Goal: Task Accomplishment & Management: Manage account settings

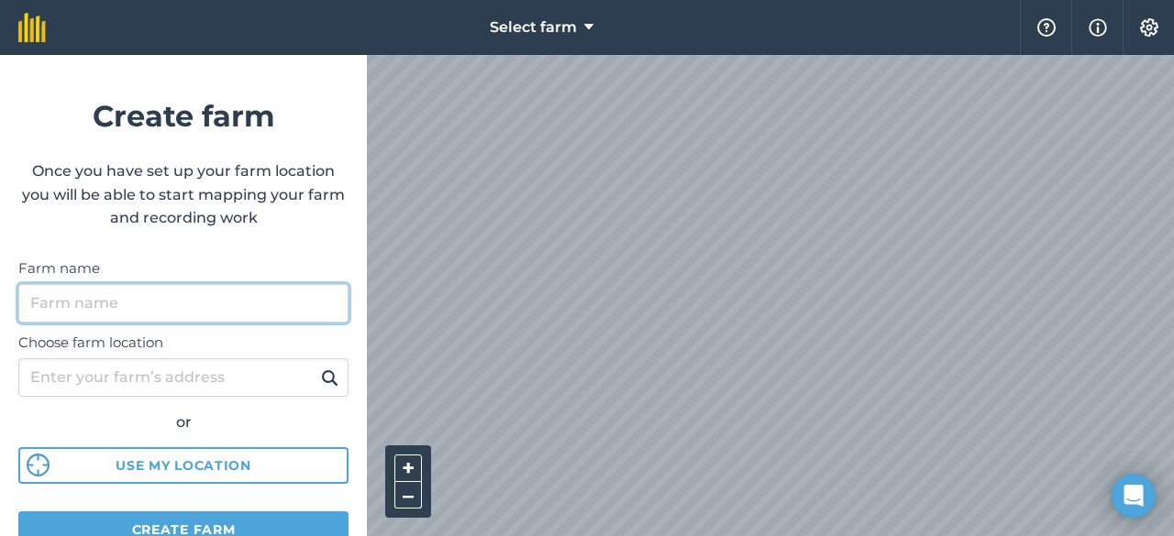
click at [287, 306] on input "Farm name" at bounding box center [183, 303] width 330 height 39
type input "Rye Close Farm"
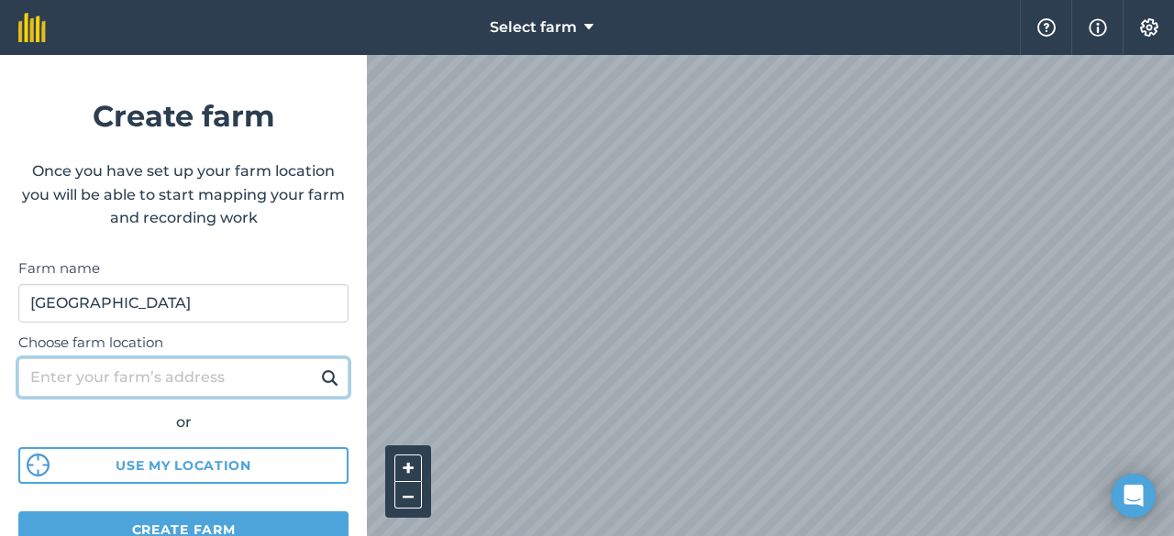
click at [275, 373] on input "Choose farm location" at bounding box center [183, 378] width 330 height 39
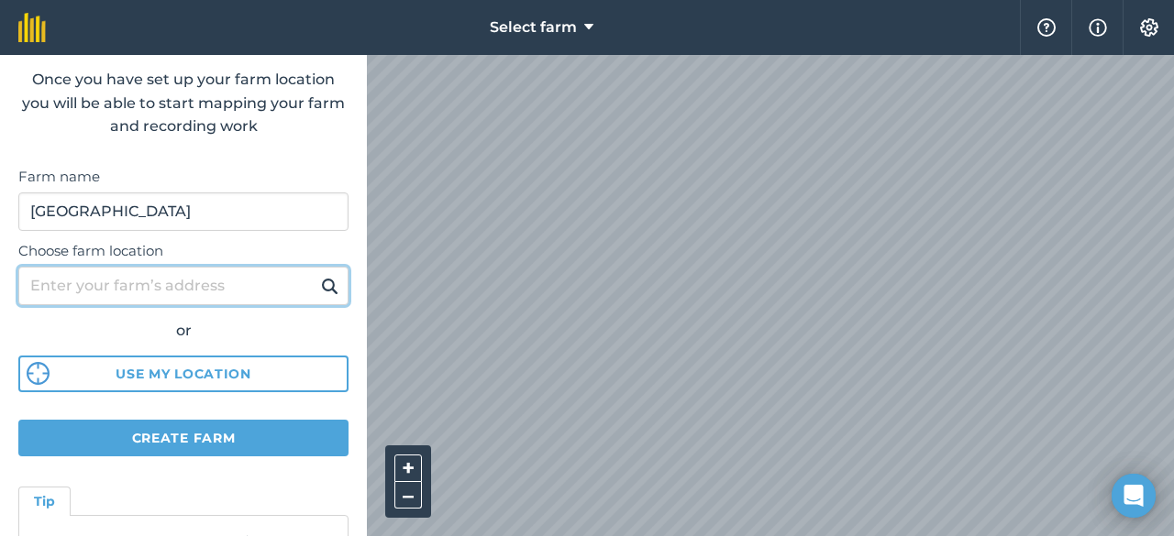
scroll to position [183, 0]
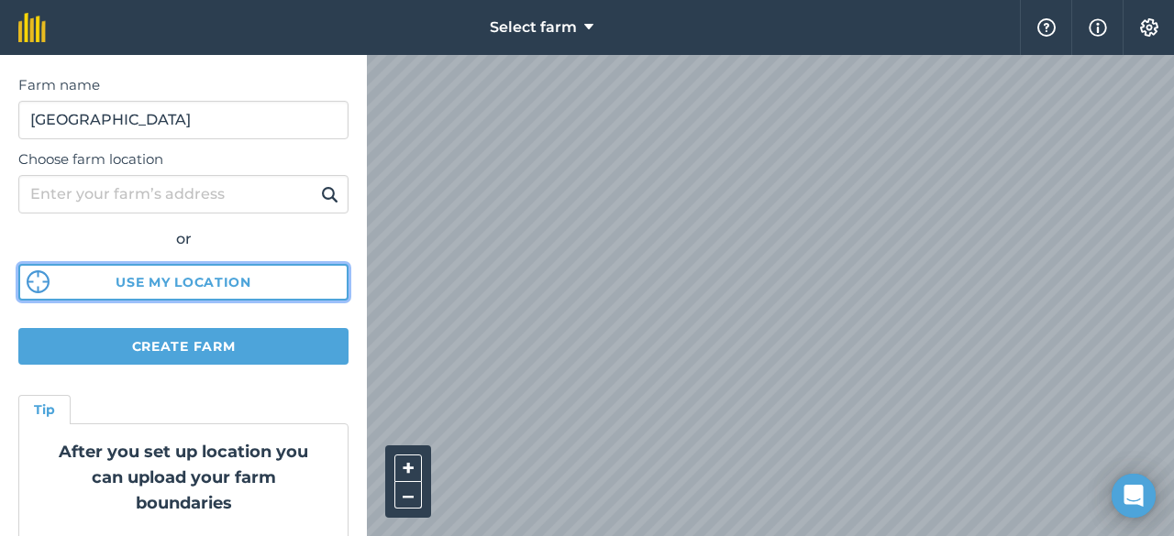
click at [240, 271] on button "Use my location" at bounding box center [183, 282] width 330 height 37
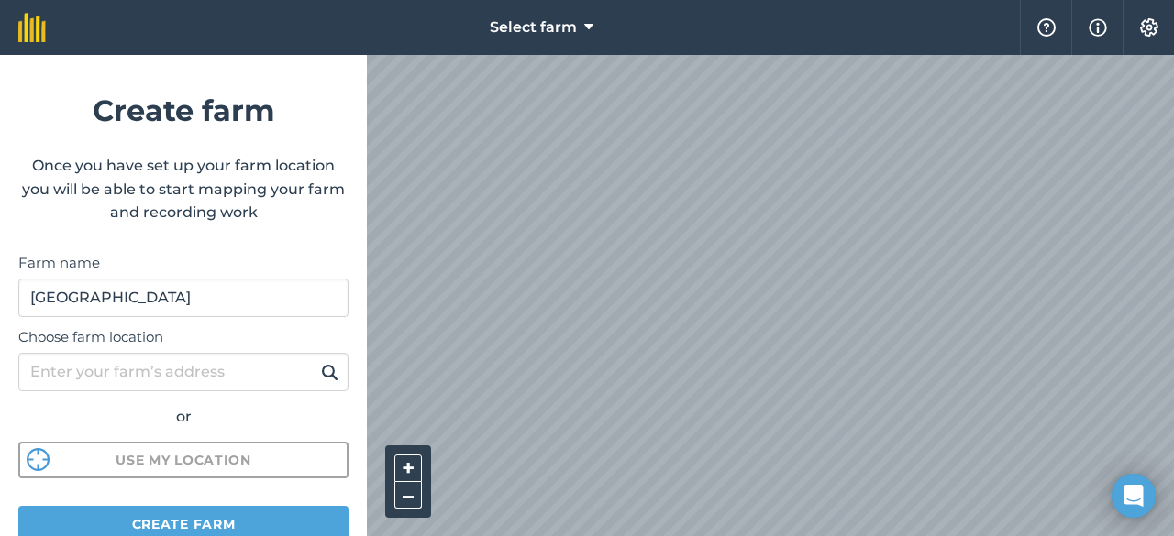
scroll to position [0, 0]
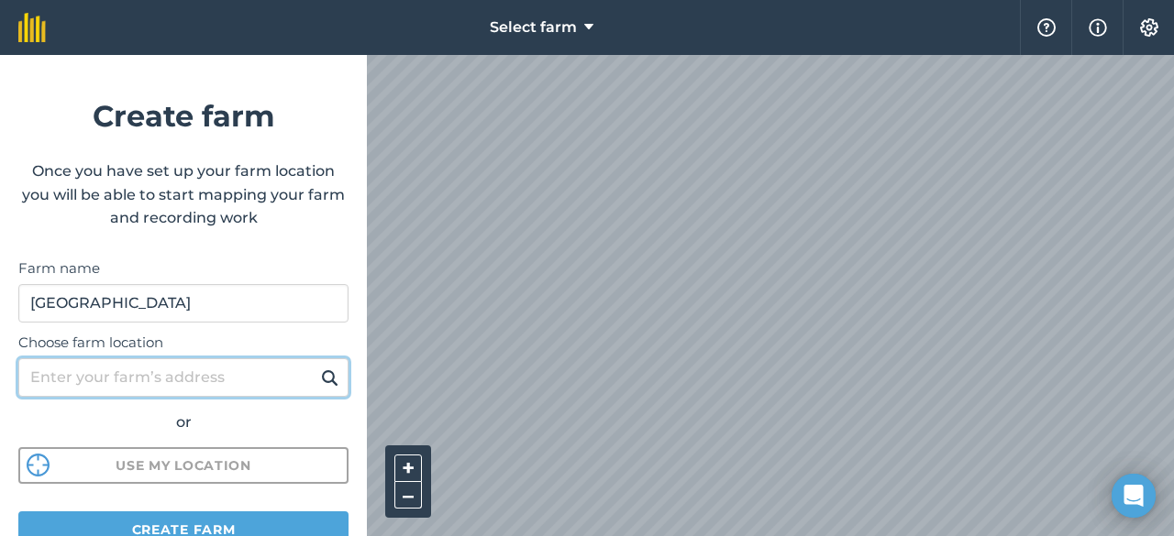
click at [209, 374] on input "Choose farm location" at bounding box center [183, 378] width 330 height 39
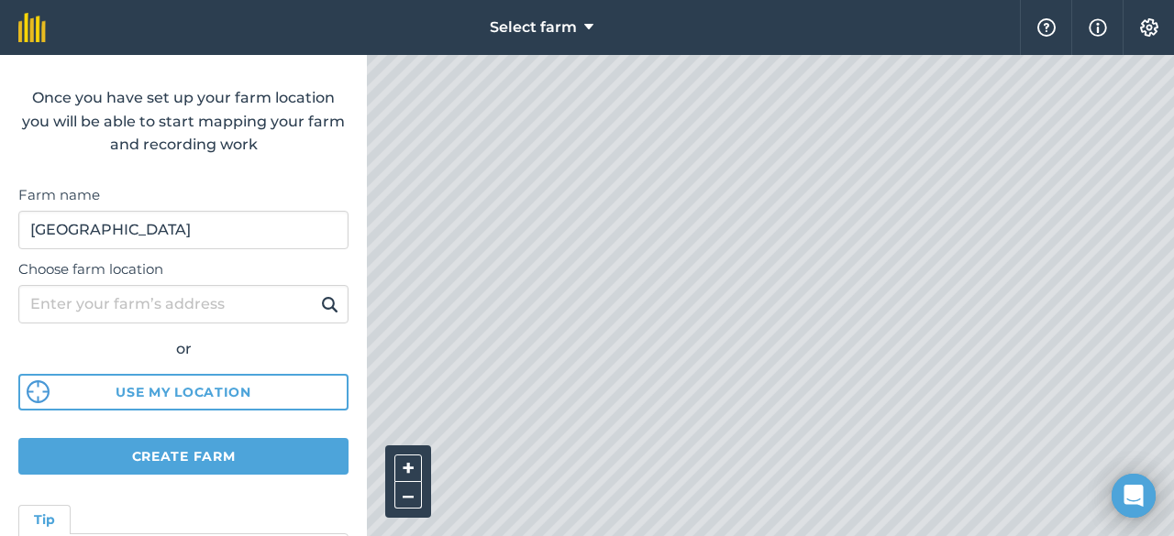
scroll to position [81, 0]
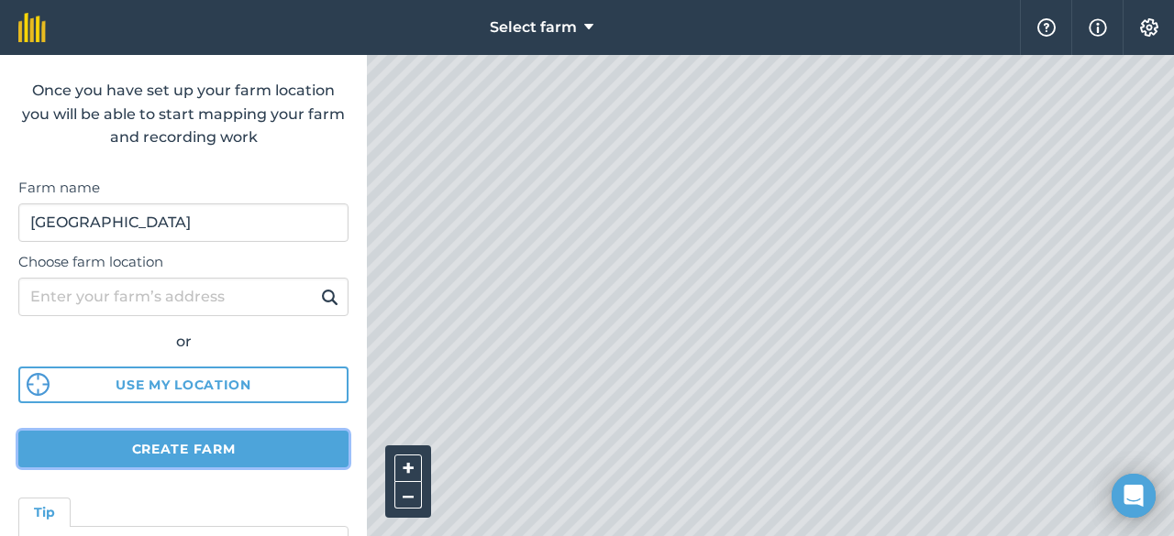
click at [264, 444] on button "Create farm" at bounding box center [183, 449] width 330 height 37
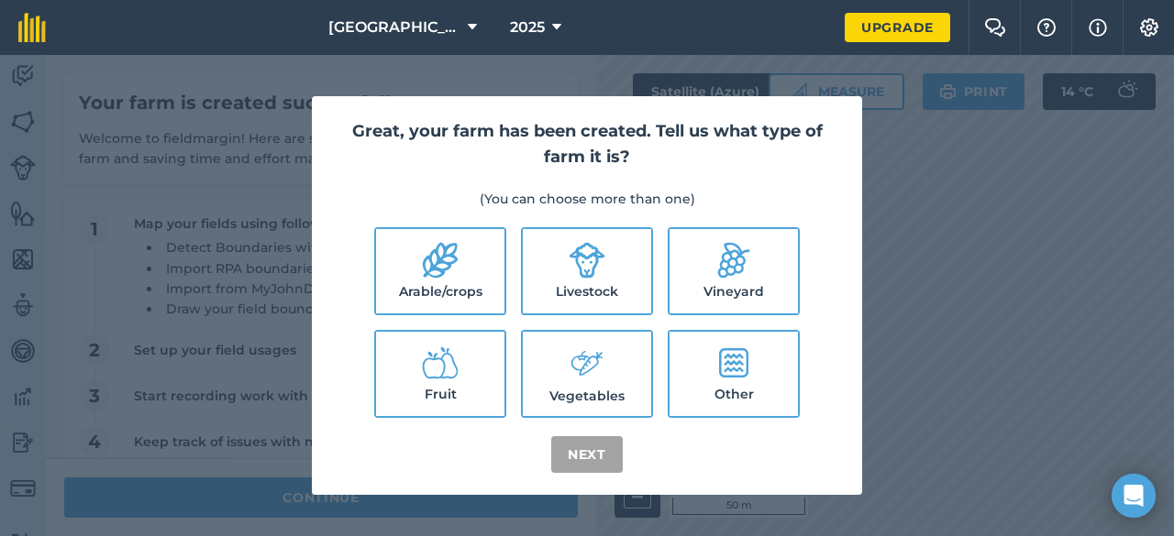
click at [451, 282] on label "Arable/crops" at bounding box center [440, 271] width 128 height 84
checkbox input "true"
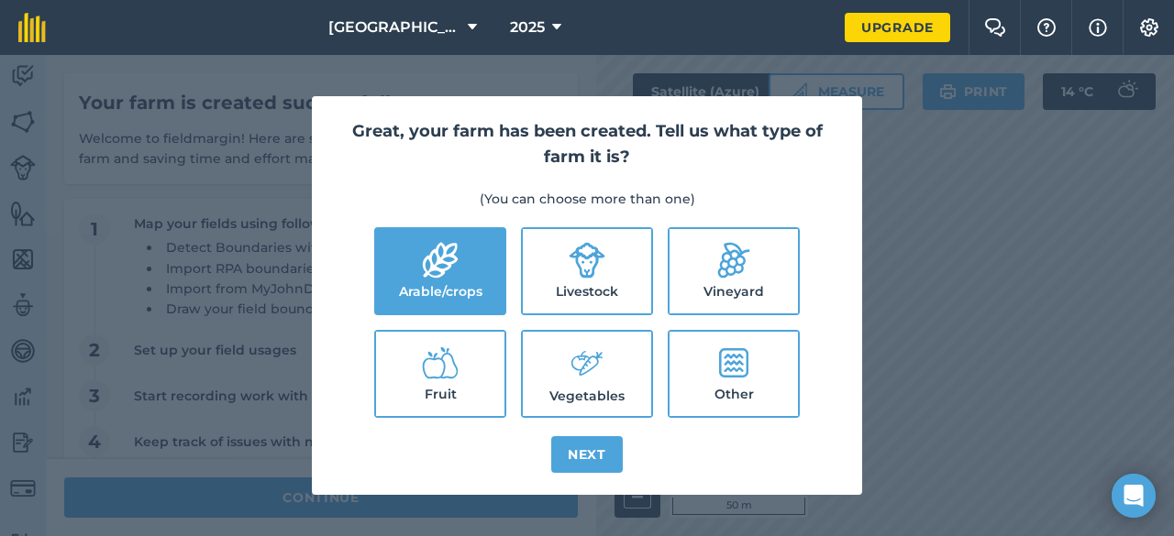
click at [558, 254] on label "Livestock" at bounding box center [587, 271] width 128 height 84
checkbox input "true"
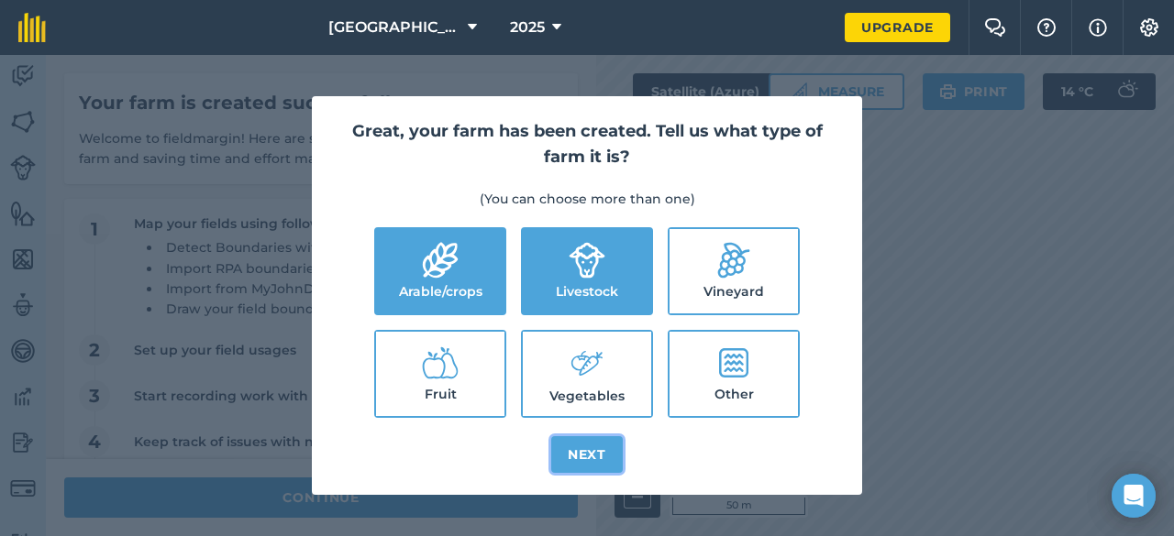
click at [613, 461] on button "Next" at bounding box center [587, 454] width 72 height 37
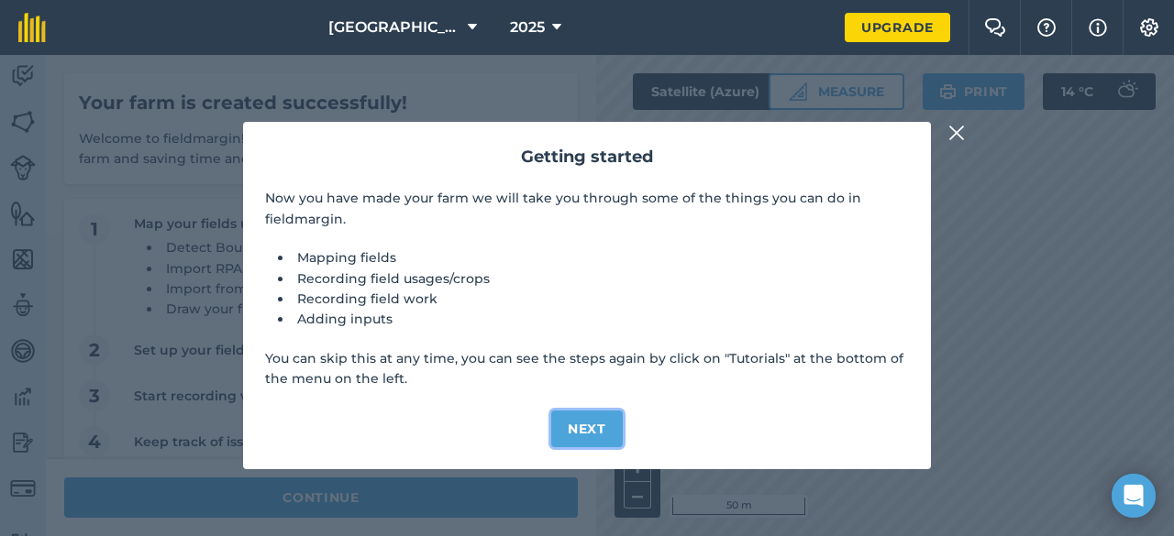
click at [608, 425] on button "Next" at bounding box center [587, 429] width 72 height 37
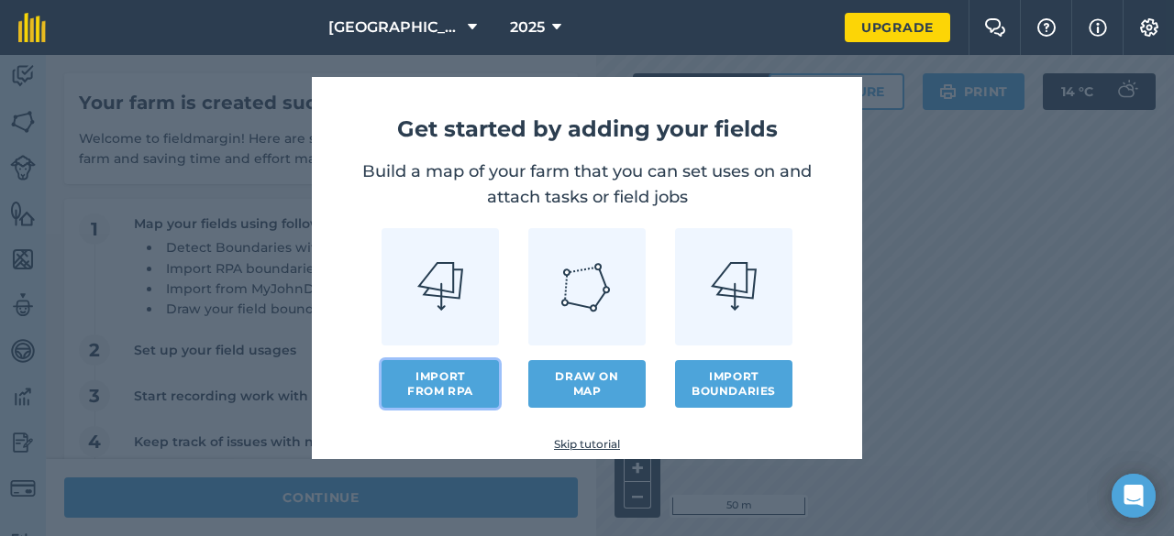
click at [460, 386] on button "Import from RPA" at bounding box center [439, 384] width 117 height 48
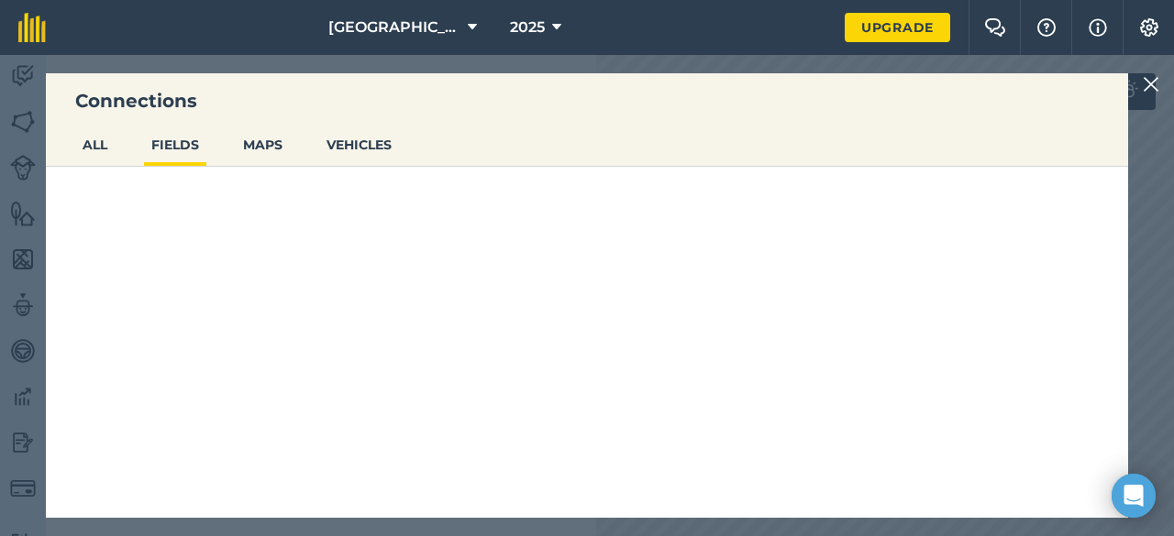
click at [1157, 85] on img at bounding box center [1151, 84] width 17 height 22
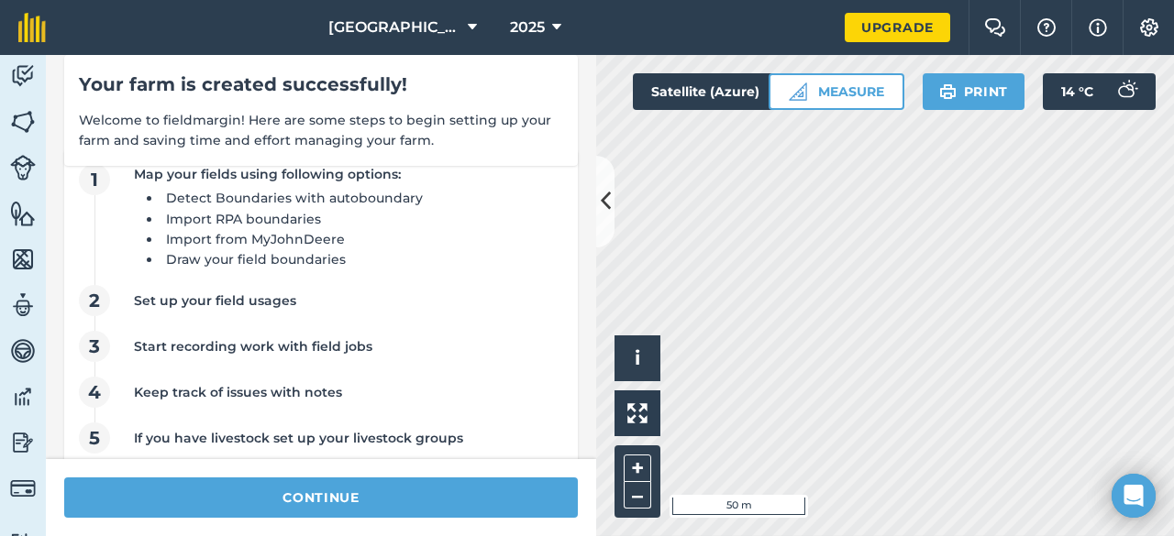
scroll to position [76, 0]
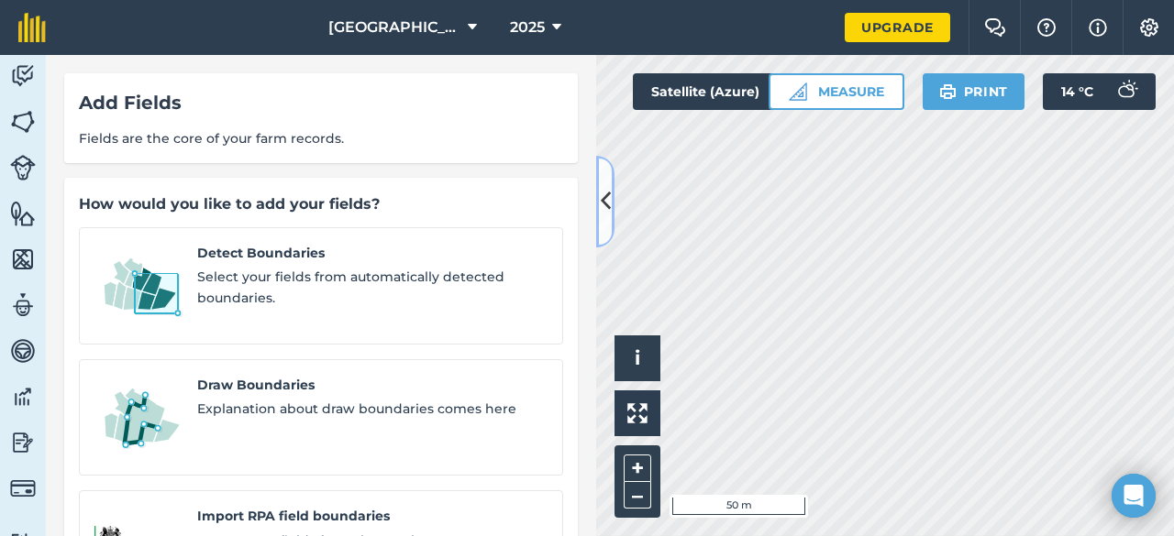
click at [609, 186] on icon at bounding box center [606, 201] width 10 height 32
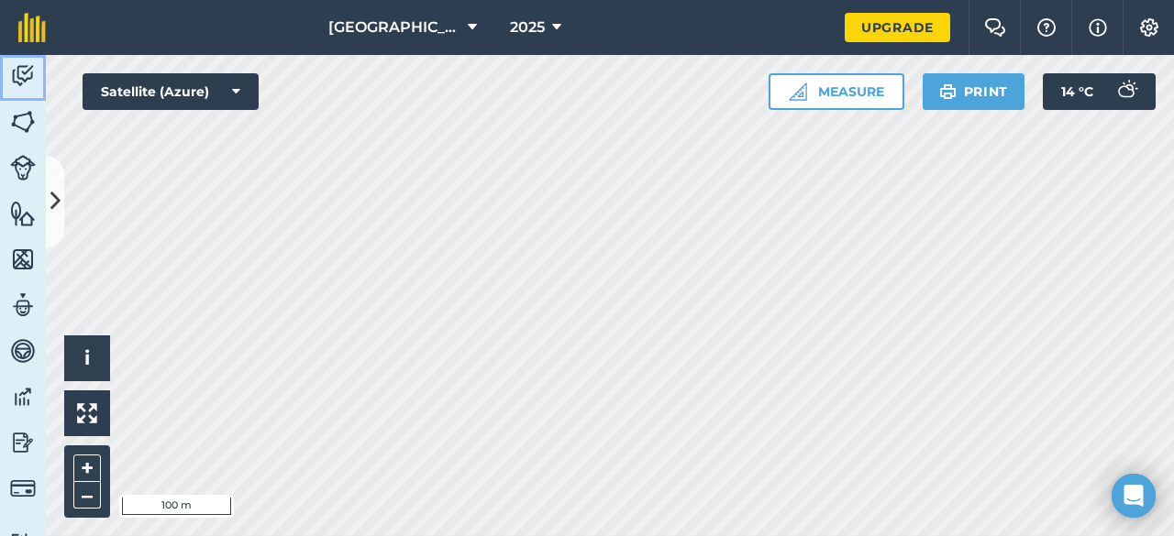
click at [31, 76] on img at bounding box center [23, 76] width 26 height 28
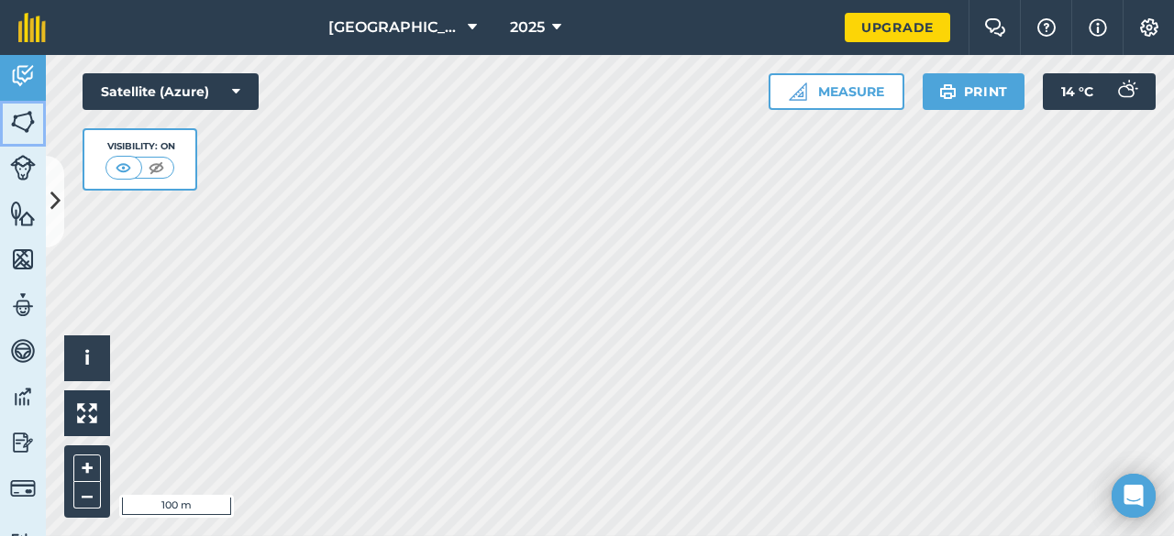
click at [26, 118] on img at bounding box center [23, 122] width 26 height 28
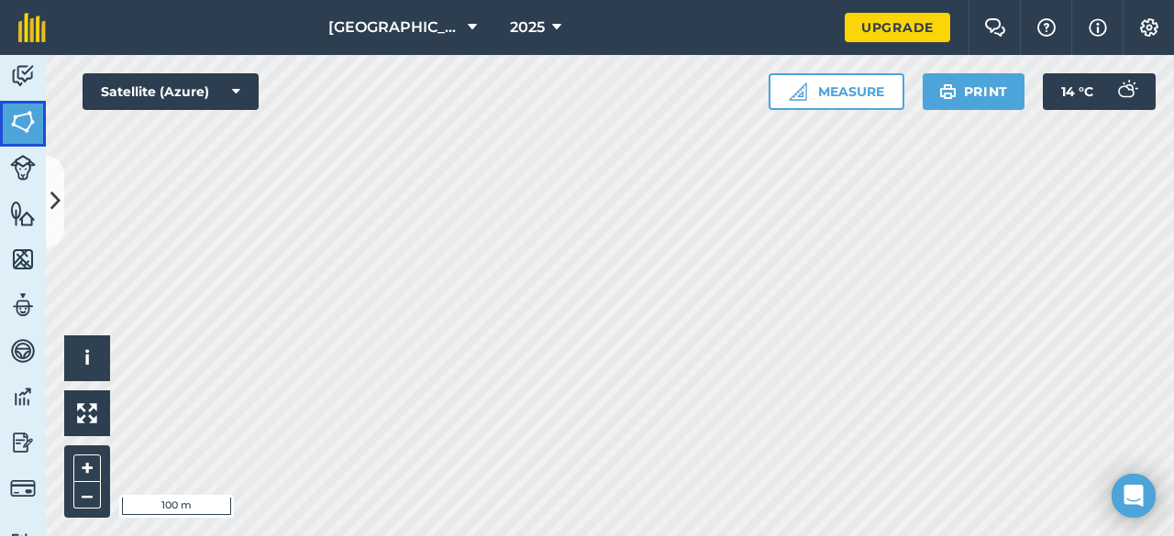
click at [23, 133] on img at bounding box center [23, 122] width 26 height 28
click at [26, 162] on img at bounding box center [23, 168] width 26 height 26
click at [59, 204] on icon at bounding box center [55, 201] width 10 height 32
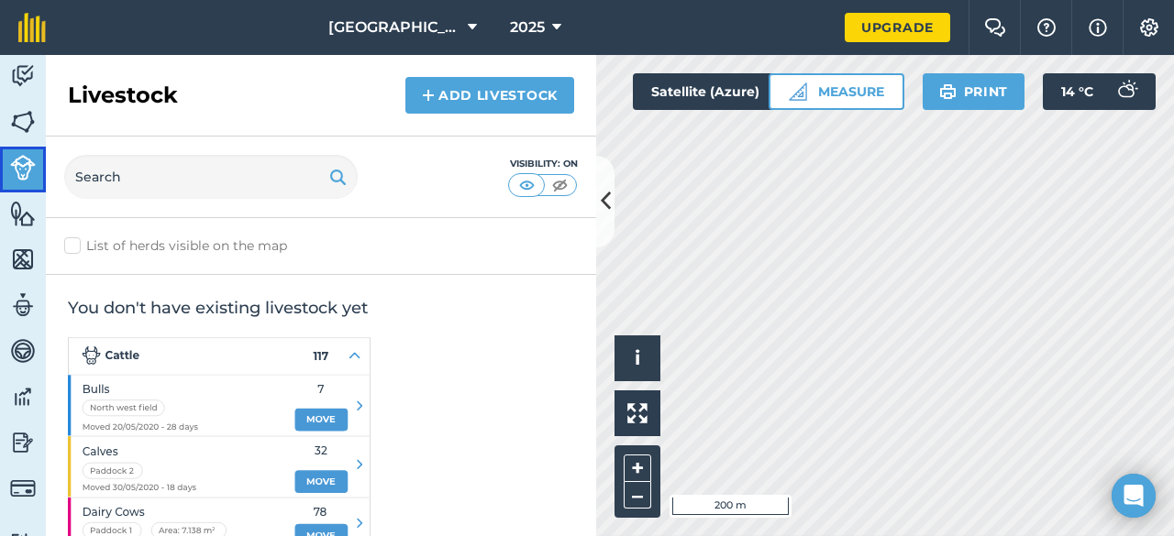
click at [4, 171] on link "Livestock" at bounding box center [23, 170] width 46 height 46
click at [198, 249] on label "List of herds visible on the map" at bounding box center [321, 246] width 514 height 19
click at [76, 249] on input "List of herds visible on the map" at bounding box center [70, 243] width 12 height 12
checkbox input "true"
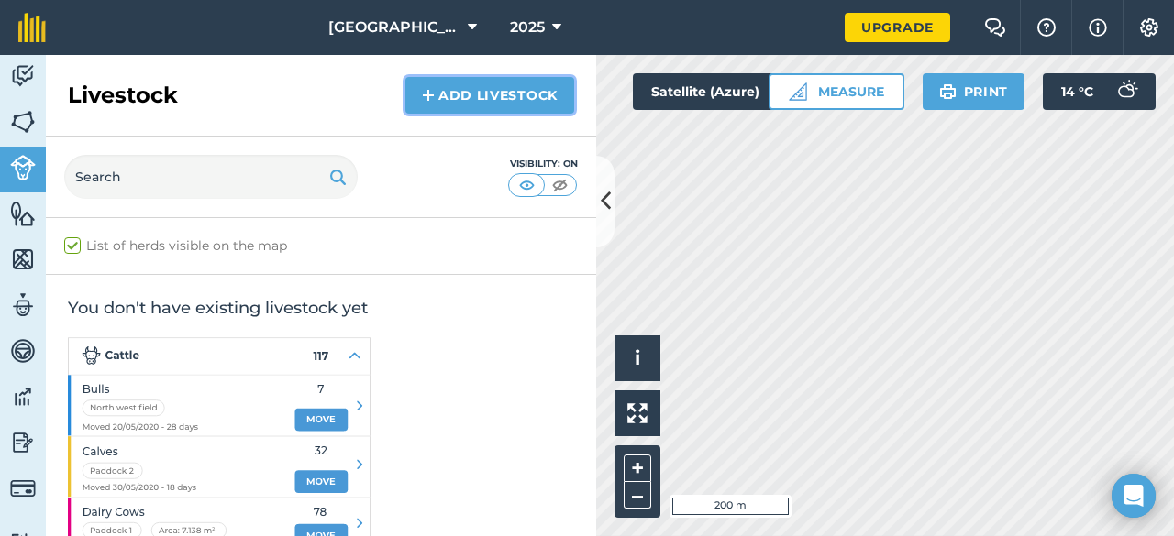
click at [481, 102] on link "Add Livestock" at bounding box center [489, 95] width 169 height 37
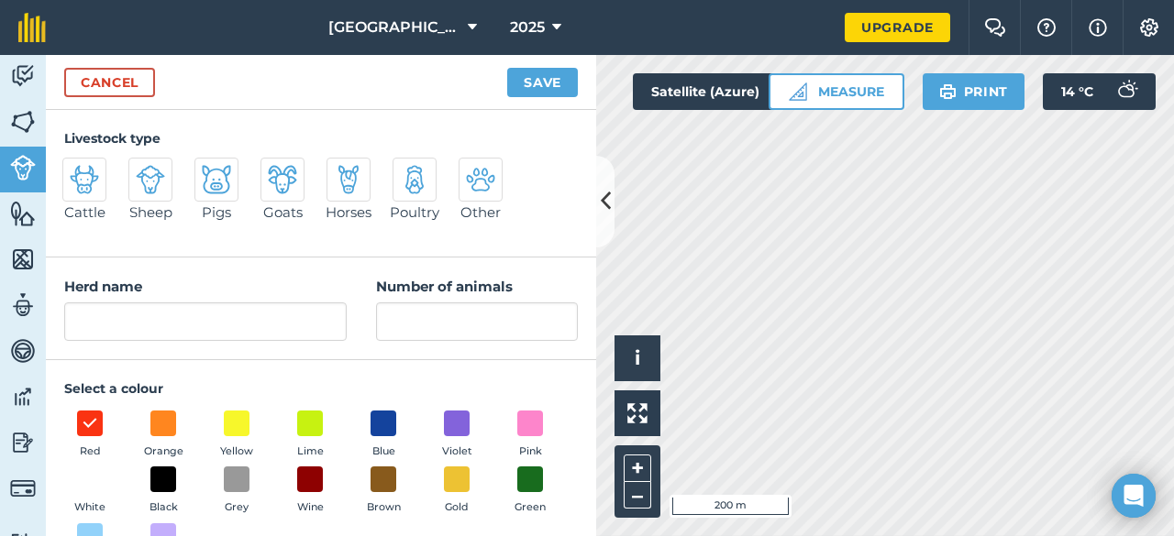
click at [84, 196] on div at bounding box center [84, 180] width 44 height 44
click at [76, 170] on input "Cattle" at bounding box center [70, 164] width 12 height 12
radio input "true"
type input "Cattle"
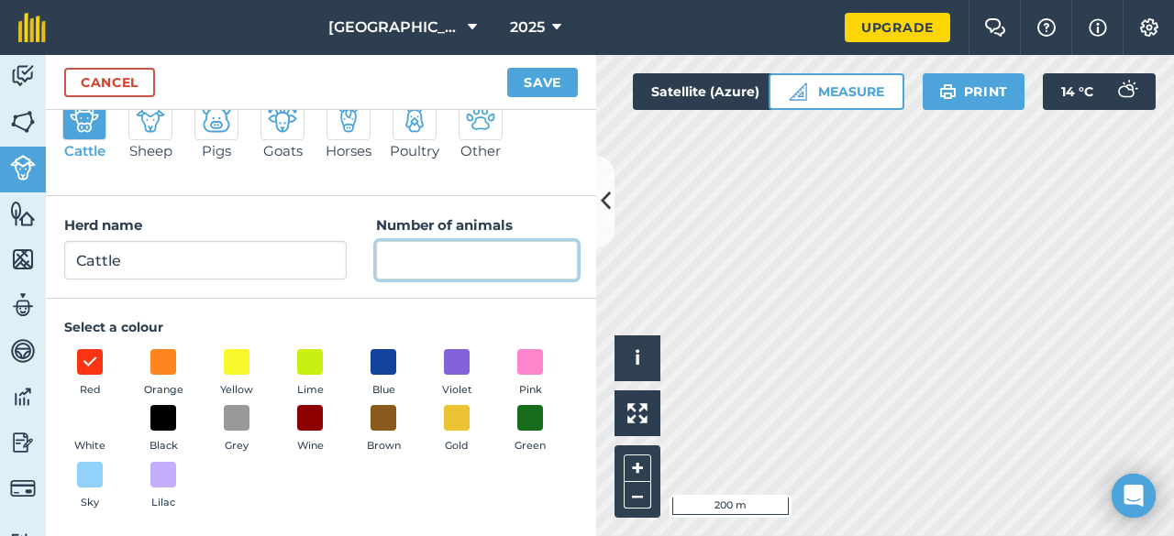
click at [425, 247] on input "Number of animals" at bounding box center [477, 260] width 202 height 39
click at [234, 360] on span at bounding box center [237, 362] width 28 height 28
click at [435, 252] on input "Number of animals" at bounding box center [477, 260] width 202 height 39
type input "100"
click at [476, 333] on div "Select a colour Red Orange Yellow Lime Blue Violet Pink White Black Grey Wine B…" at bounding box center [321, 417] width 514 height 201
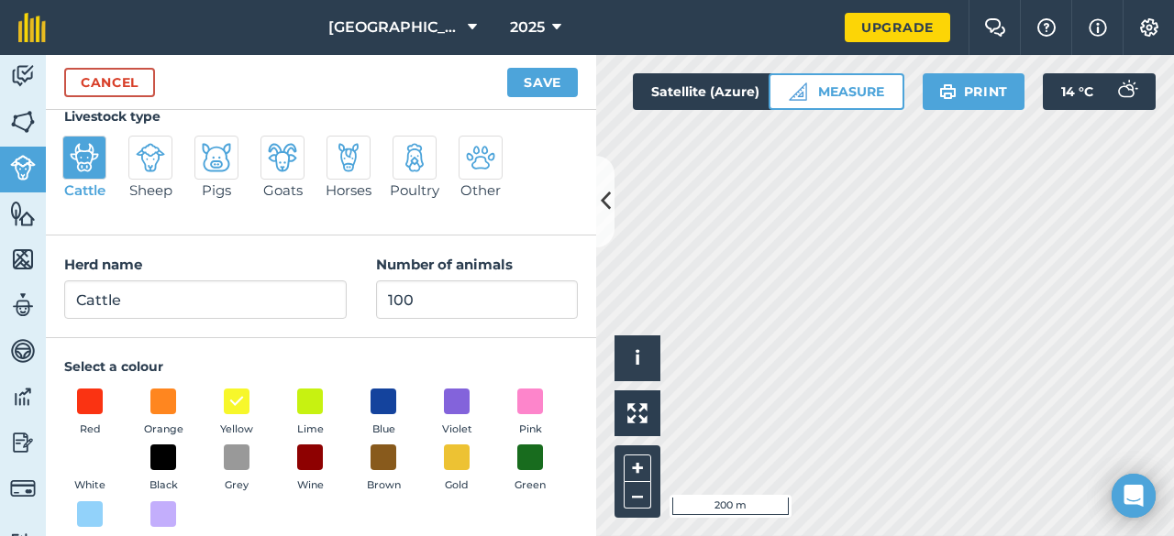
scroll to position [0, 0]
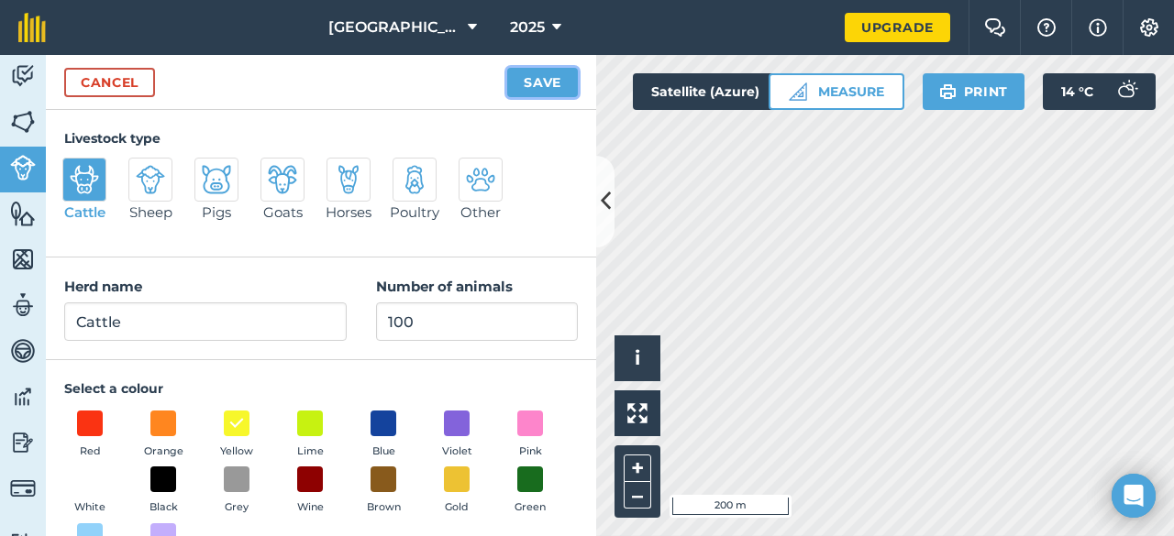
click at [532, 83] on button "Save" at bounding box center [542, 82] width 71 height 29
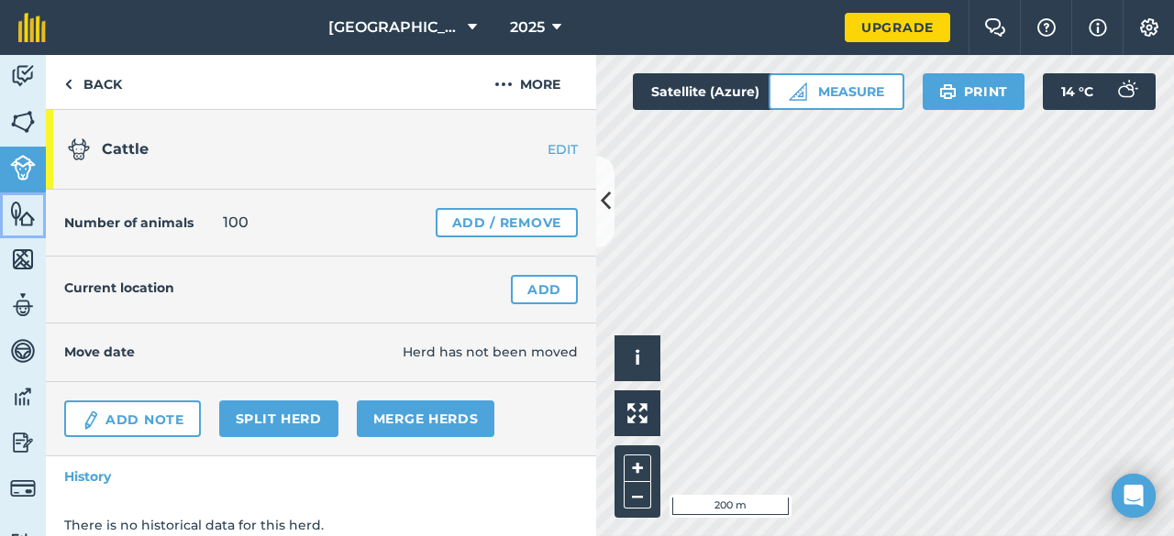
click at [33, 224] on img at bounding box center [23, 214] width 26 height 28
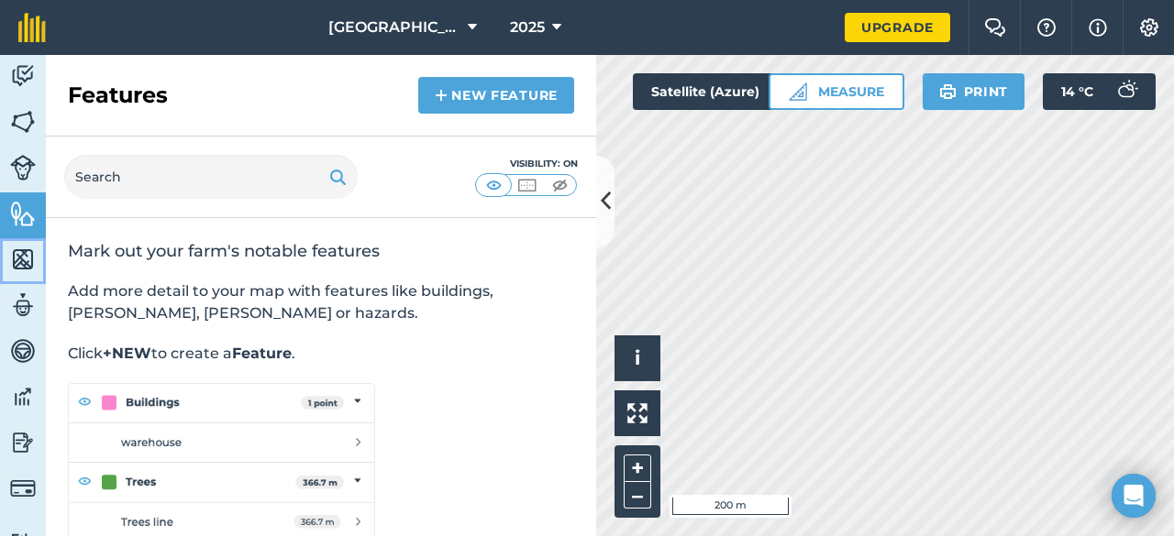
click at [33, 267] on img at bounding box center [23, 260] width 26 height 28
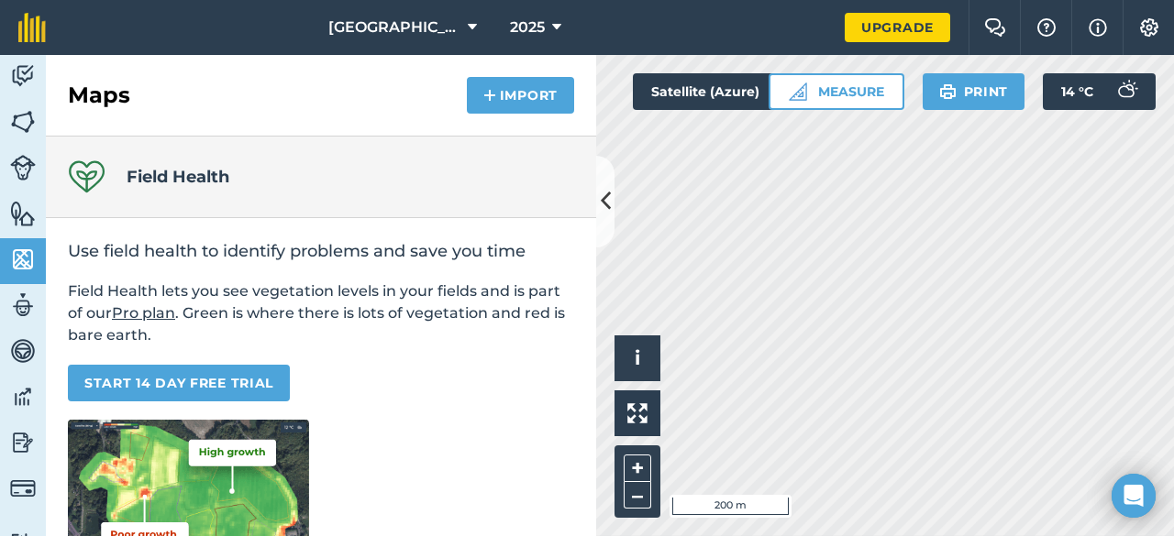
click at [403, 390] on p "START 14 DAY FREE TRIAL" at bounding box center [321, 383] width 506 height 37
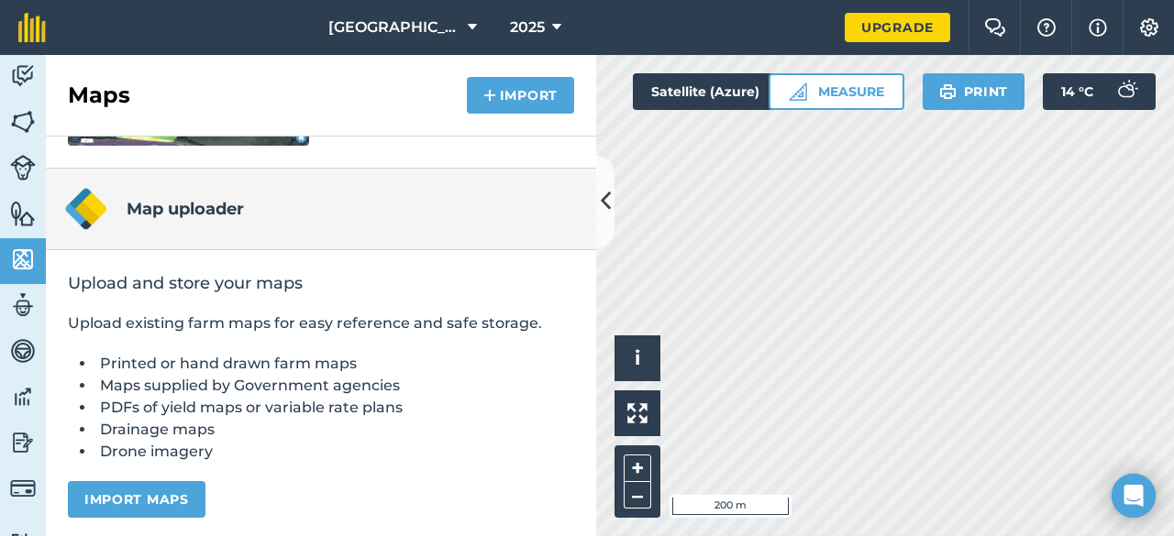
scroll to position [447, 0]
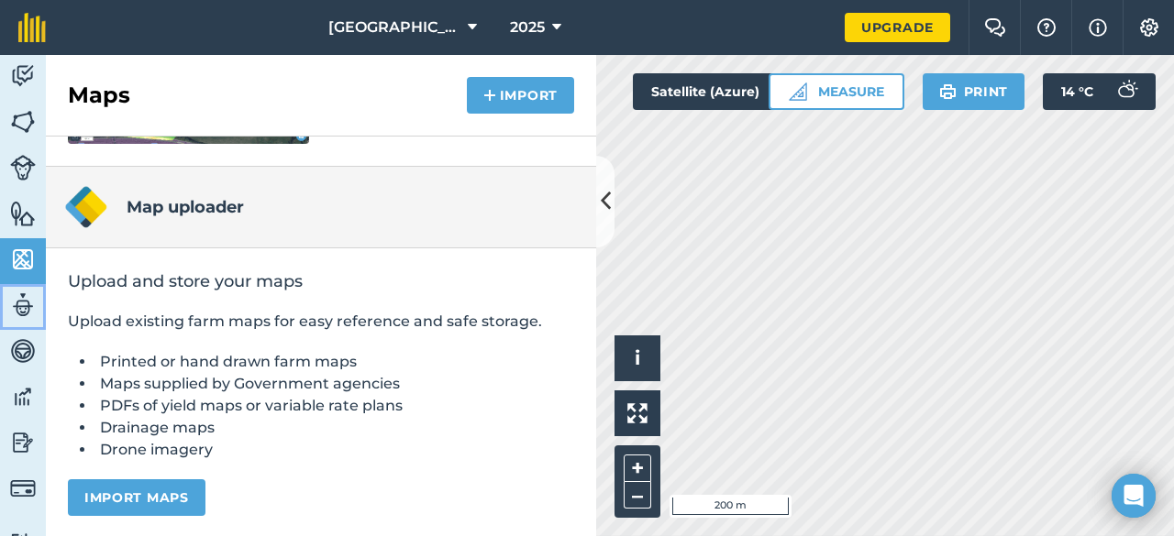
click at [26, 313] on img at bounding box center [23, 306] width 26 height 28
select select "MEMBER"
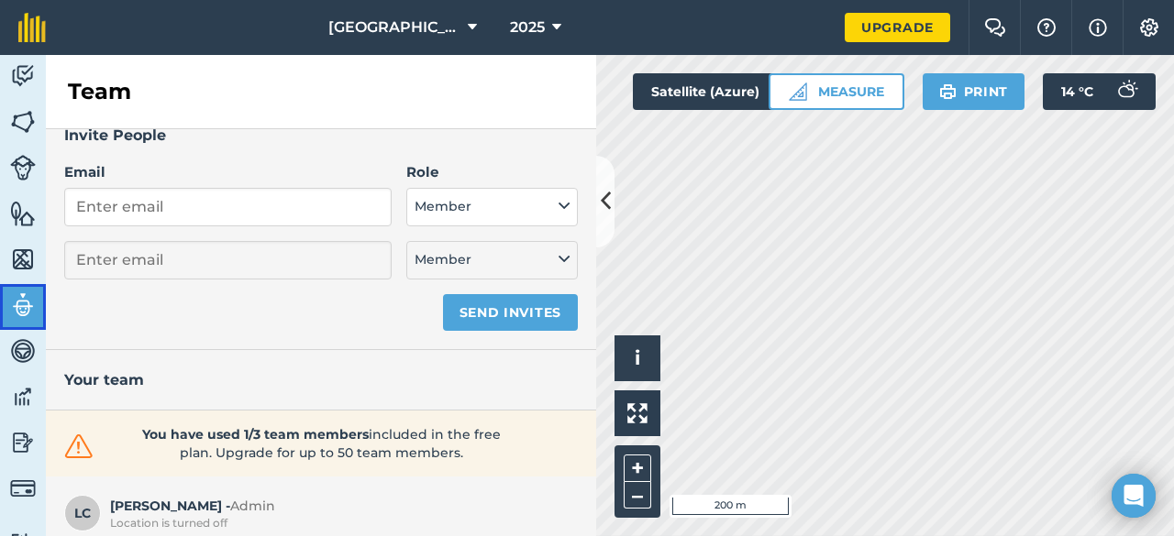
scroll to position [37, 0]
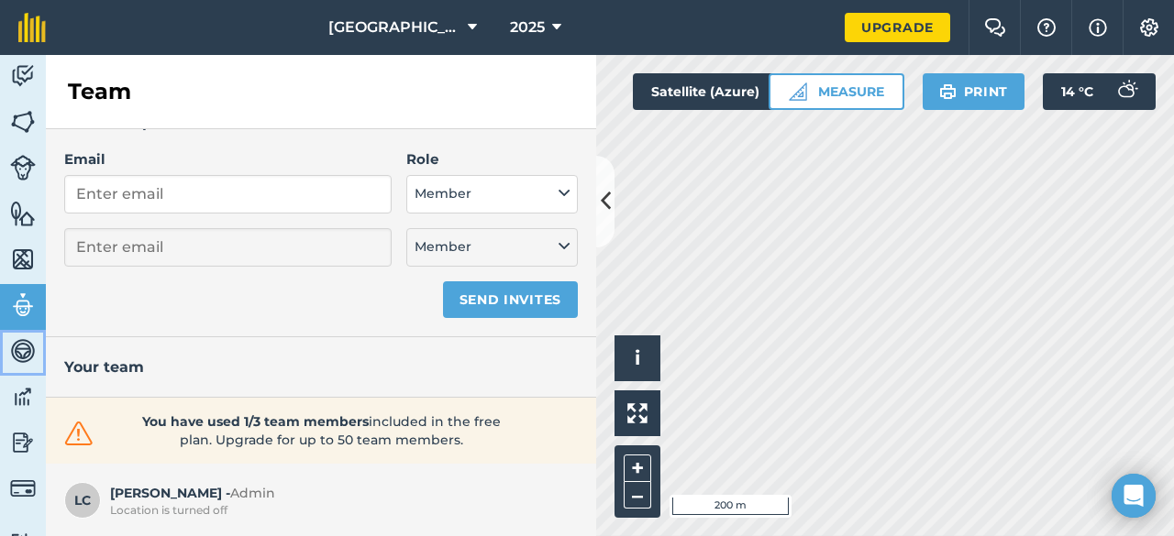
click at [15, 346] on img at bounding box center [23, 351] width 26 height 28
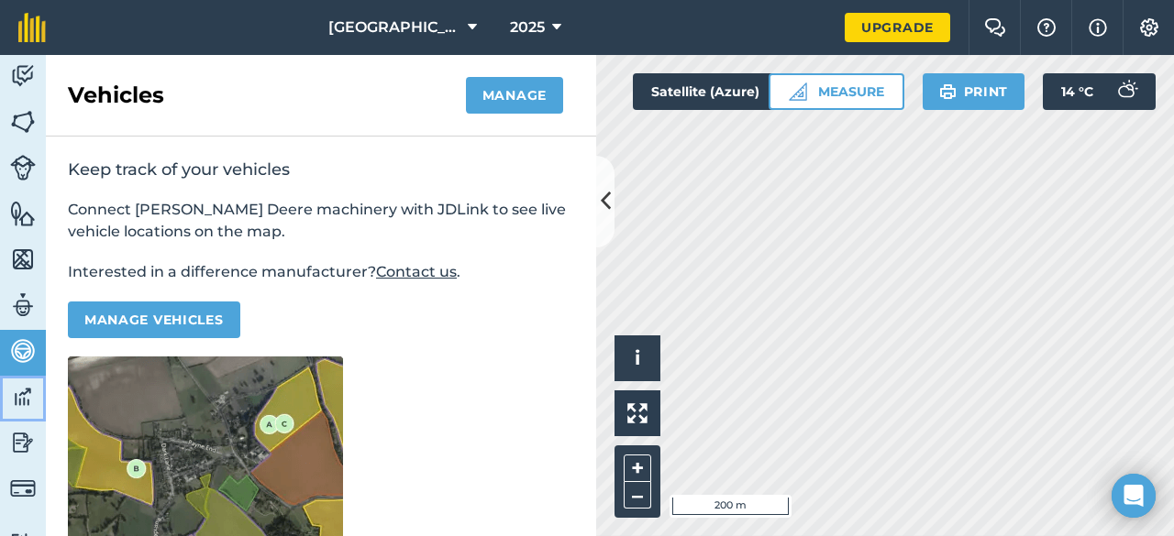
click at [17, 396] on img at bounding box center [23, 397] width 26 height 28
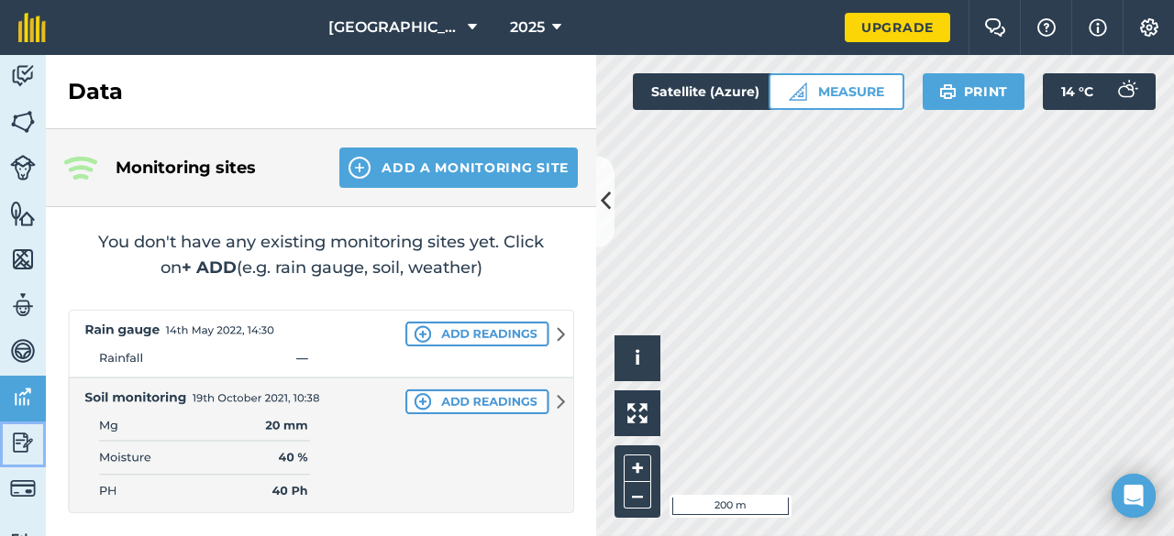
click at [18, 437] on img at bounding box center [23, 443] width 26 height 28
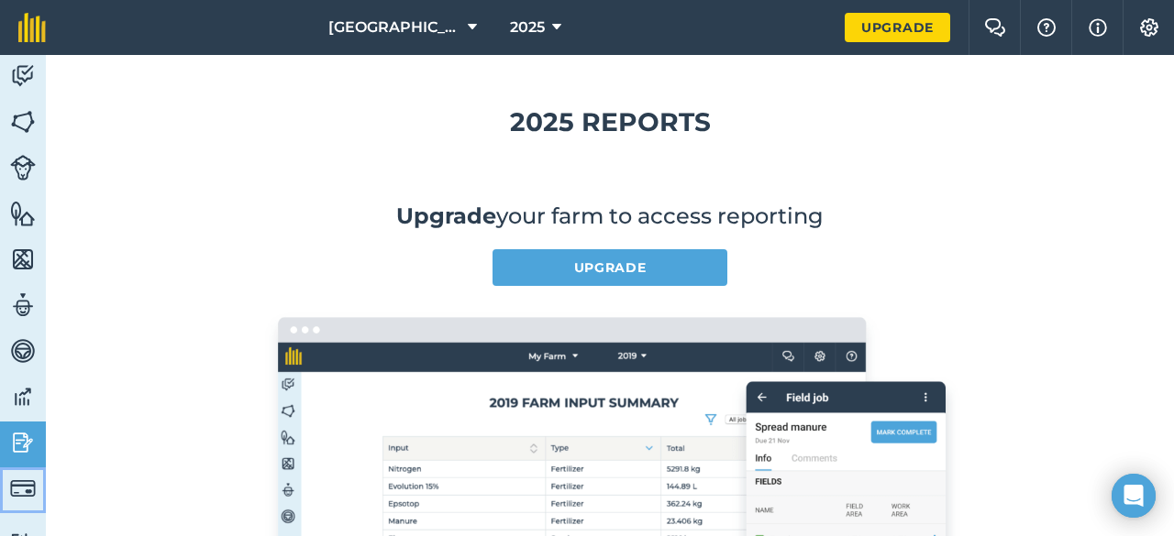
click at [19, 495] on img at bounding box center [23, 489] width 26 height 26
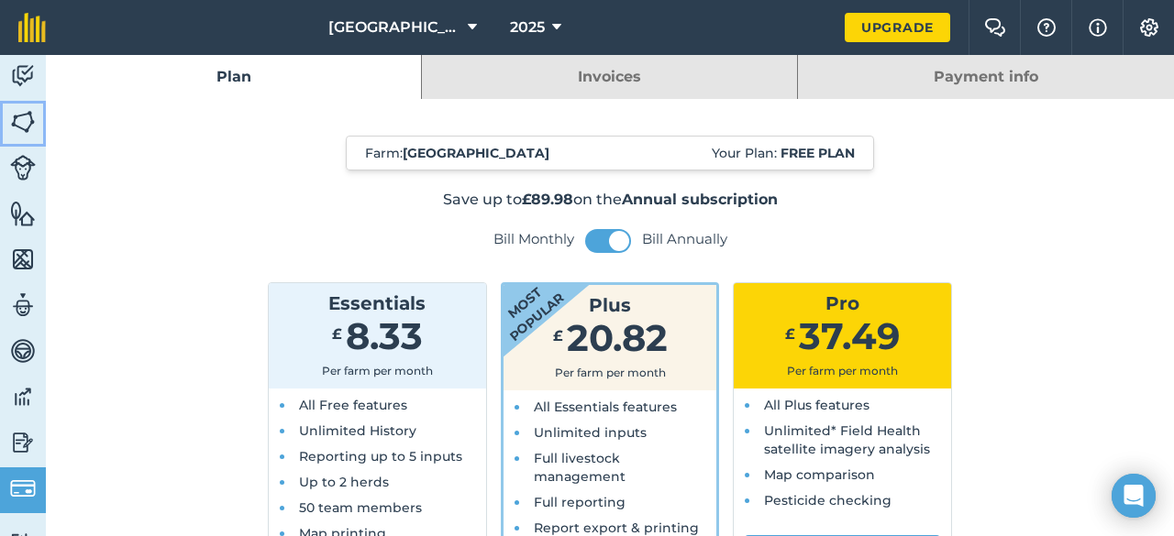
click at [22, 118] on img at bounding box center [23, 122] width 26 height 28
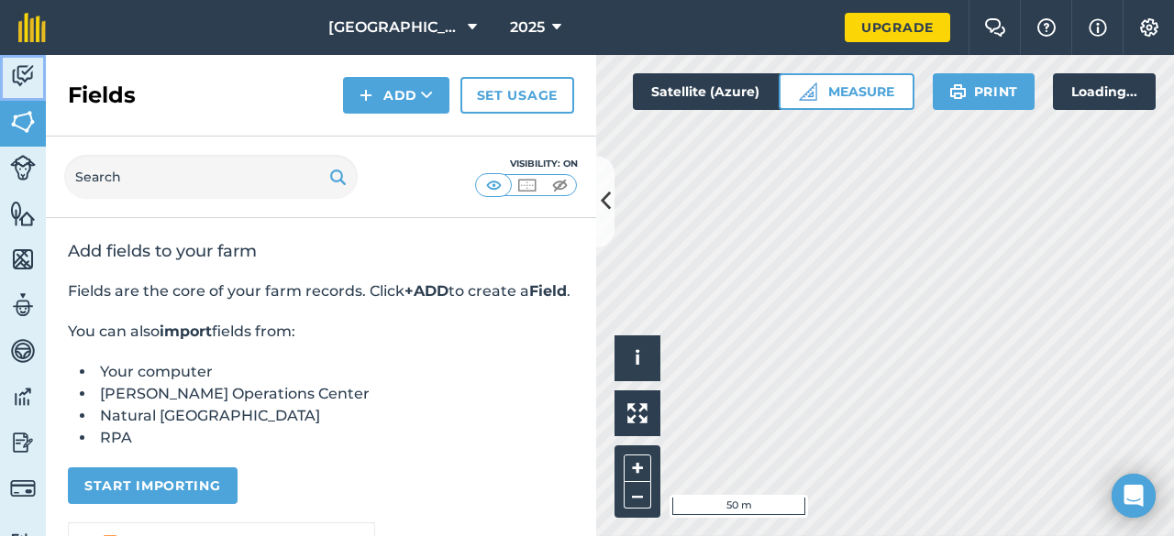
click at [17, 67] on img at bounding box center [23, 76] width 26 height 28
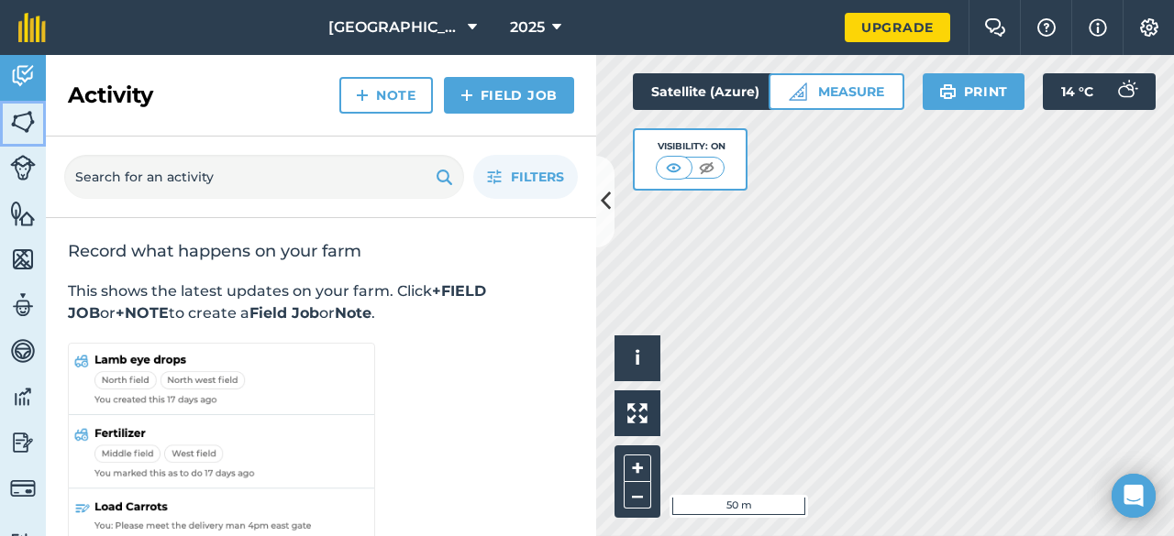
click at [26, 108] on img at bounding box center [23, 122] width 26 height 28
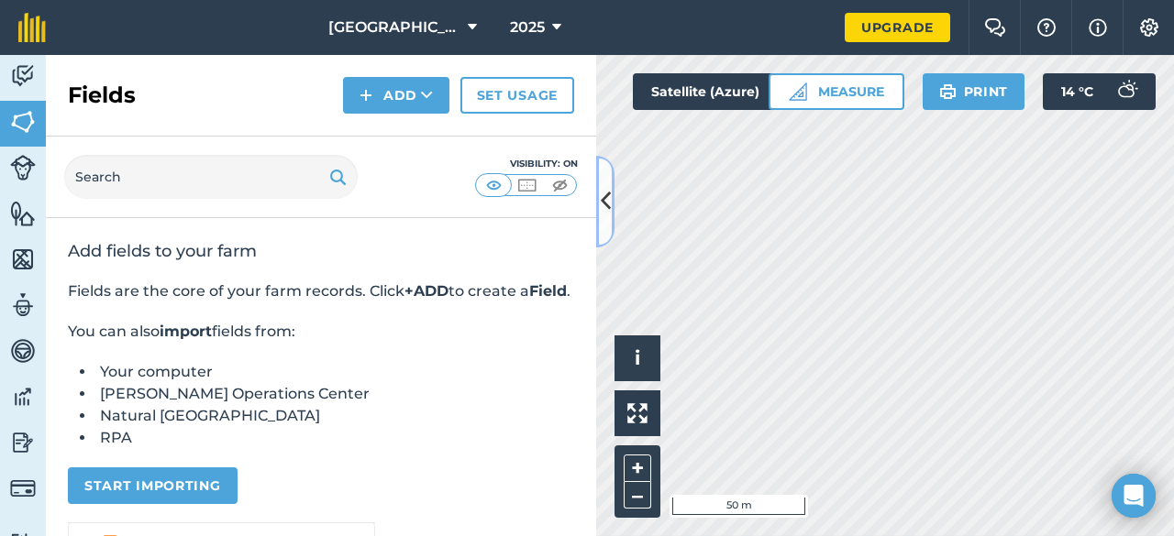
click at [610, 208] on button at bounding box center [605, 202] width 18 height 92
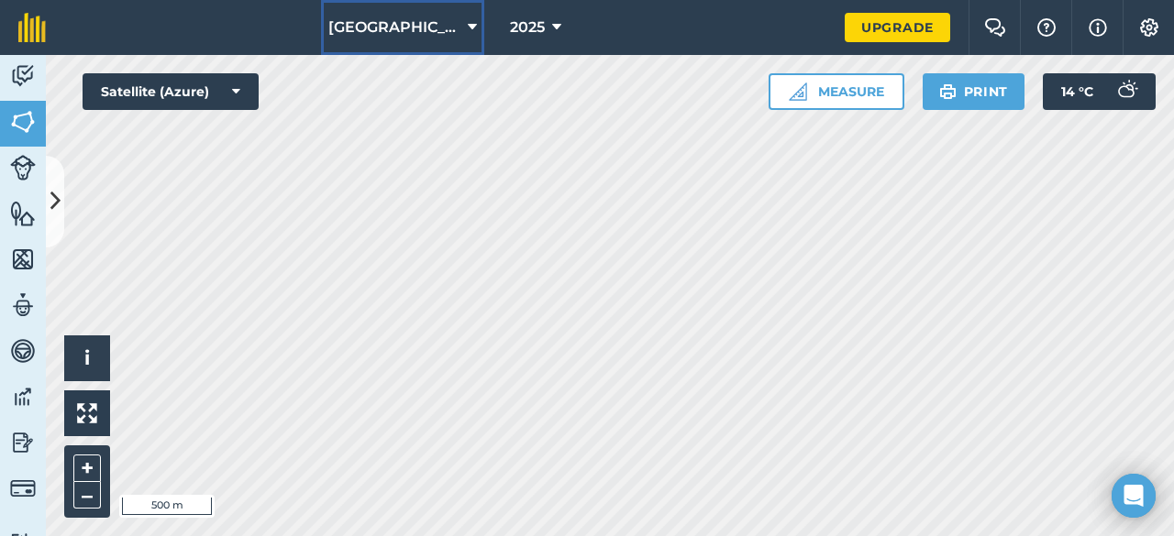
click at [435, 29] on span "Rye Close Farm" at bounding box center [394, 28] width 132 height 22
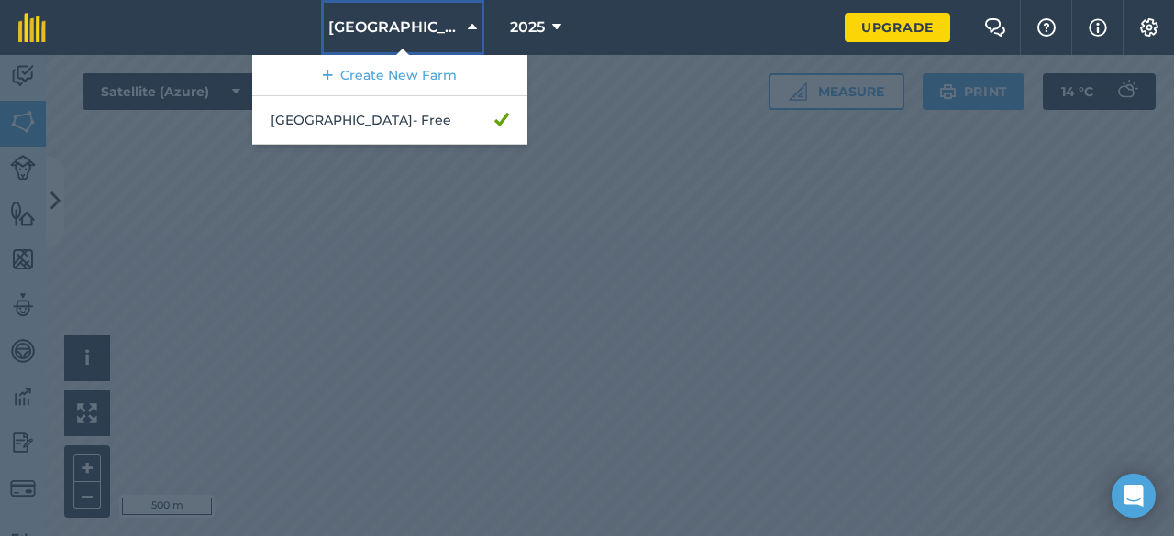
click at [436, 30] on span "Rye Close Farm" at bounding box center [394, 28] width 132 height 22
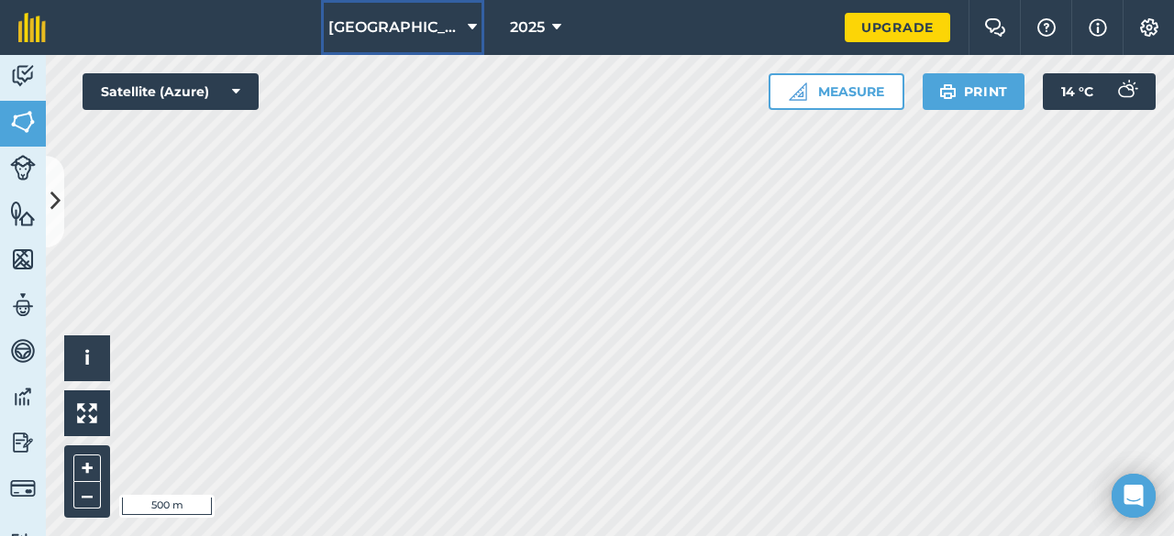
click at [436, 31] on span "Rye Close Farm" at bounding box center [394, 28] width 132 height 22
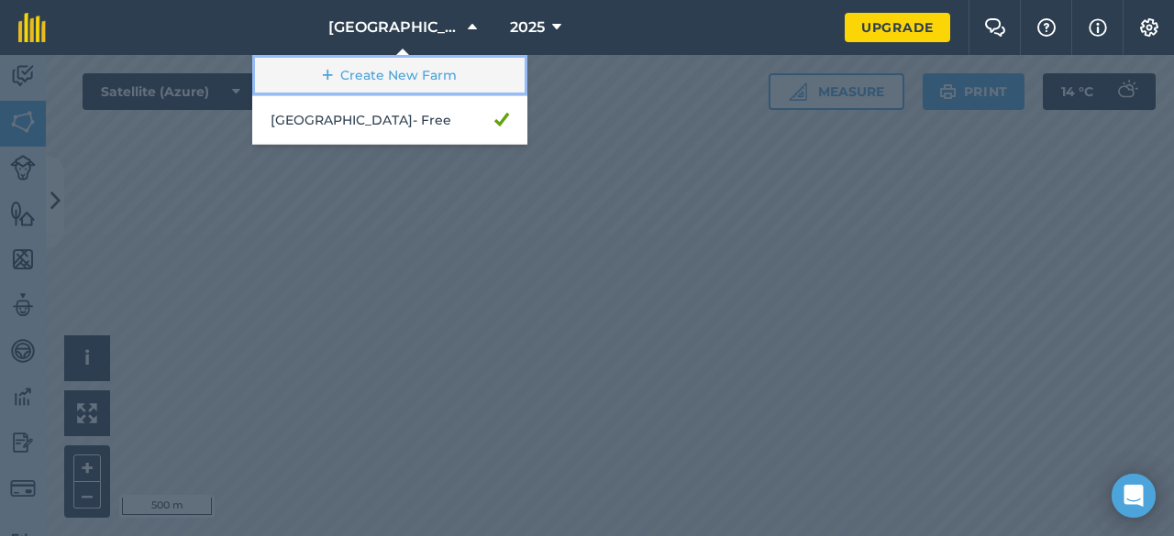
click at [427, 81] on link "Create New Farm" at bounding box center [389, 75] width 275 height 41
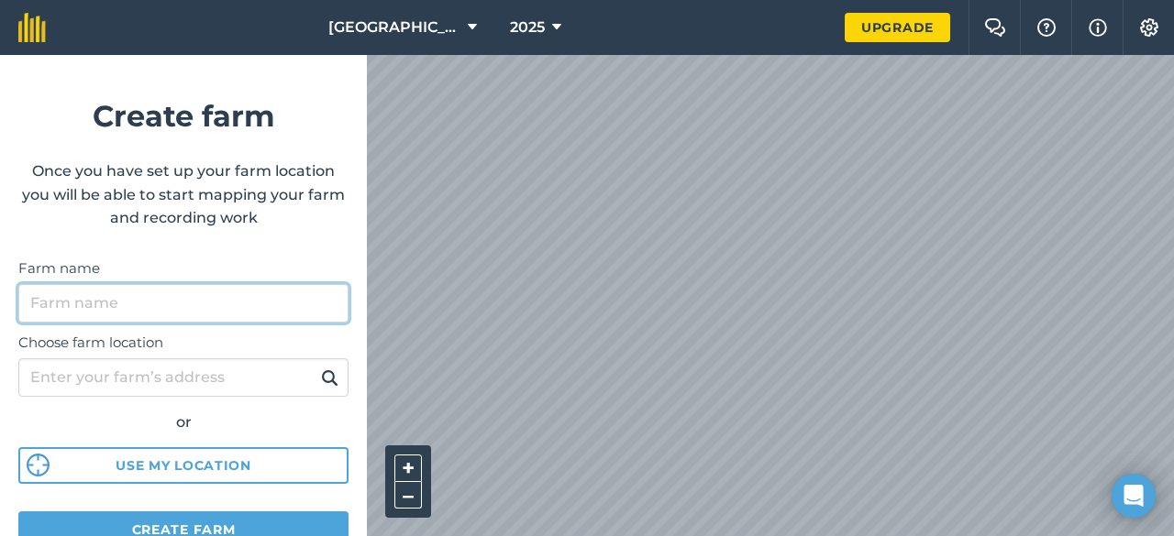
click at [255, 311] on input "Farm name" at bounding box center [183, 303] width 330 height 39
type input "Greatham"
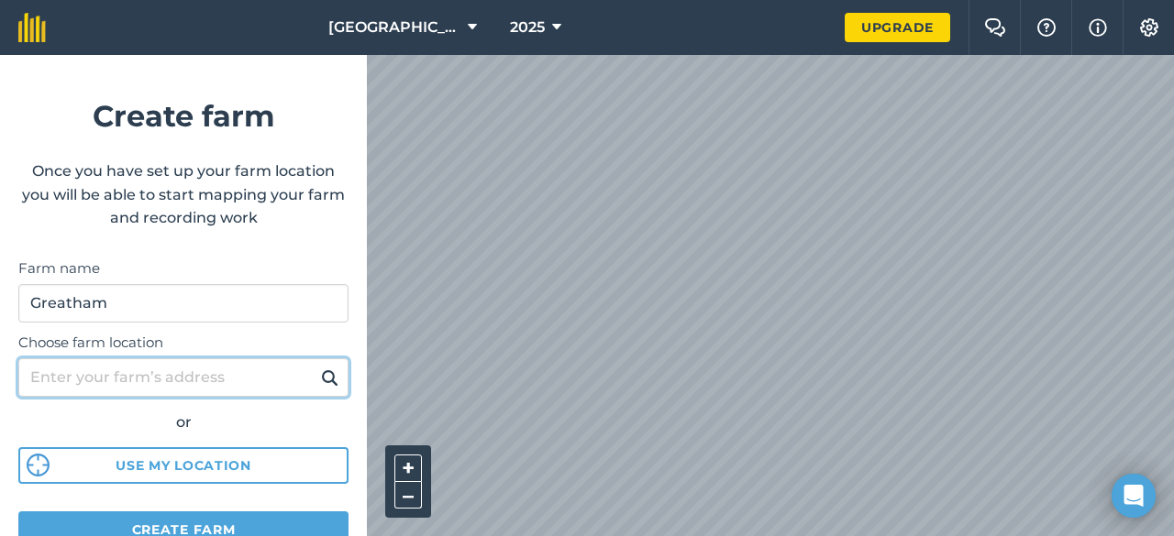
click at [254, 370] on input "Choose farm location" at bounding box center [183, 378] width 330 height 39
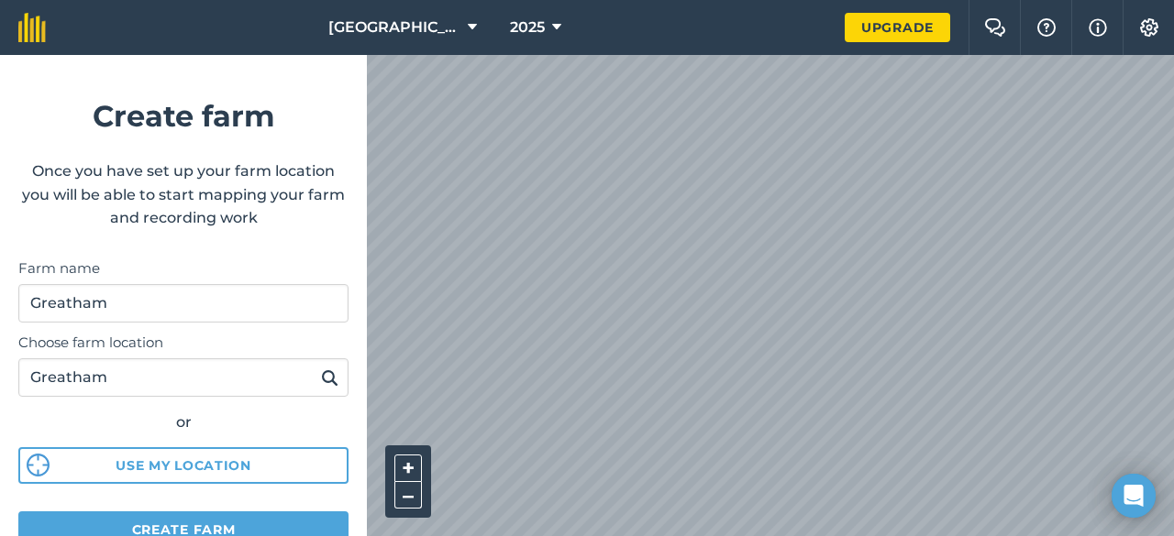
click at [321, 381] on img at bounding box center [329, 378] width 17 height 22
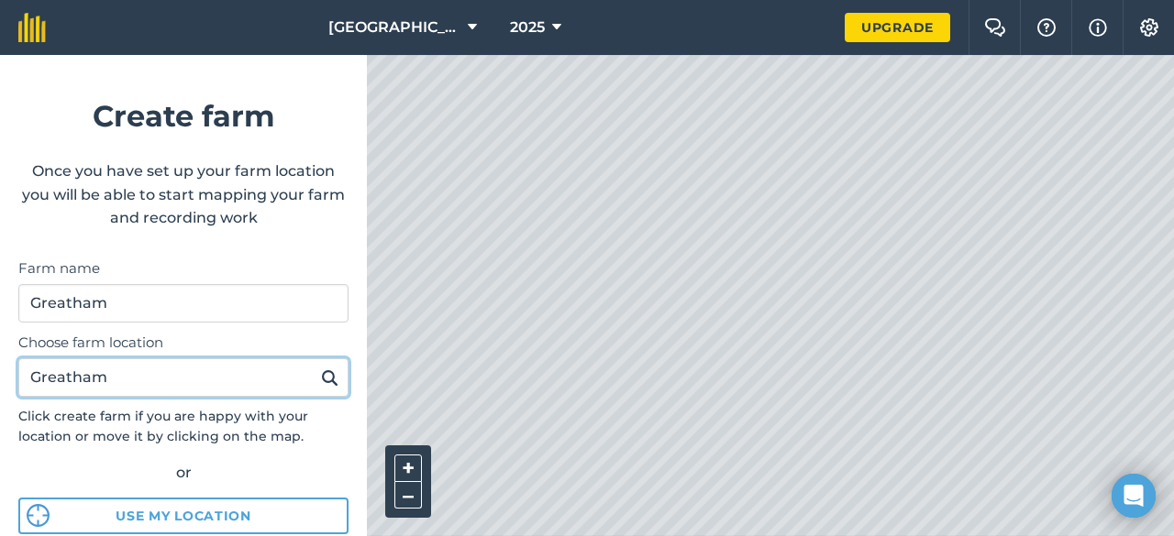
click at [158, 381] on input "Greatham" at bounding box center [183, 378] width 330 height 39
type input "Greatham, hartlepool"
click at [315, 366] on button at bounding box center [329, 378] width 28 height 24
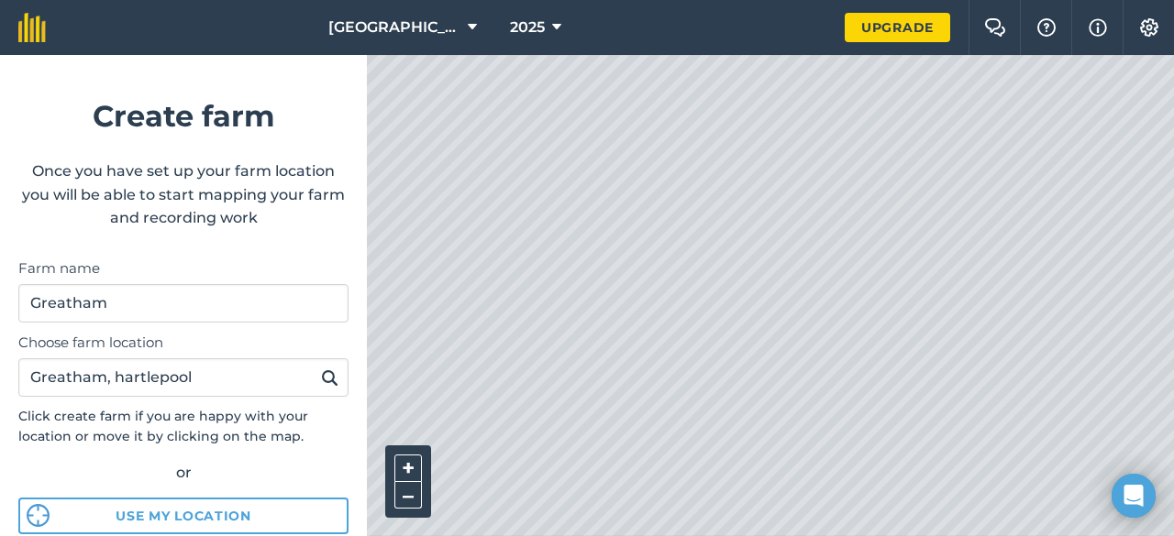
scroll to position [183, 0]
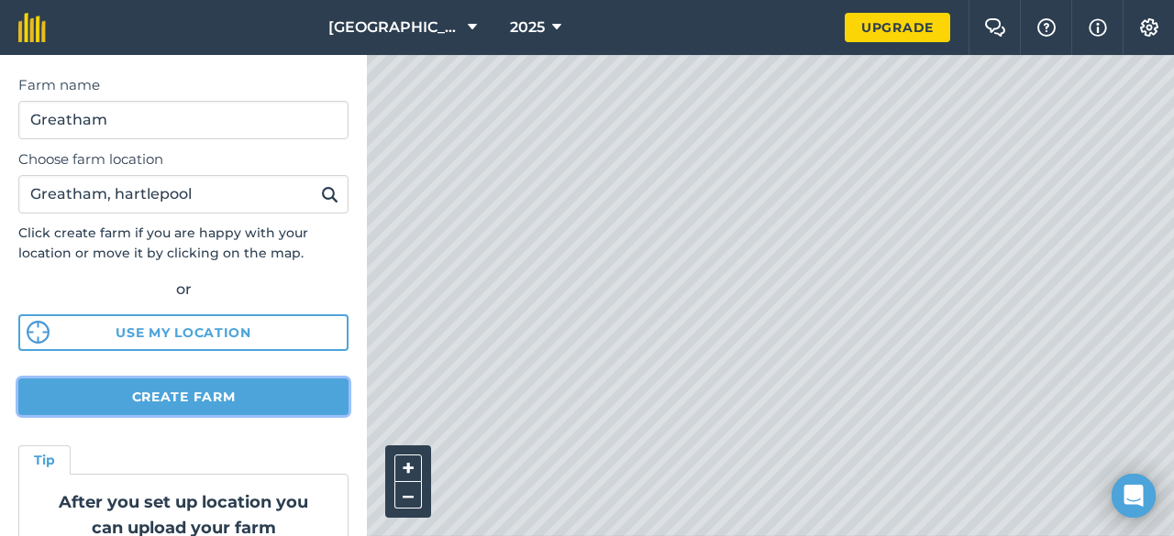
click at [240, 404] on button "Create farm" at bounding box center [183, 397] width 330 height 37
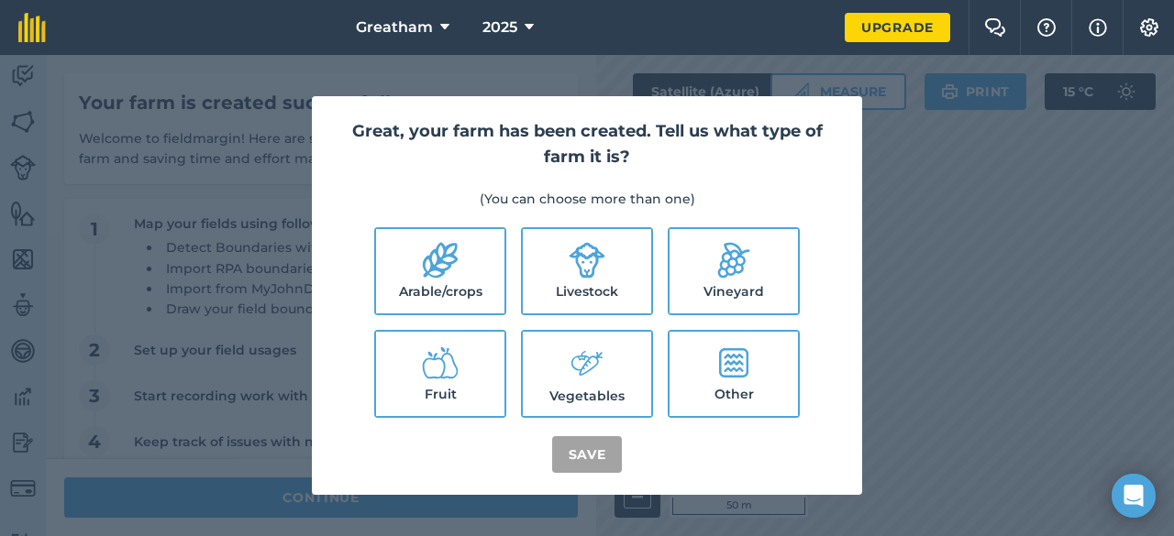
click at [457, 281] on label "Arable/crops" at bounding box center [440, 271] width 128 height 84
checkbox input "true"
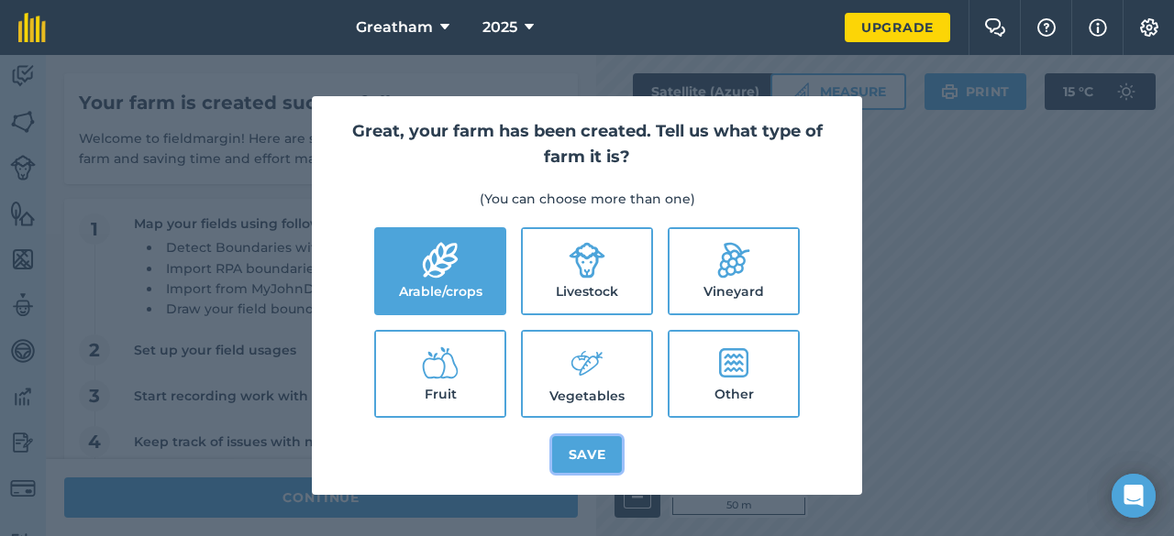
click at [591, 459] on button "Save" at bounding box center [587, 454] width 71 height 37
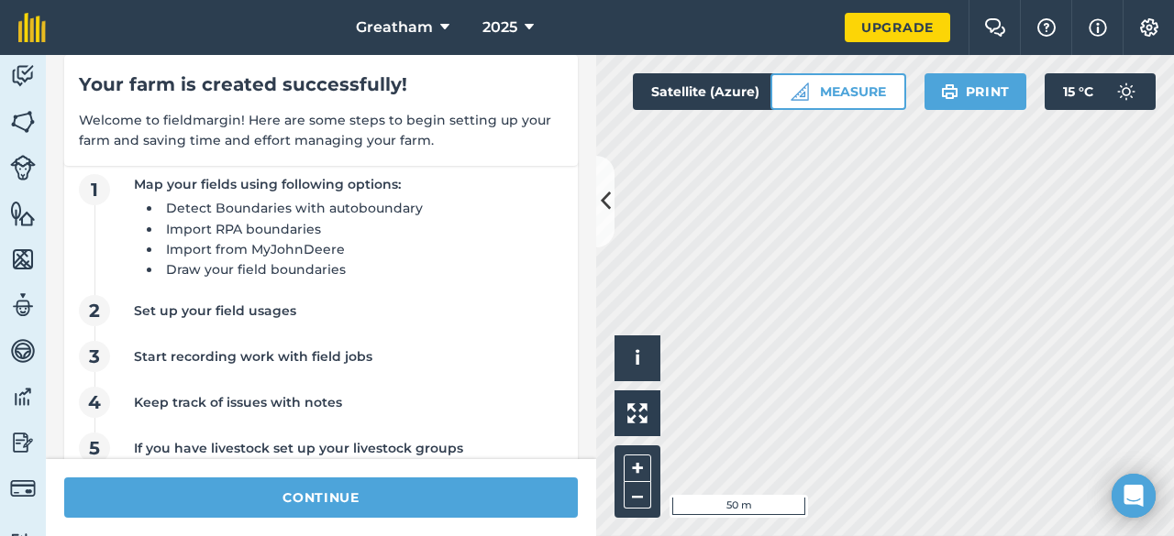
scroll to position [76, 0]
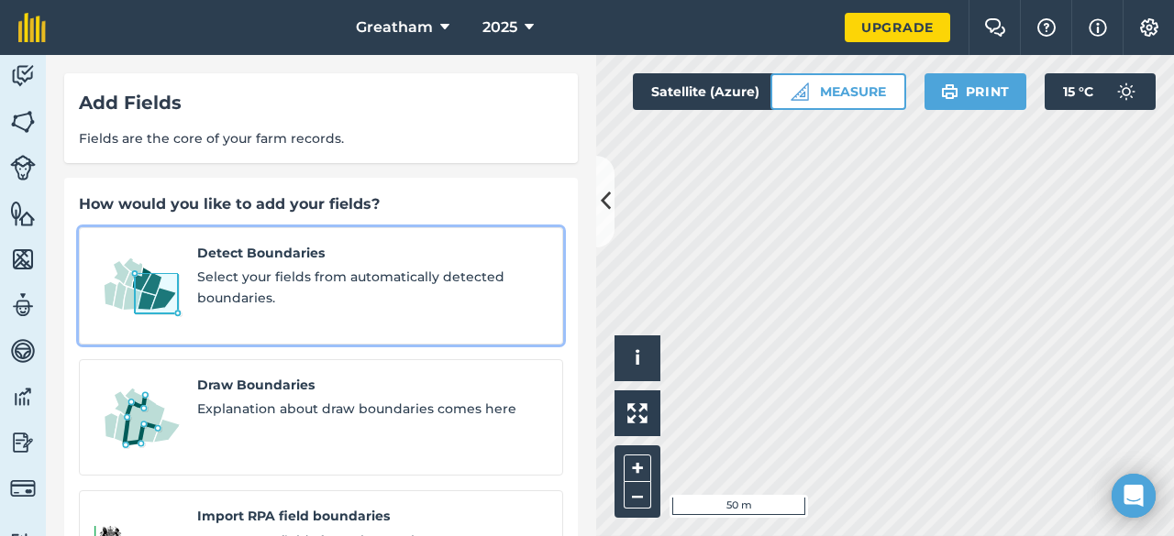
click at [345, 304] on span "Select your fields from automatically detected boundaries." at bounding box center [372, 287] width 350 height 41
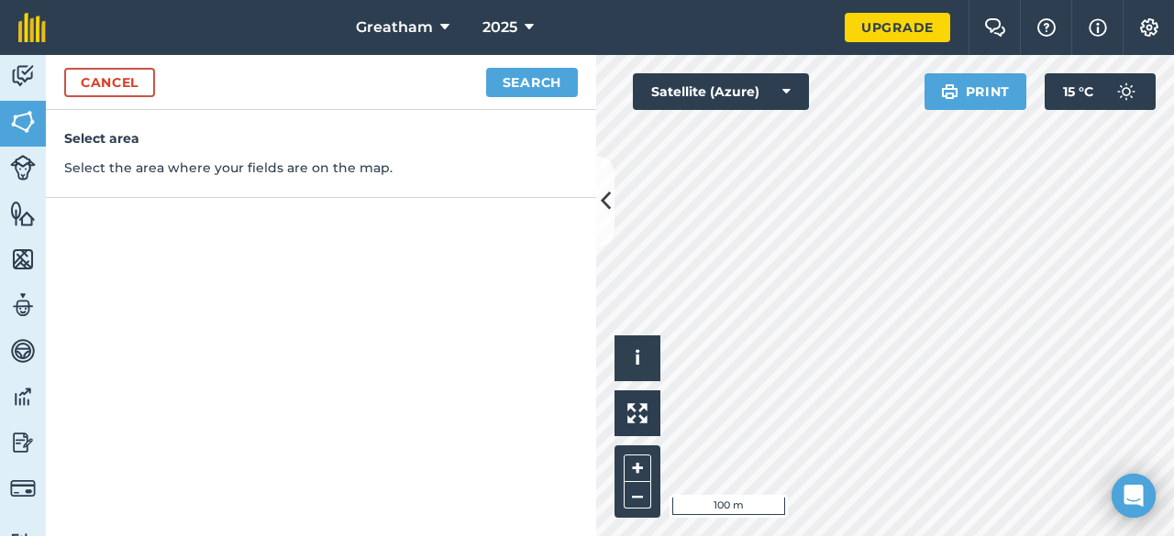
drag, startPoint x: 762, startPoint y: 334, endPoint x: 332, endPoint y: 155, distance: 465.8
click at [332, 155] on div "Select area Select the area where your fields are on the map." at bounding box center [321, 154] width 550 height 88
click at [138, 89] on link "Cancel" at bounding box center [109, 82] width 91 height 29
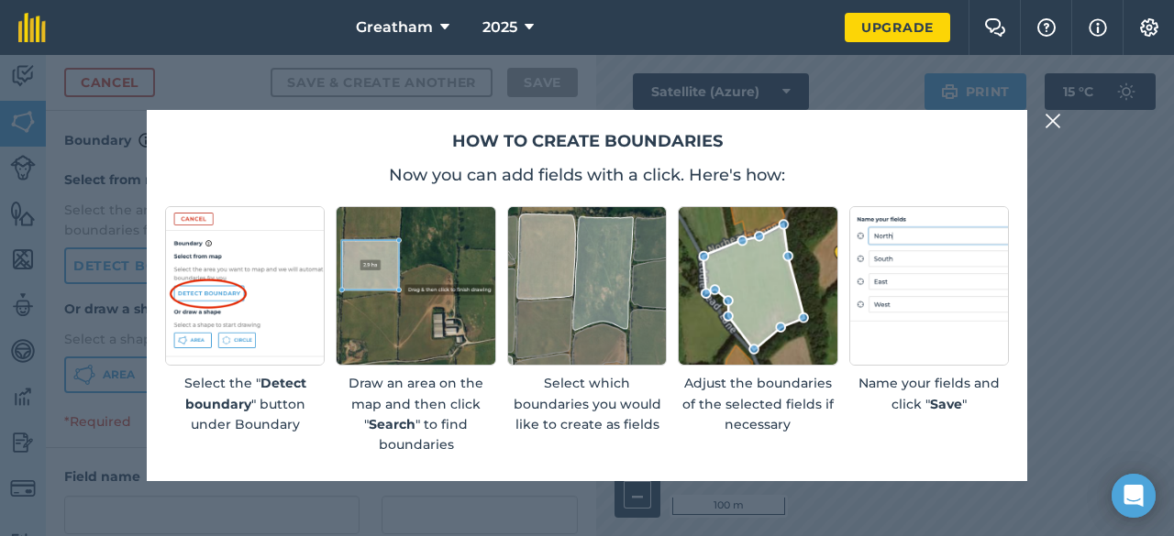
click at [1055, 116] on img at bounding box center [1052, 121] width 17 height 22
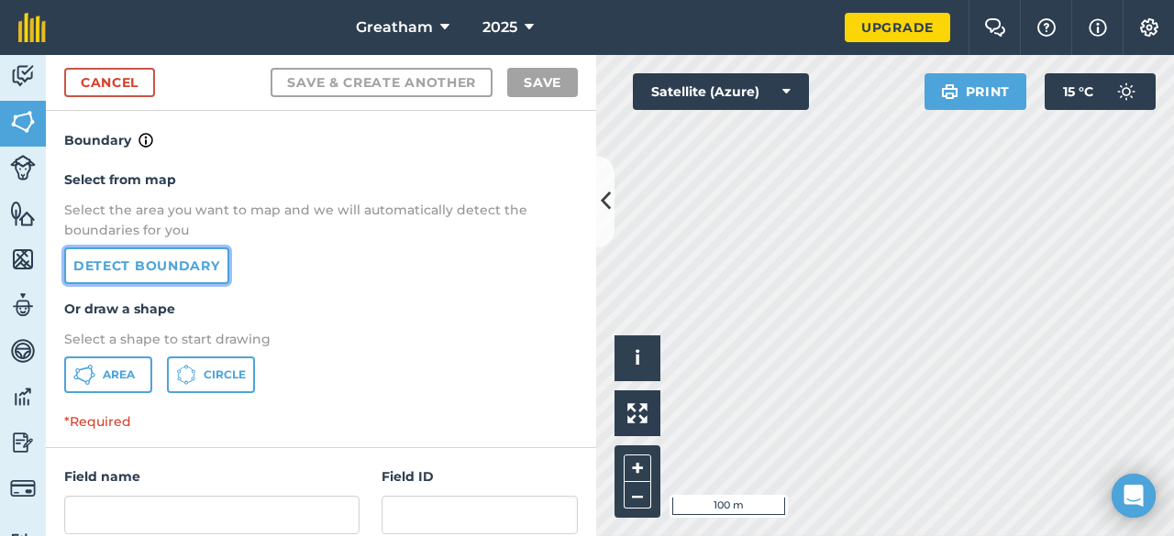
click at [171, 271] on link "Detect boundary" at bounding box center [146, 266] width 165 height 37
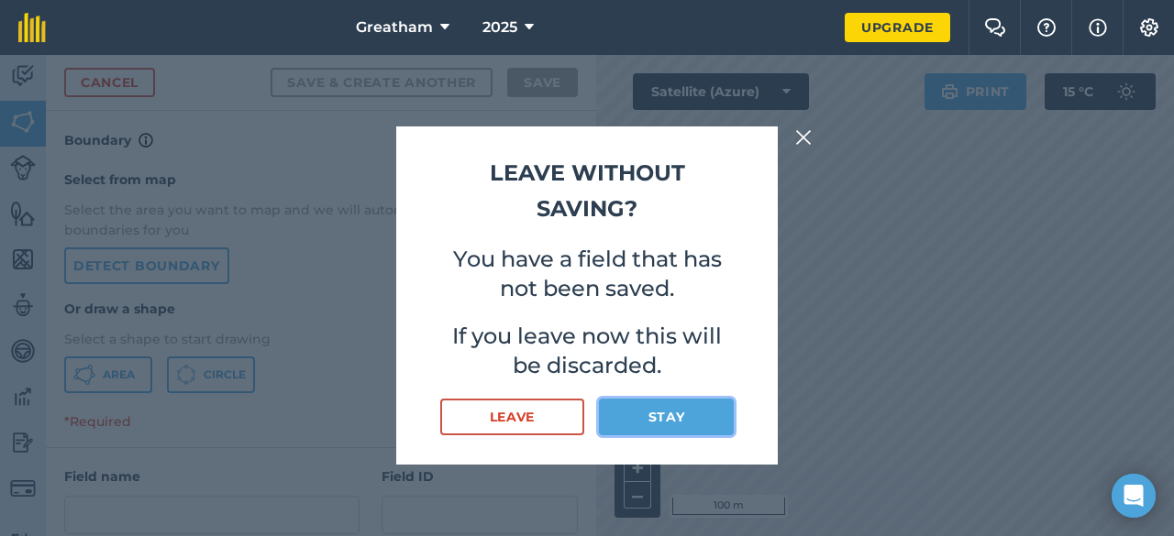
click at [680, 417] on button "Stay" at bounding box center [666, 417] width 135 height 37
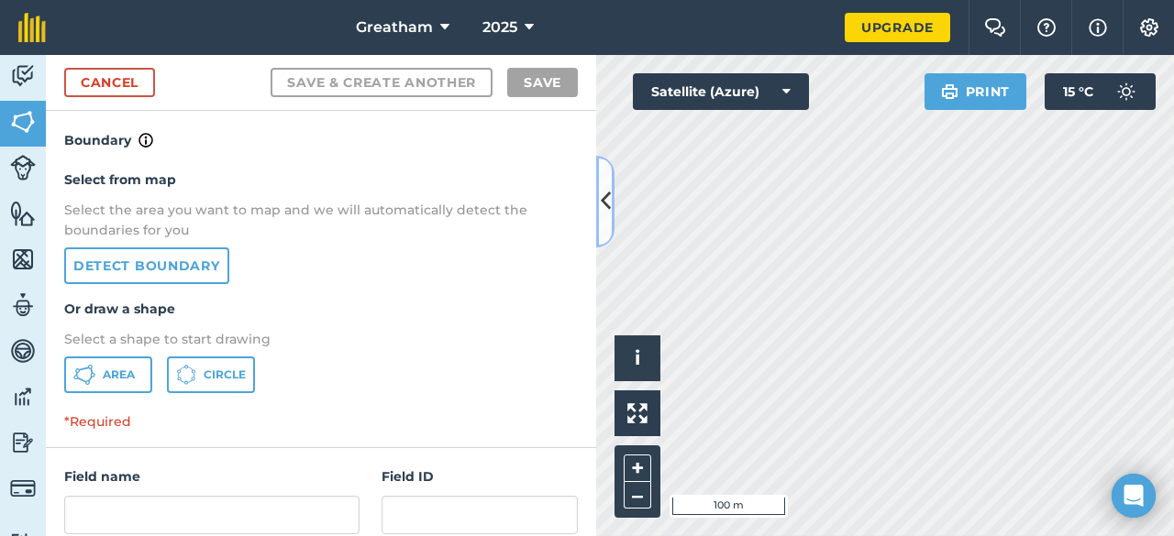
click at [601, 197] on icon at bounding box center [606, 201] width 10 height 32
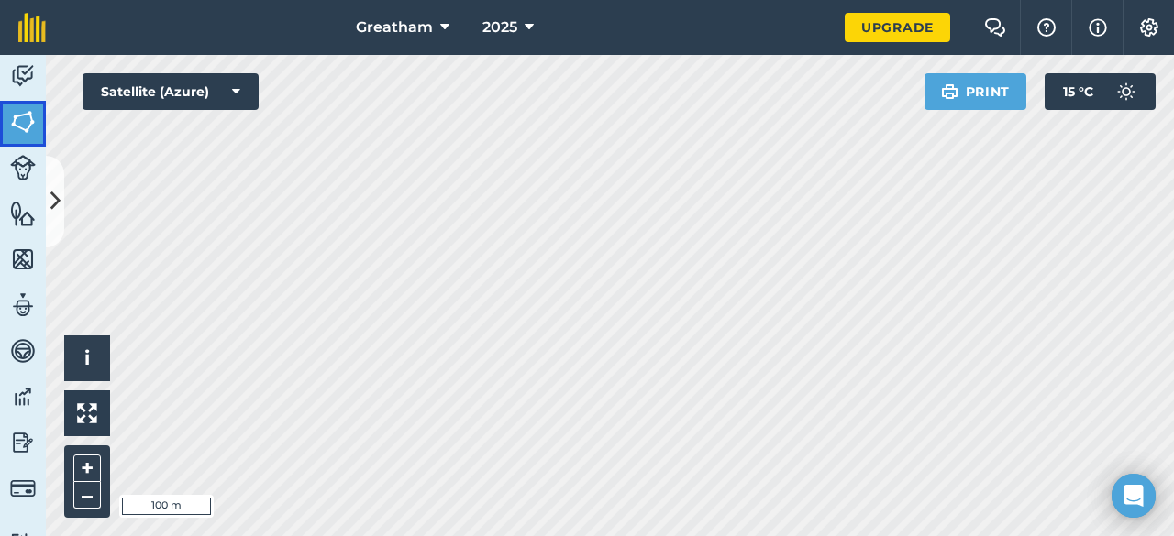
click at [35, 115] on img at bounding box center [23, 122] width 26 height 28
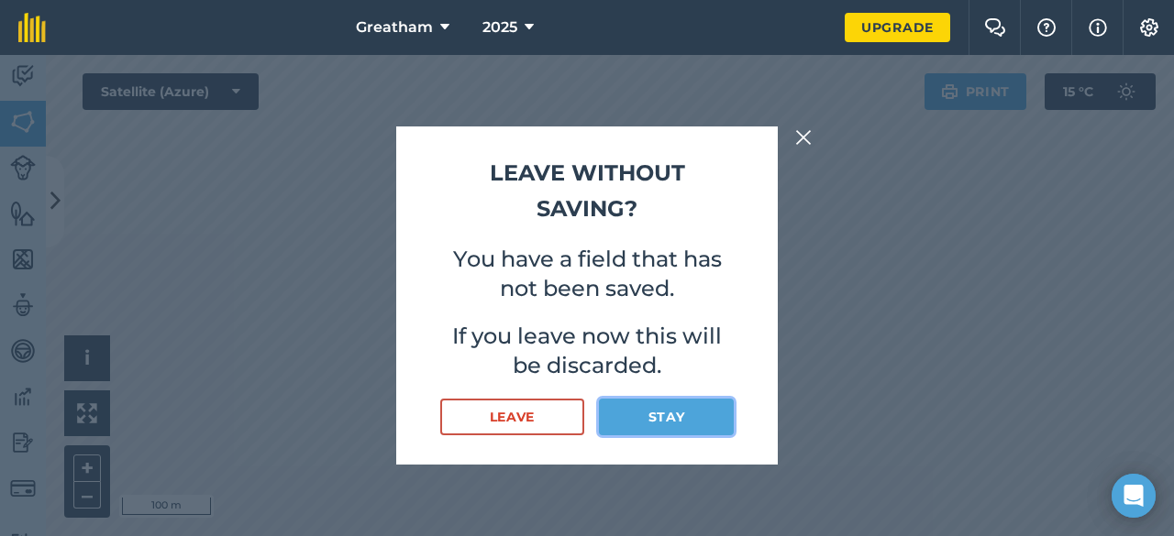
click at [656, 416] on button "Stay" at bounding box center [666, 417] width 135 height 37
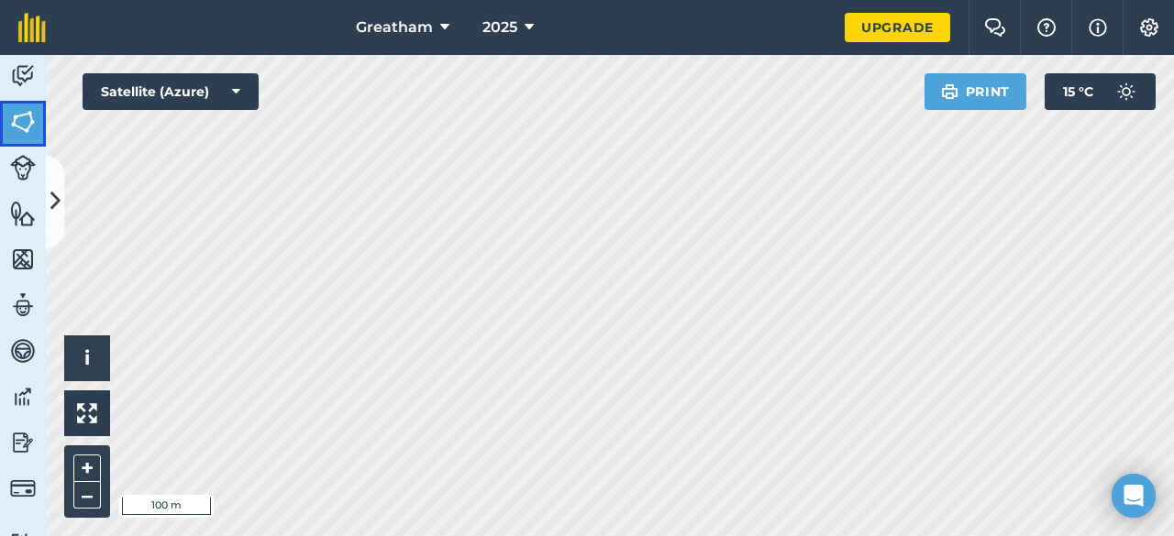
click at [20, 113] on img at bounding box center [23, 122] width 26 height 28
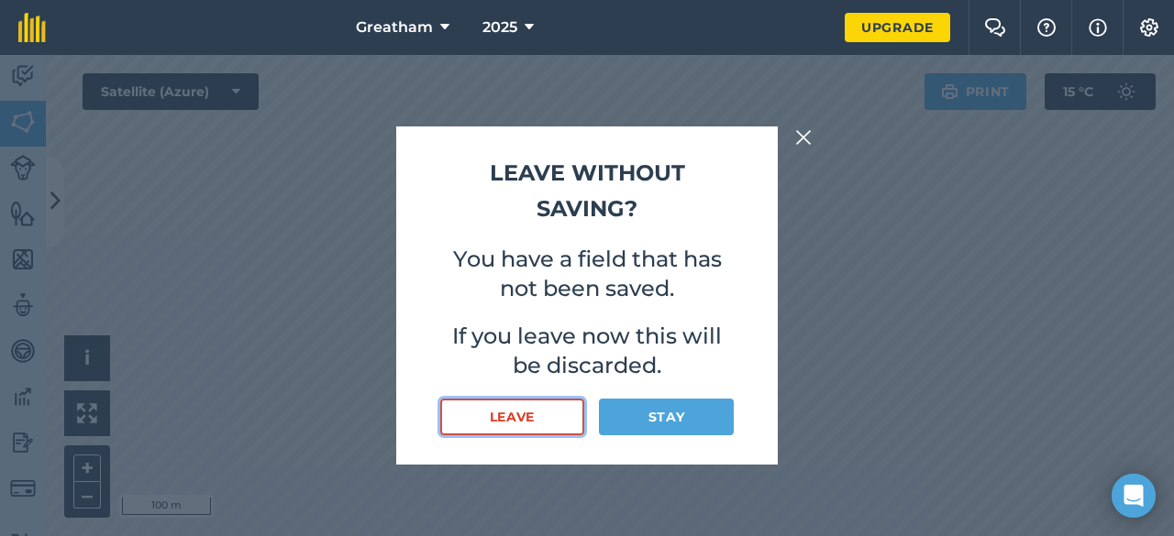
click at [520, 410] on button "Leave" at bounding box center [512, 417] width 144 height 37
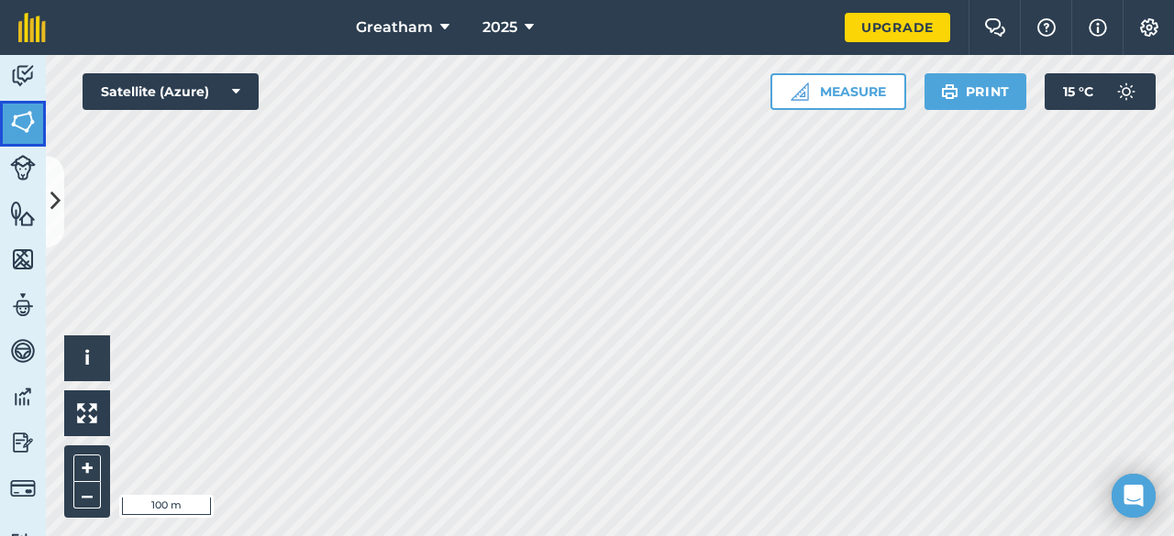
click at [20, 124] on img at bounding box center [23, 122] width 26 height 28
click at [45, 197] on link "Features" at bounding box center [23, 216] width 46 height 46
click at [2, 99] on link "Activity" at bounding box center [23, 78] width 46 height 46
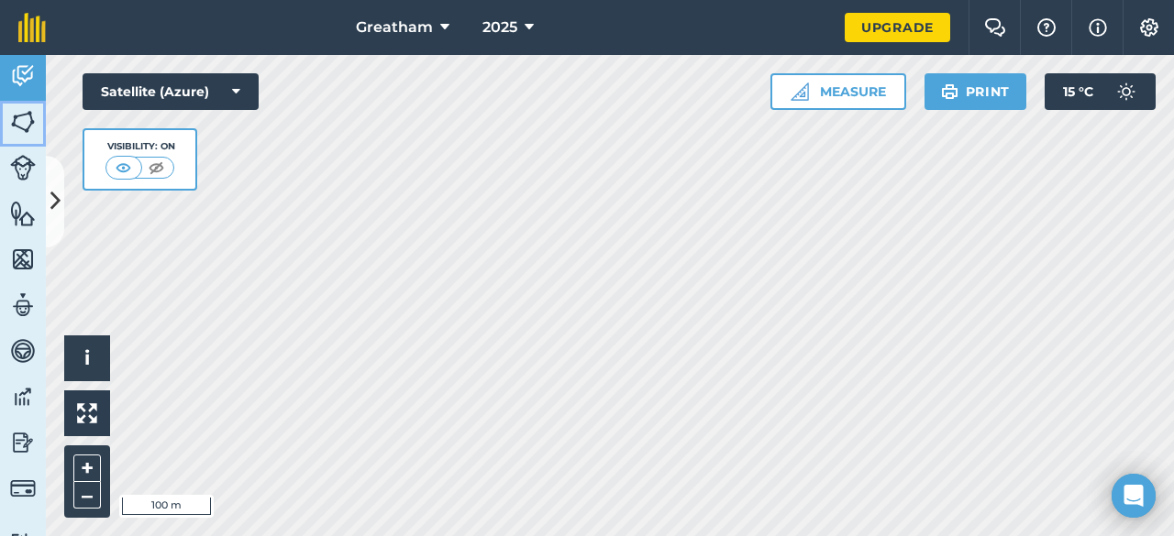
click at [18, 117] on img at bounding box center [23, 122] width 26 height 28
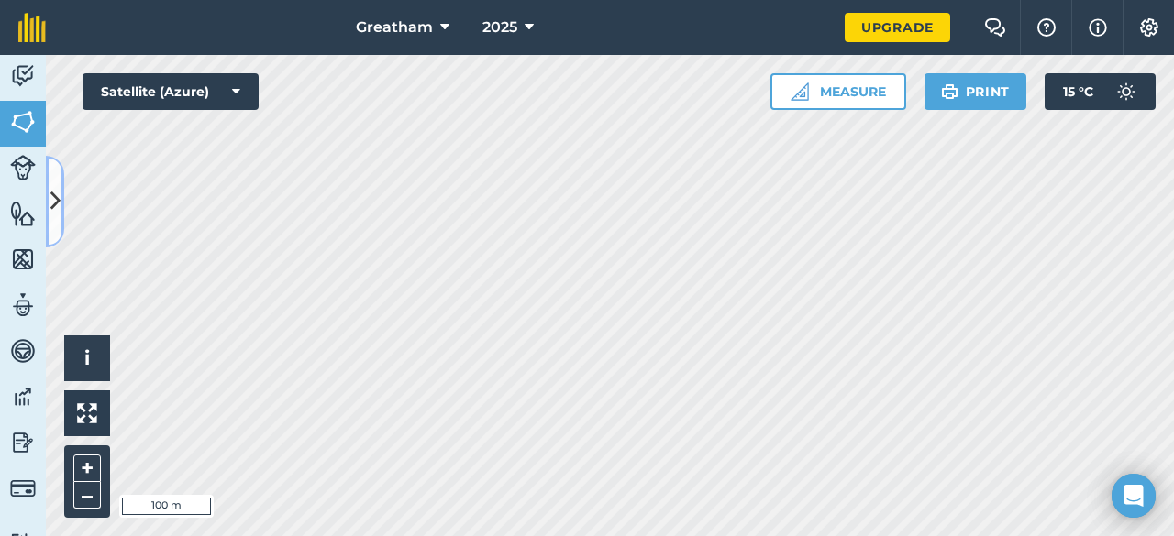
click at [52, 176] on button at bounding box center [55, 202] width 18 height 92
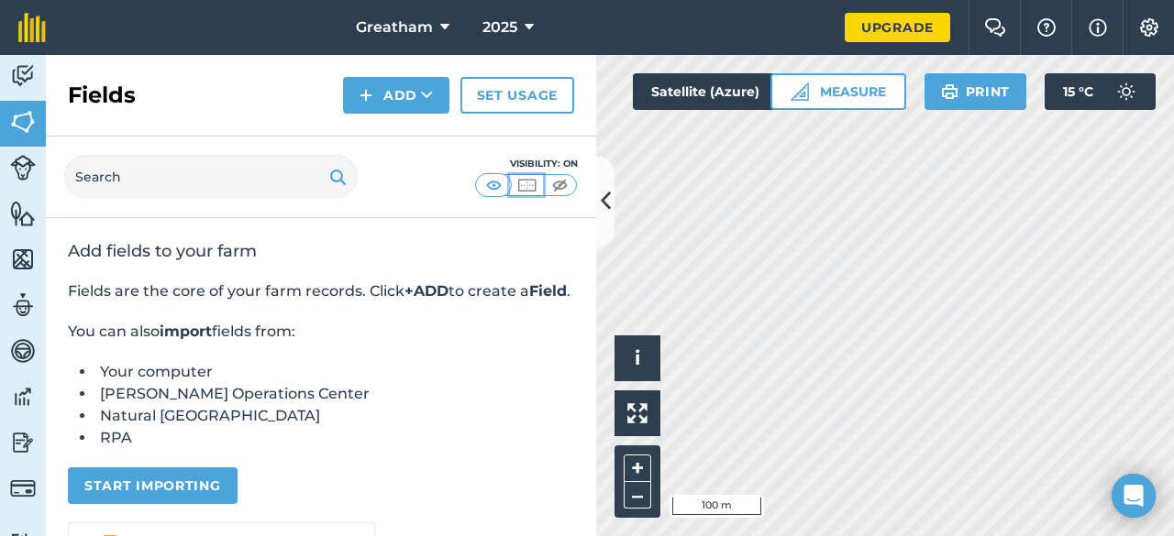
click at [528, 179] on img at bounding box center [526, 185] width 23 height 18
click at [487, 190] on img at bounding box center [493, 185] width 23 height 18
click at [515, 182] on img at bounding box center [526, 185] width 23 height 18
click at [590, 173] on div "Visibility: Border" at bounding box center [321, 178] width 550 height 82
click at [607, 199] on icon at bounding box center [606, 201] width 10 height 32
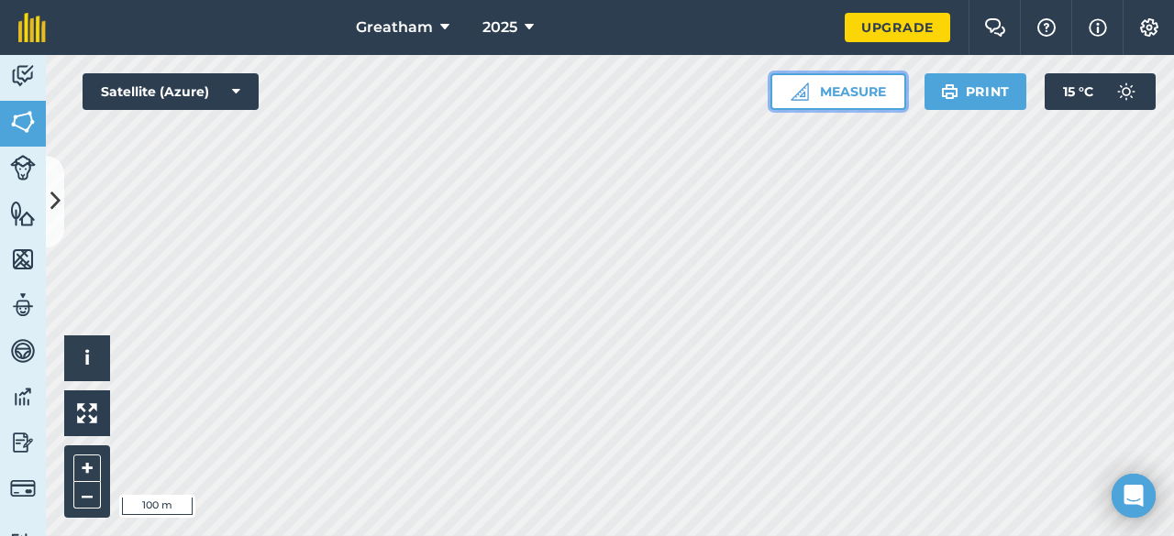
click at [815, 87] on button "Measure" at bounding box center [838, 91] width 136 height 37
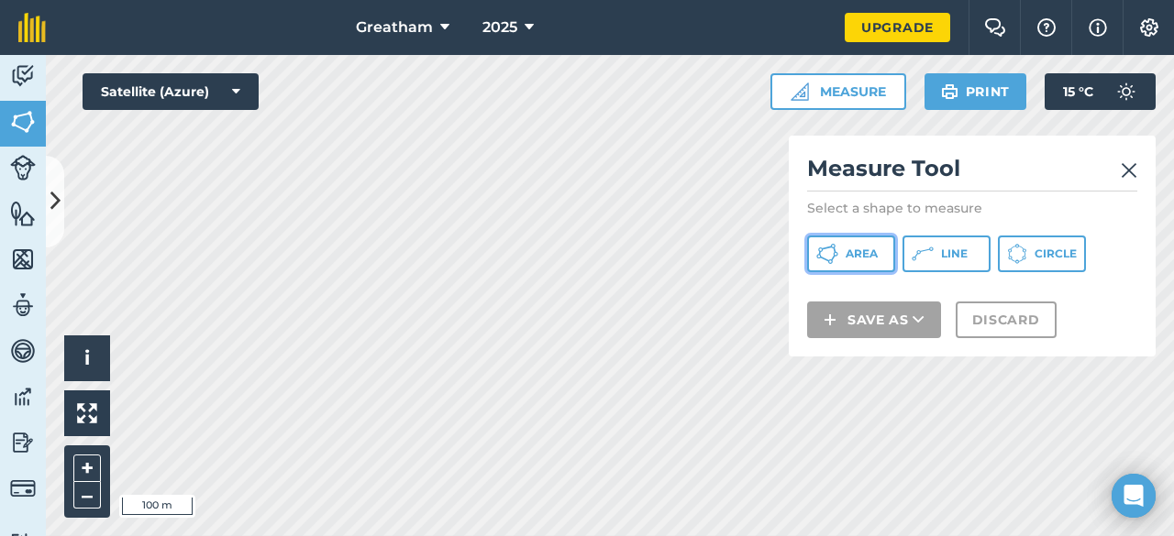
click at [874, 249] on span "Area" at bounding box center [861, 254] width 32 height 15
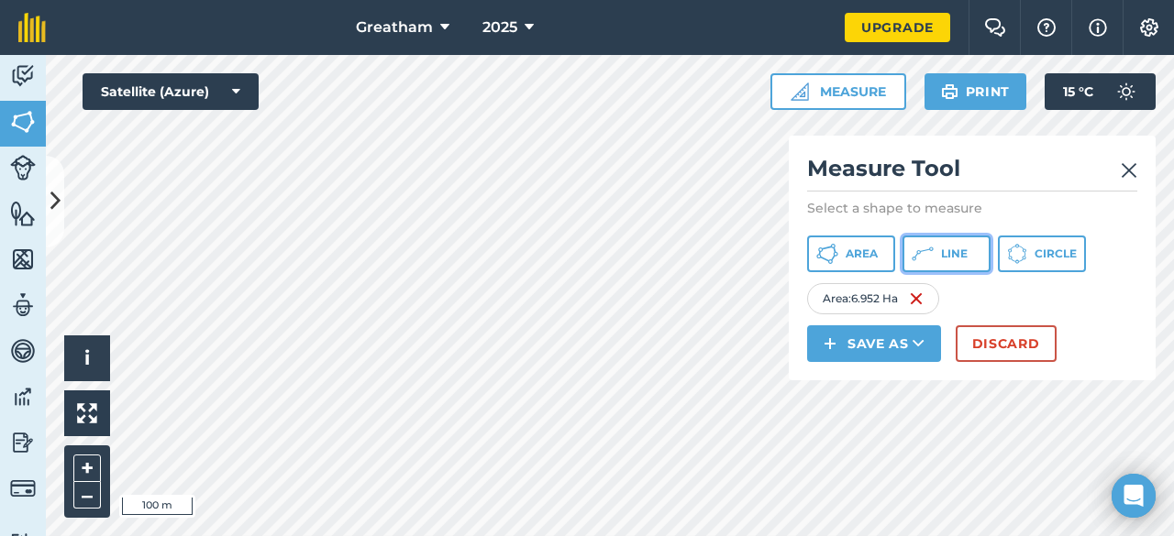
click at [957, 264] on button "Line" at bounding box center [946, 254] width 88 height 37
click at [962, 257] on span "Line" at bounding box center [954, 254] width 27 height 15
click at [968, 256] on button "Line" at bounding box center [946, 254] width 88 height 37
click at [838, 256] on button "Area" at bounding box center [851, 254] width 88 height 37
click at [954, 250] on span "Line" at bounding box center [954, 254] width 27 height 15
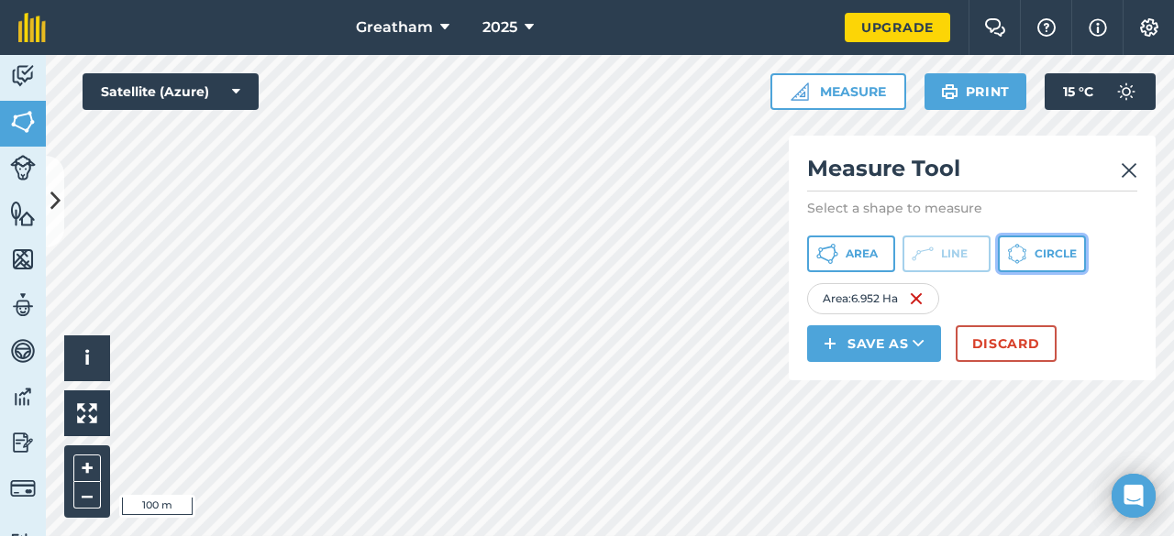
click at [1047, 248] on span "Circle" at bounding box center [1055, 254] width 42 height 15
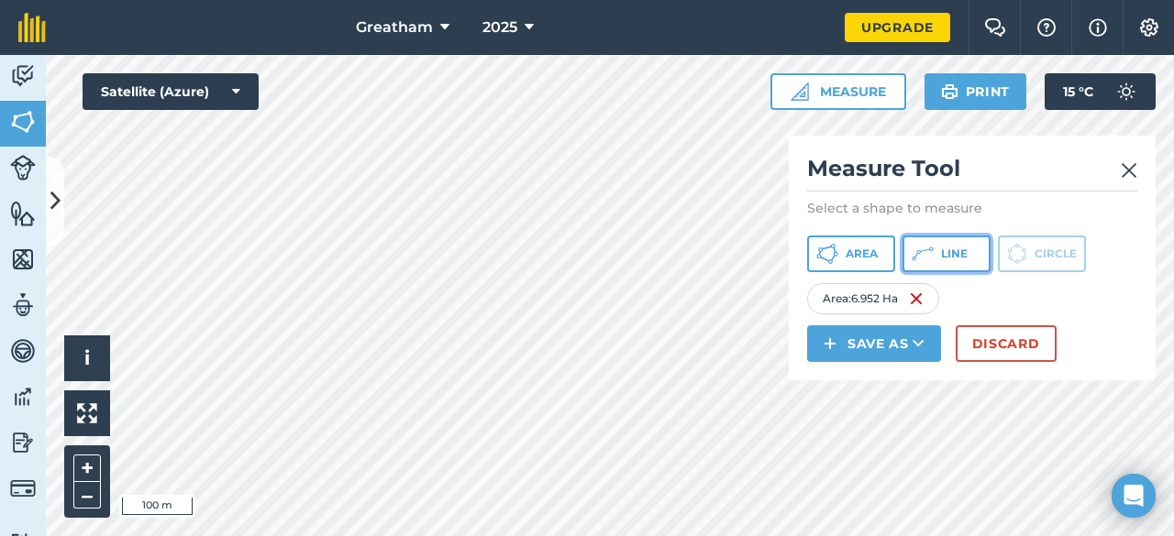
click at [959, 264] on button "Line" at bounding box center [946, 254] width 88 height 37
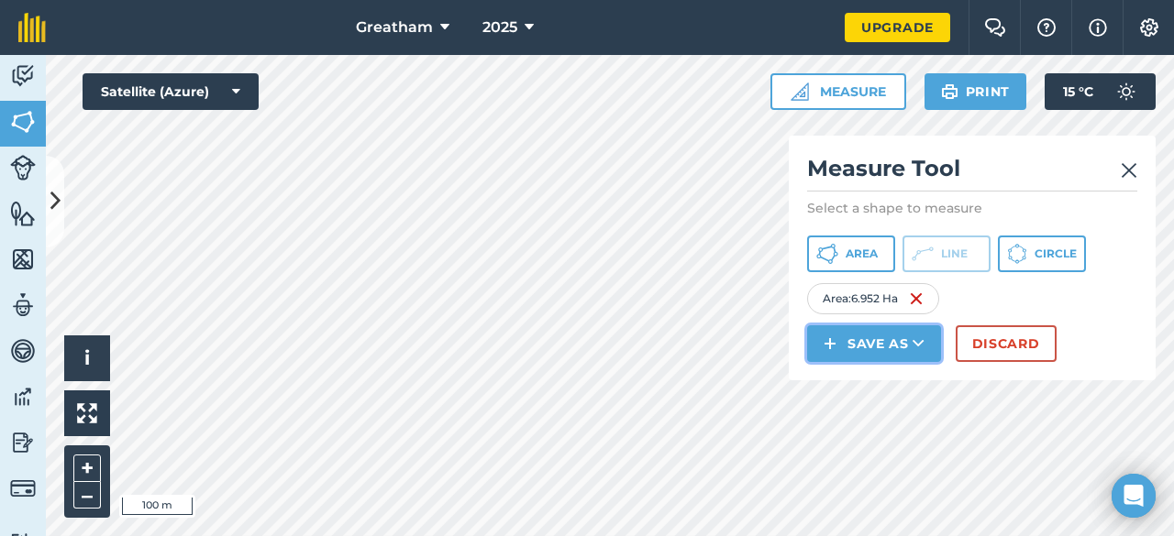
click at [880, 351] on button "Save as" at bounding box center [874, 344] width 134 height 37
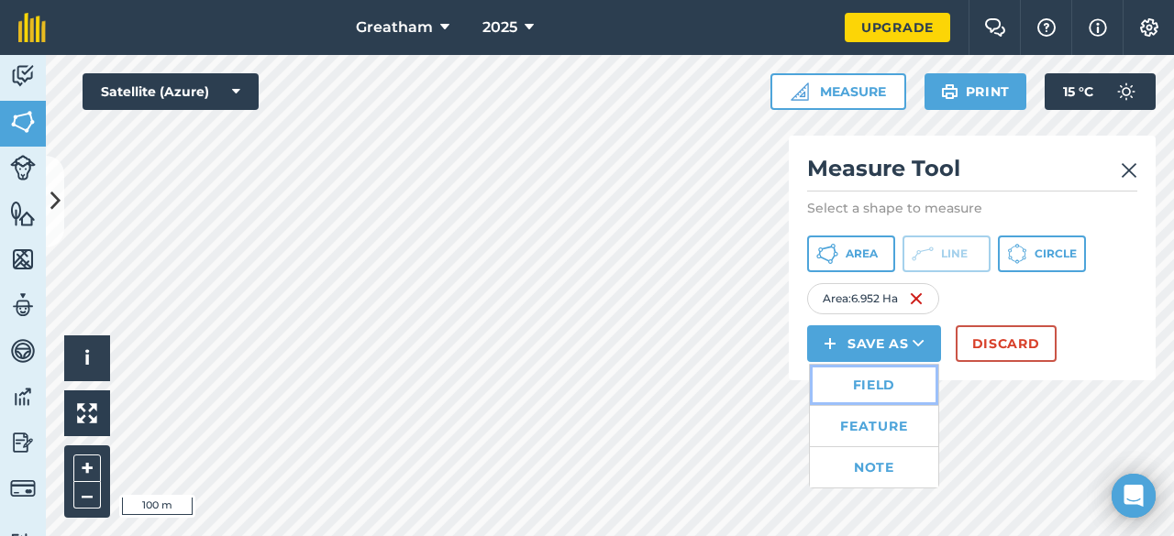
click at [885, 392] on link "Field" at bounding box center [874, 385] width 128 height 40
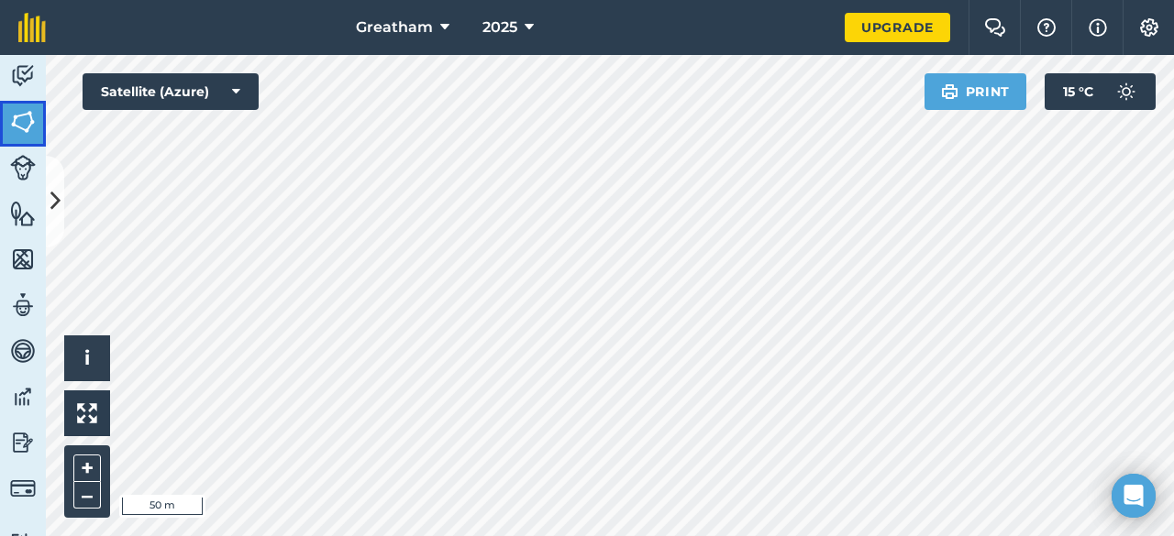
click at [17, 109] on img at bounding box center [23, 122] width 26 height 28
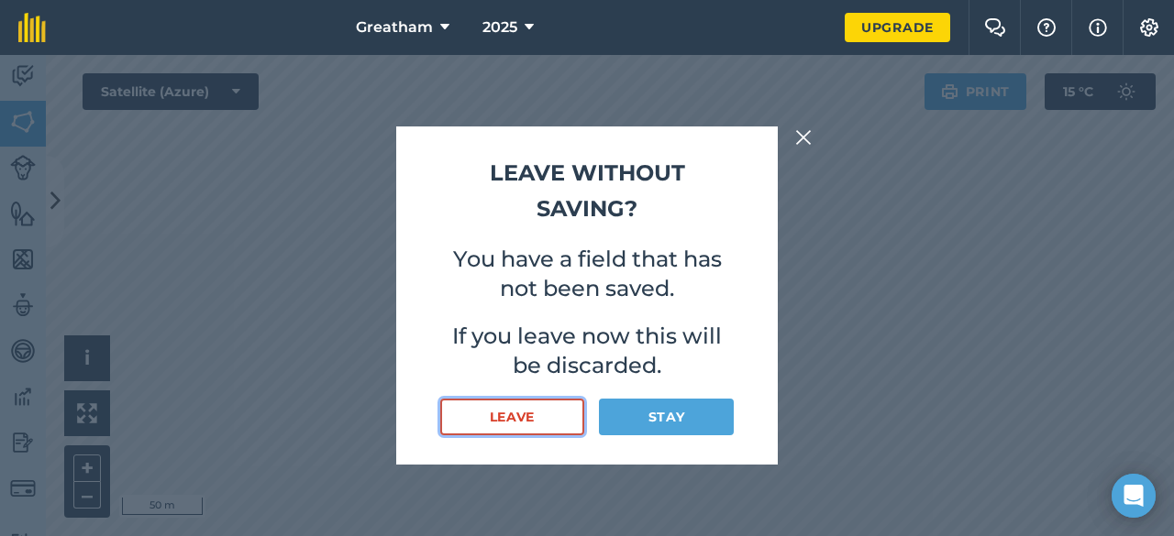
click at [537, 418] on button "Leave" at bounding box center [512, 417] width 144 height 37
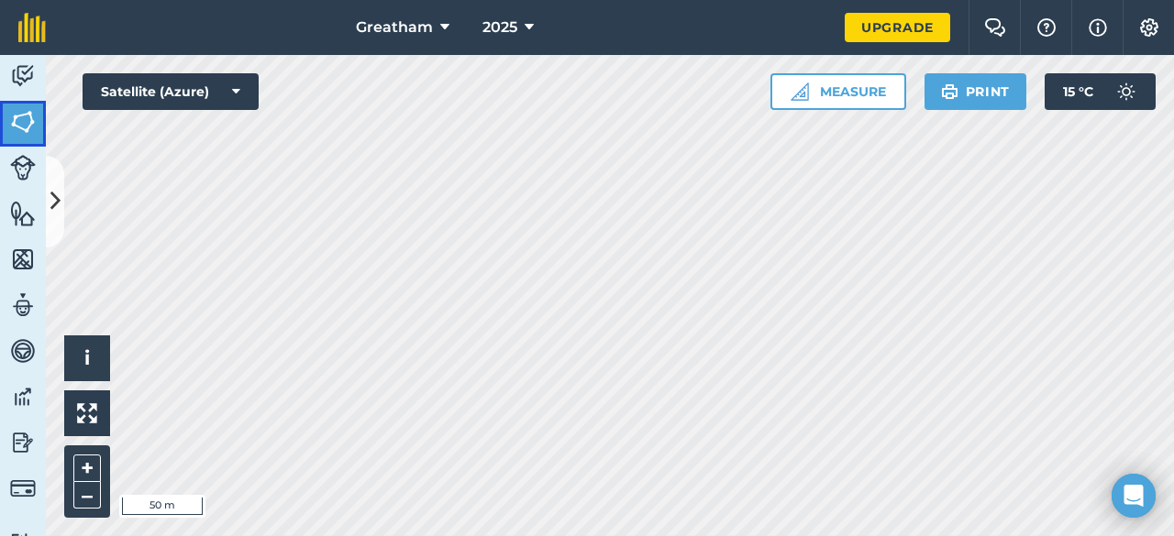
click at [25, 126] on img at bounding box center [23, 122] width 26 height 28
click at [56, 184] on button at bounding box center [55, 202] width 18 height 92
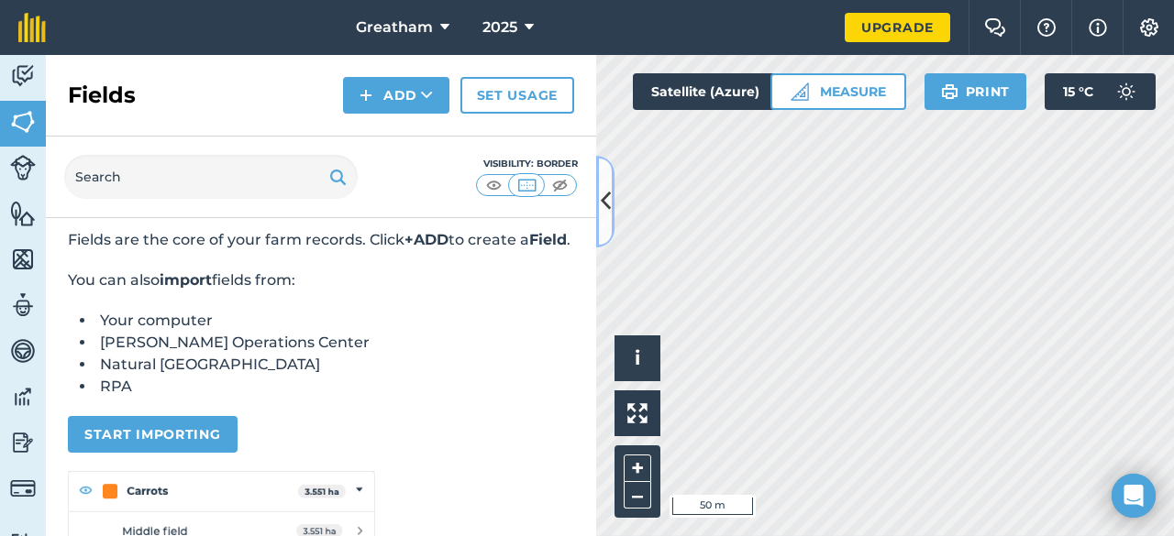
scroll to position [92, 0]
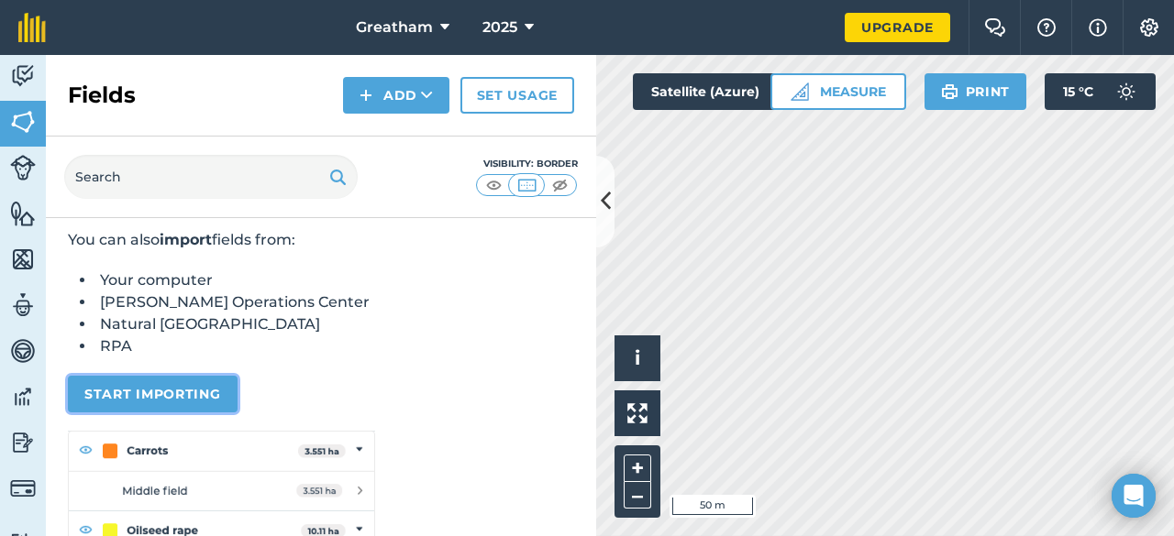
click at [198, 413] on button "Start importing" at bounding box center [153, 394] width 170 height 37
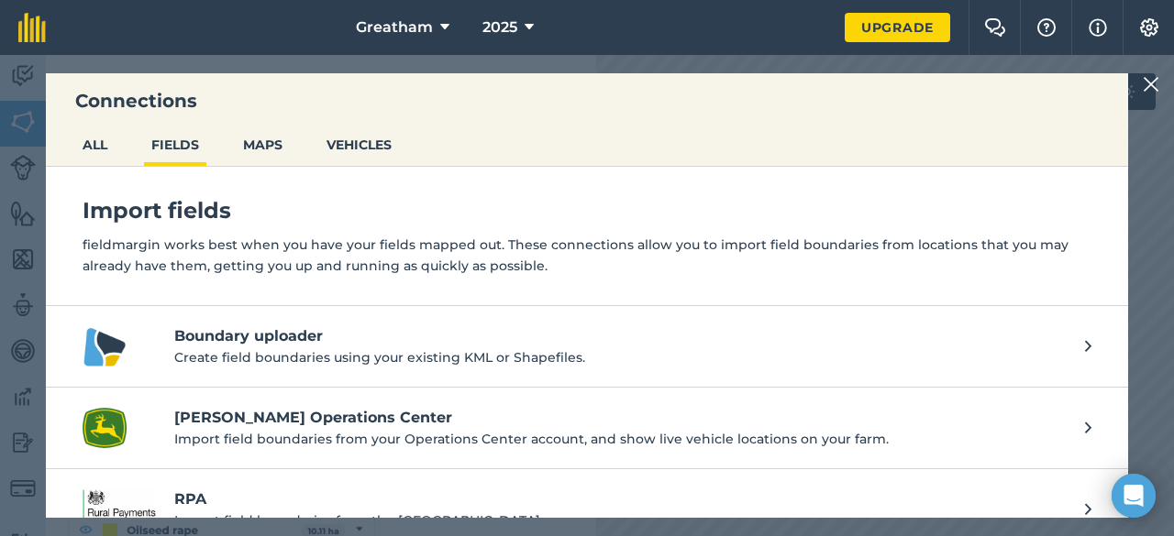
scroll to position [31, 0]
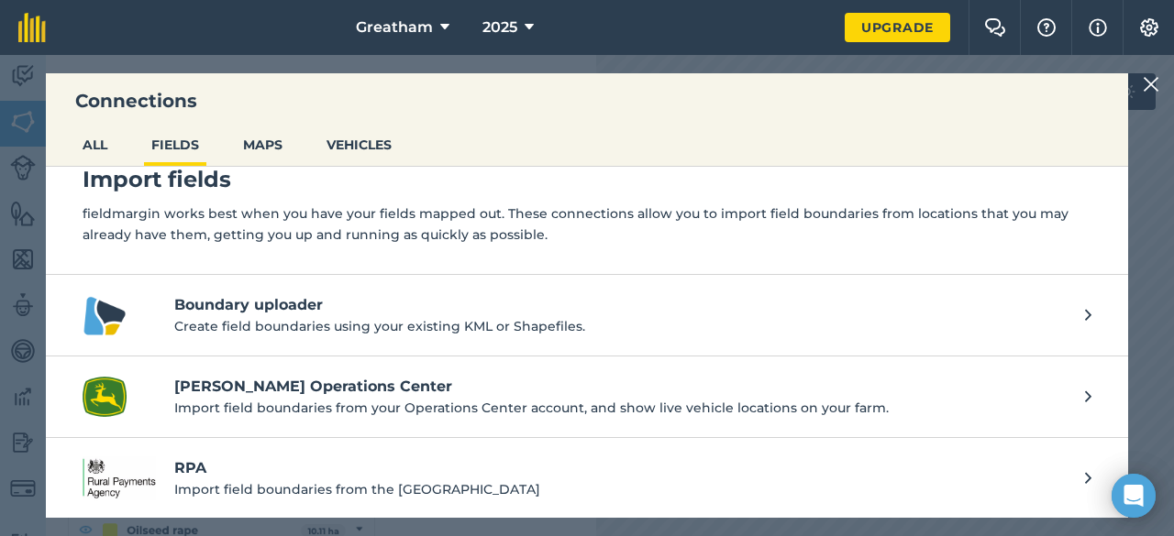
click at [315, 314] on h4 "Boundary uploader" at bounding box center [620, 305] width 892 height 22
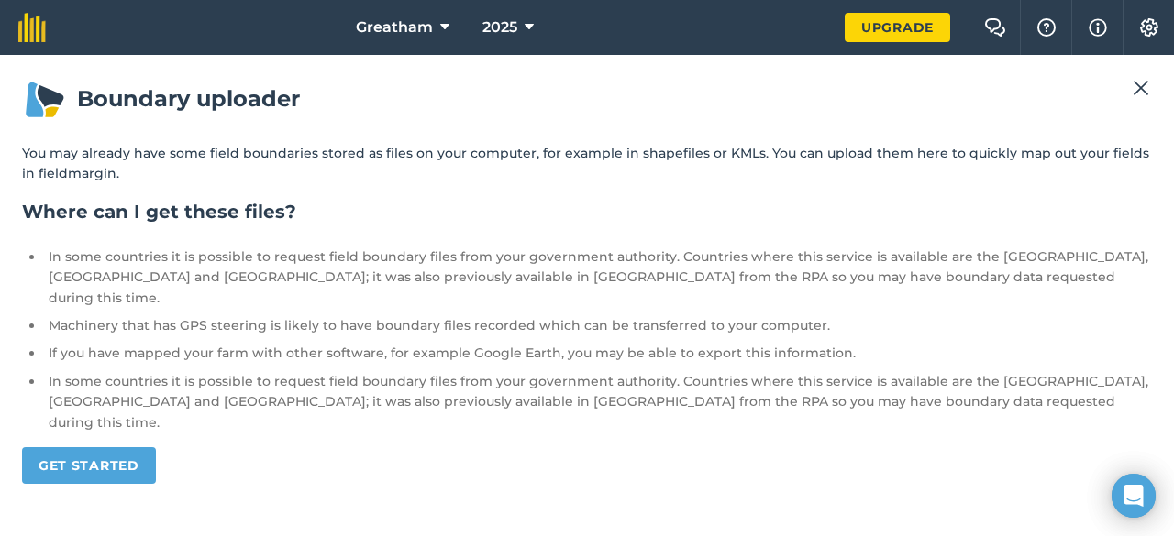
click at [1155, 85] on div "Boundary uploader You may already have some field boundaries stored as files on…" at bounding box center [587, 295] width 1174 height 481
click at [1137, 85] on img at bounding box center [1141, 88] width 17 height 22
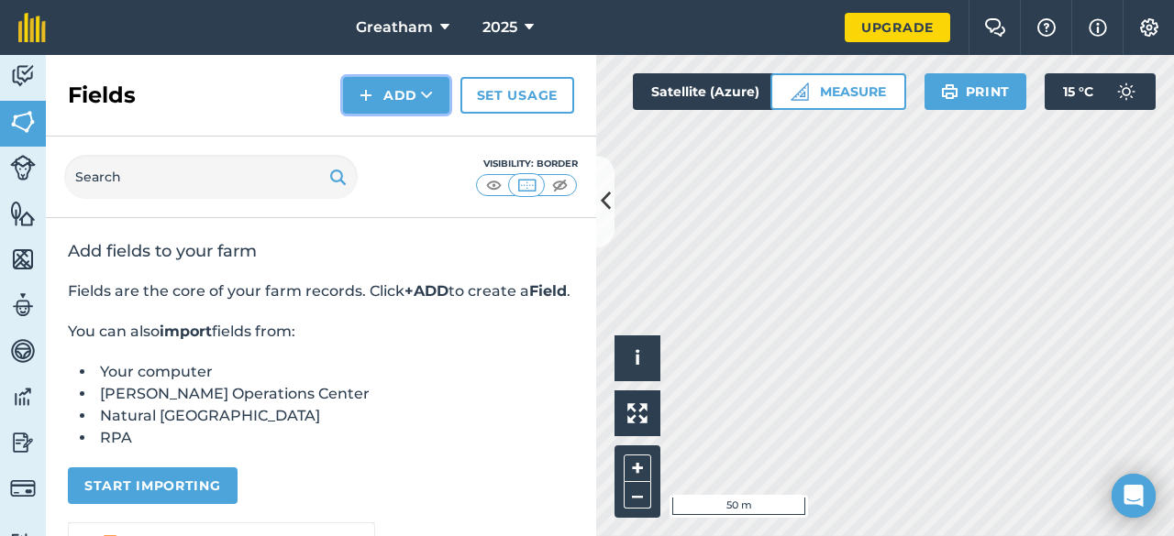
click at [418, 97] on button "Add" at bounding box center [396, 95] width 106 height 37
click at [415, 138] on link "Draw" at bounding box center [396, 136] width 101 height 40
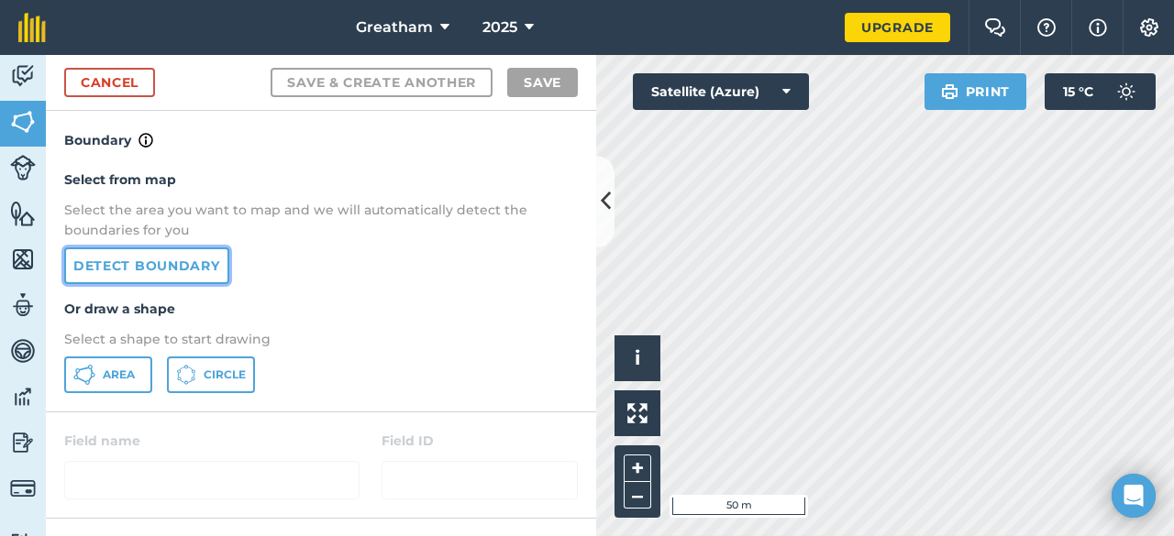
click at [203, 268] on link "Detect boundary" at bounding box center [146, 266] width 165 height 37
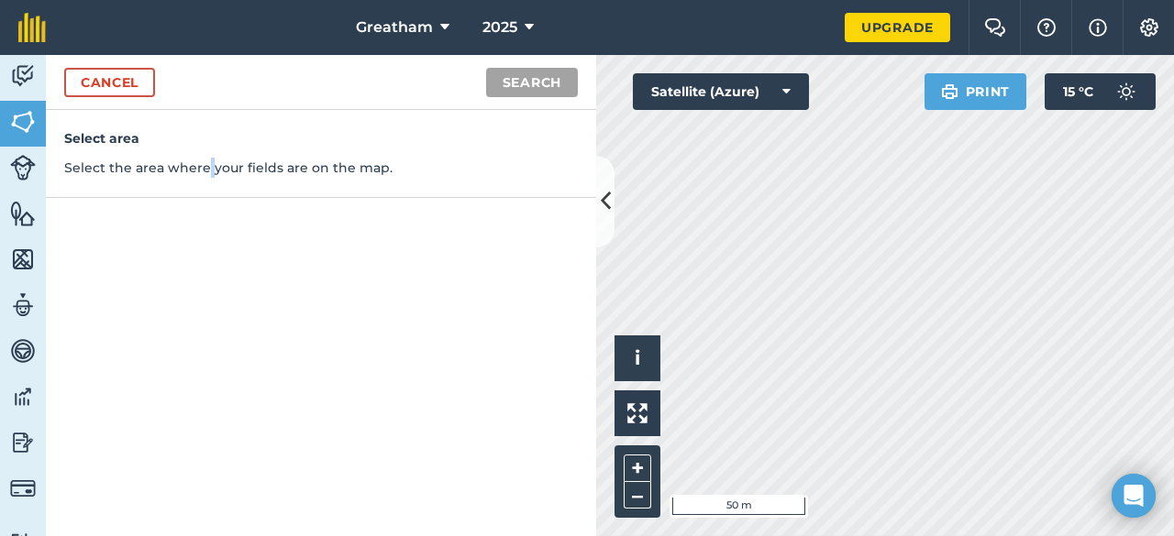
click at [203, 268] on div "Select area Select the area where your fields are on the map." at bounding box center [321, 323] width 550 height 426
click at [549, 87] on button "Search" at bounding box center [532, 82] width 92 height 29
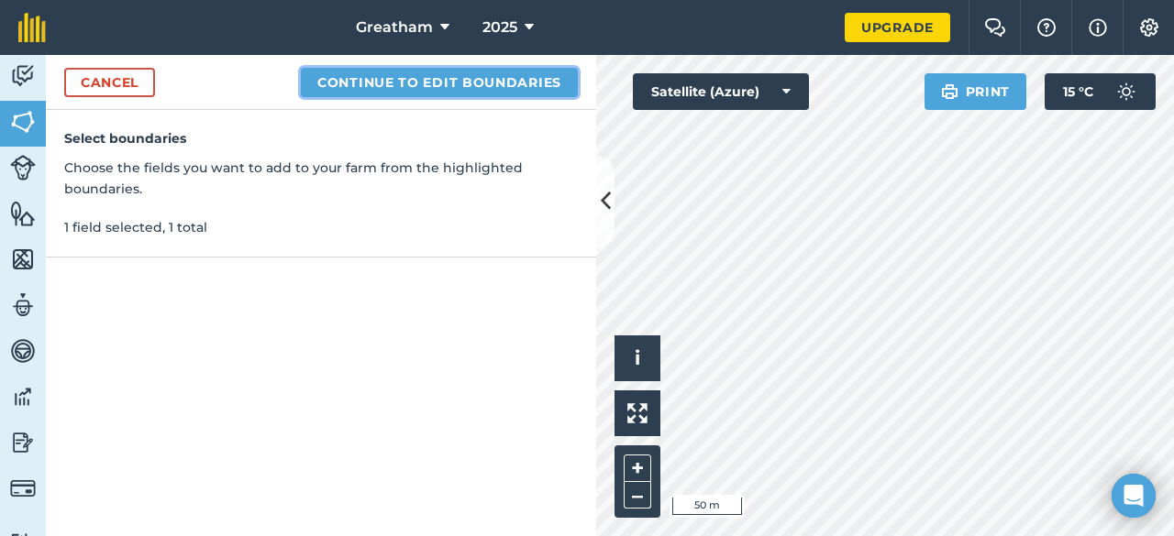
click at [459, 75] on button "Continue to edit boundaries" at bounding box center [439, 82] width 277 height 29
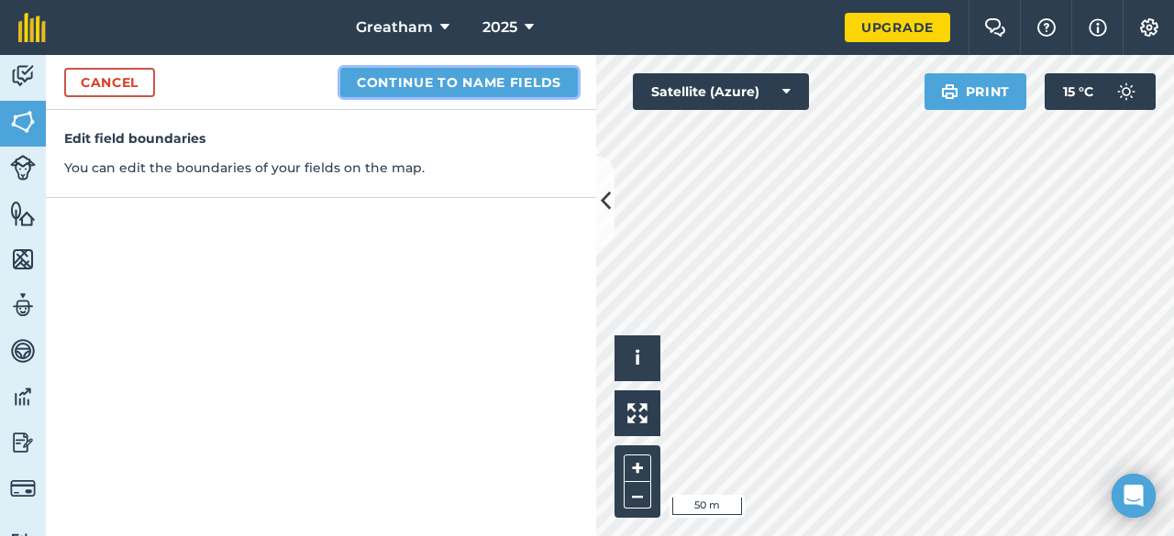
click at [453, 82] on button "Continue to name fields" at bounding box center [459, 82] width 238 height 29
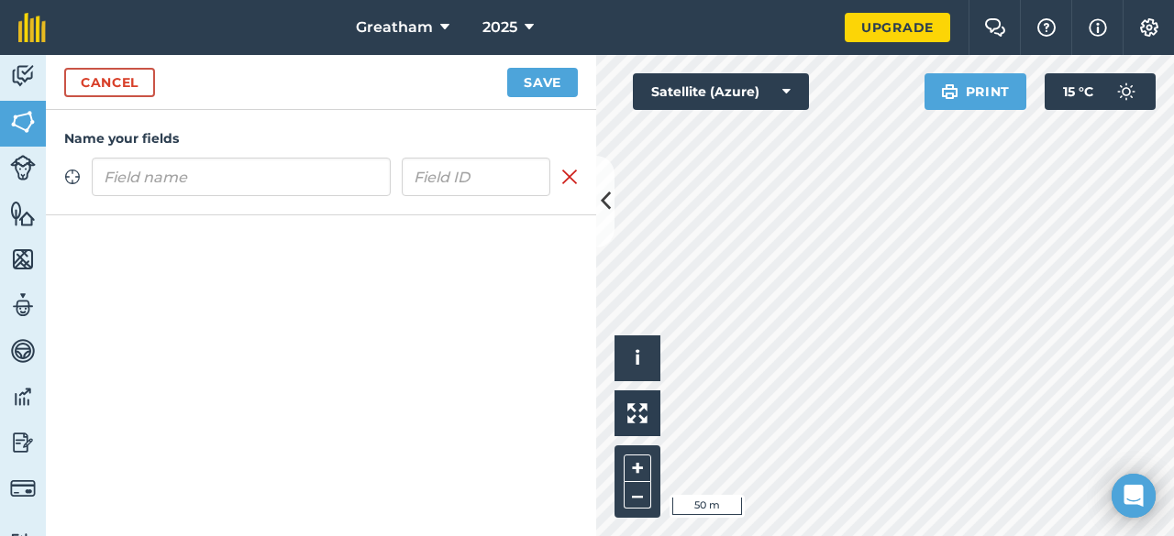
click at [249, 177] on input "text" at bounding box center [241, 177] width 299 height 39
type input "Station Field"
click at [547, 88] on button "Save" at bounding box center [542, 82] width 71 height 29
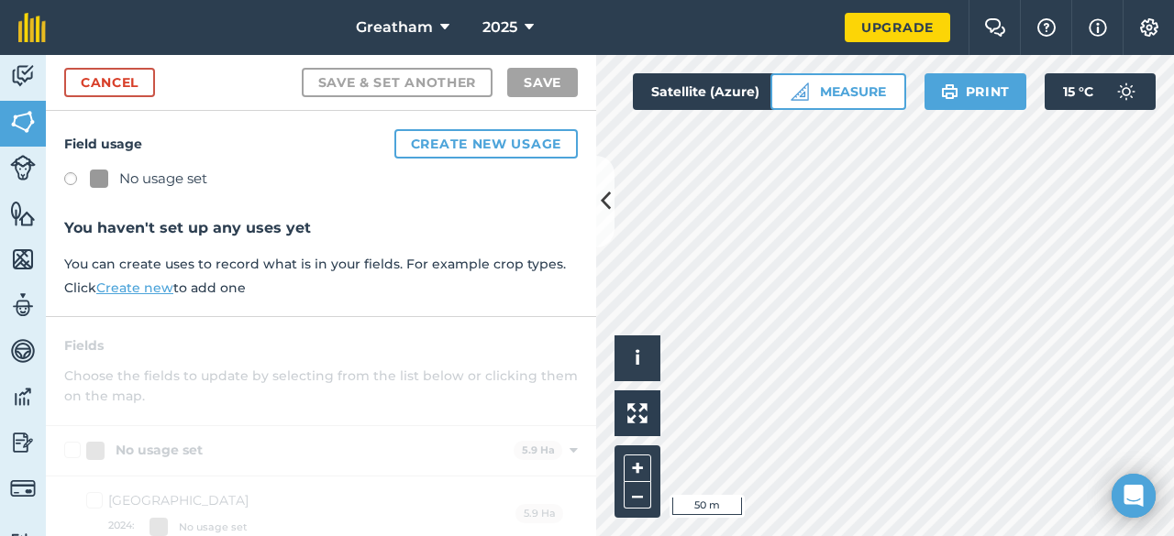
click at [139, 284] on link "Create new" at bounding box center [134, 288] width 77 height 17
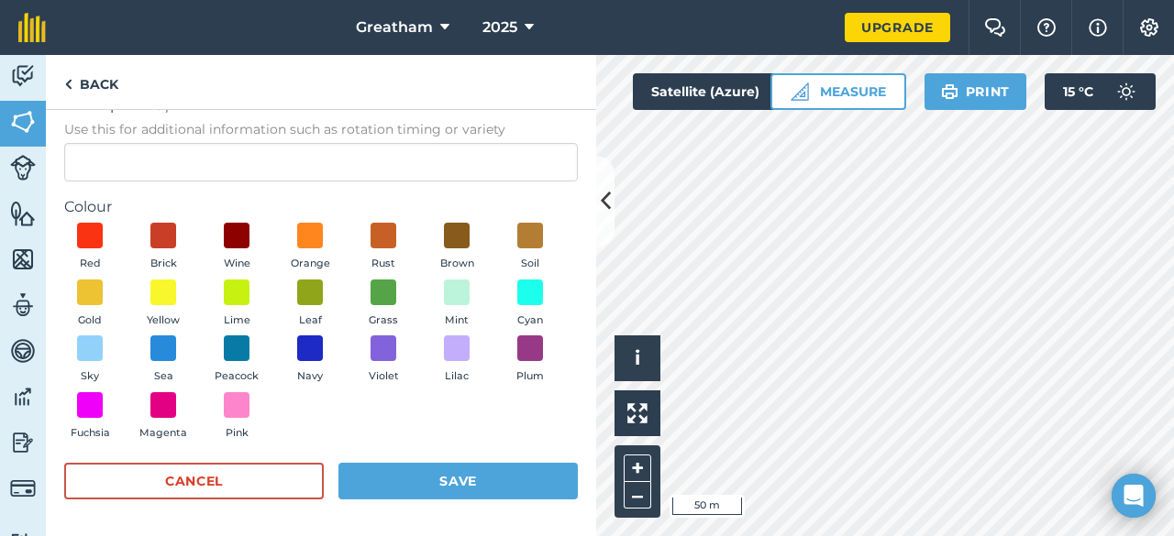
scroll to position [44, 0]
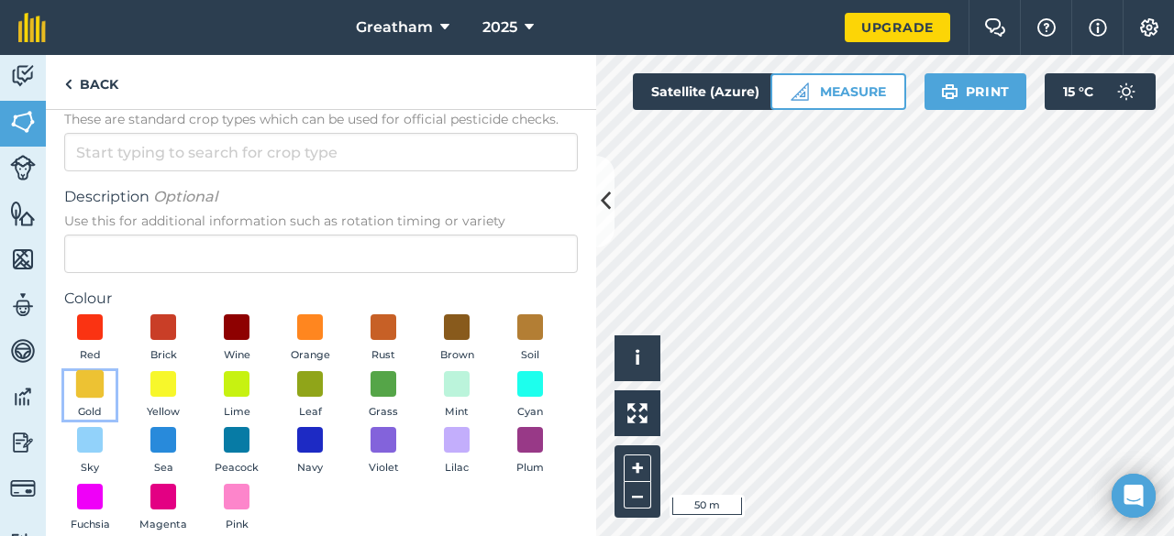
click at [105, 385] on span at bounding box center [90, 384] width 28 height 28
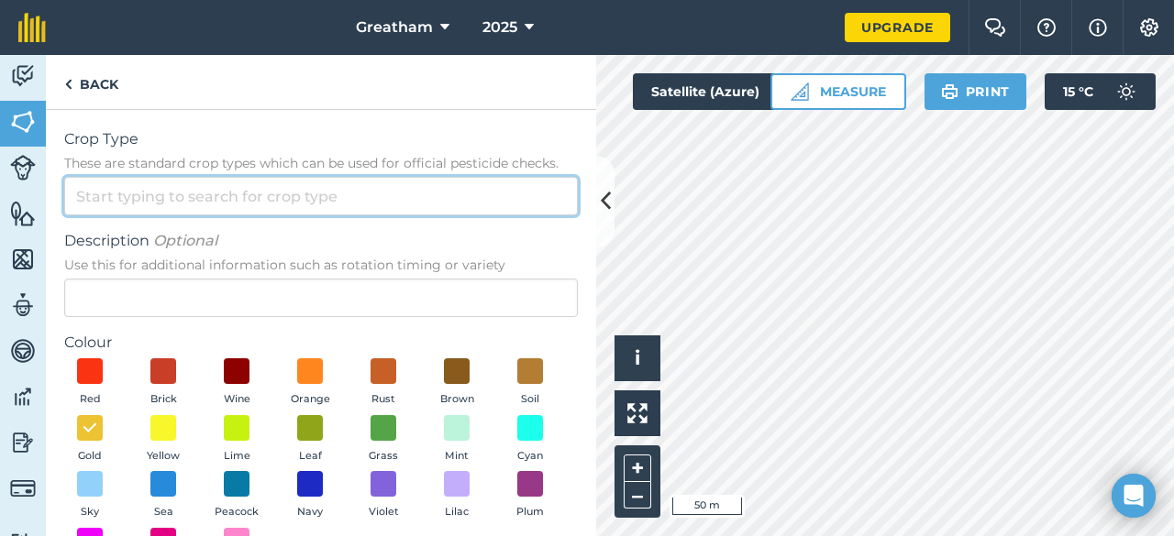
click at [161, 197] on input "Crop Type These are standard crop types which can be used for official pesticid…" at bounding box center [321, 196] width 514 height 39
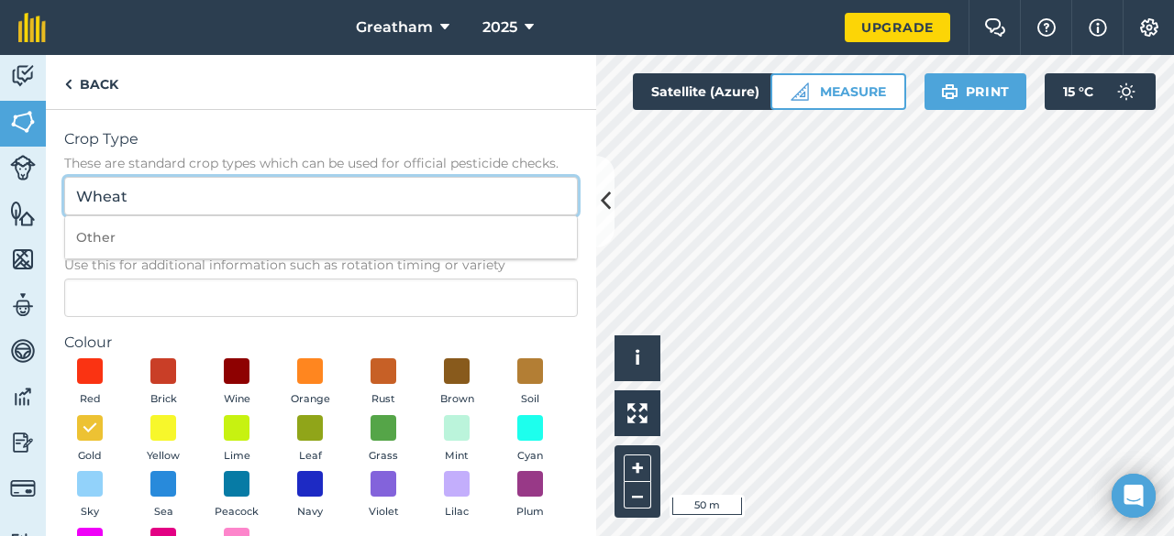
click at [161, 197] on input "Wheat" at bounding box center [321, 196] width 514 height 39
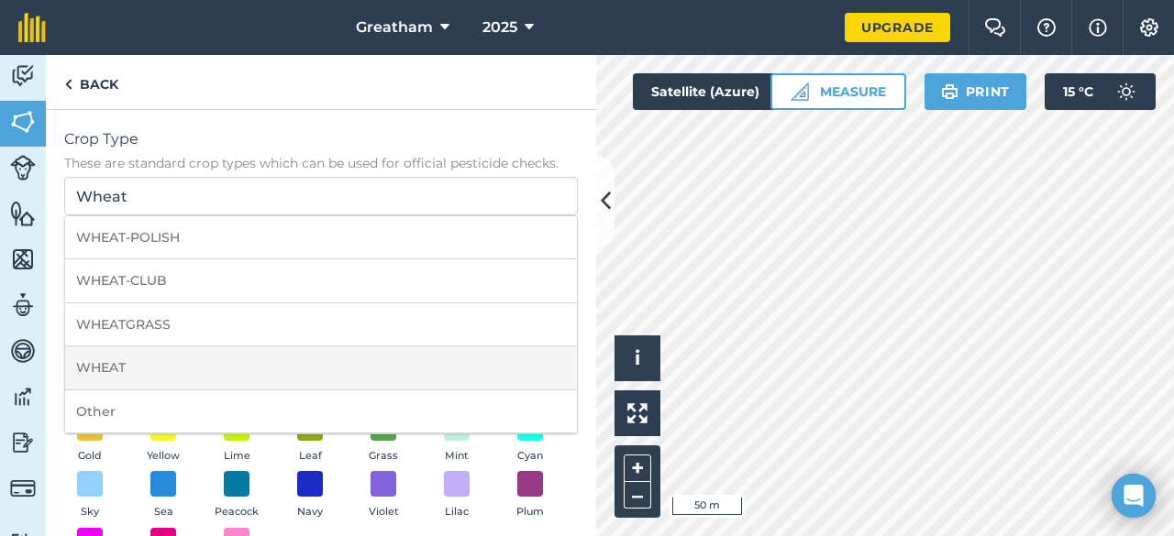
click at [180, 372] on li "WHEAT" at bounding box center [321, 368] width 512 height 43
type input "WHEAT"
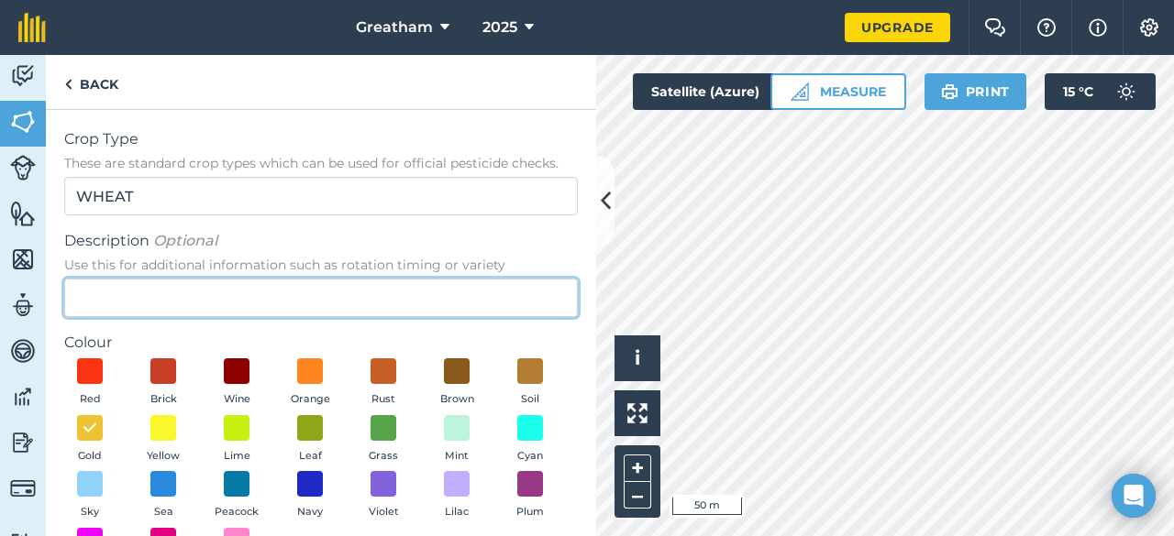
click at [225, 302] on input "Description Optional Use this for additional information such as rotation timin…" at bounding box center [321, 298] width 514 height 39
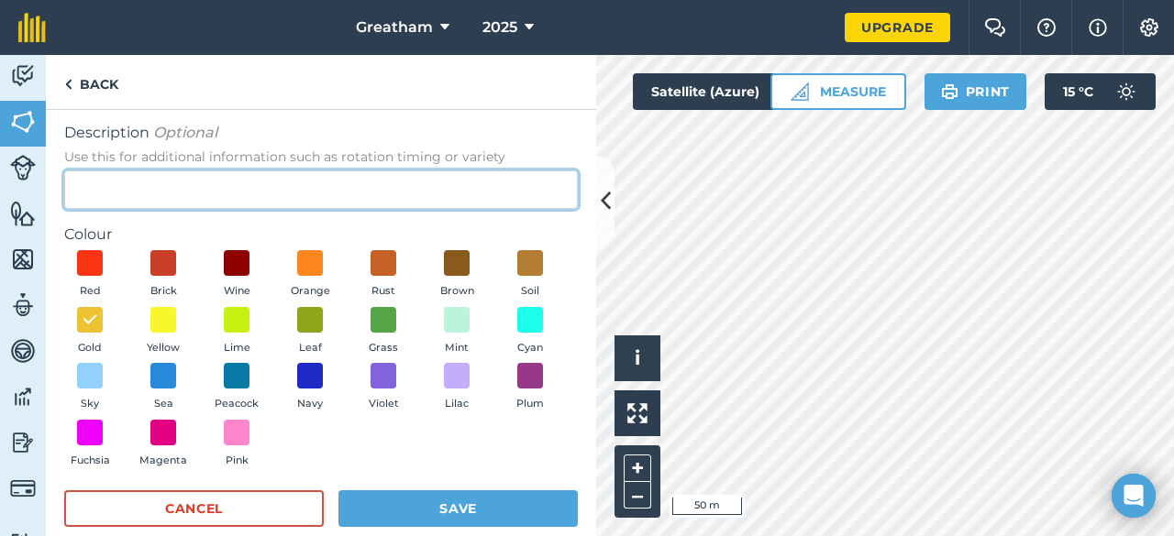
scroll to position [136, 0]
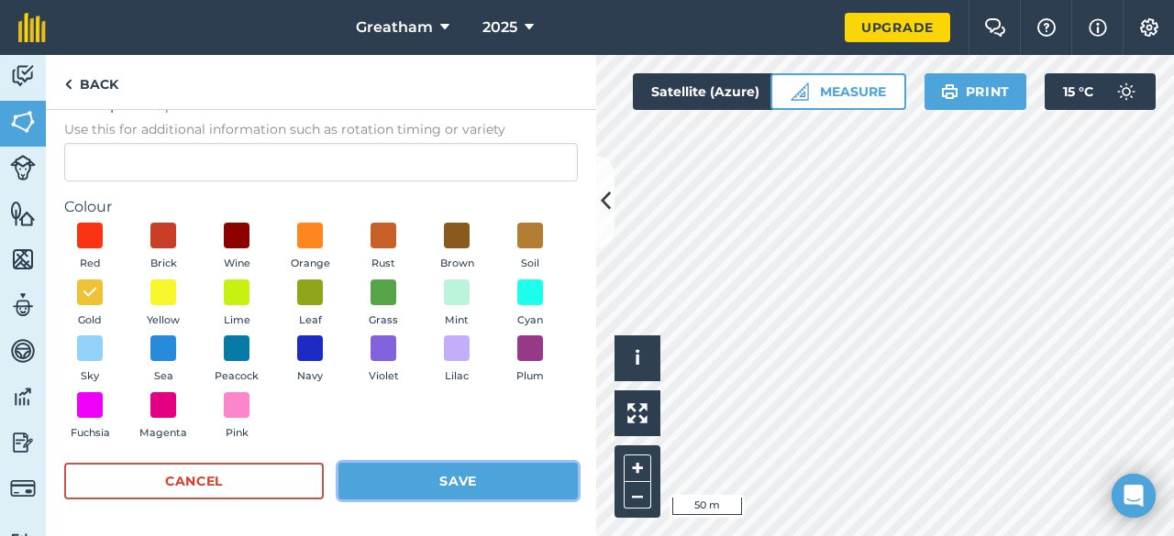
click at [427, 481] on button "Save" at bounding box center [457, 481] width 239 height 37
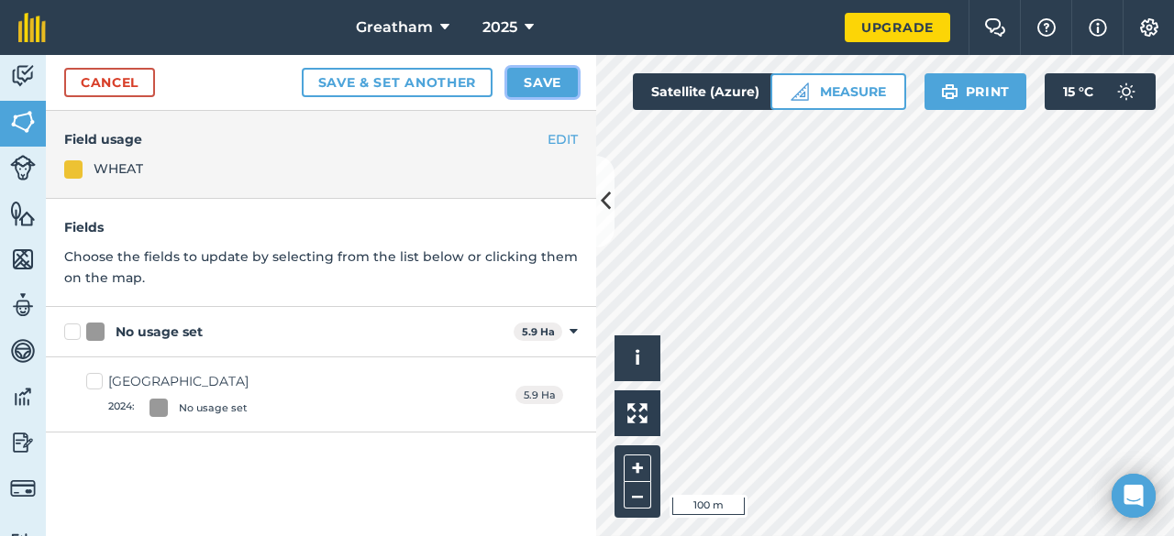
click at [523, 85] on button "Save" at bounding box center [542, 82] width 71 height 29
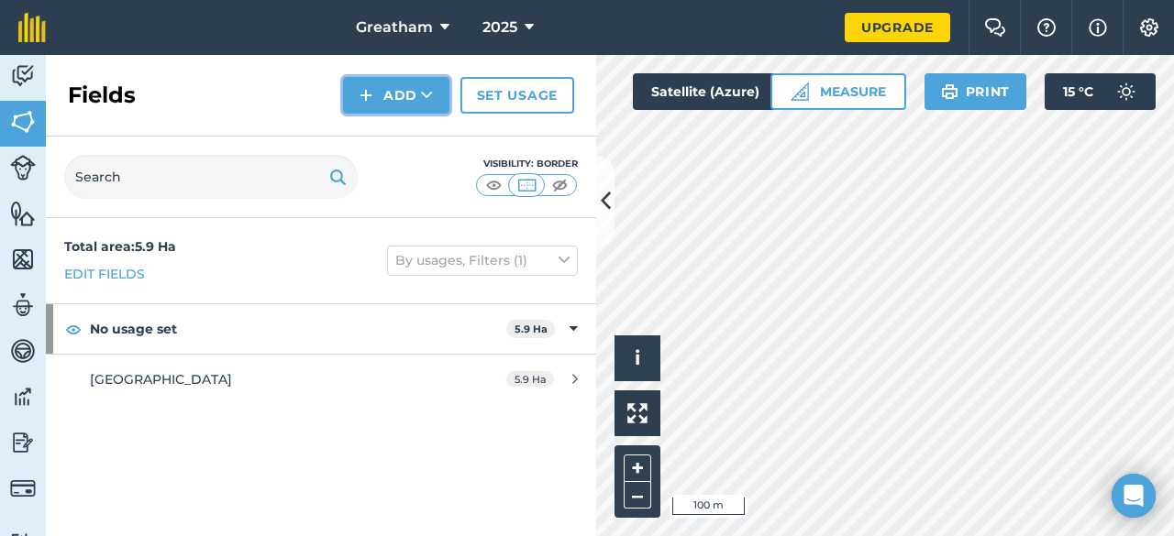
click at [422, 104] on icon at bounding box center [427, 95] width 12 height 18
click at [411, 141] on link "Draw" at bounding box center [396, 136] width 101 height 40
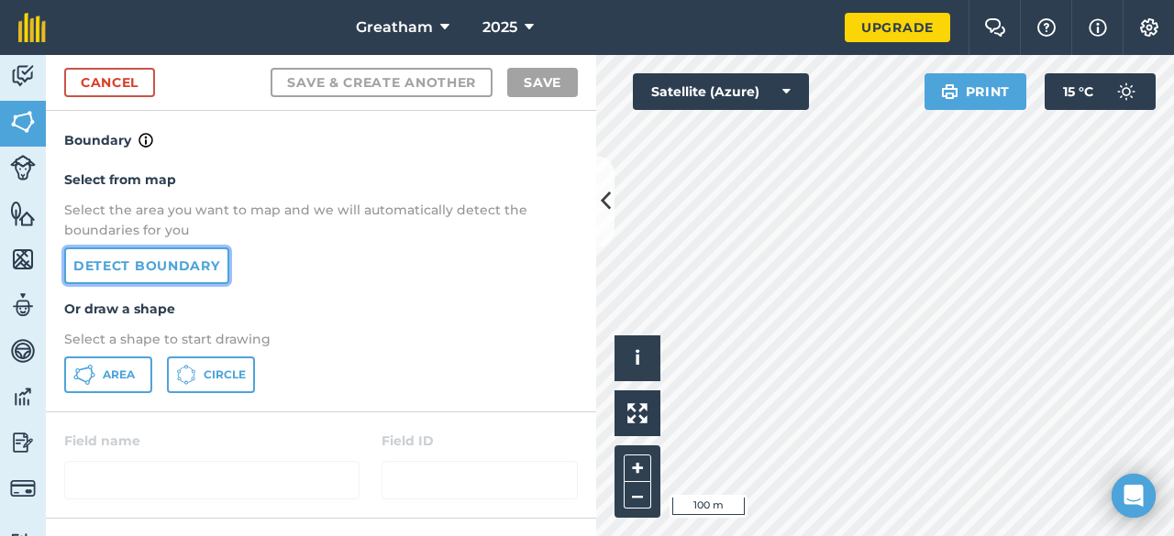
click at [189, 276] on link "Detect boundary" at bounding box center [146, 266] width 165 height 37
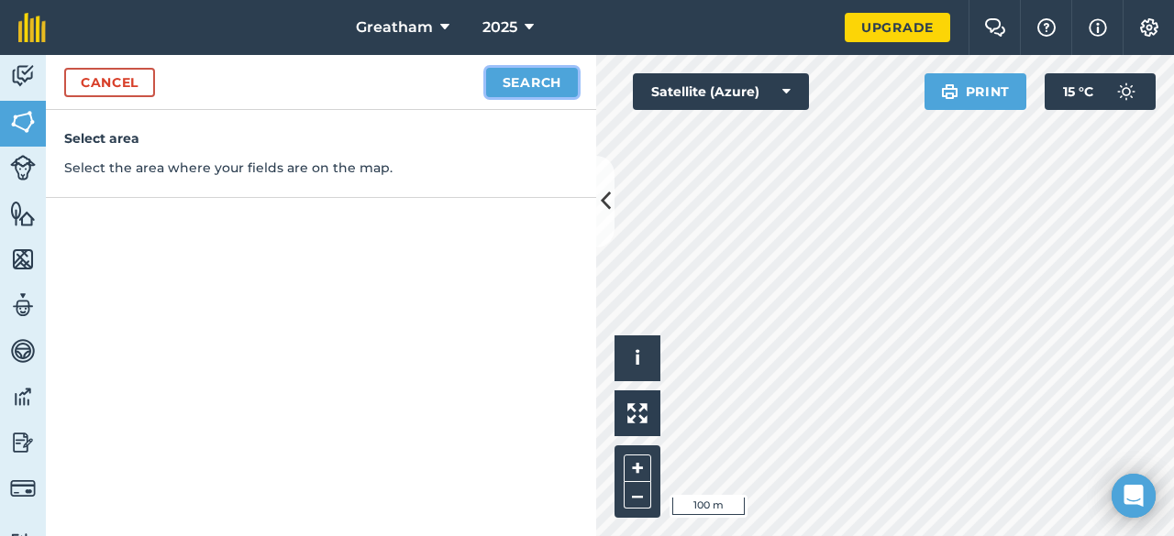
click at [529, 82] on button "Search" at bounding box center [532, 82] width 92 height 29
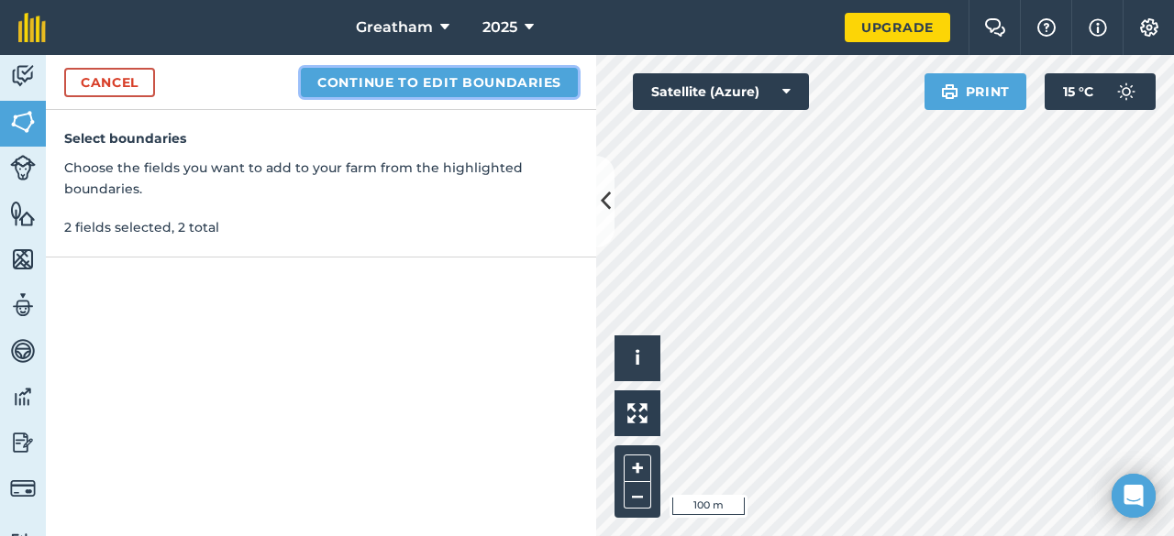
click at [543, 74] on button "Continue to edit boundaries" at bounding box center [439, 82] width 277 height 29
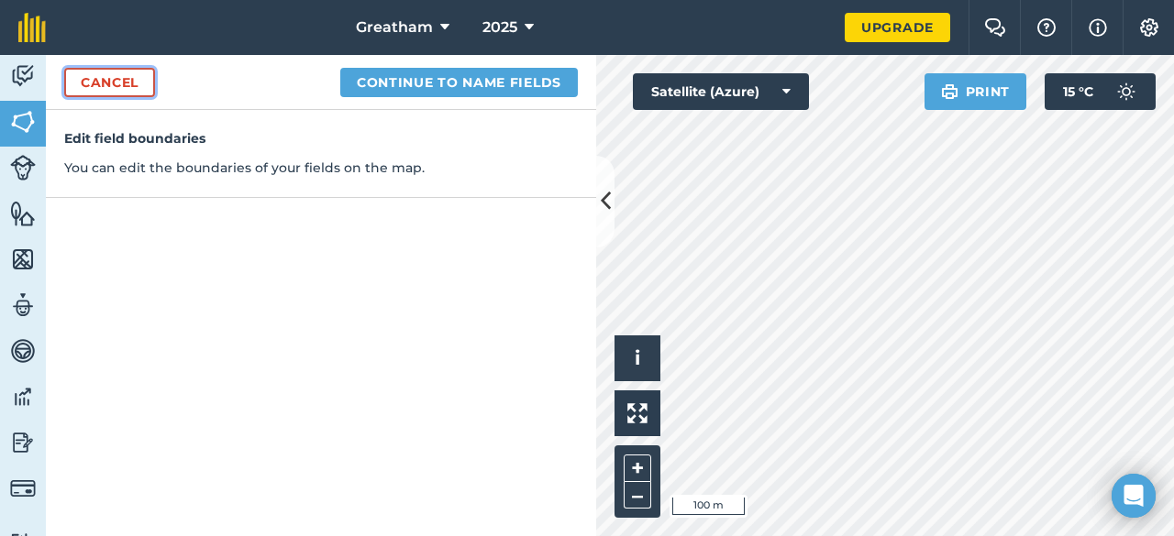
click at [114, 78] on link "Cancel" at bounding box center [109, 82] width 91 height 29
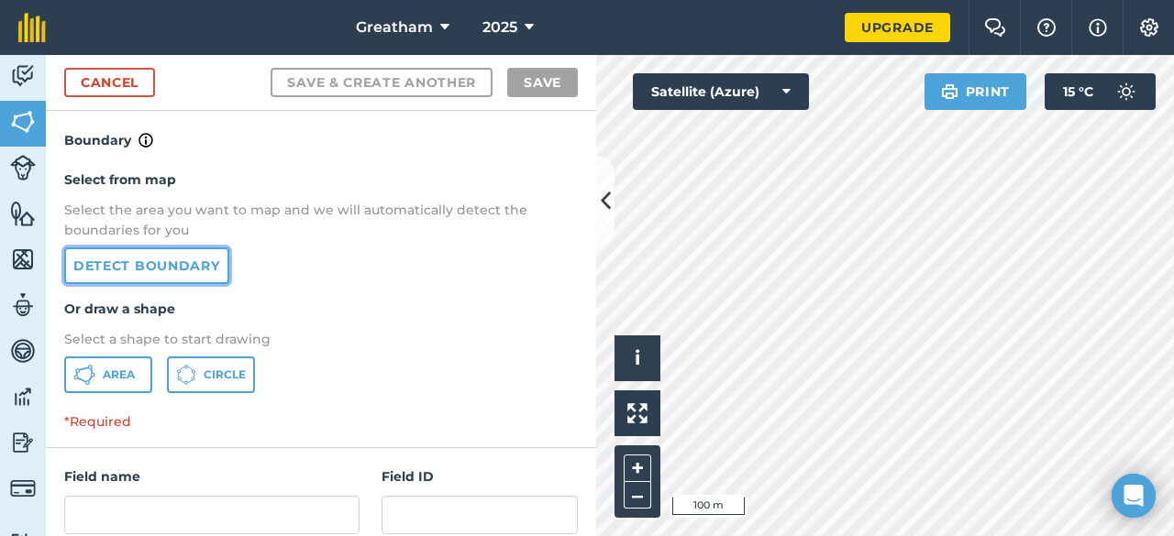
click at [145, 266] on link "Detect boundary" at bounding box center [146, 266] width 165 height 37
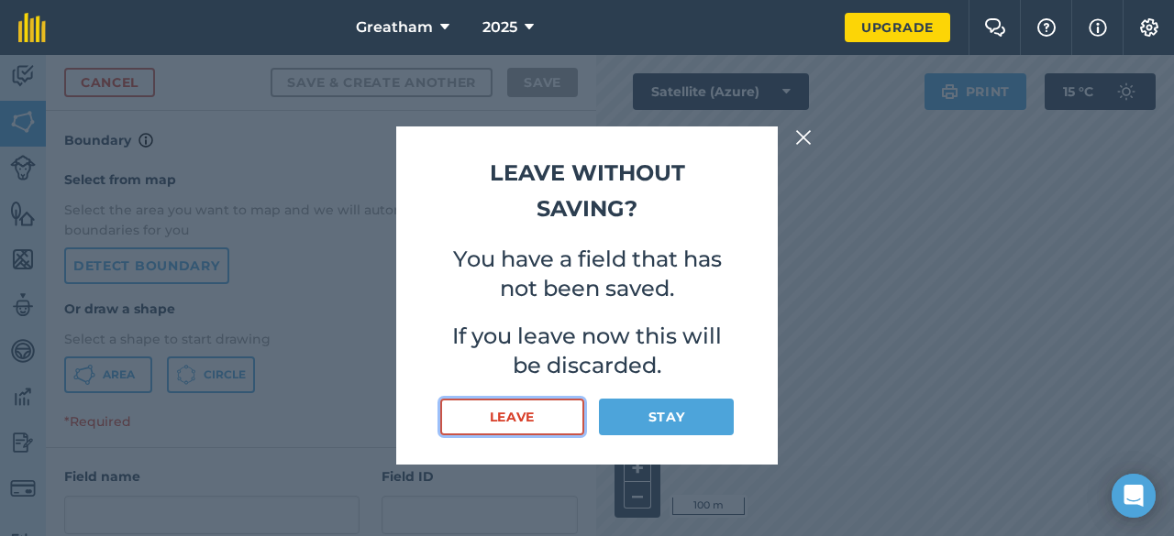
click at [576, 415] on button "Leave" at bounding box center [512, 417] width 144 height 37
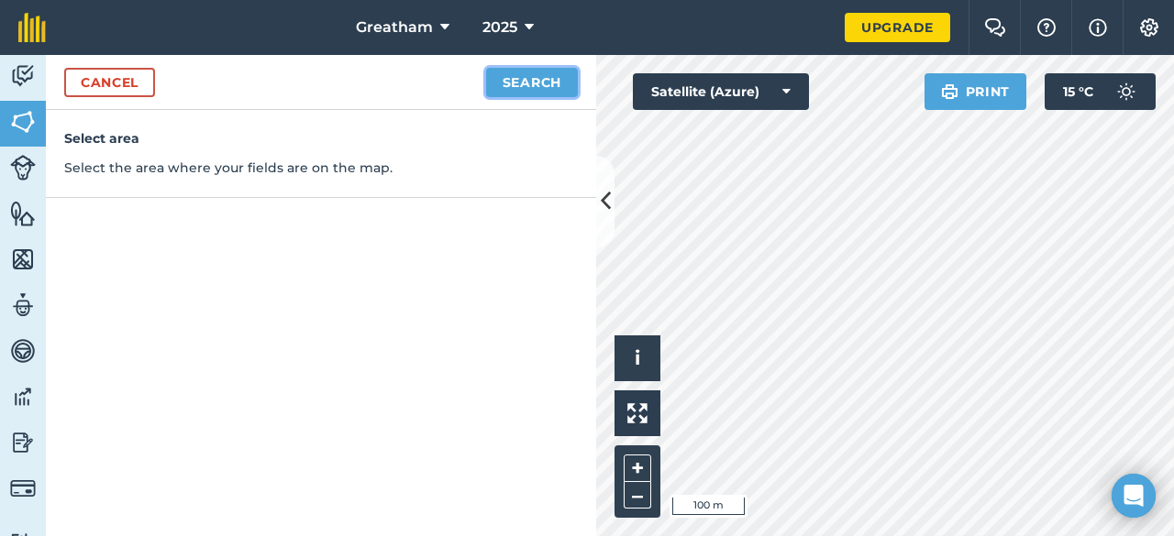
click at [542, 89] on button "Search" at bounding box center [532, 82] width 92 height 29
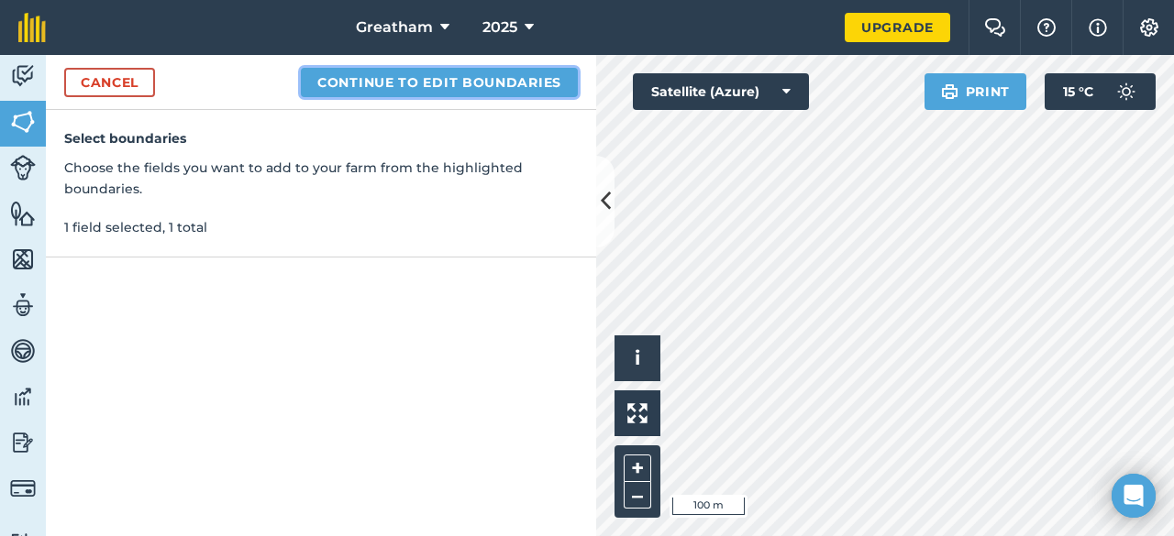
click at [519, 89] on button "Continue to edit boundaries" at bounding box center [439, 82] width 277 height 29
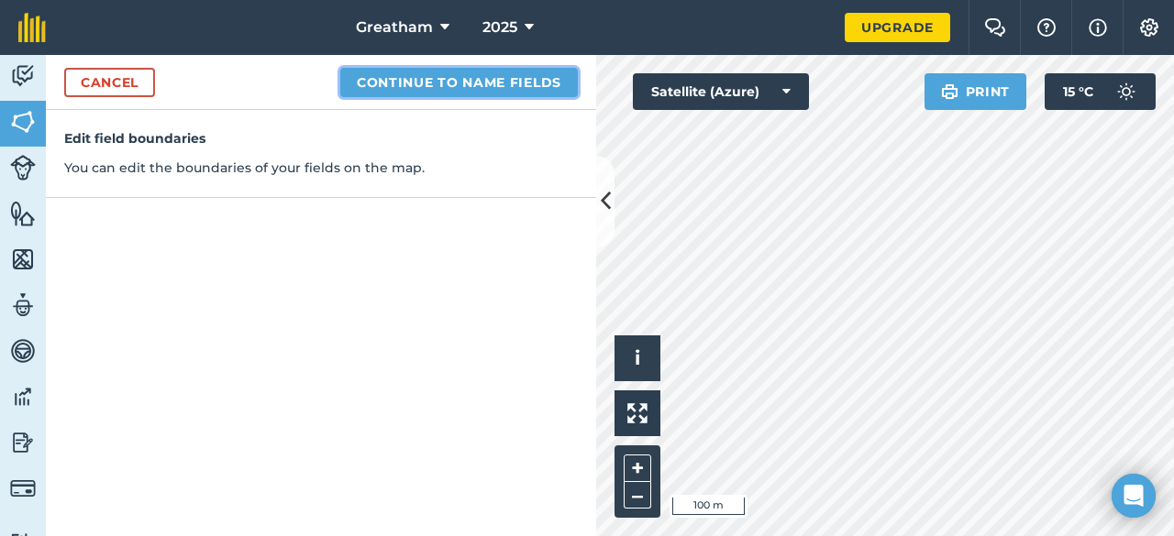
click at [433, 90] on button "Continue to name fields" at bounding box center [459, 82] width 238 height 29
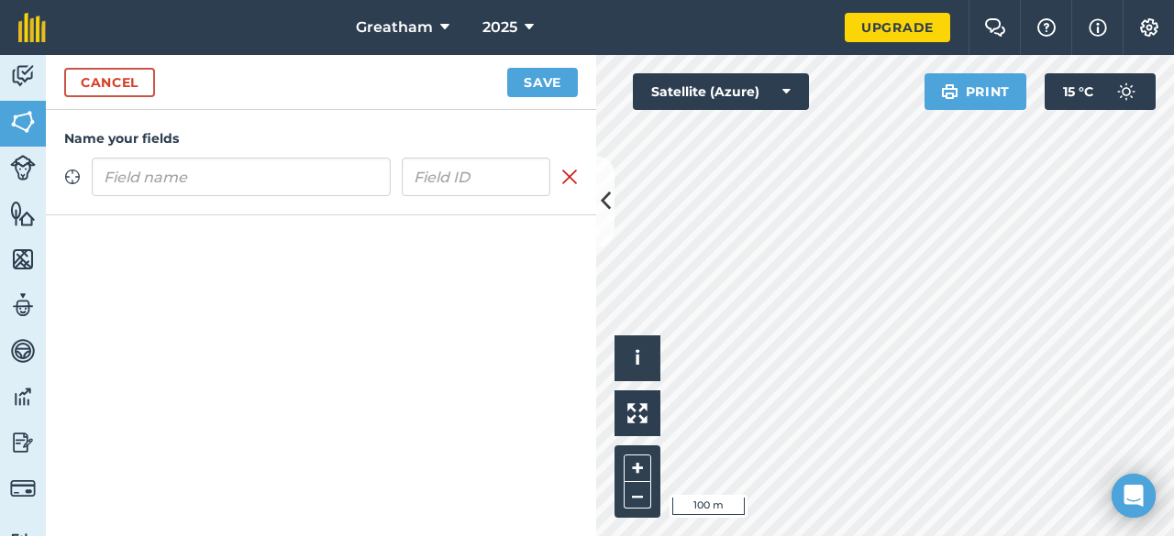
click at [334, 175] on input "text" at bounding box center [241, 177] width 299 height 39
type input "Hillview"
click at [564, 86] on button "Save" at bounding box center [542, 82] width 71 height 29
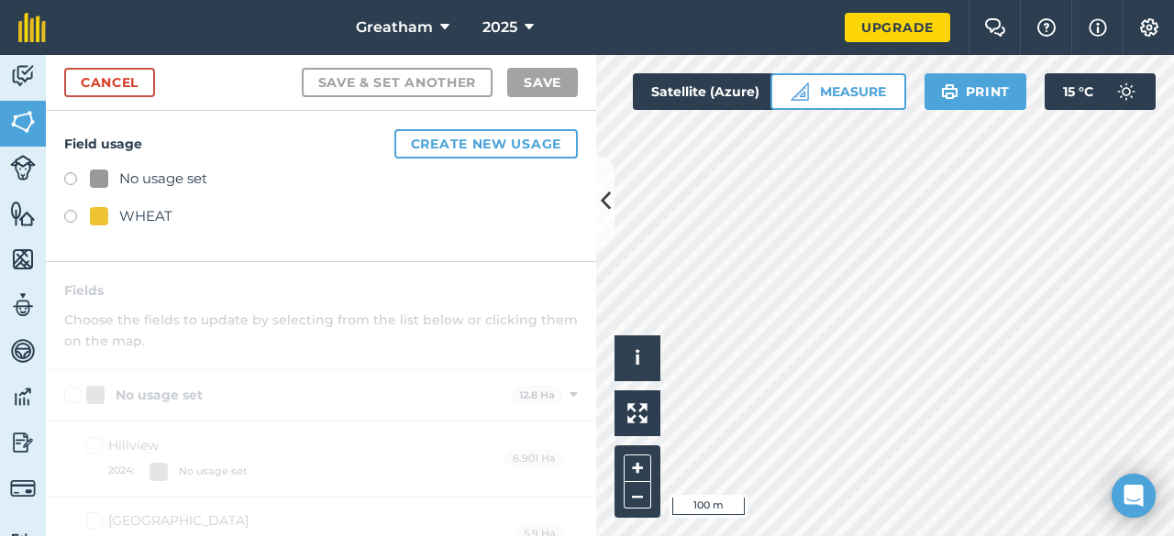
click at [120, 207] on div "WHEAT" at bounding box center [145, 216] width 53 height 22
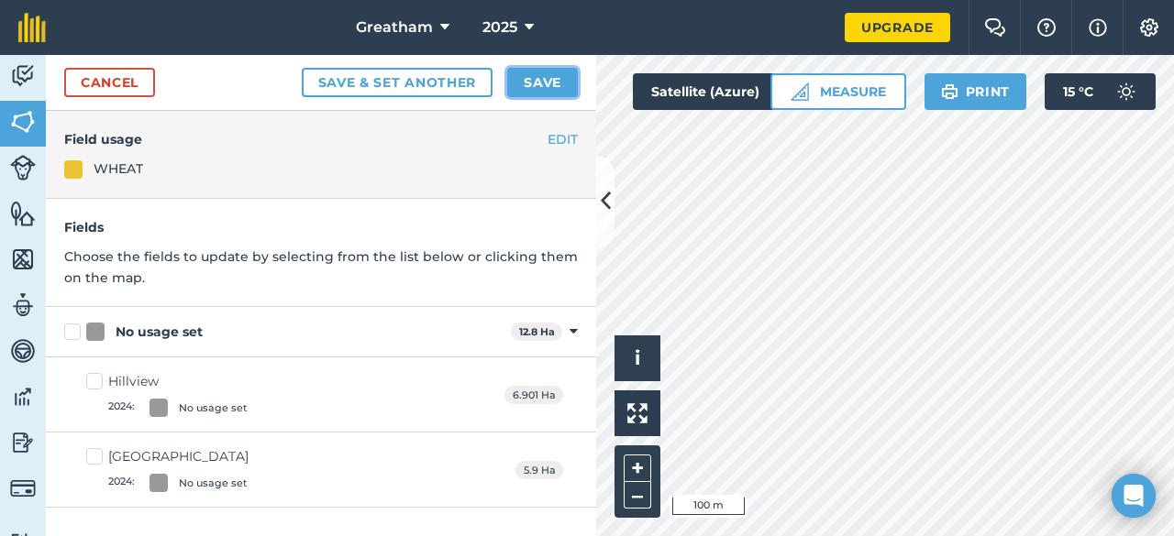
click at [533, 79] on button "Save" at bounding box center [542, 82] width 71 height 29
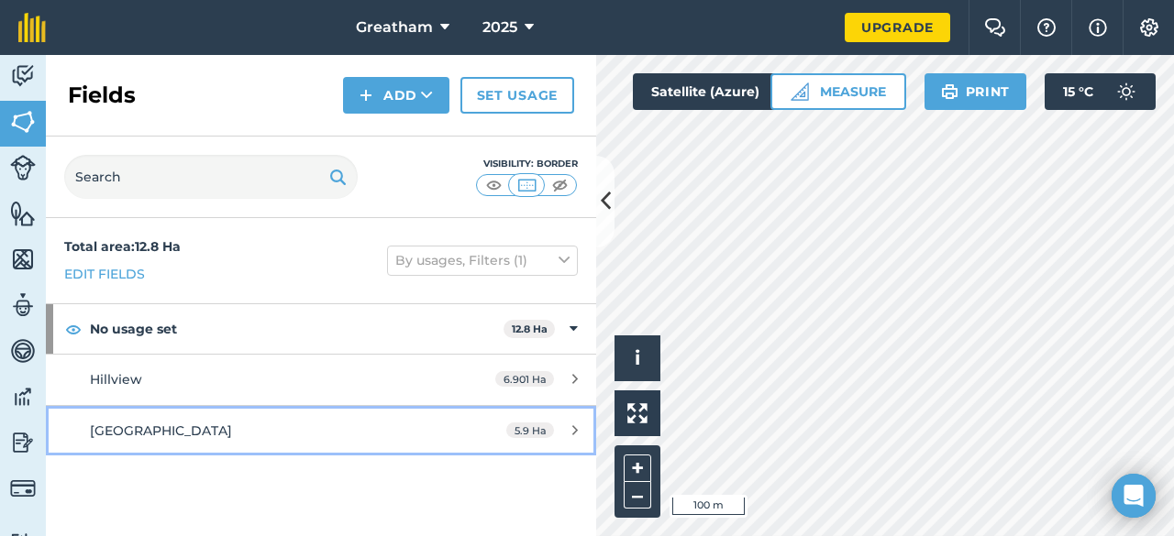
click at [276, 430] on div "Station Field" at bounding box center [262, 431] width 345 height 20
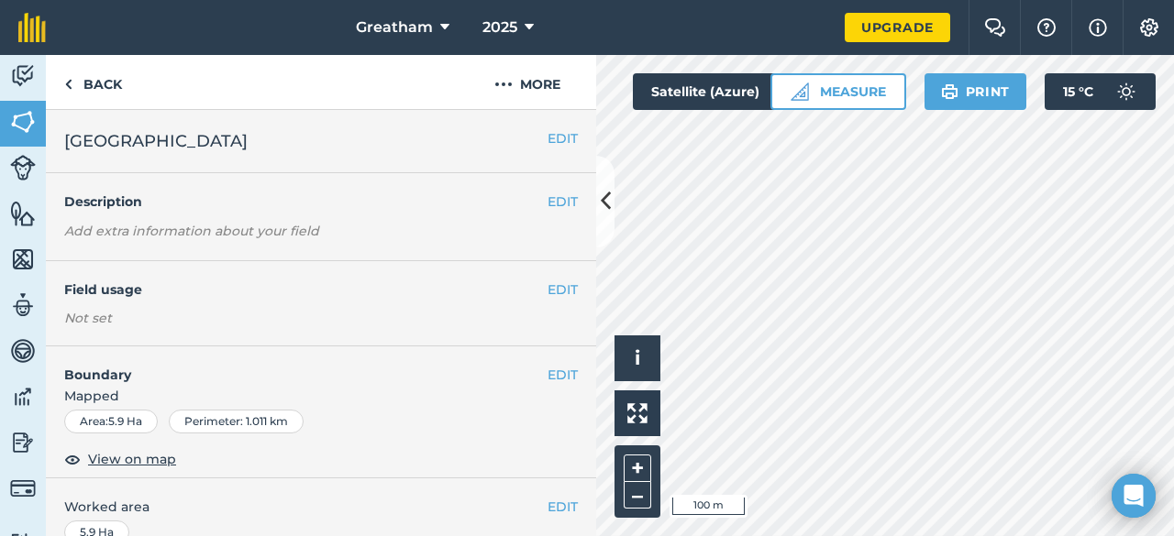
click at [321, 326] on div "Not set" at bounding box center [321, 318] width 514 height 18
click at [557, 286] on button "EDIT" at bounding box center [562, 290] width 30 height 20
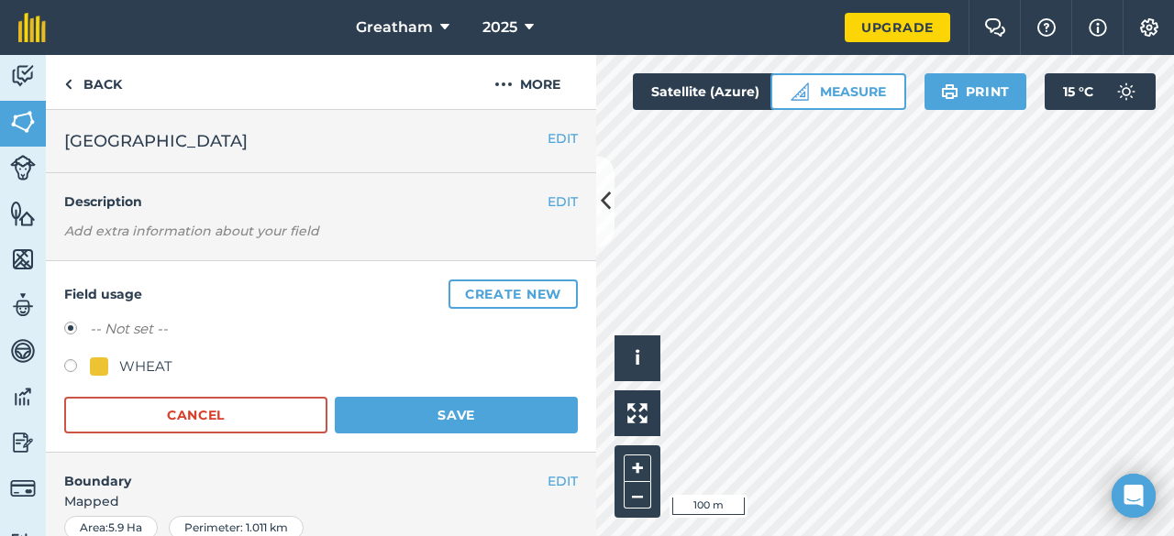
click at [163, 367] on div "WHEAT" at bounding box center [145, 367] width 53 height 22
radio input "true"
radio input "false"
click at [433, 421] on button "Save" at bounding box center [456, 415] width 243 height 37
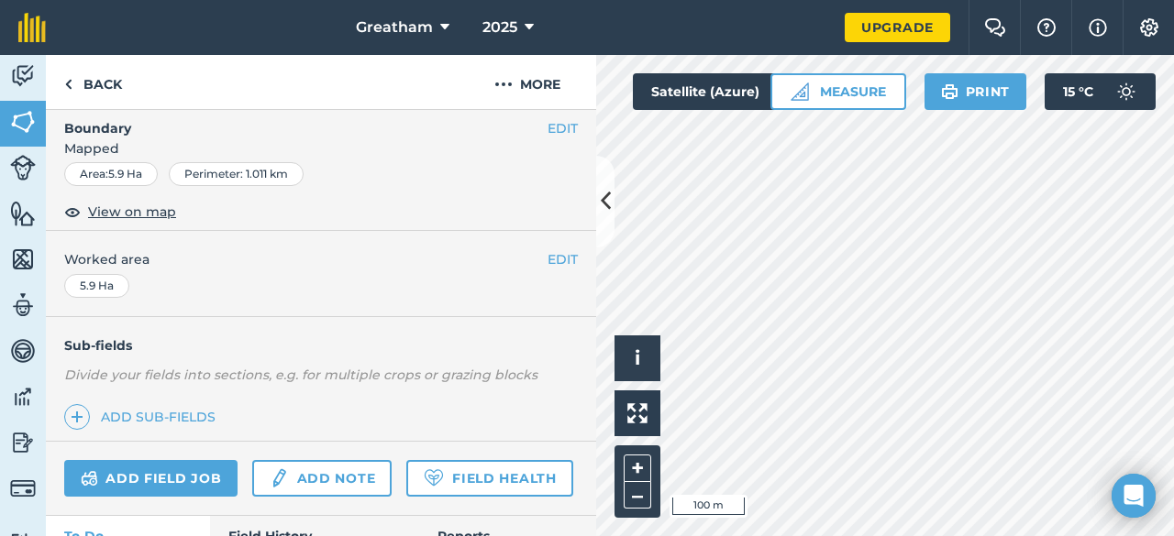
scroll to position [275, 0]
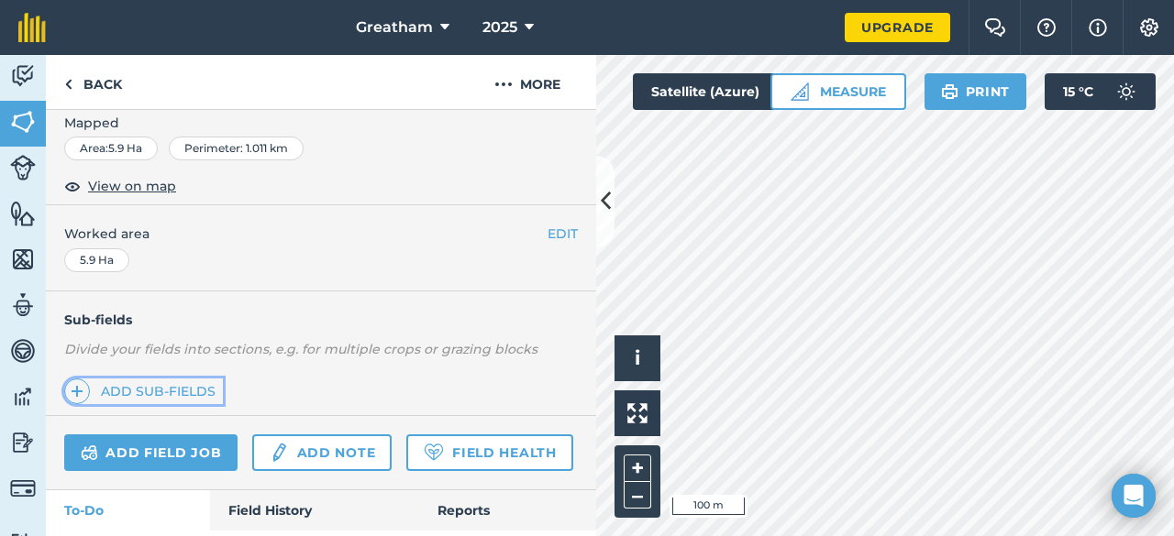
click at [173, 387] on link "Add sub-fields" at bounding box center [143, 392] width 159 height 26
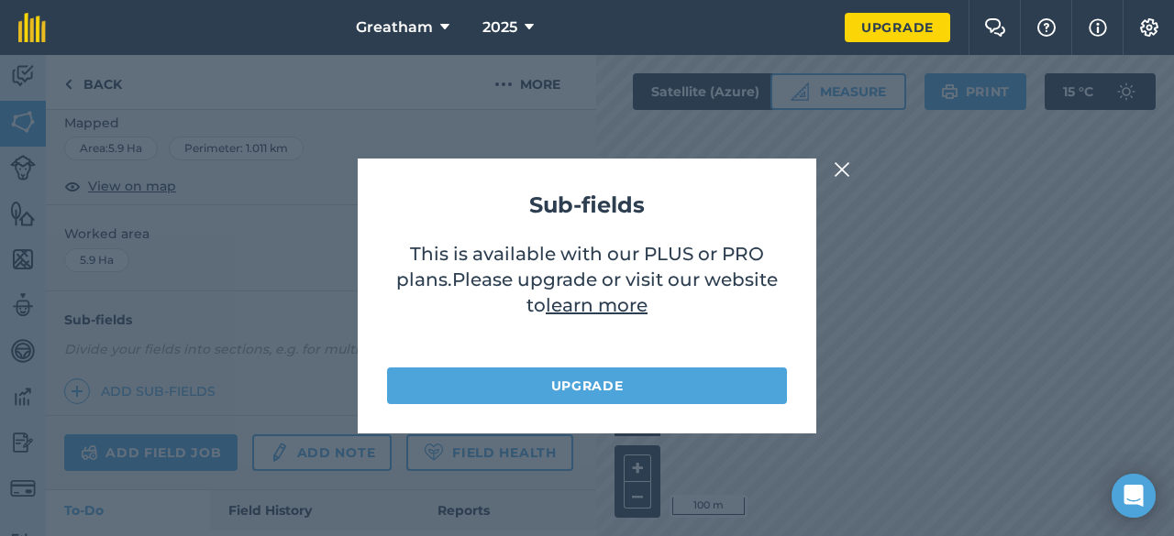
click at [849, 162] on img at bounding box center [842, 170] width 17 height 22
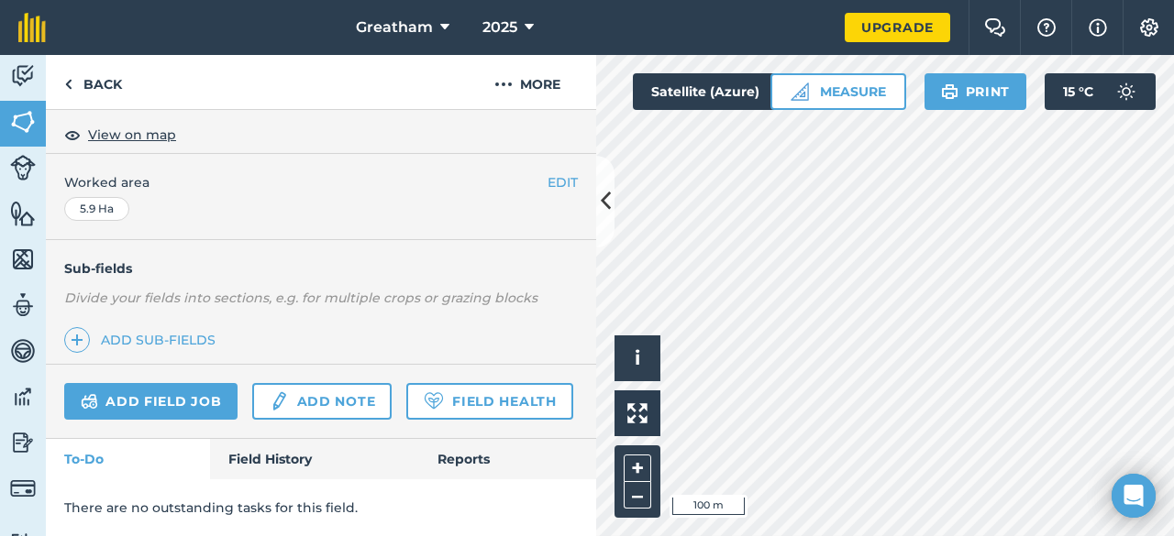
scroll to position [373, 0]
click at [334, 448] on link "Field History" at bounding box center [314, 459] width 208 height 40
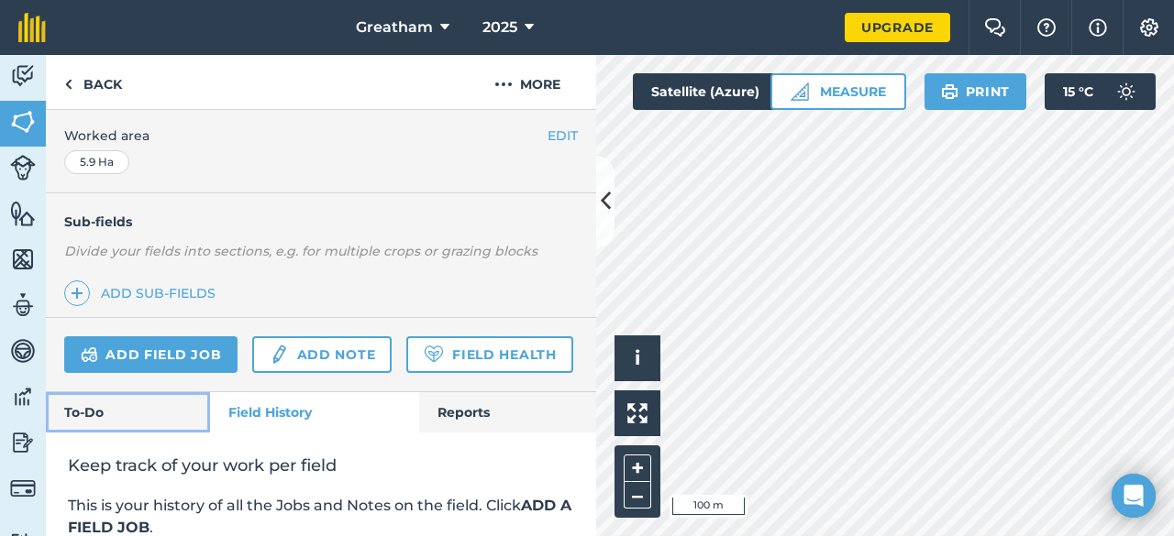
drag, startPoint x: 95, startPoint y: 439, endPoint x: 111, endPoint y: 435, distance: 16.2
click at [95, 433] on link "To-Do" at bounding box center [128, 412] width 164 height 40
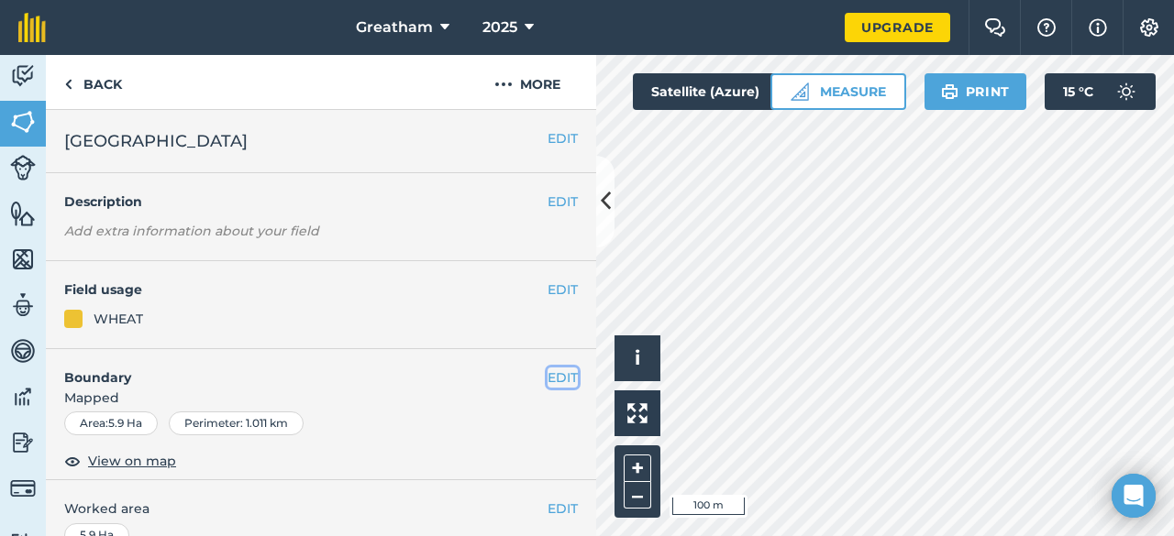
click at [547, 371] on button "EDIT" at bounding box center [562, 378] width 30 height 20
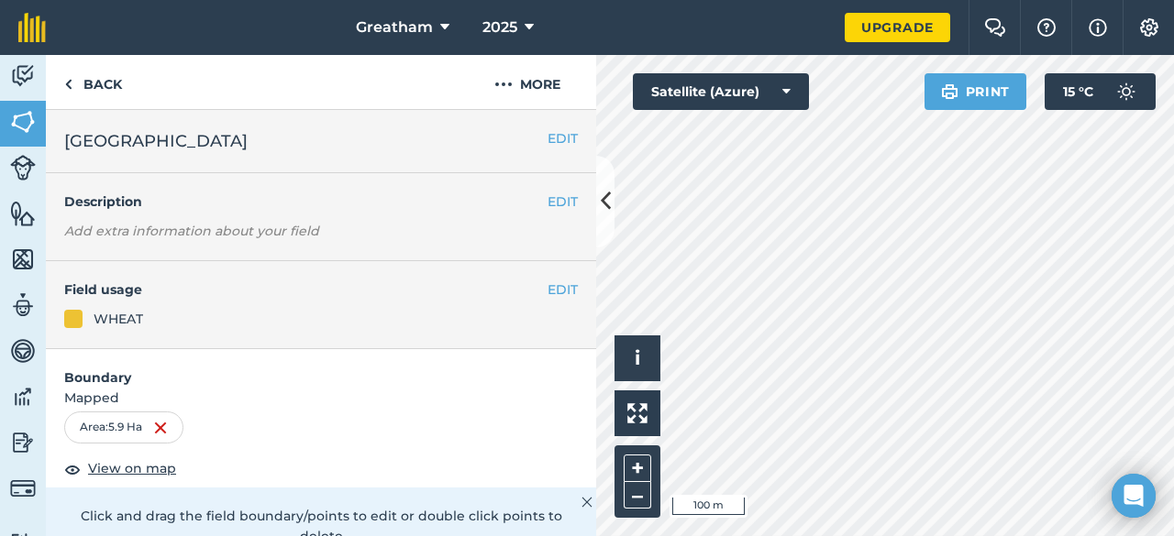
click at [581, 501] on img at bounding box center [586, 503] width 11 height 22
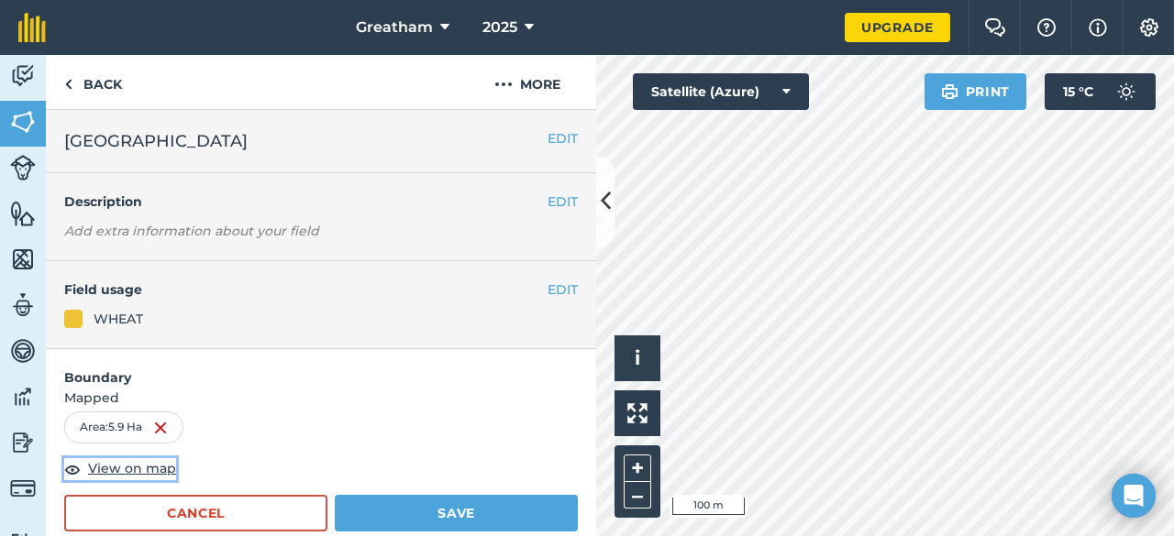
click at [160, 470] on span "View on map" at bounding box center [132, 469] width 88 height 20
click at [87, 82] on link "Back" at bounding box center [93, 82] width 94 height 54
click at [112, 89] on link "Back" at bounding box center [93, 82] width 94 height 54
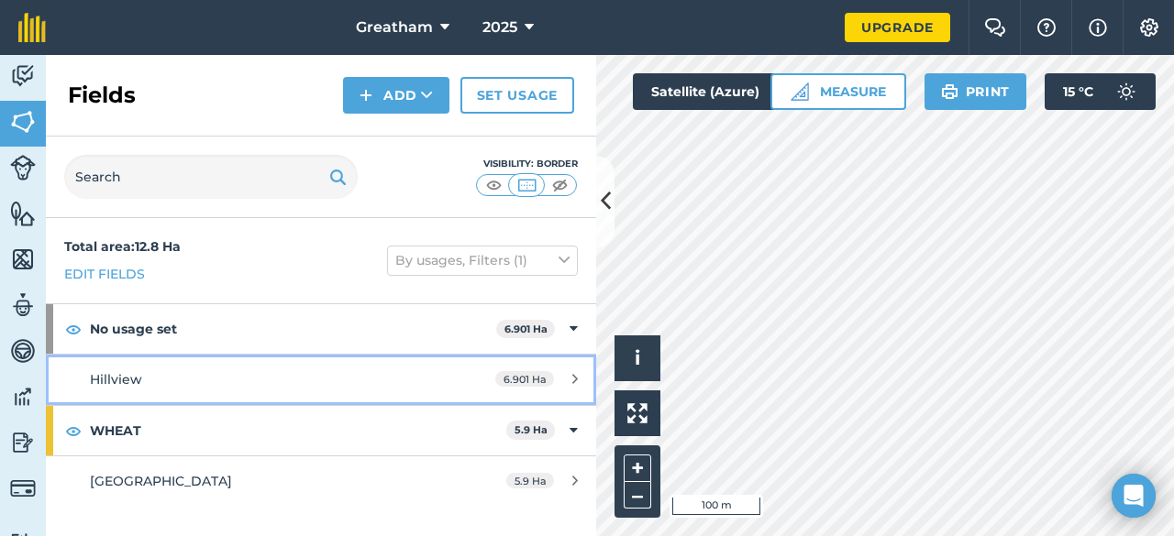
click at [240, 385] on div "Hillview" at bounding box center [262, 380] width 345 height 20
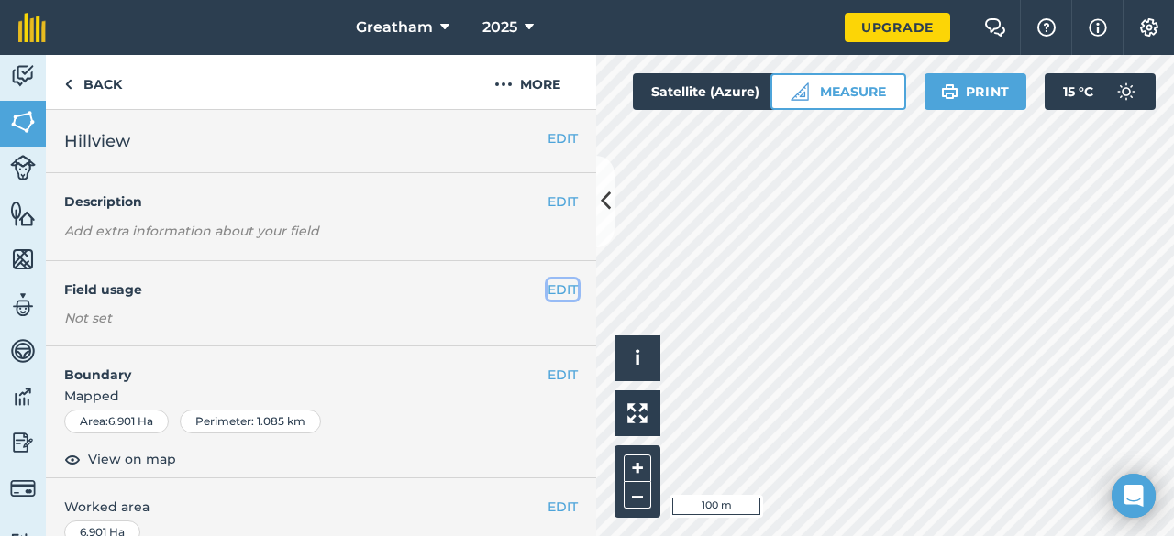
click at [554, 287] on button "EDIT" at bounding box center [562, 290] width 30 height 20
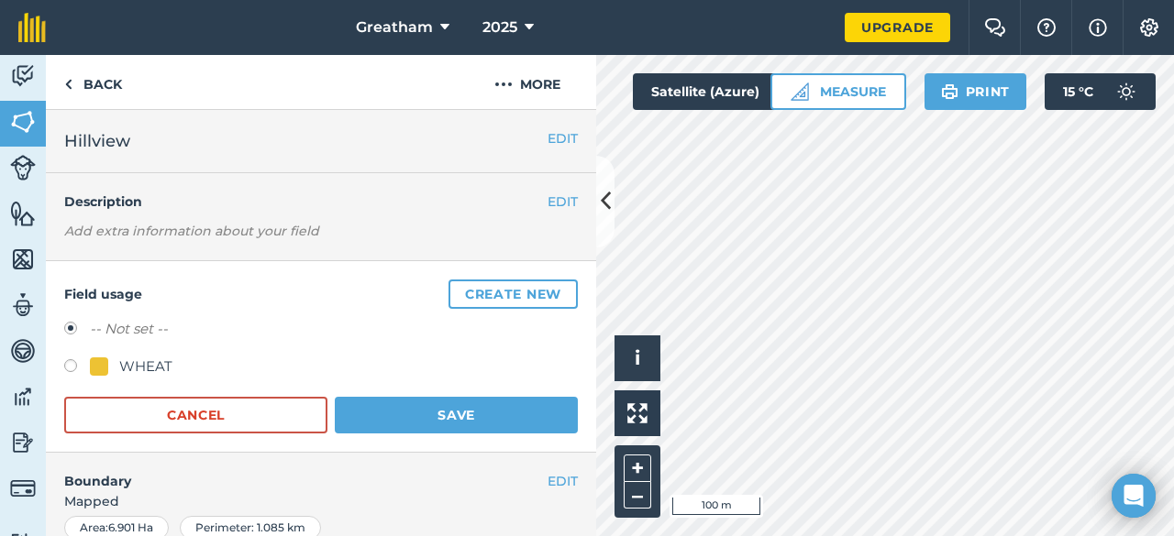
click at [143, 362] on div "WHEAT" at bounding box center [145, 367] width 53 height 22
radio input "true"
radio input "false"
click at [379, 409] on button "Save" at bounding box center [456, 415] width 243 height 37
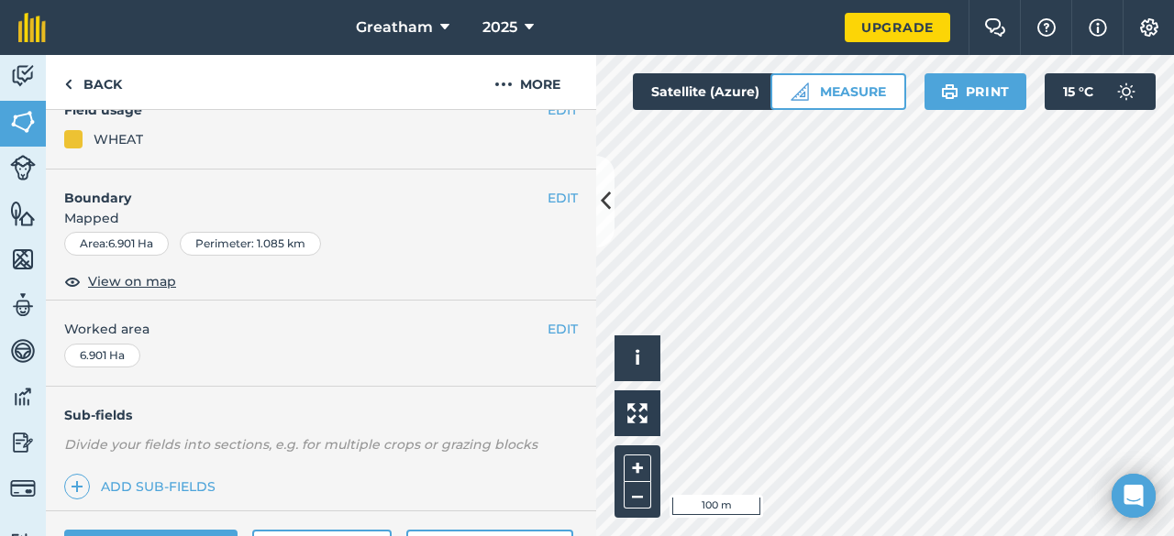
scroll to position [183, 0]
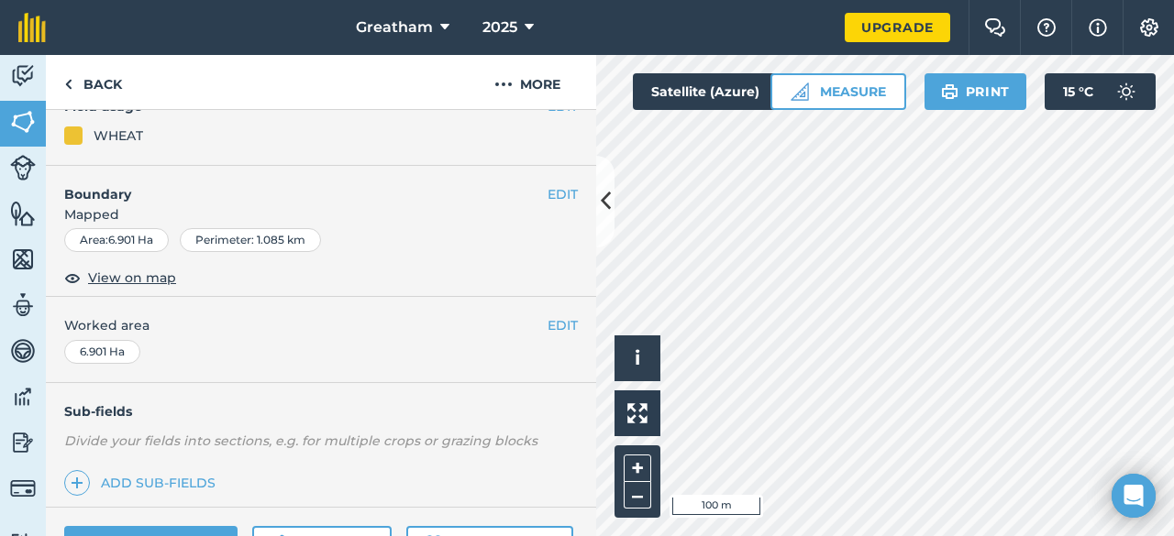
click at [319, 265] on div "EDIT Boundary Mapped Area : 6.901 Ha Perimeter : 1.085 km View on map" at bounding box center [321, 232] width 550 height 132
click at [547, 202] on button "EDIT" at bounding box center [562, 194] width 30 height 20
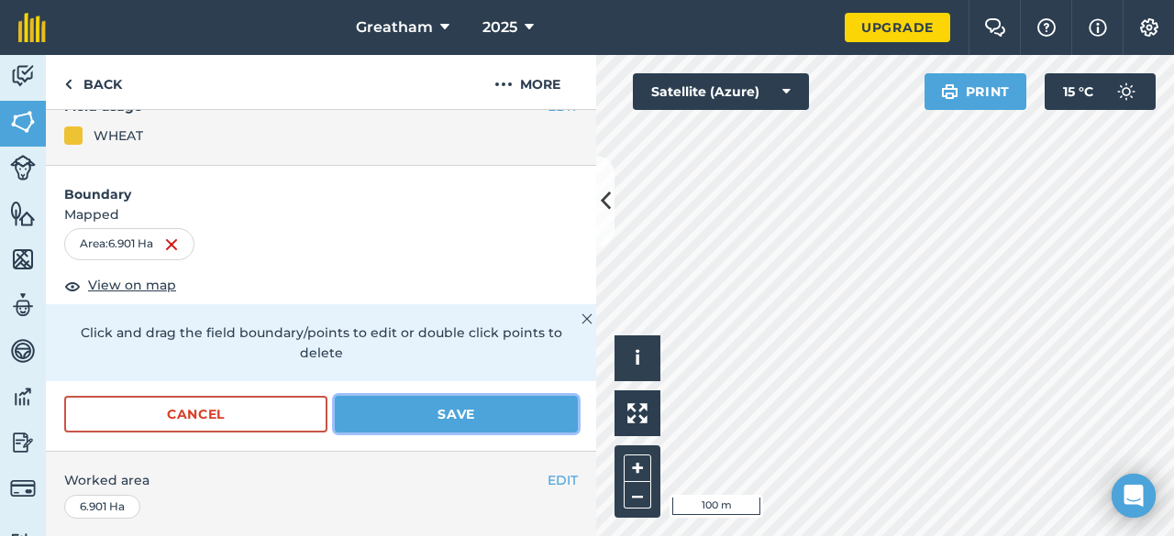
click at [447, 423] on button "Save" at bounding box center [456, 414] width 243 height 37
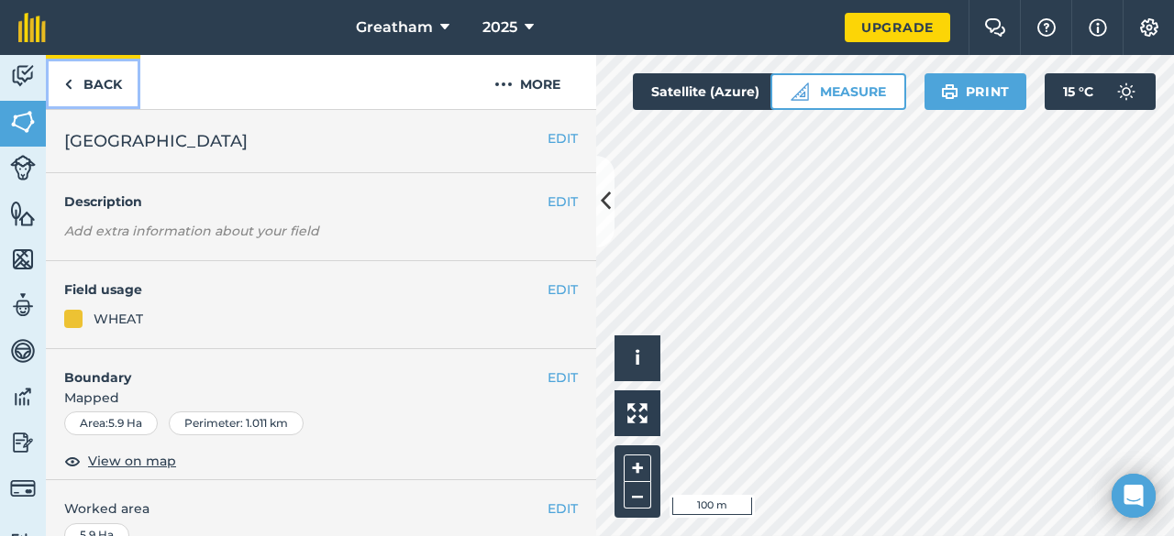
click at [108, 78] on link "Back" at bounding box center [93, 82] width 94 height 54
click at [77, 93] on link "Back" at bounding box center [93, 82] width 94 height 54
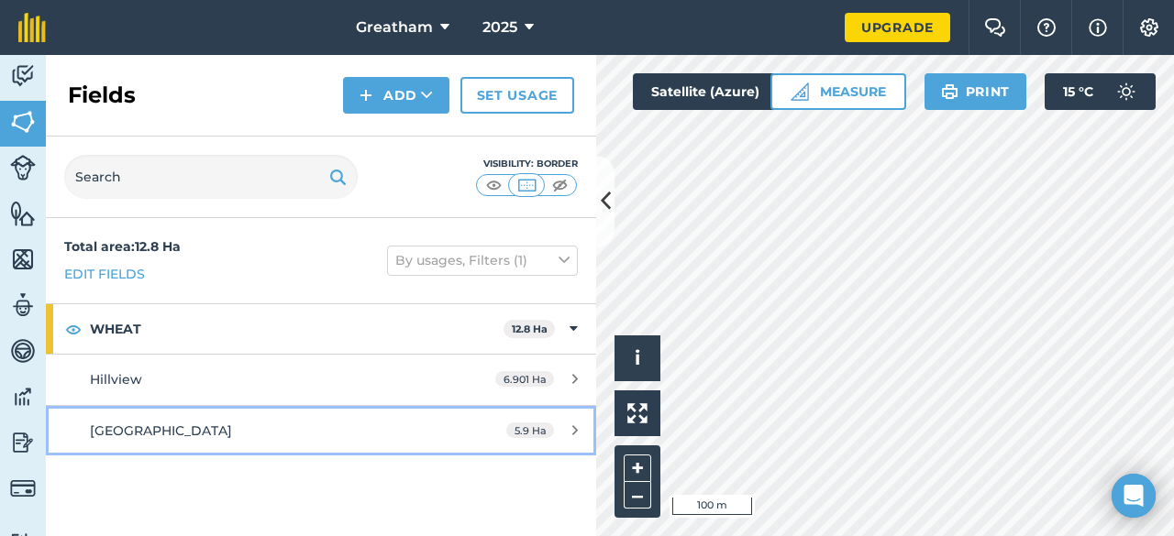
click at [154, 432] on span "Station Field" at bounding box center [161, 431] width 142 height 17
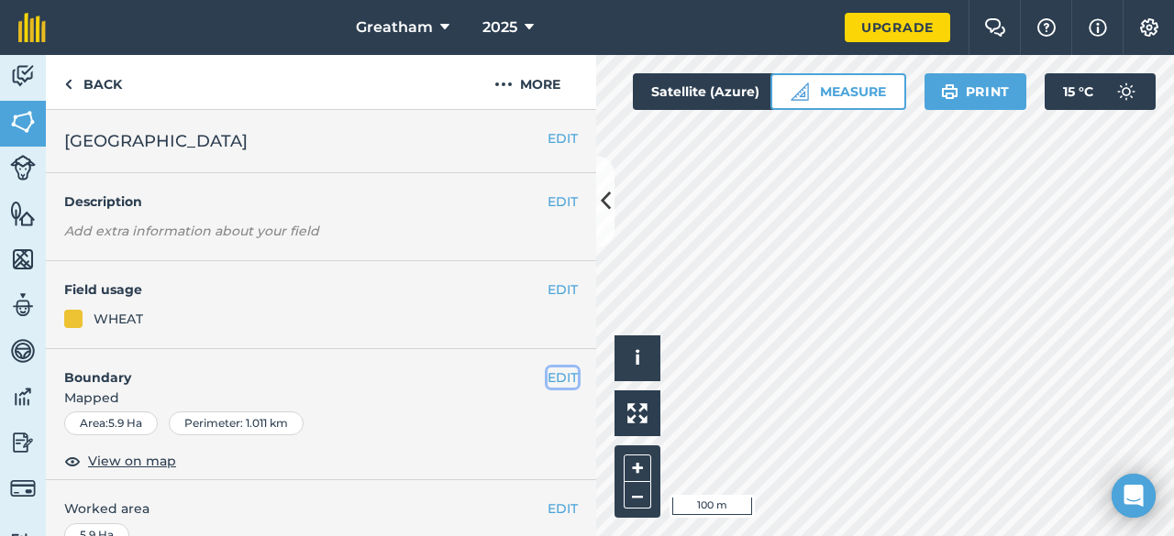
click at [551, 378] on button "EDIT" at bounding box center [562, 378] width 30 height 20
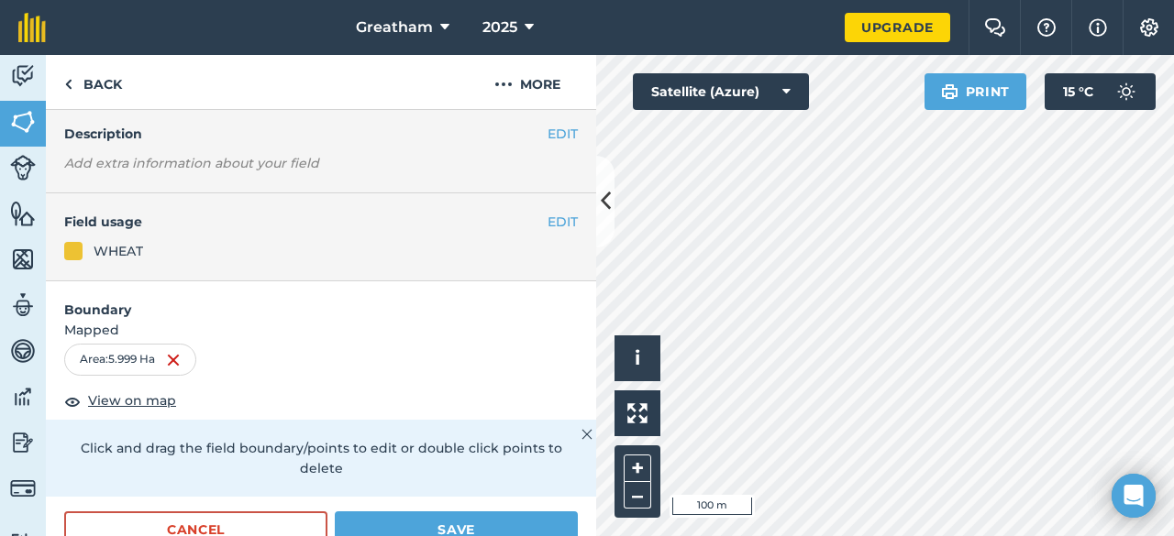
scroll to position [92, 0]
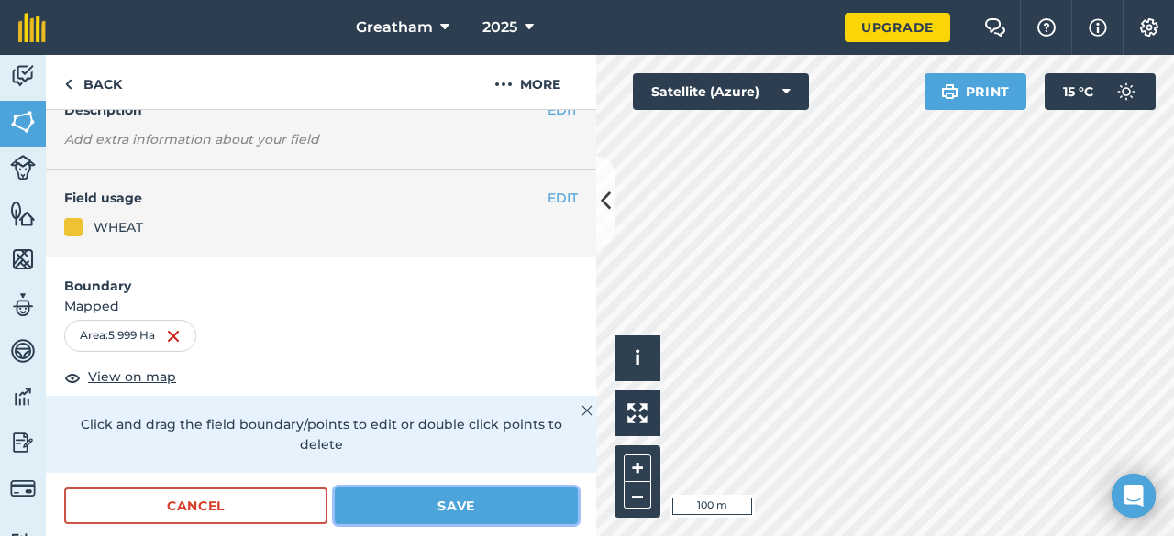
click at [435, 505] on button "Save" at bounding box center [456, 506] width 243 height 37
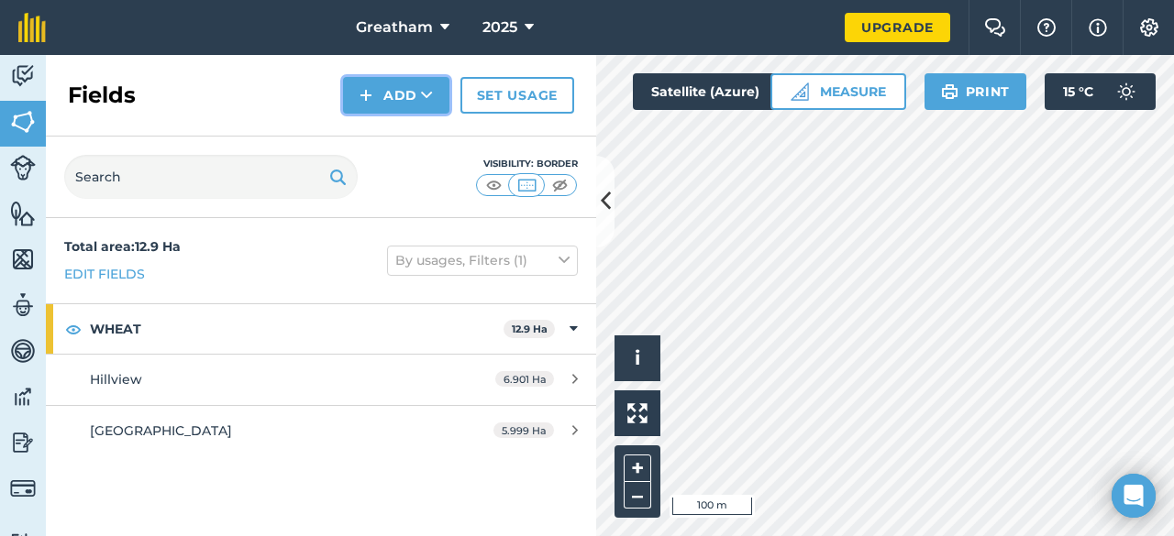
click at [416, 83] on button "Add" at bounding box center [396, 95] width 106 height 37
click at [408, 141] on link "Draw" at bounding box center [396, 136] width 101 height 40
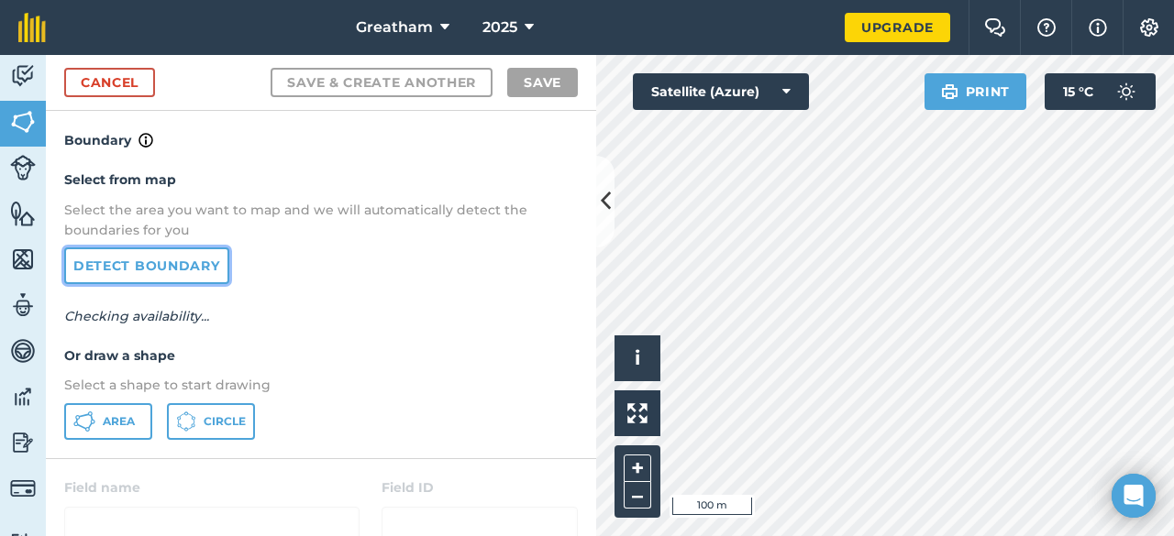
click at [176, 261] on link "Detect boundary" at bounding box center [146, 266] width 165 height 37
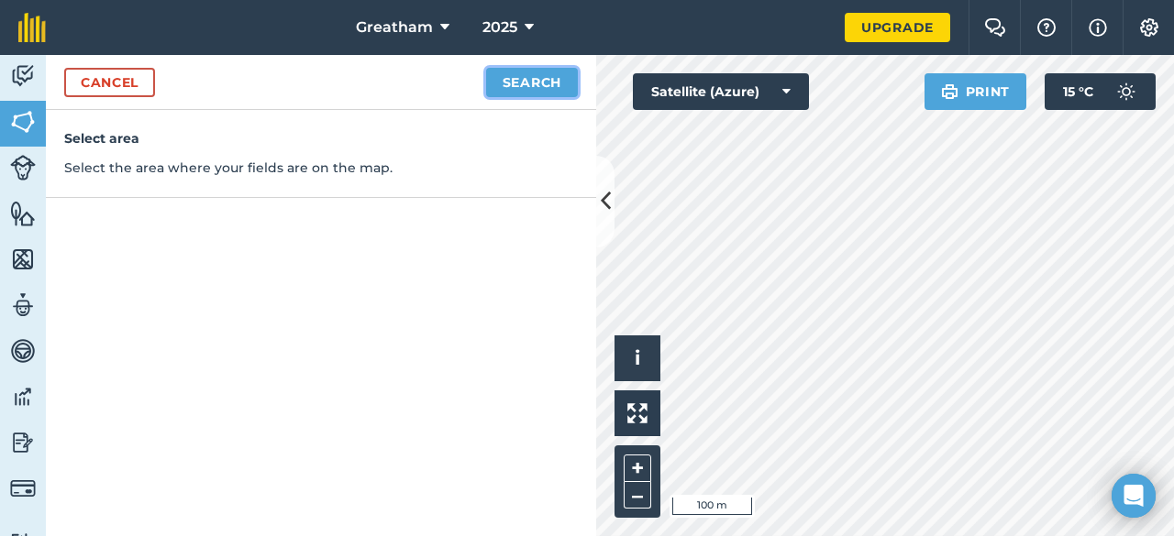
click at [509, 84] on button "Search" at bounding box center [532, 82] width 92 height 29
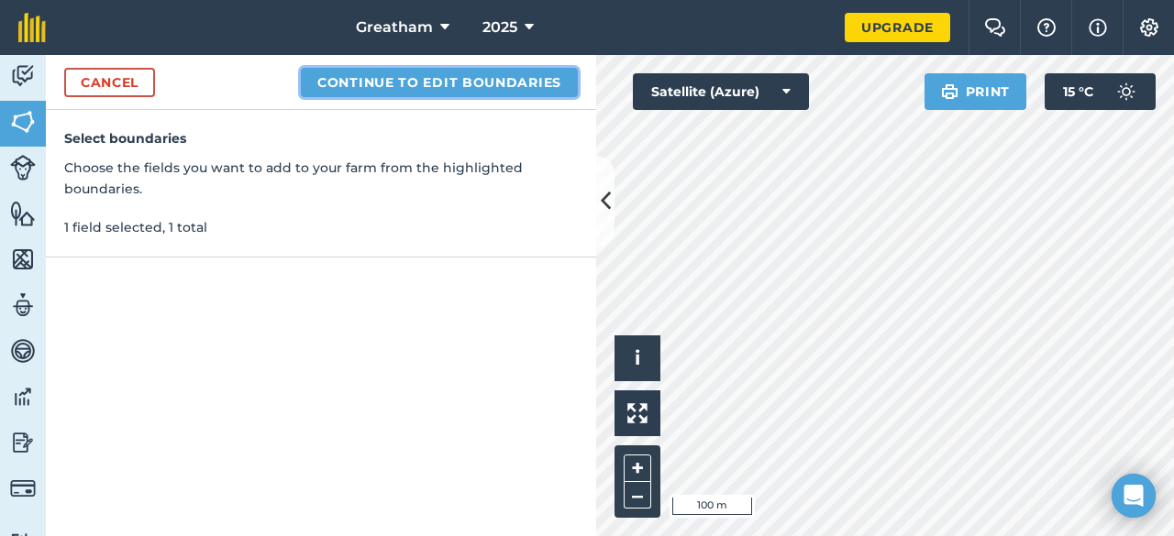
click at [453, 82] on button "Continue to edit boundaries" at bounding box center [439, 82] width 277 height 29
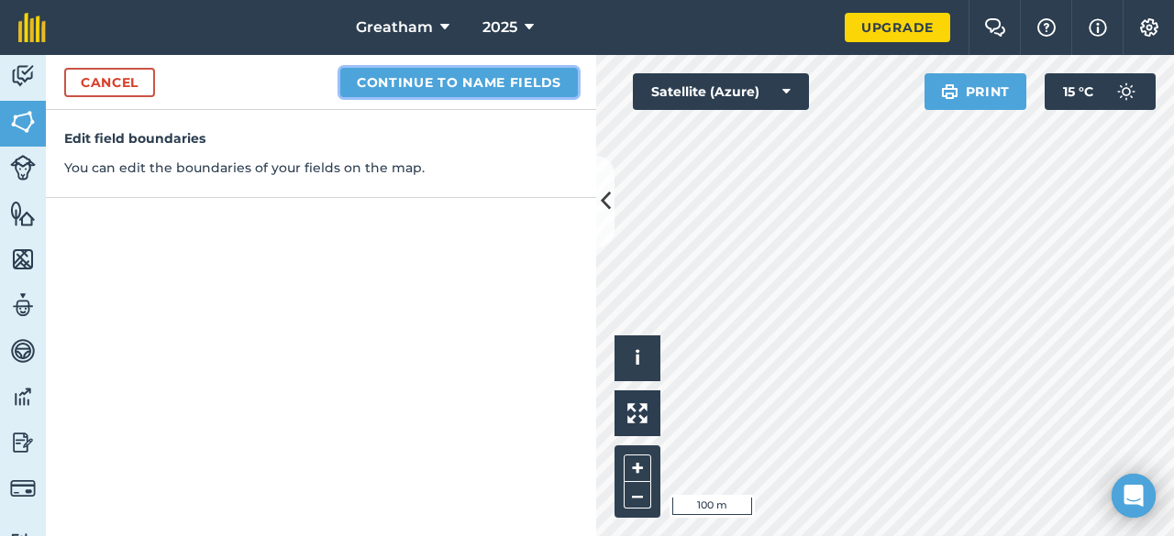
click at [405, 76] on button "Continue to name fields" at bounding box center [459, 82] width 238 height 29
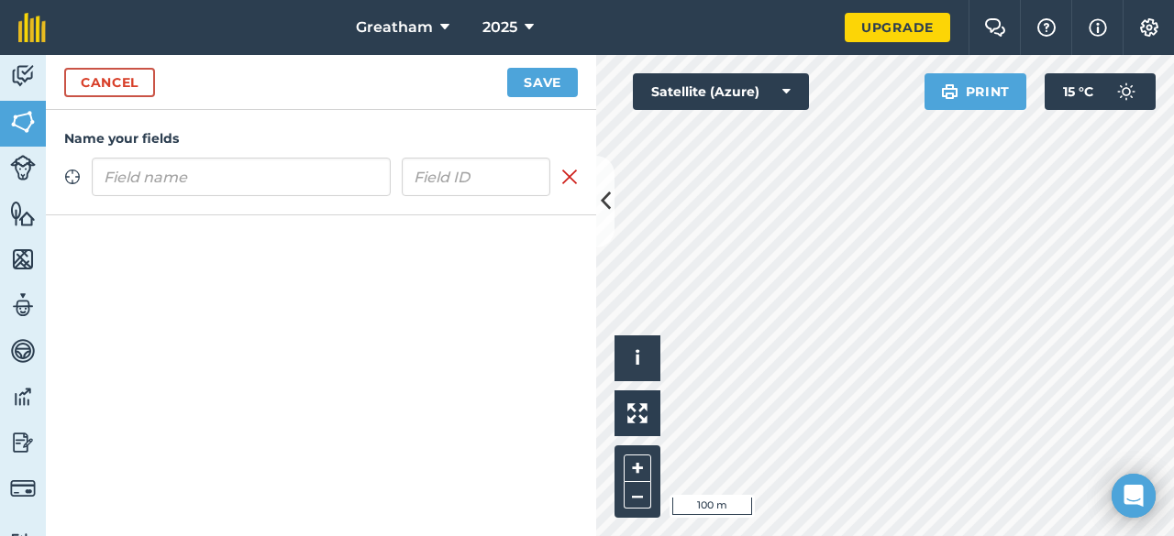
click at [314, 183] on input "text" at bounding box center [241, 177] width 299 height 39
type input "Saltaire Field"
click at [365, 272] on div "Name your fields Zoom to field Saltaire Field Remove field" at bounding box center [321, 323] width 550 height 426
click at [534, 83] on button "Save" at bounding box center [542, 82] width 71 height 29
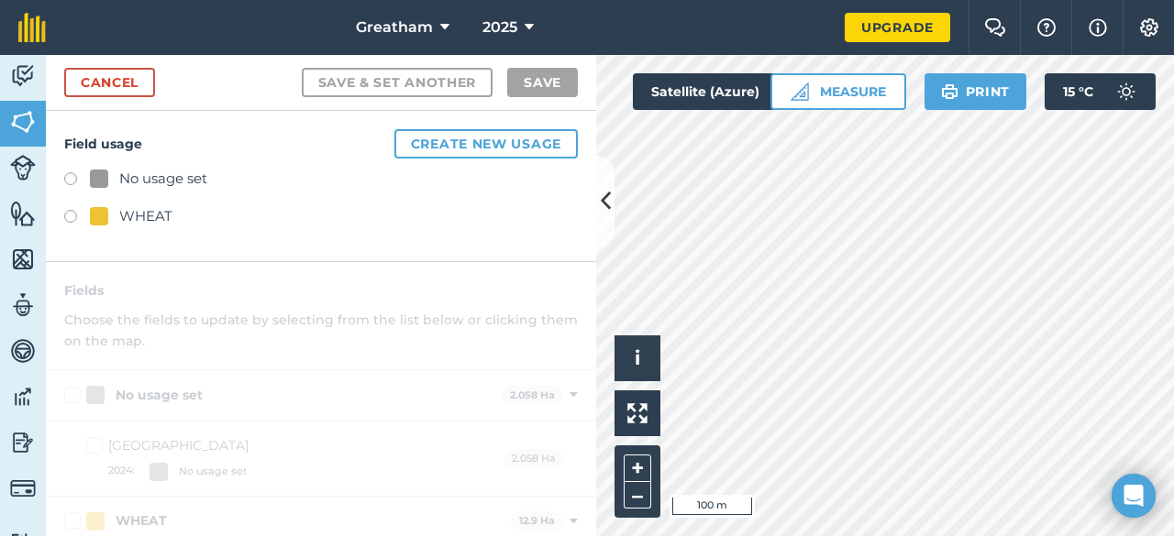
click at [139, 218] on div "WHEAT" at bounding box center [145, 216] width 53 height 22
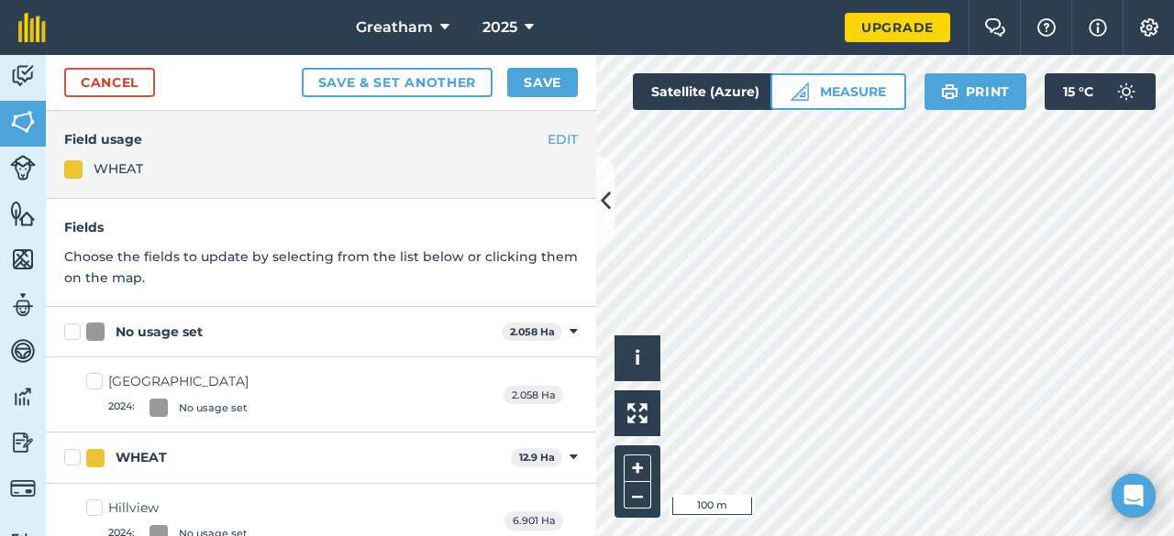
scroll to position [92, 0]
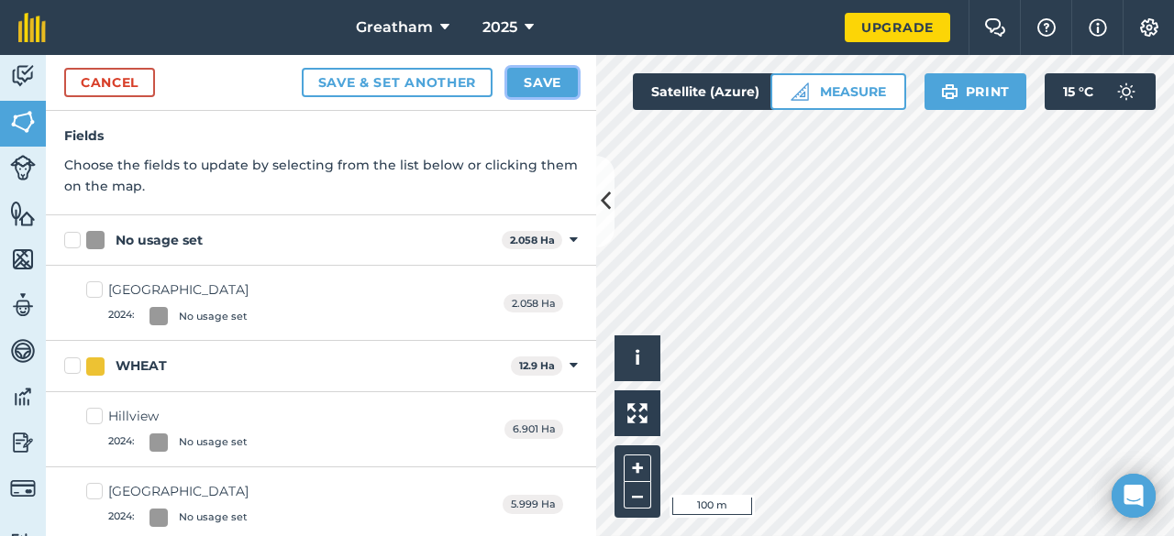
click at [526, 71] on button "Save" at bounding box center [542, 82] width 71 height 29
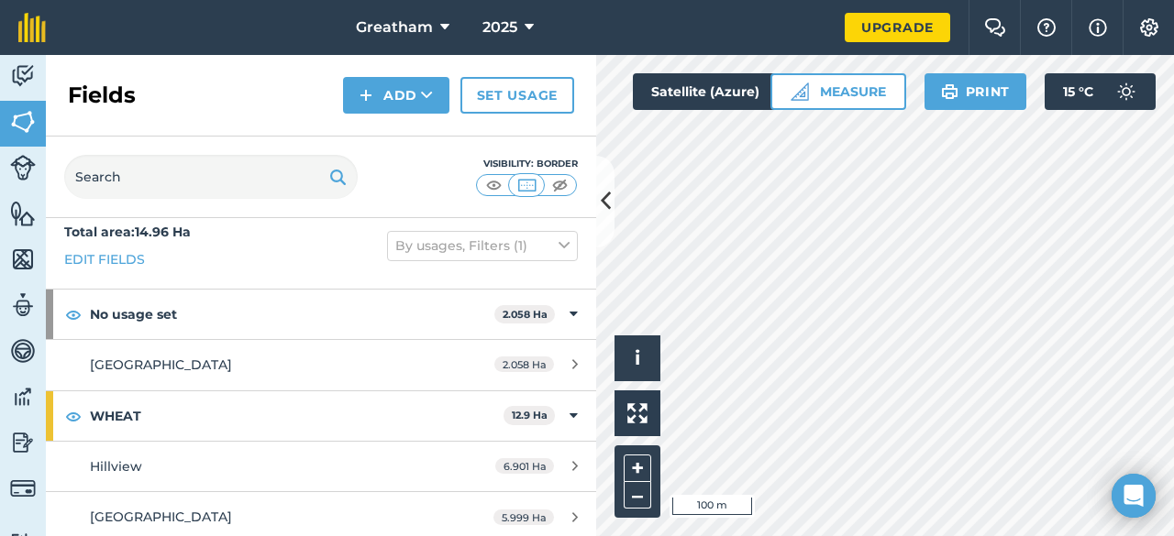
scroll to position [18, 0]
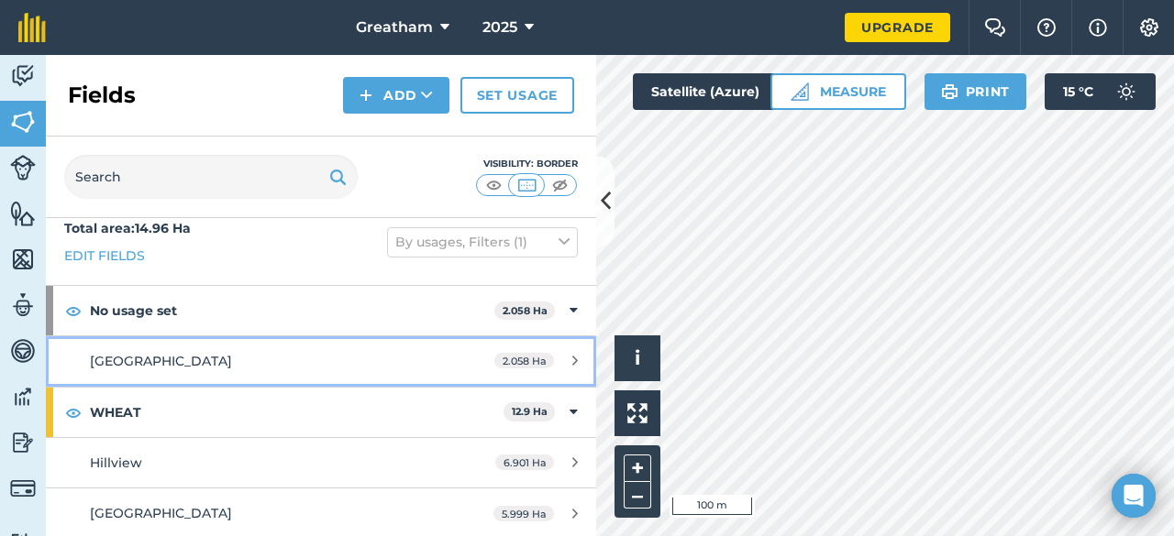
click at [225, 346] on link "Saltaire Field 2.058 Ha" at bounding box center [321, 362] width 550 height 50
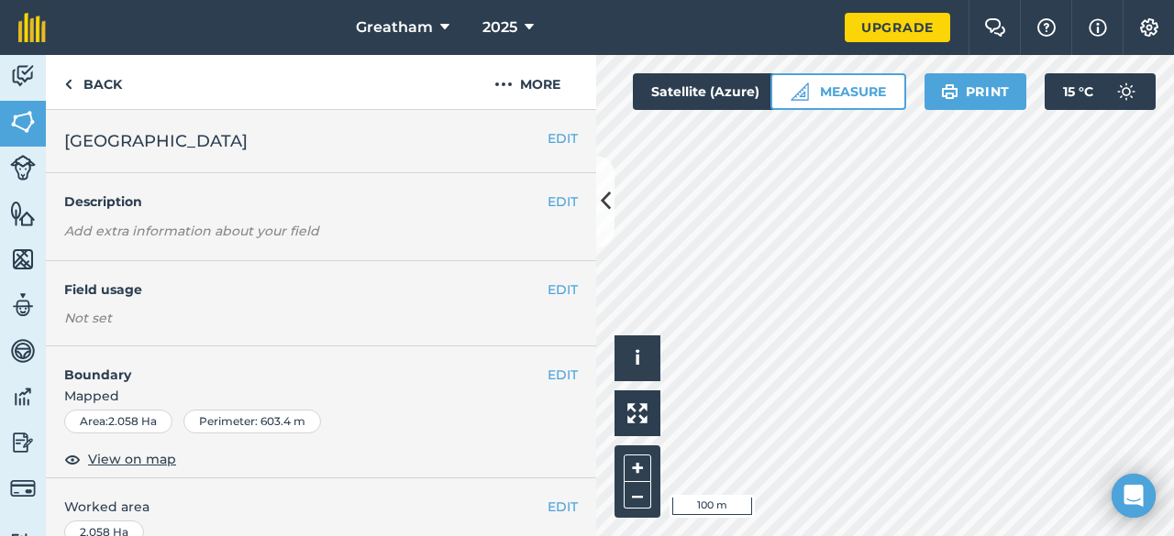
click at [571, 285] on div "EDIT Field usage Not set" at bounding box center [321, 303] width 550 height 85
click at [554, 285] on button "EDIT" at bounding box center [562, 290] width 30 height 20
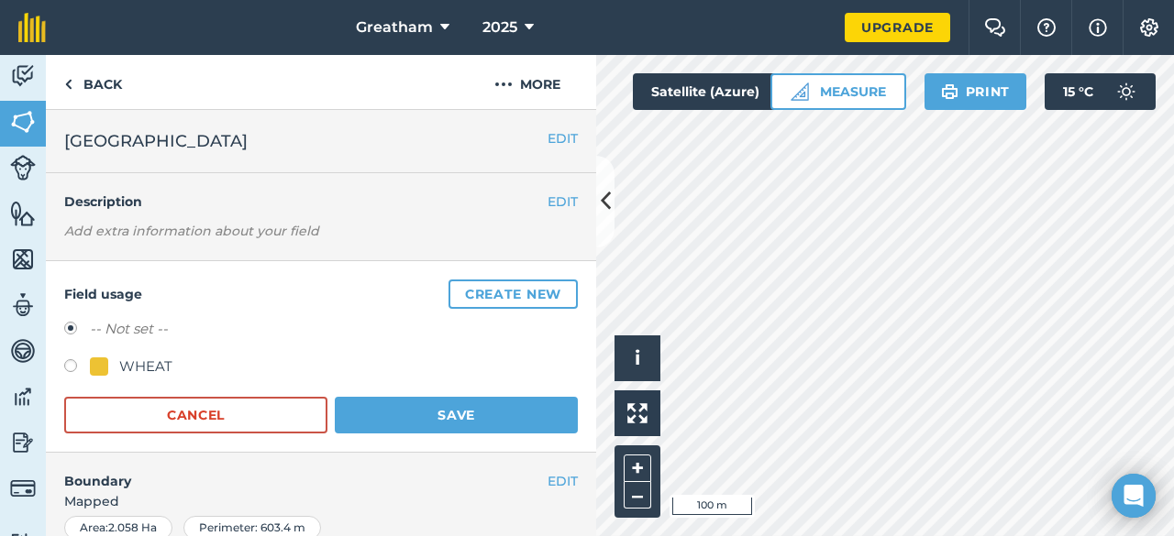
click at [116, 364] on div "WHEAT" at bounding box center [131, 367] width 83 height 22
radio input "true"
radio input "false"
click at [411, 403] on button "Save" at bounding box center [456, 415] width 243 height 37
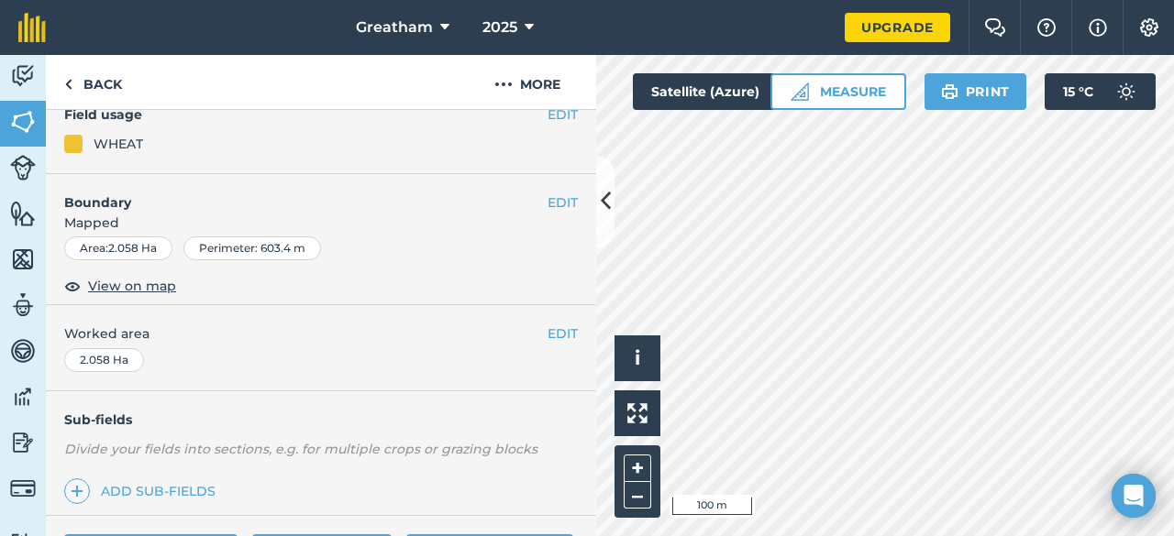
scroll to position [183, 0]
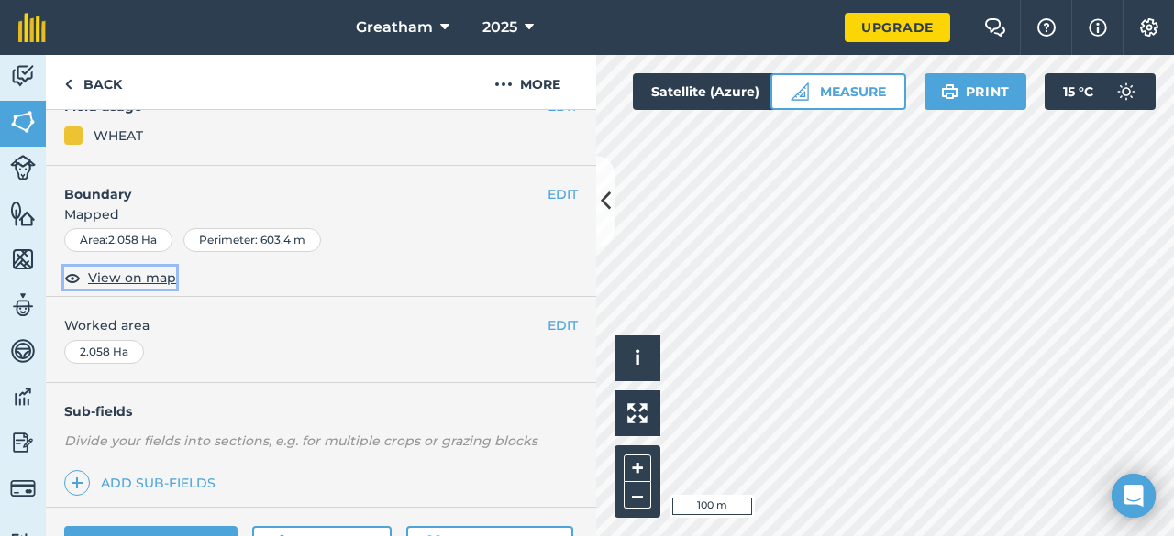
click at [156, 271] on span "View on map" at bounding box center [132, 278] width 88 height 20
click at [556, 190] on button "EDIT" at bounding box center [562, 194] width 30 height 20
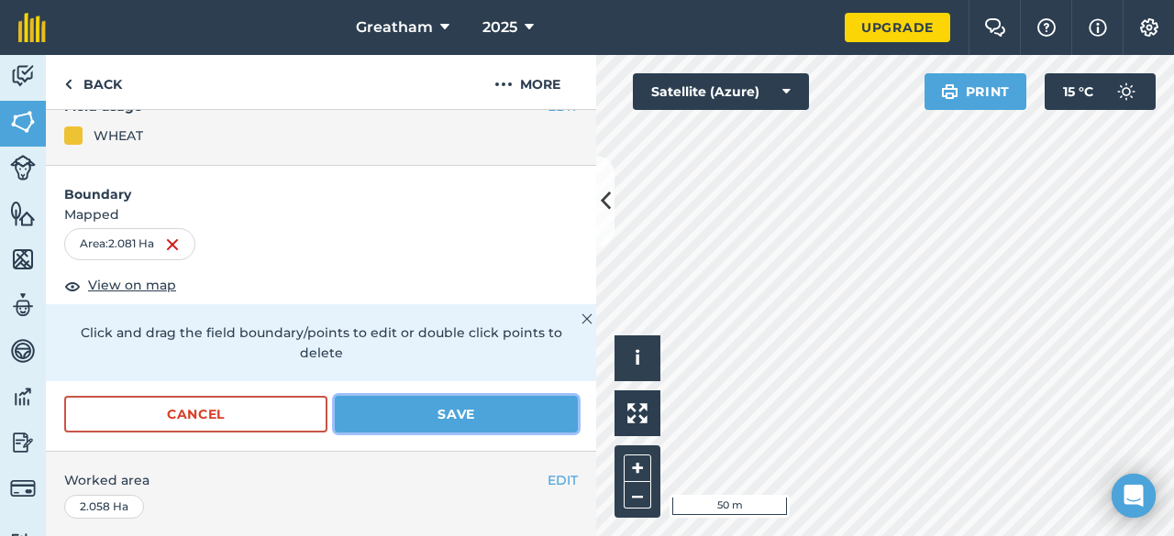
click at [454, 416] on button "Save" at bounding box center [456, 414] width 243 height 37
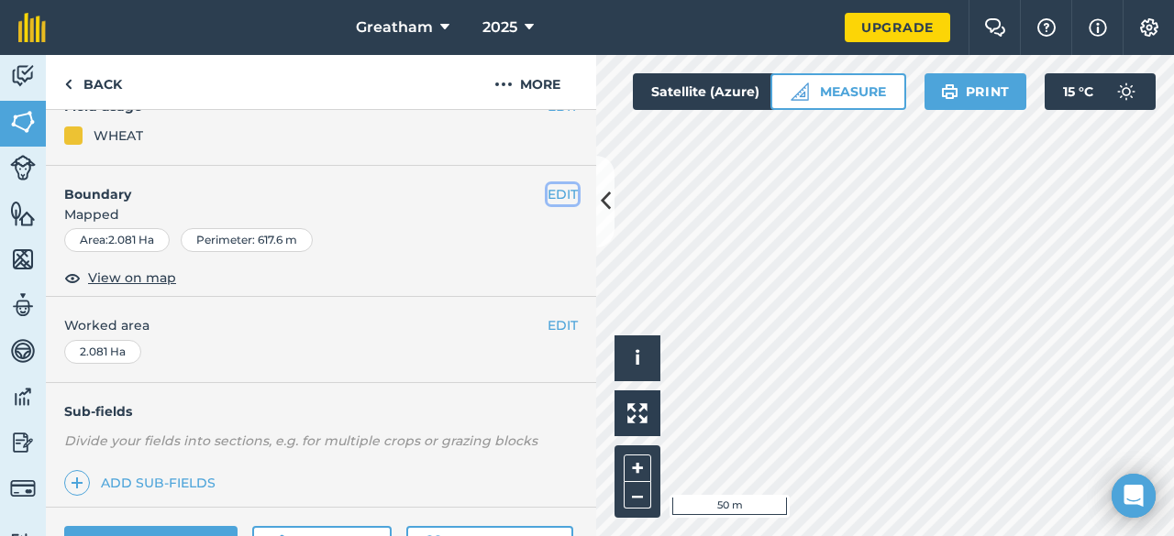
click at [547, 191] on button "EDIT" at bounding box center [562, 194] width 30 height 20
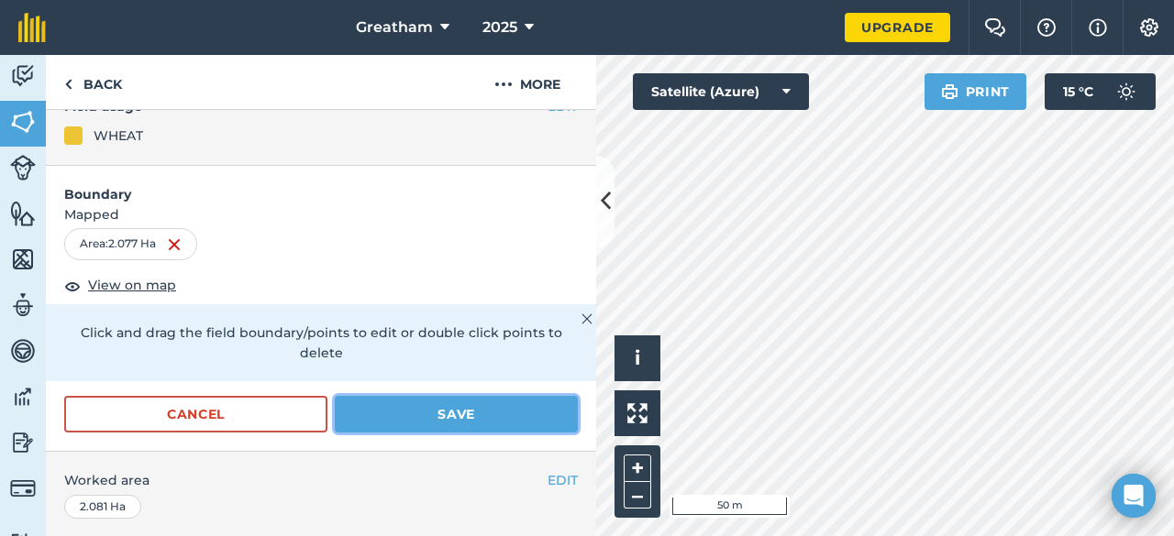
click at [455, 404] on button "Save" at bounding box center [456, 414] width 243 height 37
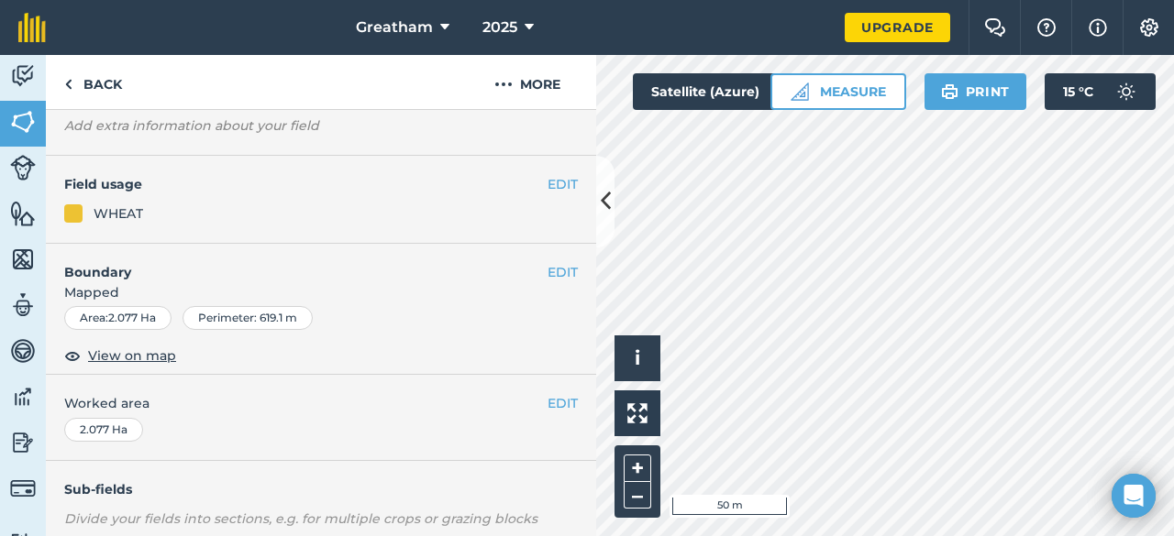
scroll to position [0, 0]
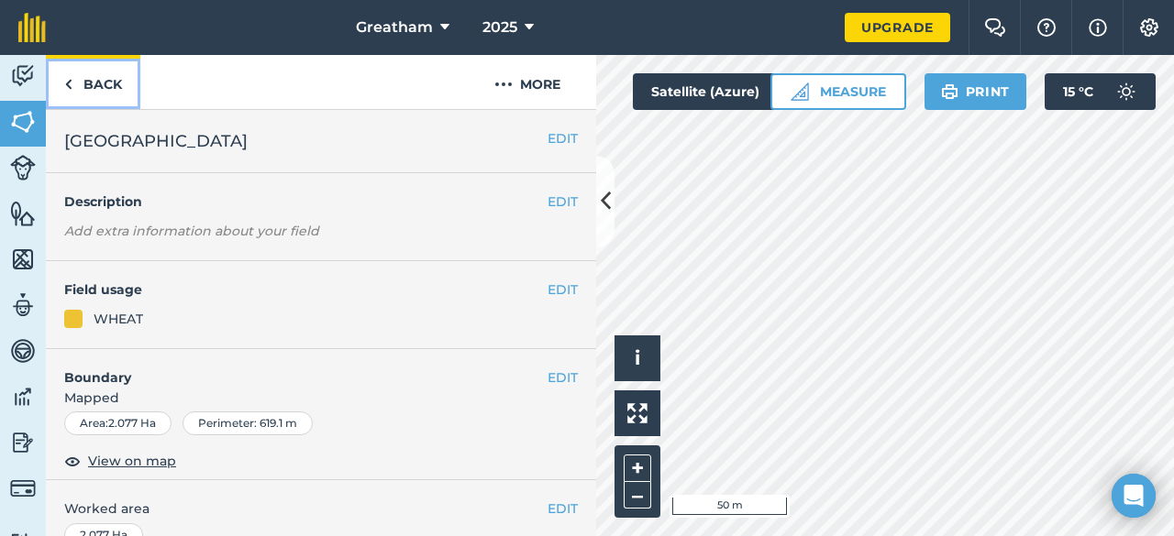
click at [106, 87] on link "Back" at bounding box center [93, 82] width 94 height 54
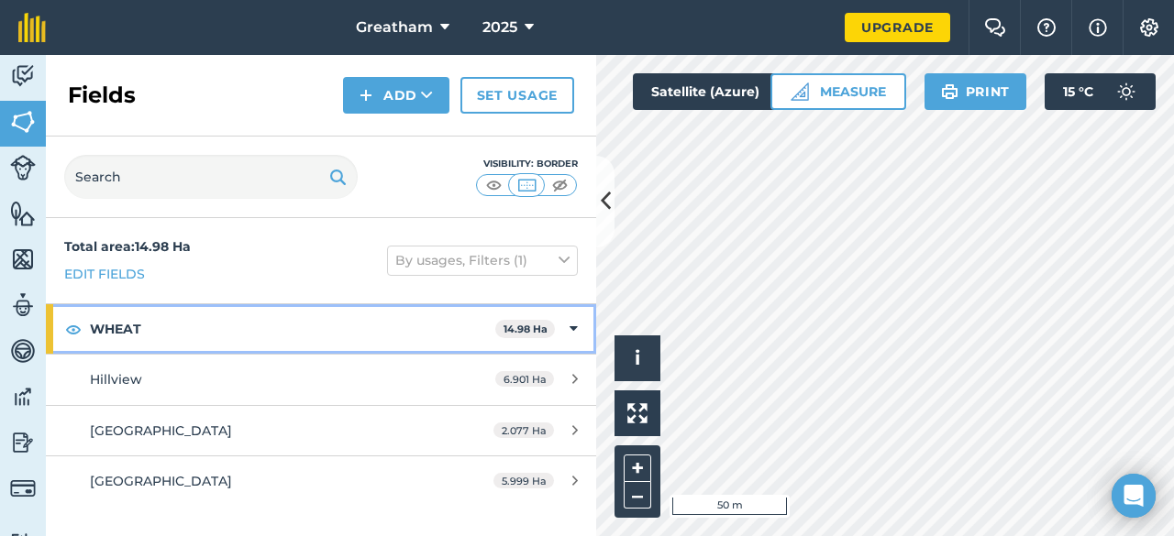
click at [574, 326] on icon at bounding box center [573, 329] width 8 height 20
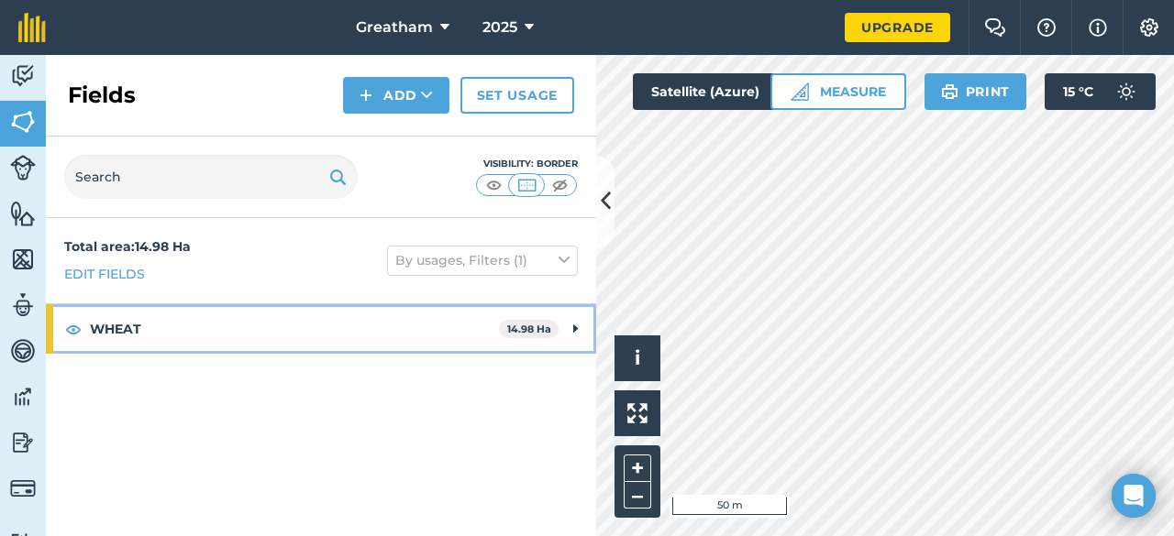
click at [574, 326] on icon at bounding box center [575, 329] width 5 height 20
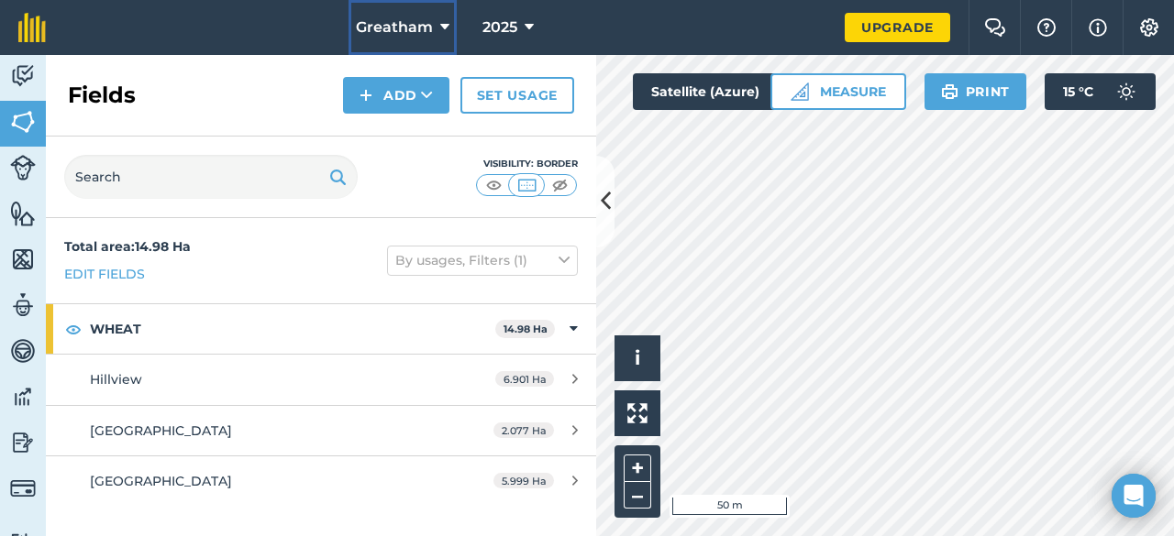
click at [408, 20] on span "Greatham" at bounding box center [394, 28] width 77 height 22
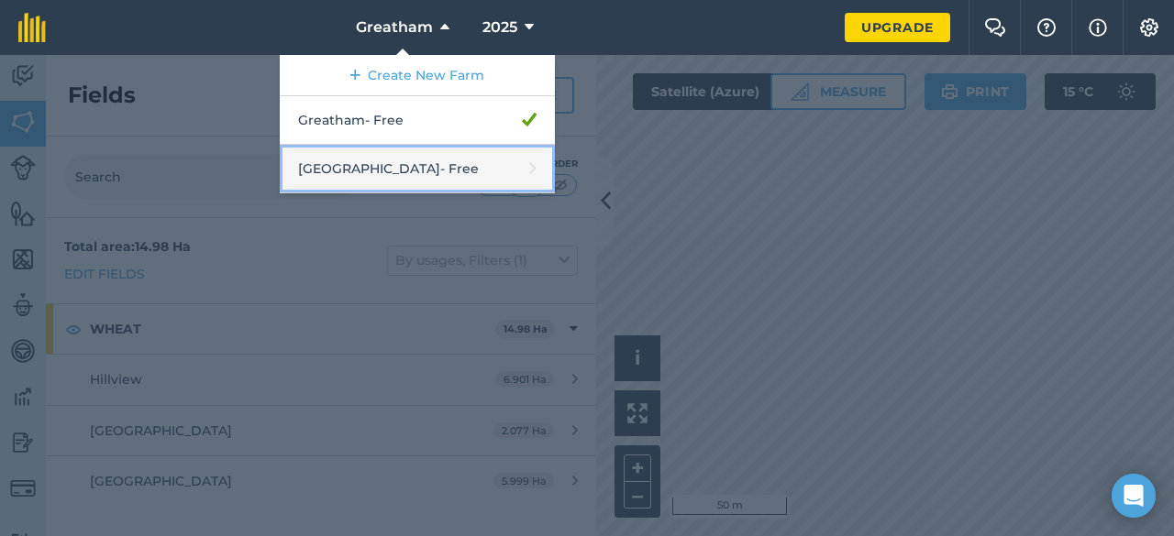
click at [383, 166] on link "Rye Close Farm - Free" at bounding box center [417, 169] width 275 height 49
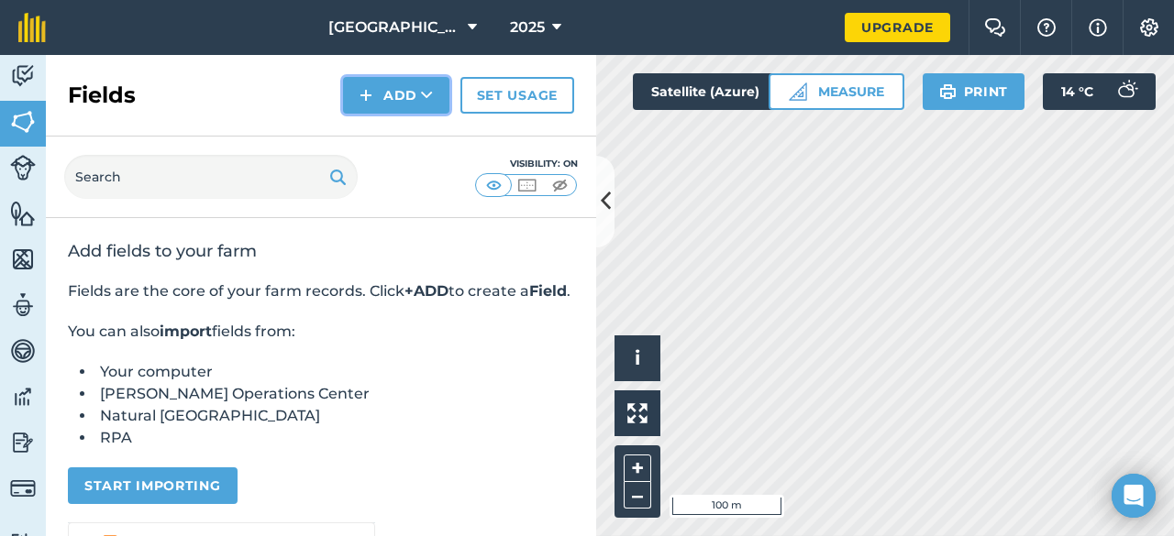
click at [409, 93] on button "Add" at bounding box center [396, 95] width 106 height 37
click at [403, 137] on link "Draw" at bounding box center [396, 136] width 101 height 40
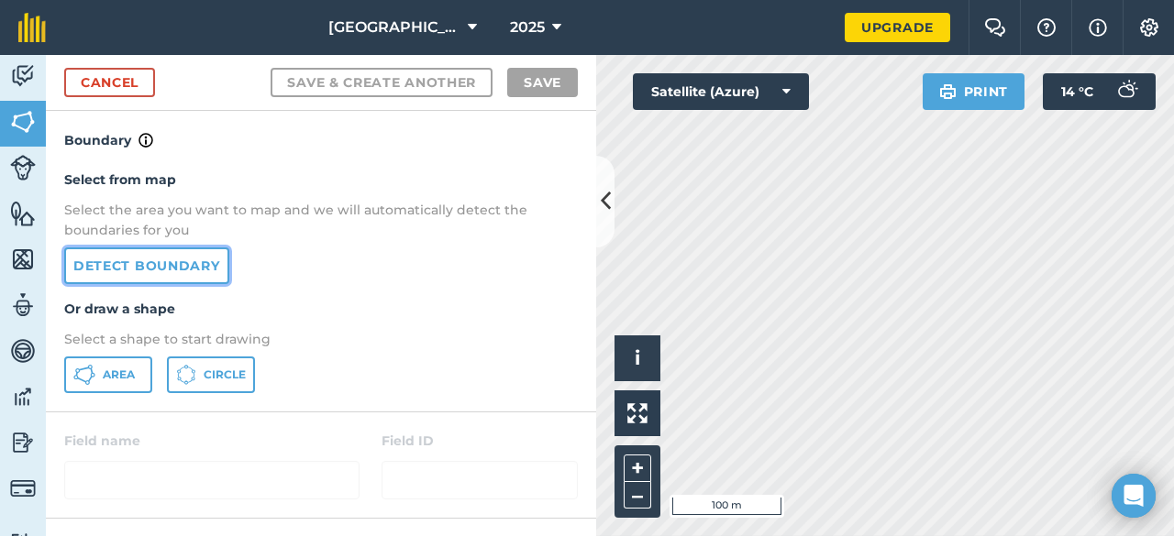
click at [204, 258] on link "Detect boundary" at bounding box center [146, 266] width 165 height 37
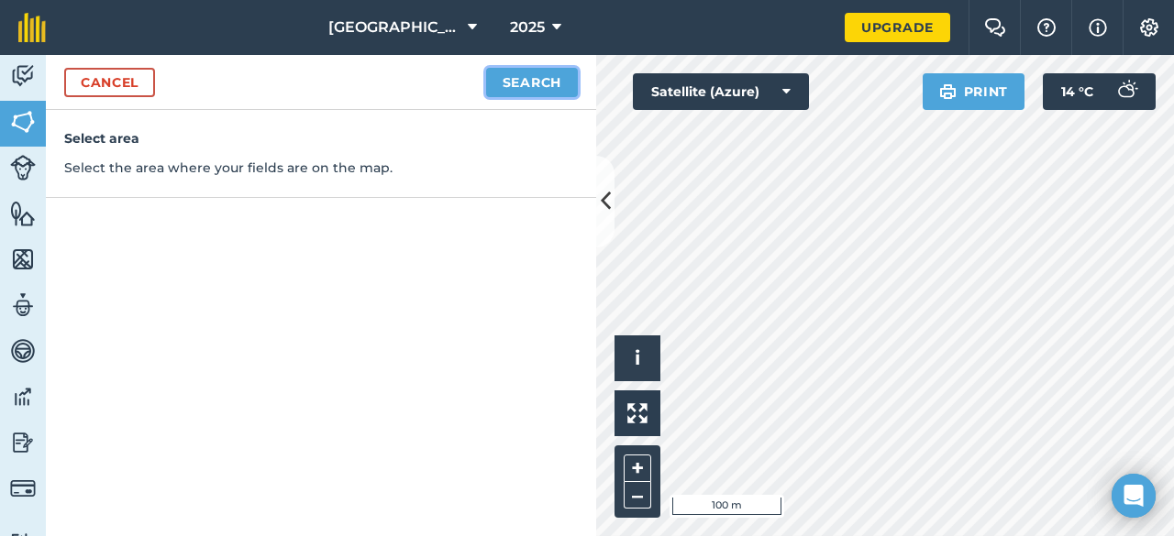
click at [523, 92] on button "Search" at bounding box center [532, 82] width 92 height 29
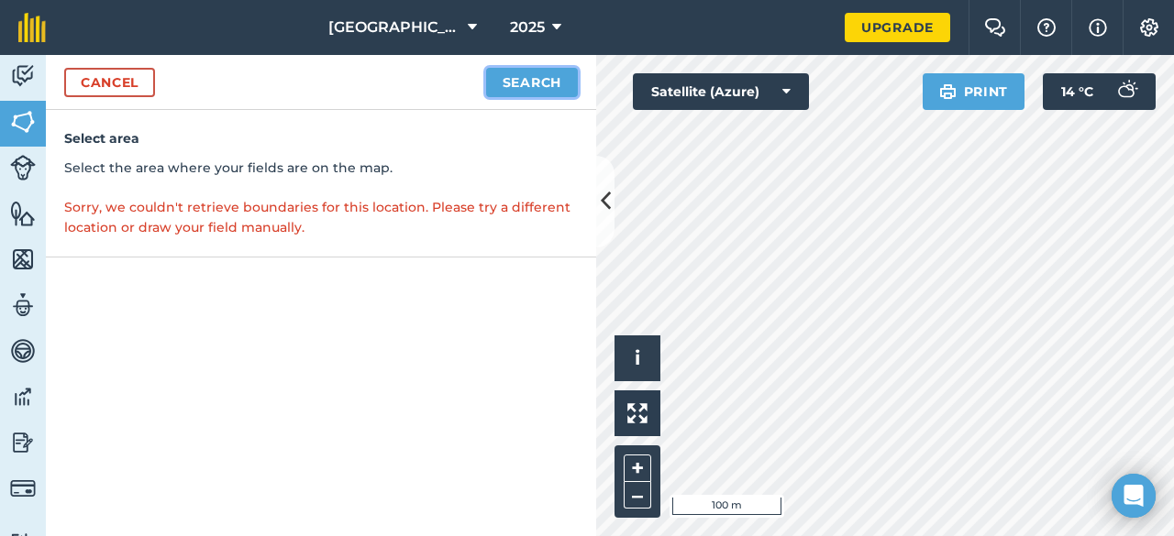
click at [510, 85] on button "Search" at bounding box center [532, 82] width 92 height 29
click at [116, 91] on link "Cancel" at bounding box center [109, 82] width 91 height 29
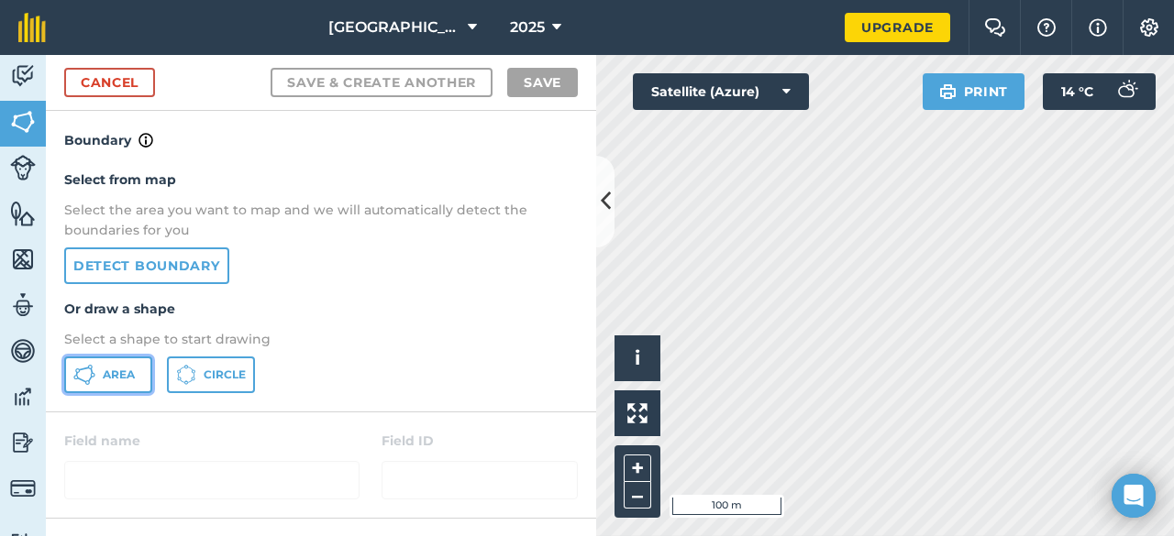
click at [131, 379] on span "Area" at bounding box center [119, 375] width 32 height 15
click at [928, 74] on button "Print" at bounding box center [974, 91] width 103 height 37
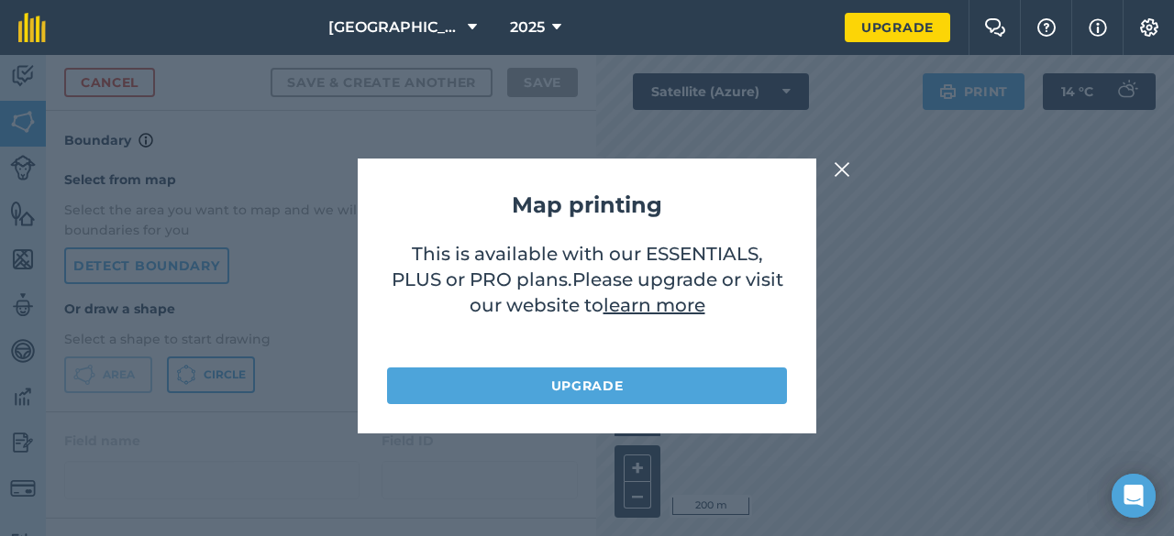
click at [842, 170] on img at bounding box center [842, 170] width 17 height 22
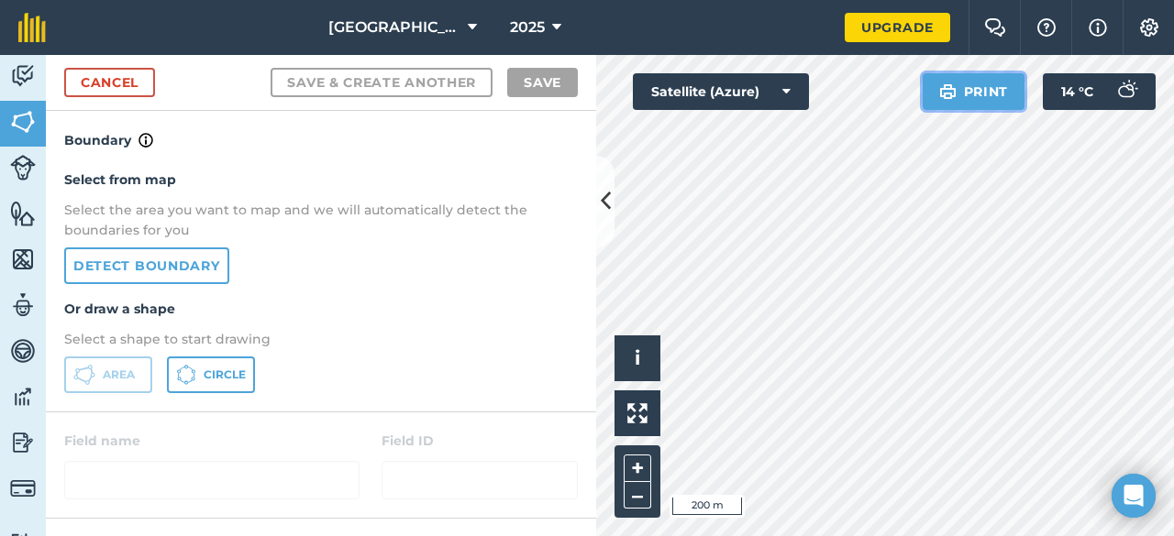
click at [967, 109] on button "Print" at bounding box center [974, 91] width 103 height 37
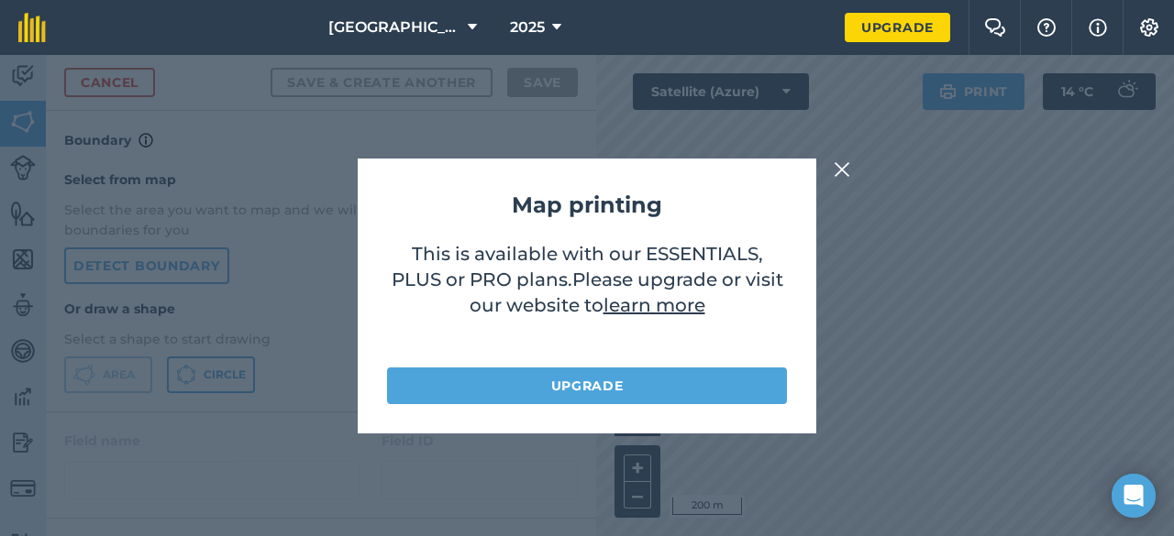
click at [834, 168] on img at bounding box center [842, 170] width 17 height 22
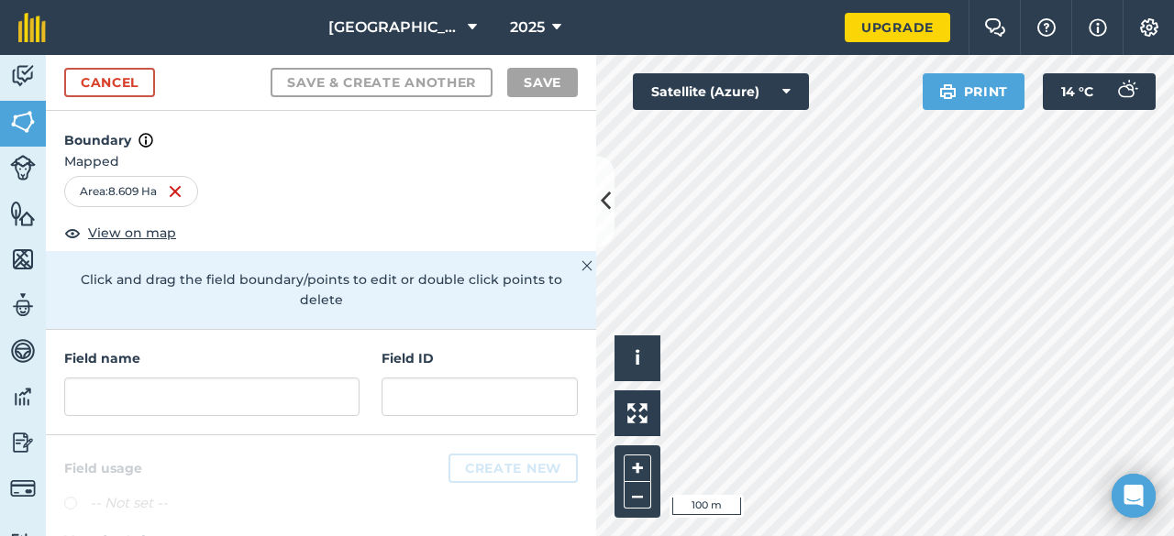
click at [836, 536] on html "Rye Close Farm 2025 Upgrade Farm Chat Help Info Settings Map printing is not av…" at bounding box center [587, 268] width 1174 height 536
click at [159, 388] on input "text" at bounding box center [211, 397] width 295 height 39
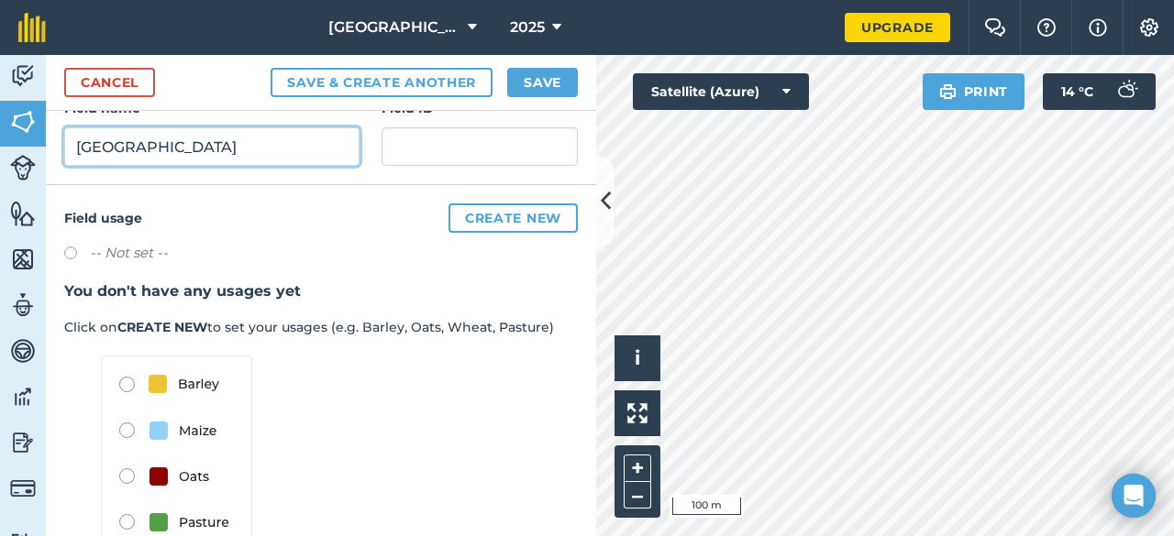
scroll to position [275, 0]
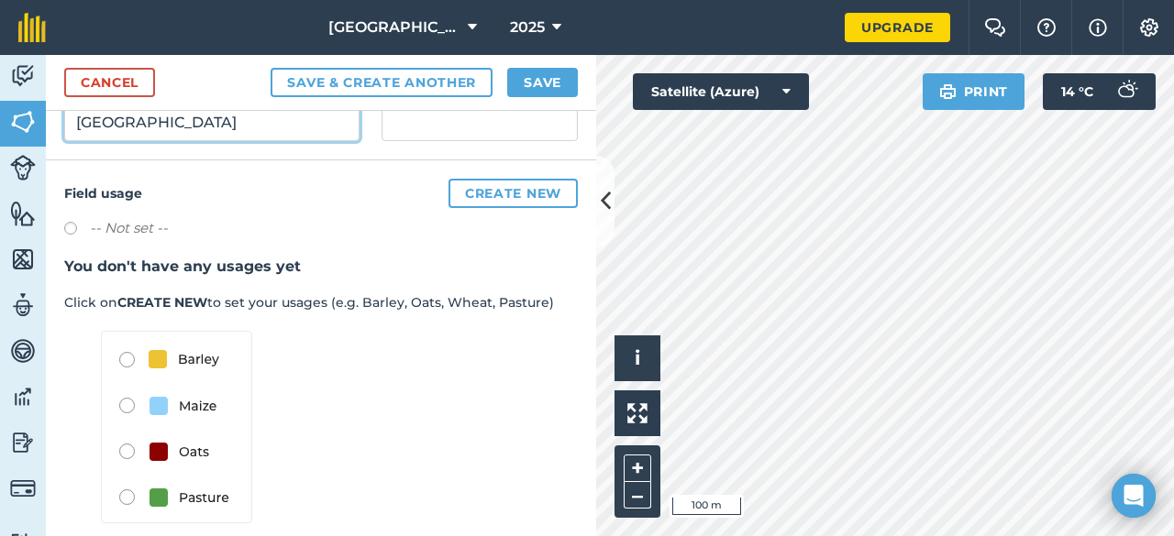
type input "Bungalow Field"
click at [117, 360] on img at bounding box center [176, 427] width 151 height 193
click at [129, 356] on img at bounding box center [176, 427] width 151 height 193
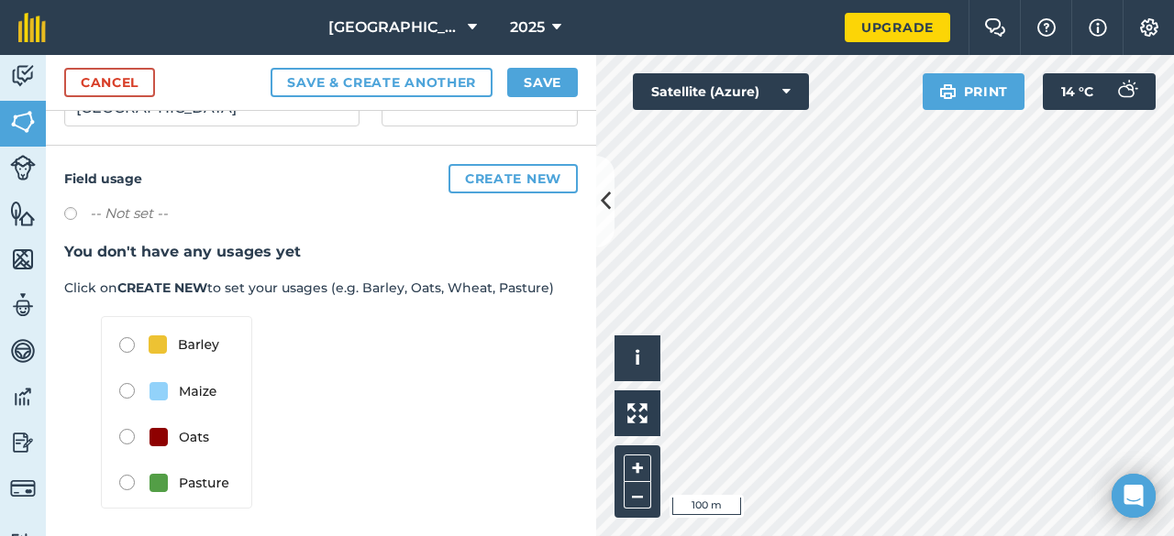
scroll to position [293, 0]
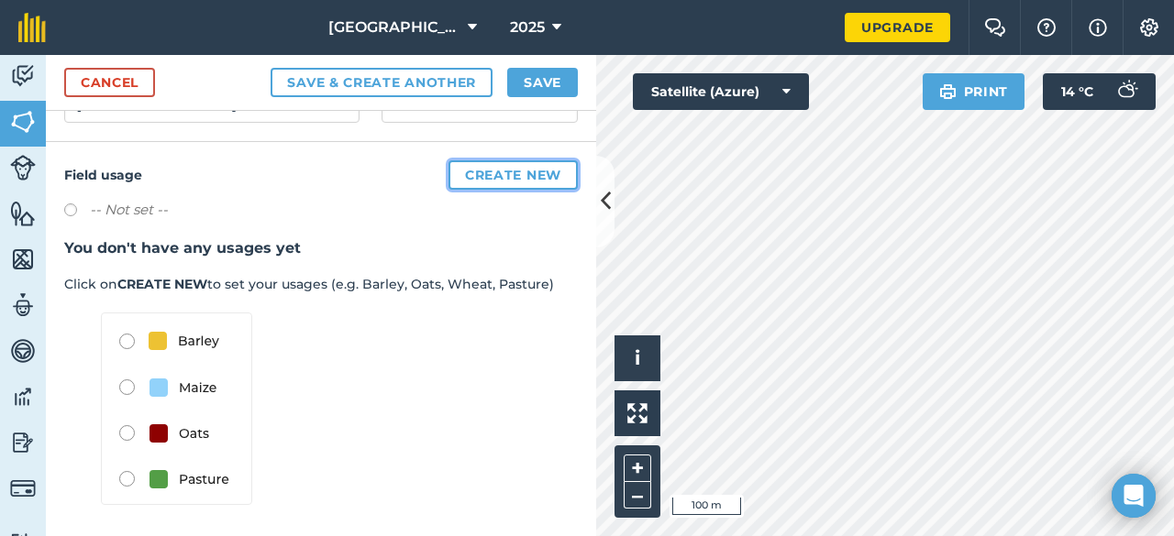
click at [492, 171] on button "Create new" at bounding box center [512, 174] width 129 height 29
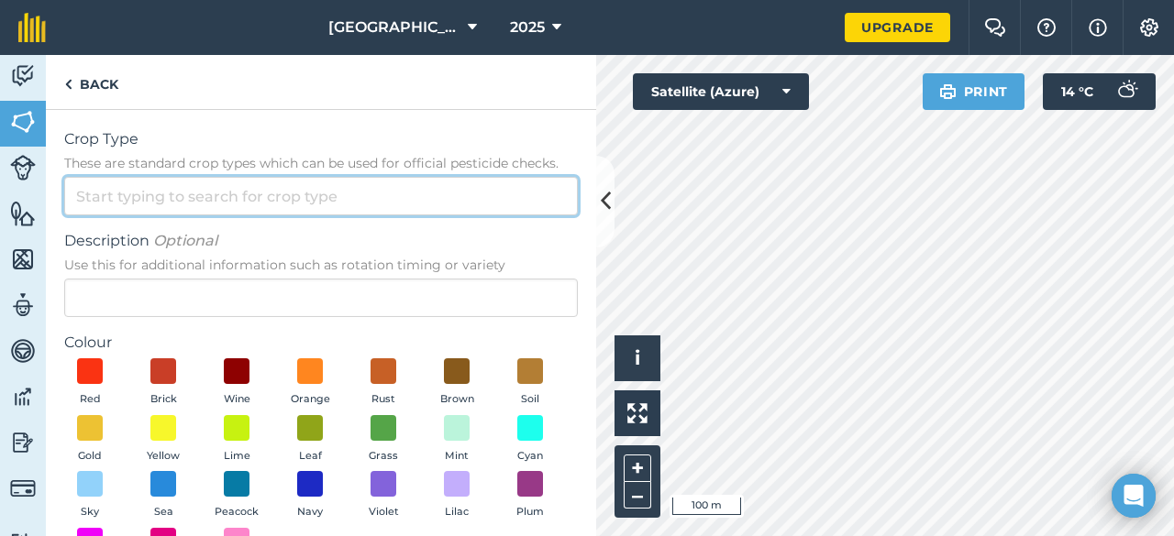
click at [321, 177] on input "Crop Type These are standard crop types which can be used for official pesticid…" at bounding box center [321, 196] width 514 height 39
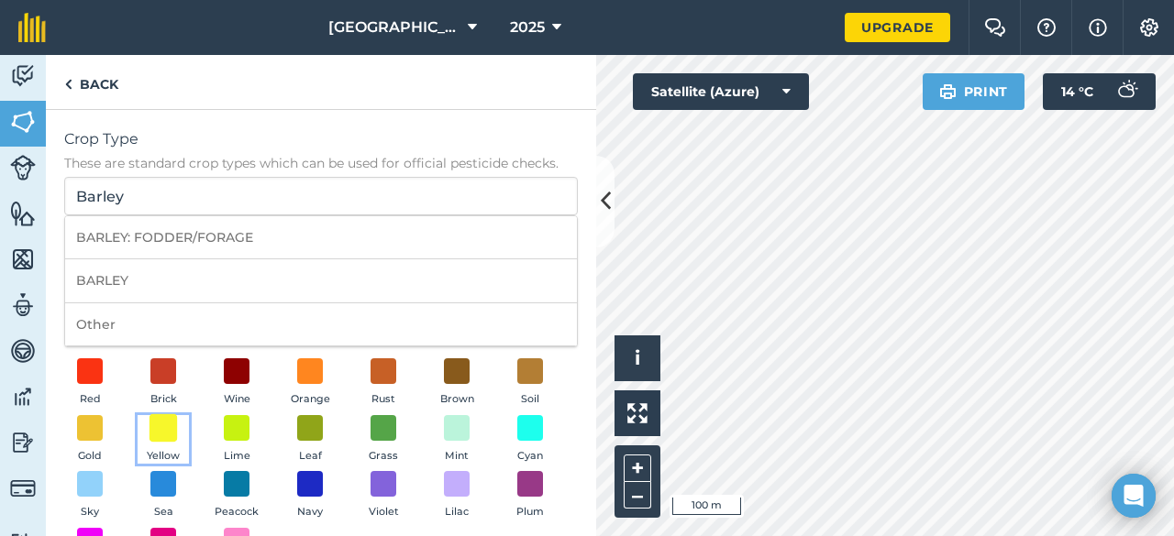
click at [178, 429] on span at bounding box center [163, 428] width 28 height 28
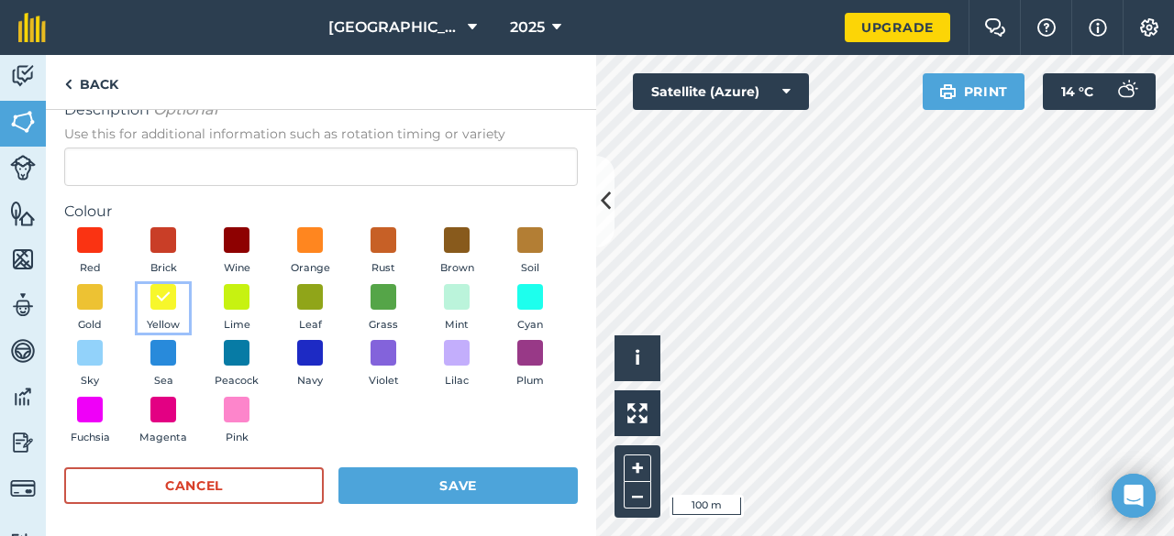
scroll to position [136, 0]
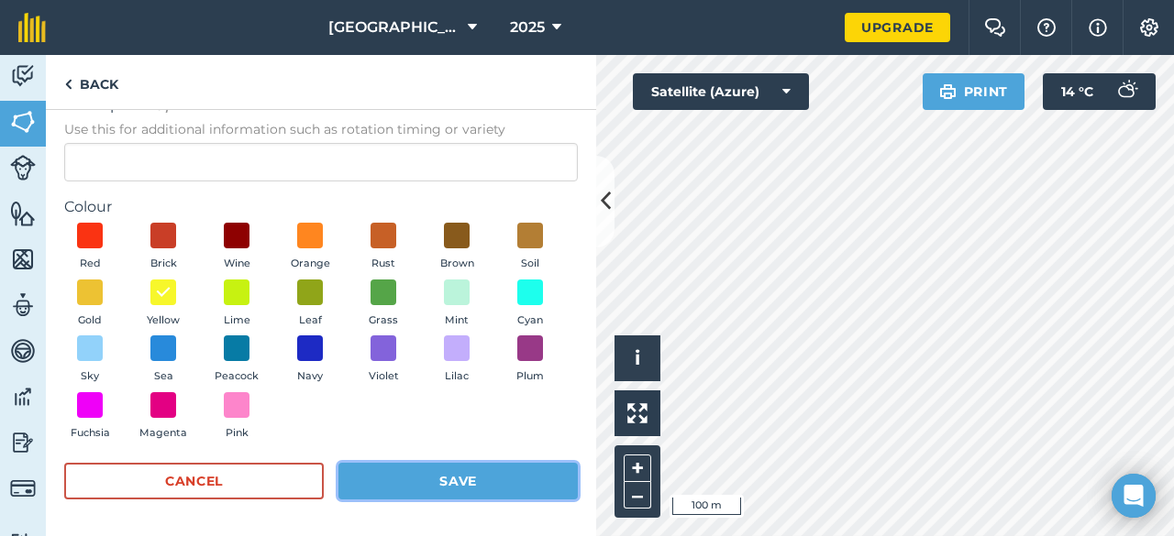
click at [477, 489] on button "Save" at bounding box center [457, 481] width 239 height 37
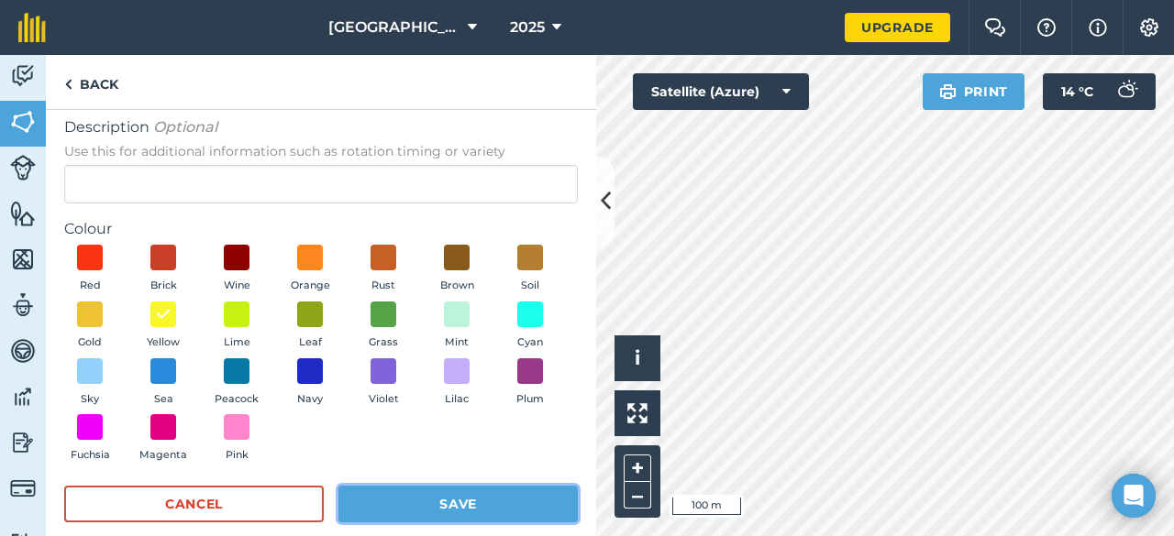
scroll to position [158, 0]
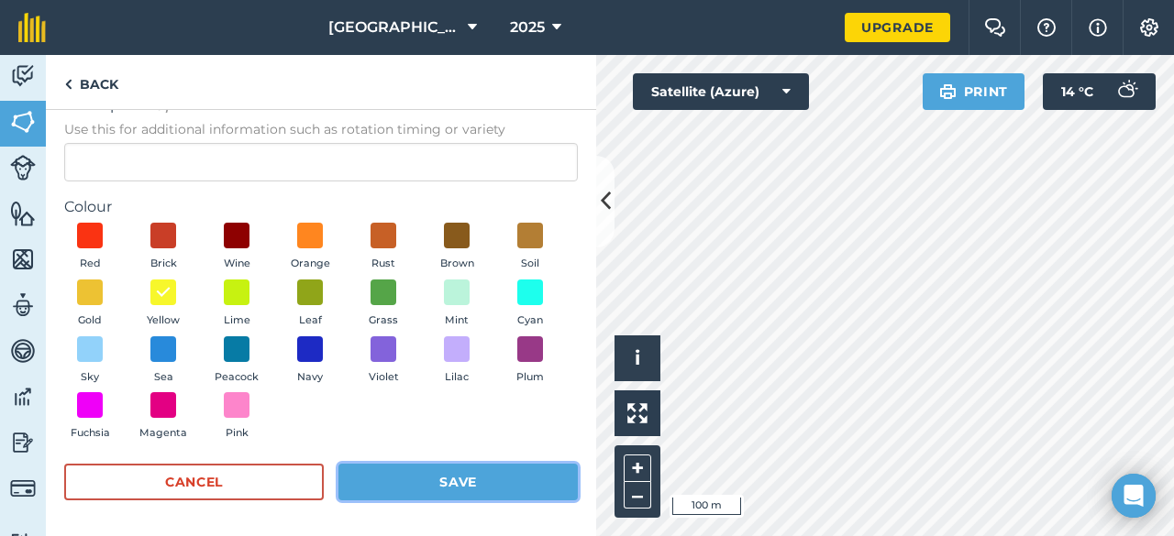
click at [475, 475] on button "Save" at bounding box center [457, 482] width 239 height 37
click at [503, 475] on button "Save" at bounding box center [457, 481] width 239 height 37
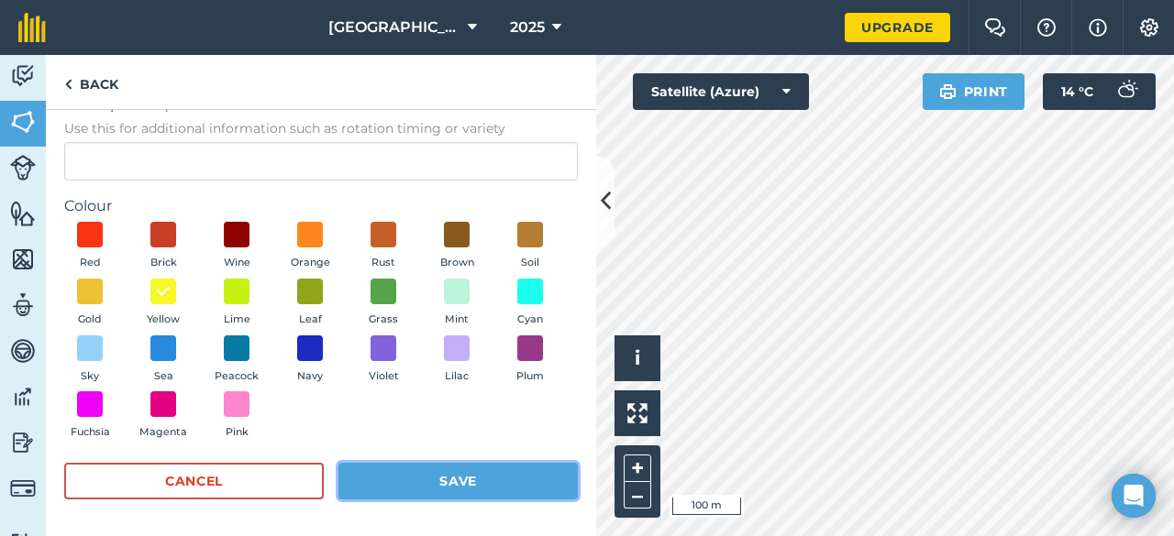
click at [483, 480] on button "Save" at bounding box center [457, 481] width 239 height 37
click at [481, 478] on button "Save" at bounding box center [457, 481] width 239 height 37
click at [479, 478] on button "Save" at bounding box center [457, 481] width 239 height 37
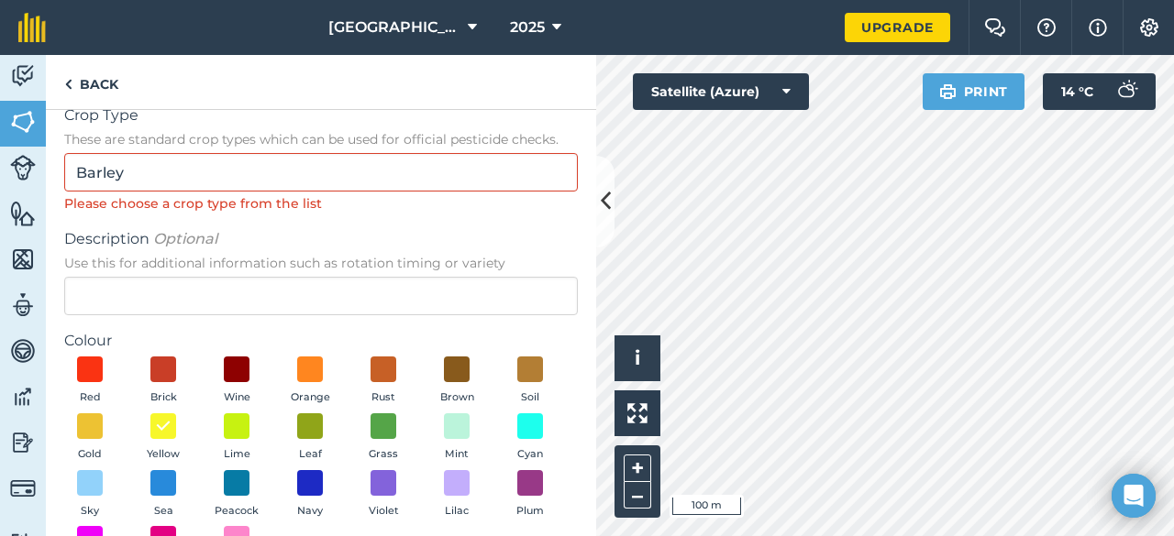
scroll to position [0, 0]
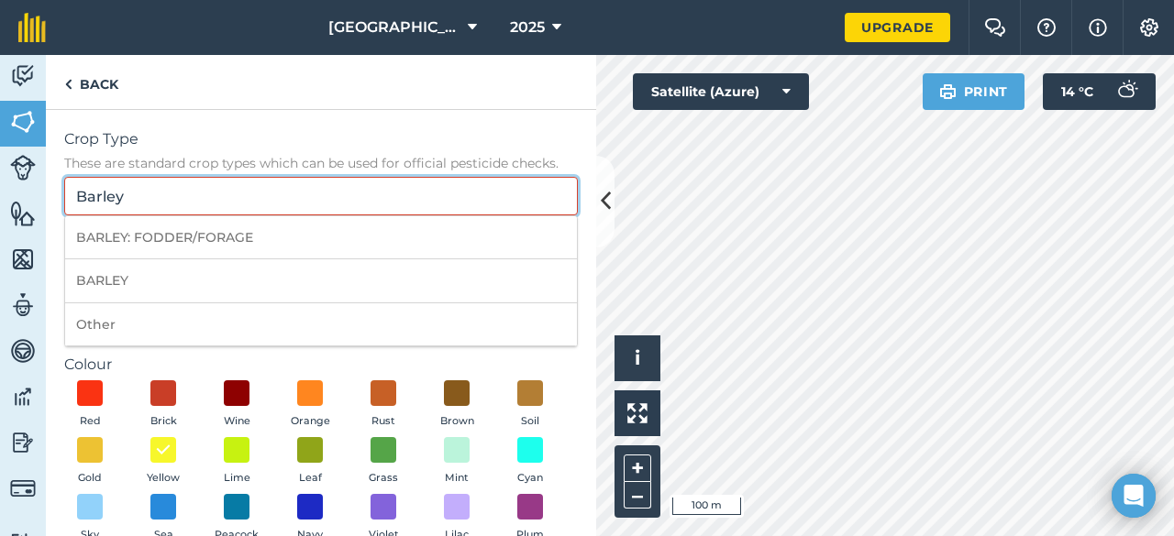
click at [322, 204] on input "Barley" at bounding box center [321, 196] width 514 height 39
click at [202, 279] on li "BARLEY" at bounding box center [321, 281] width 512 height 43
type input "BARLEY"
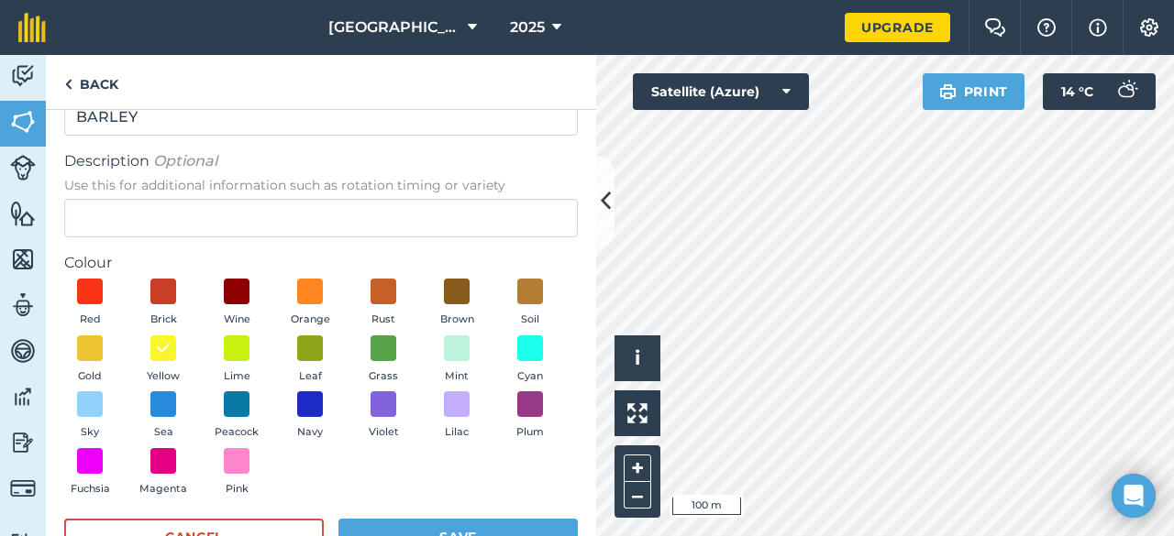
scroll to position [136, 0]
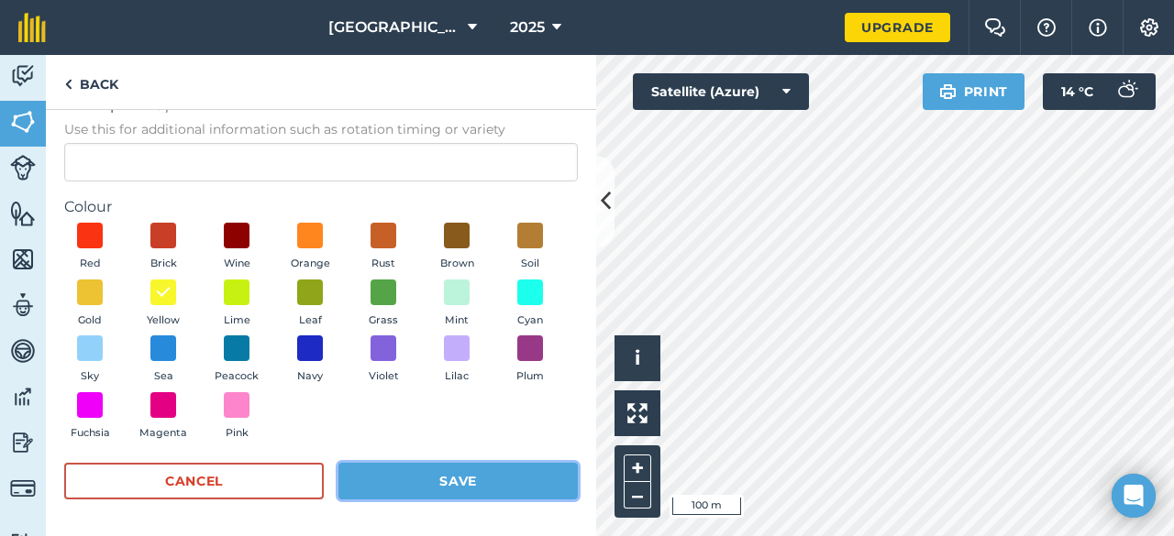
click at [452, 482] on button "Save" at bounding box center [457, 481] width 239 height 37
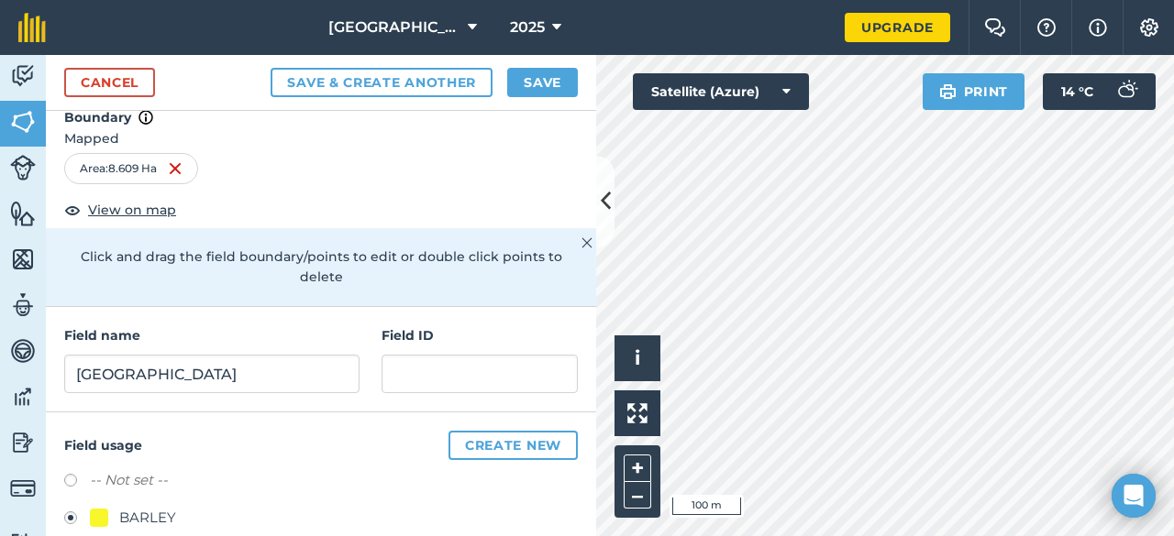
scroll to position [0, 0]
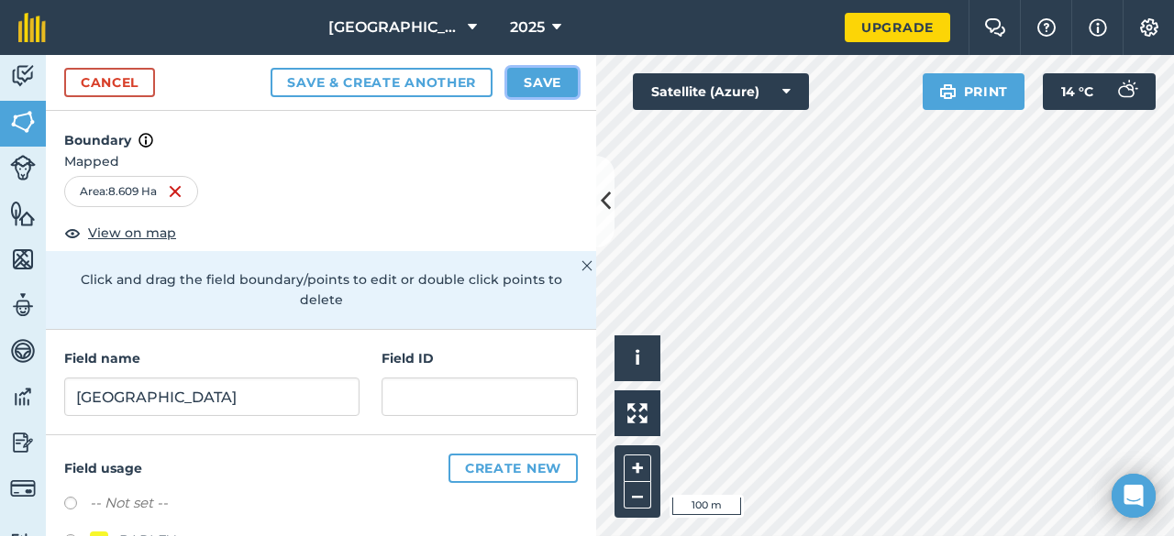
click at [536, 81] on button "Save" at bounding box center [542, 82] width 71 height 29
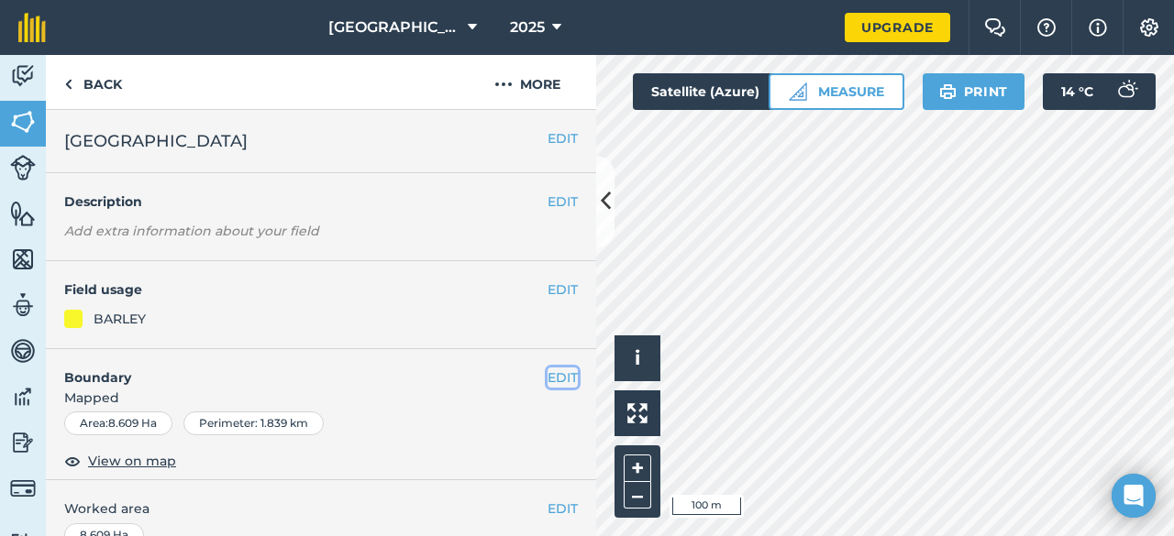
click at [547, 371] on button "EDIT" at bounding box center [562, 378] width 30 height 20
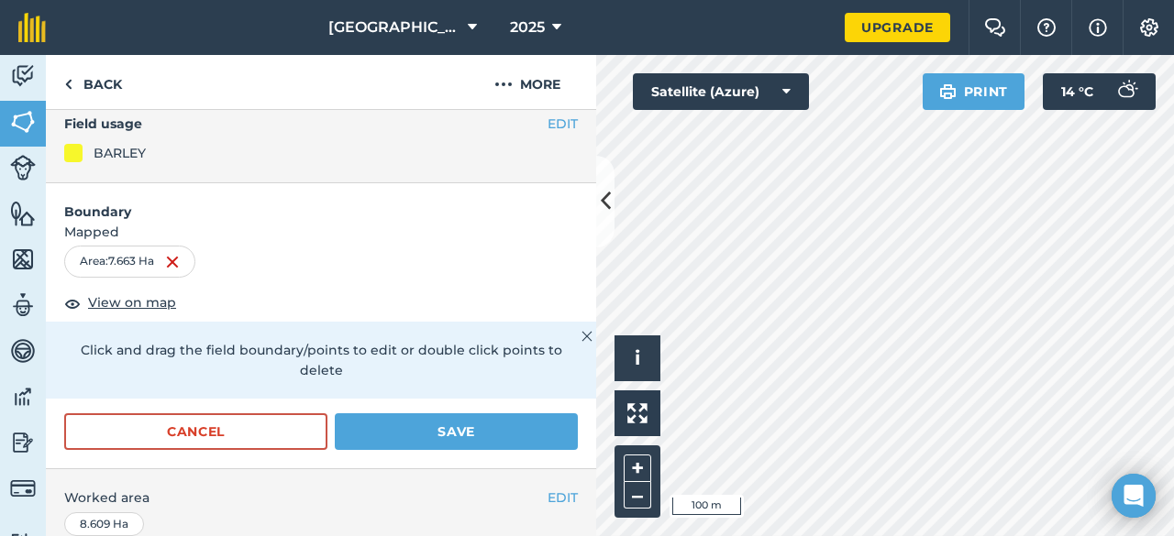
scroll to position [183, 0]
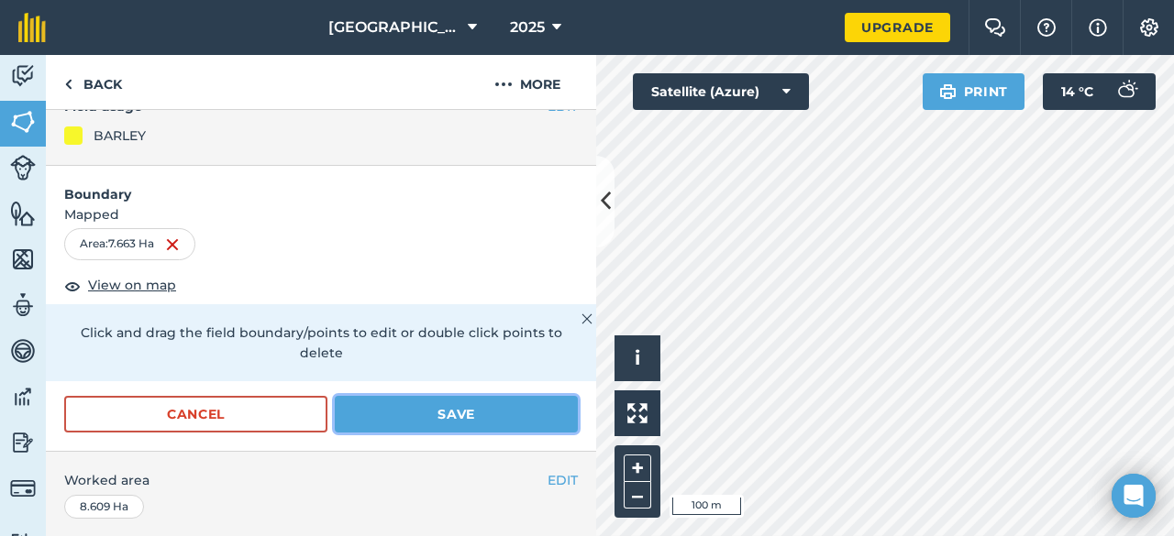
click at [483, 419] on button "Save" at bounding box center [456, 414] width 243 height 37
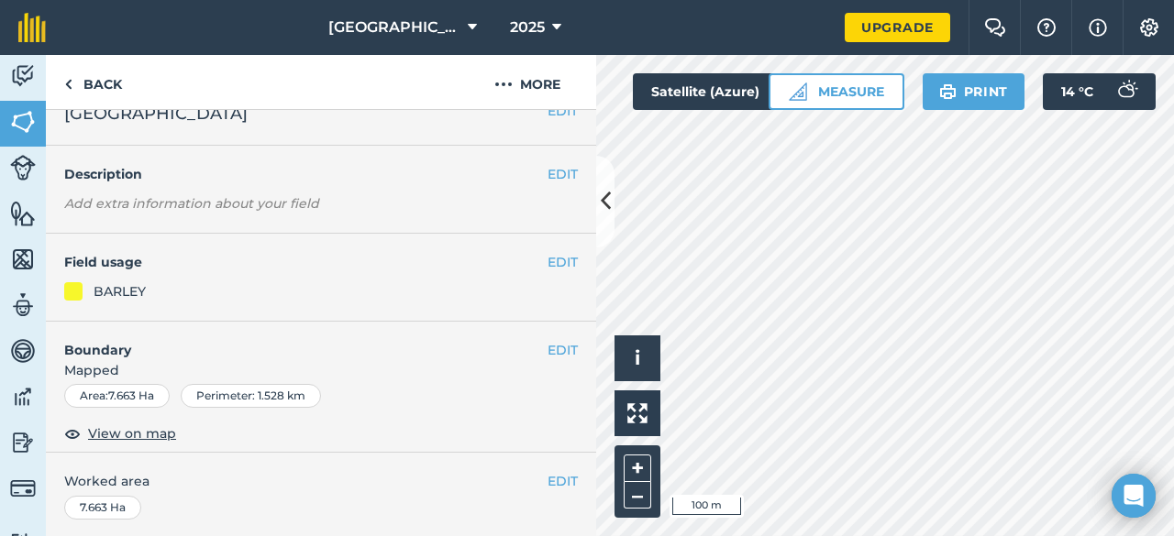
scroll to position [0, 0]
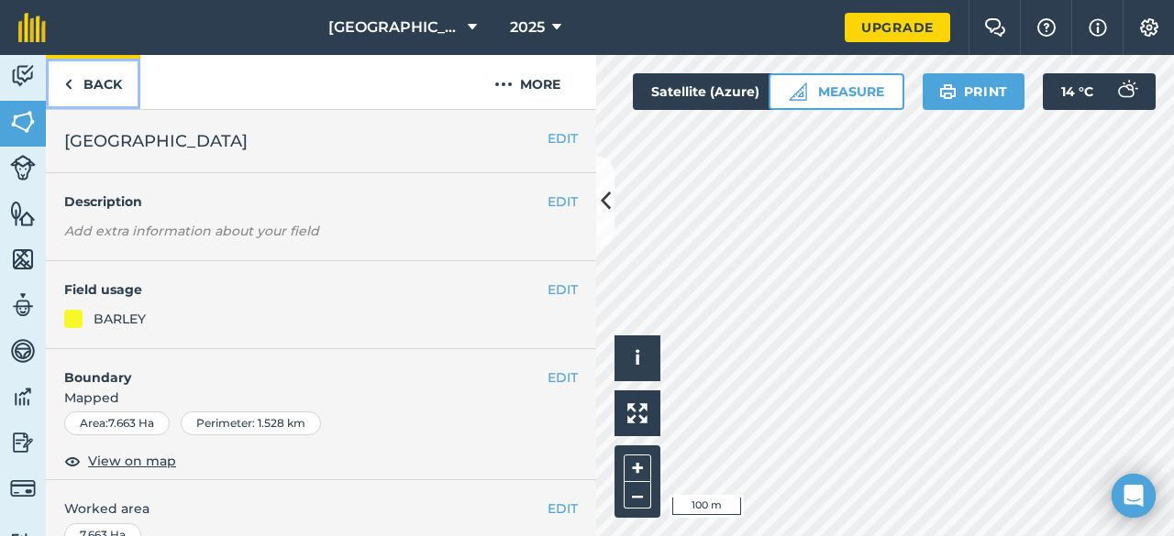
click at [83, 79] on link "Back" at bounding box center [93, 82] width 94 height 54
click at [83, 90] on link "Back" at bounding box center [93, 82] width 94 height 54
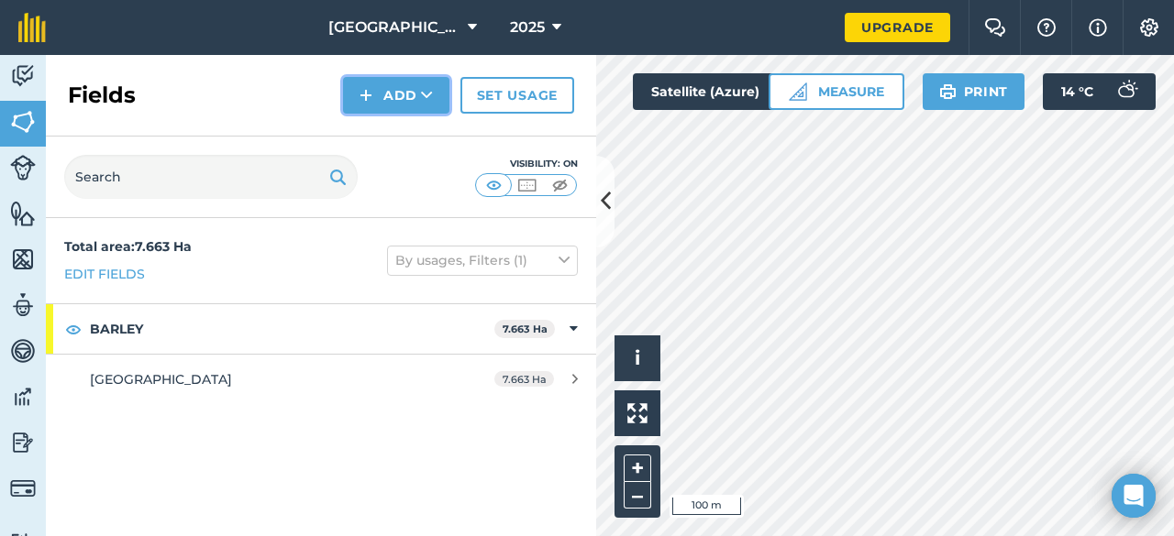
click at [411, 100] on button "Add" at bounding box center [396, 95] width 106 height 37
click at [409, 126] on link "Draw" at bounding box center [396, 136] width 101 height 40
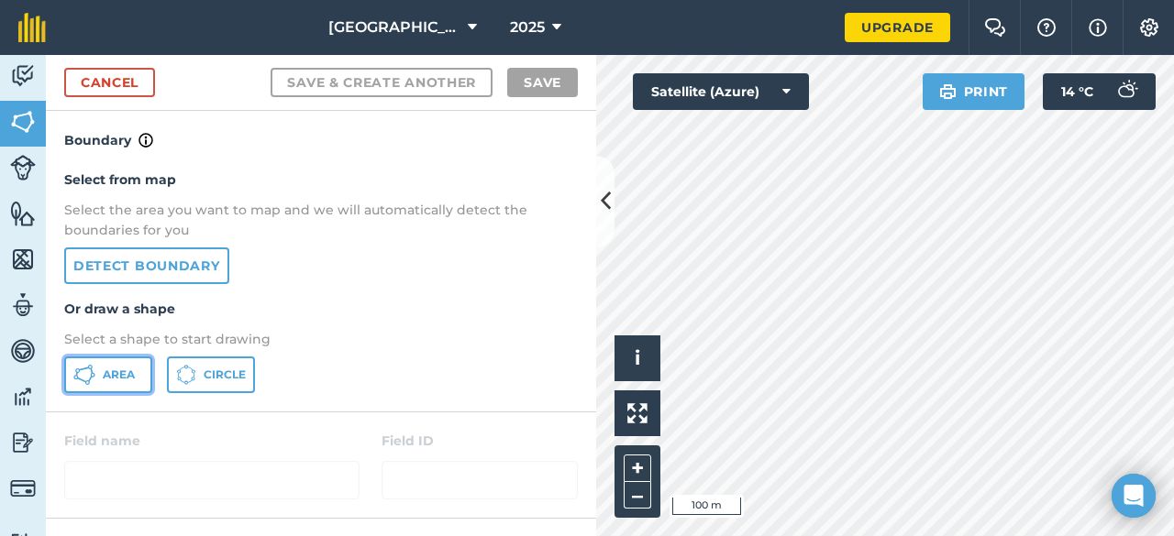
click at [132, 368] on span "Area" at bounding box center [119, 375] width 32 height 15
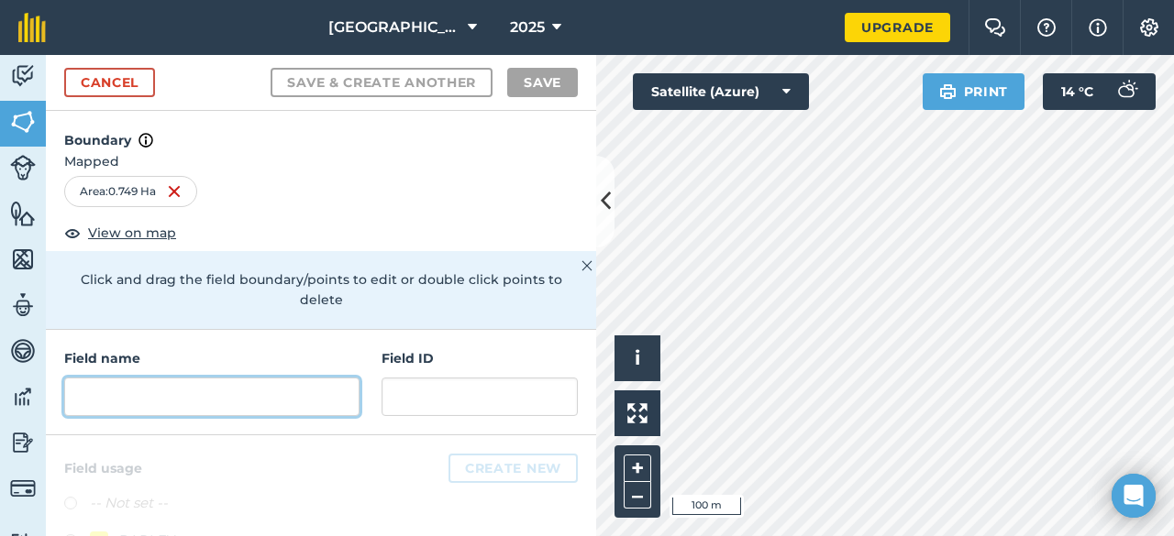
click at [237, 384] on input "text" at bounding box center [211, 397] width 295 height 39
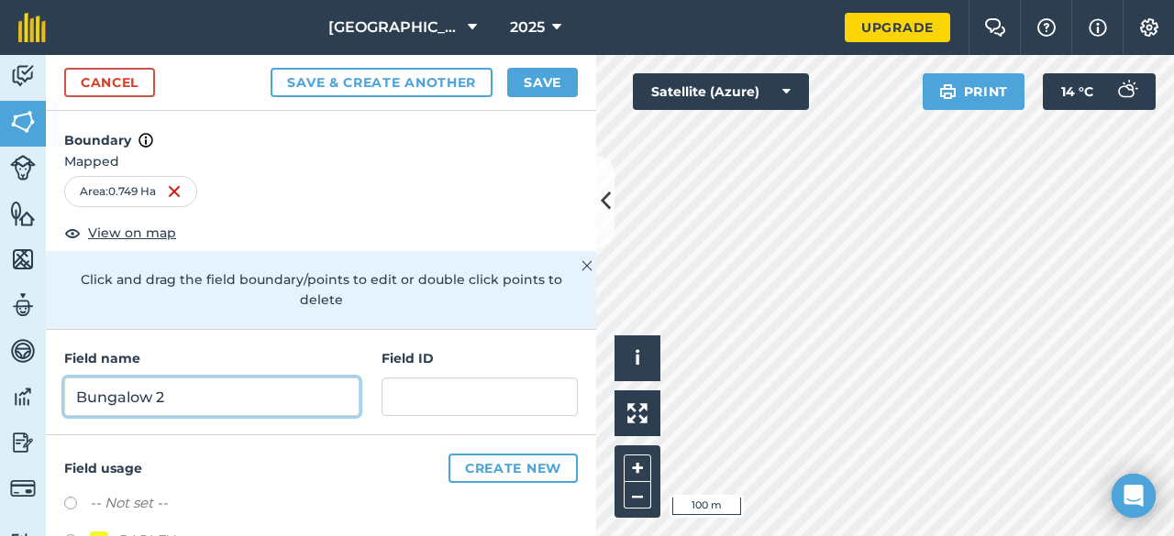
type input "Bungalow 2"
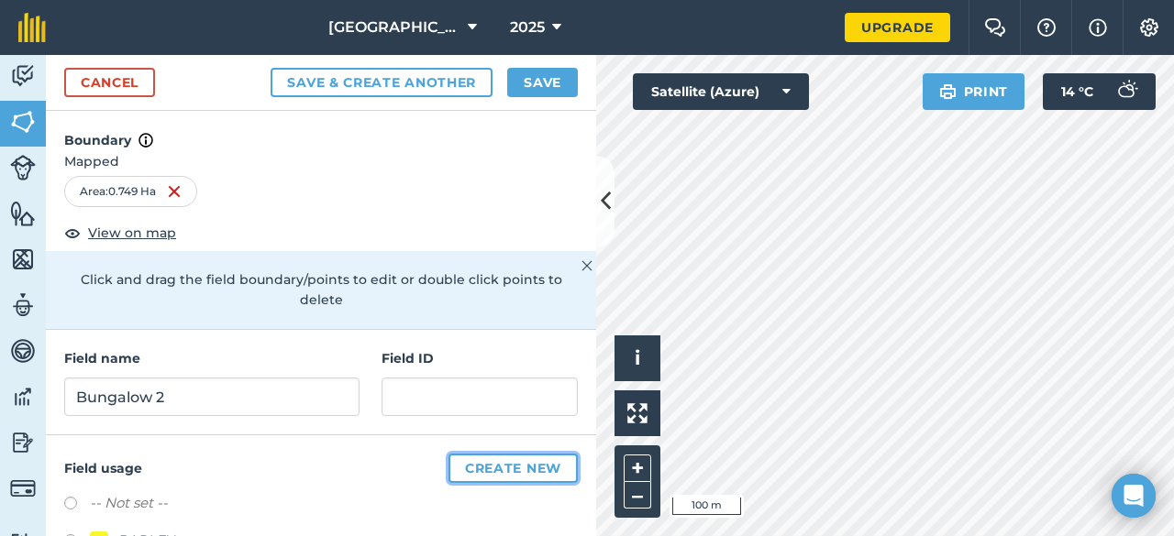
click at [525, 467] on button "Create new" at bounding box center [512, 468] width 129 height 29
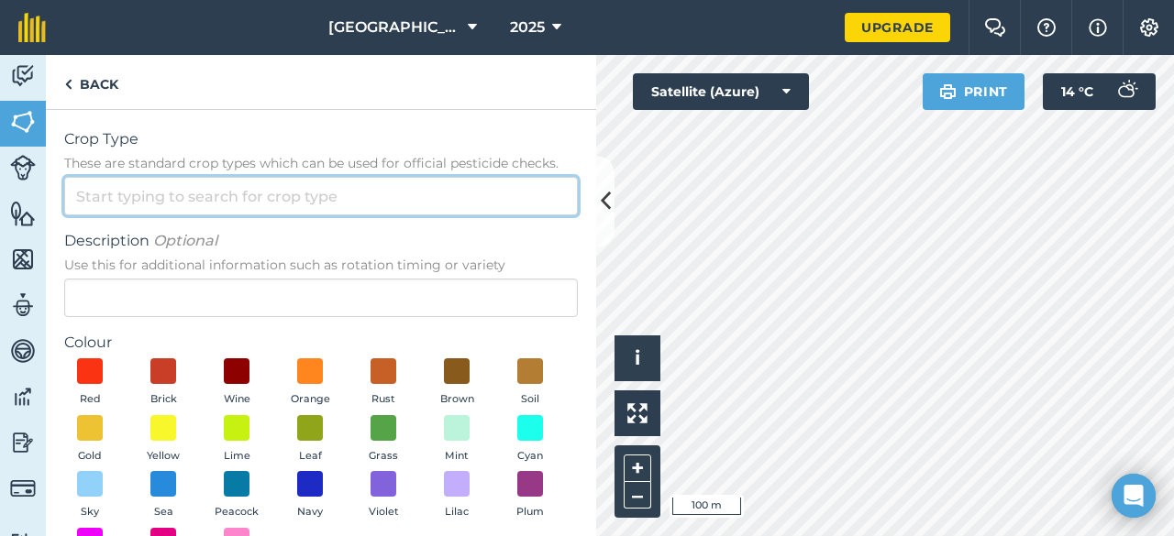
click at [185, 193] on input "Crop Type These are standard crop types which can be used for official pesticid…" at bounding box center [321, 196] width 514 height 39
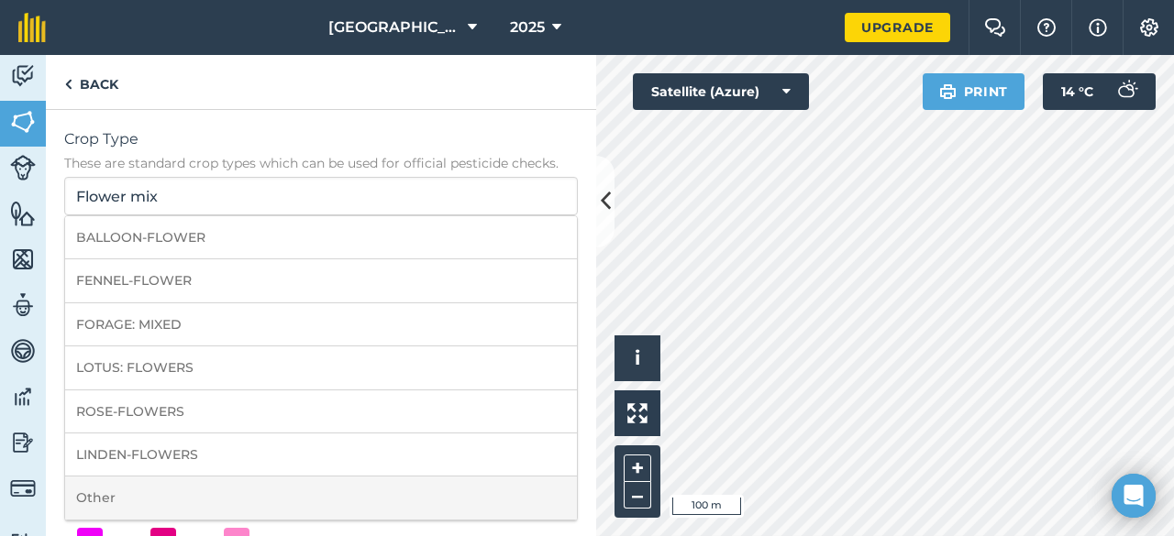
click at [159, 490] on li "Other" at bounding box center [321, 498] width 512 height 43
type input "Other"
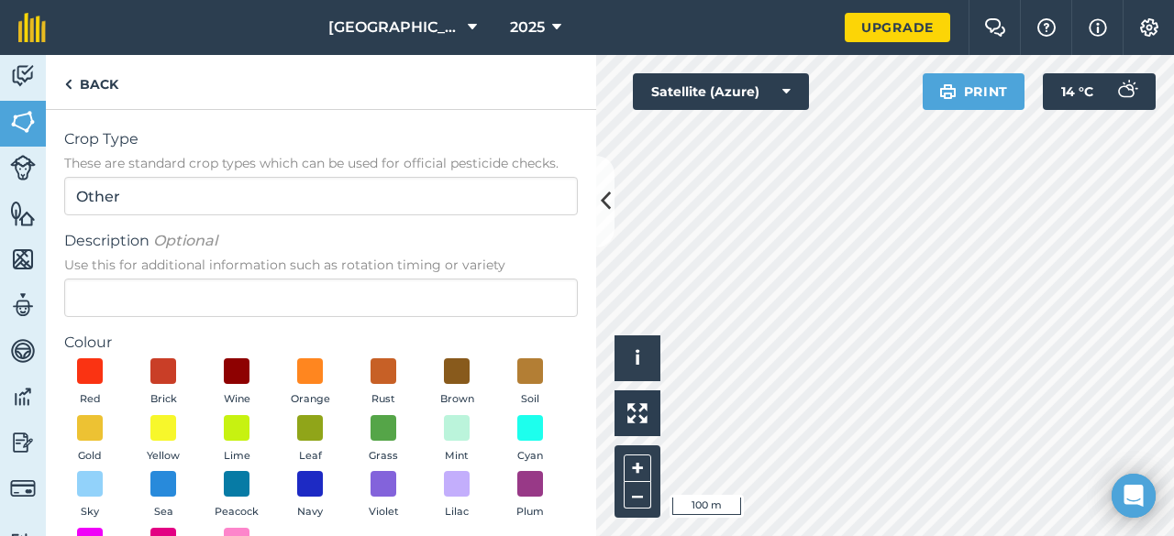
scroll to position [92, 0]
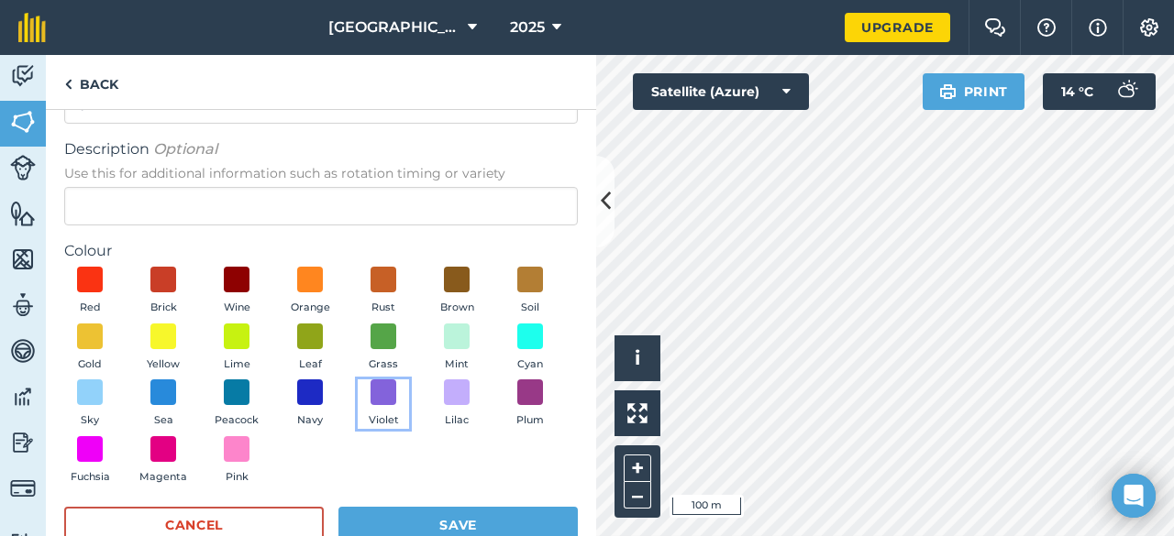
click at [358, 429] on button "Violet" at bounding box center [383, 405] width 51 height 50
click at [446, 519] on button "Save" at bounding box center [457, 525] width 239 height 37
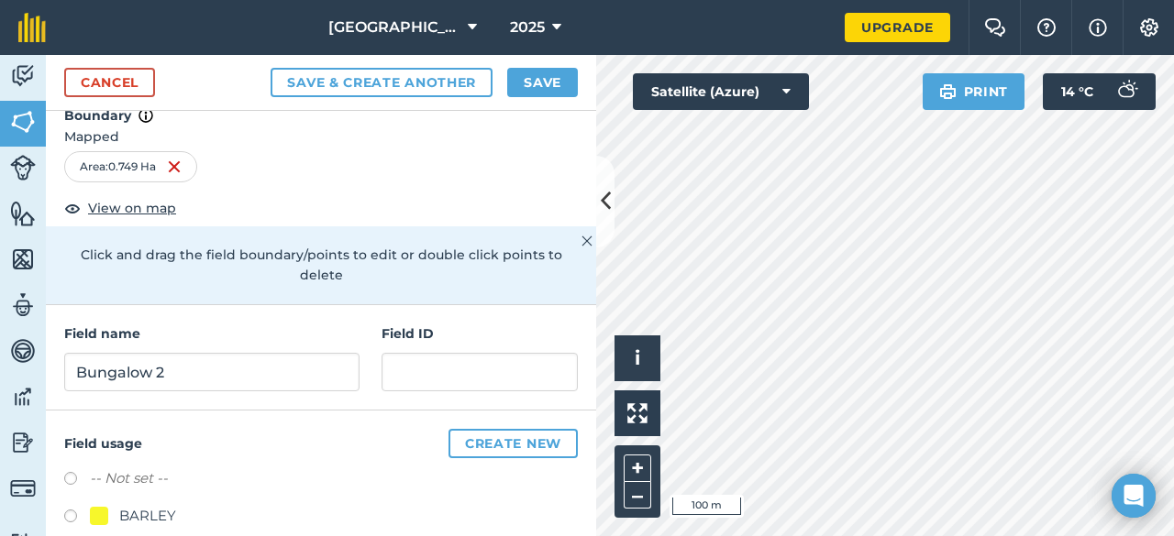
scroll to position [0, 0]
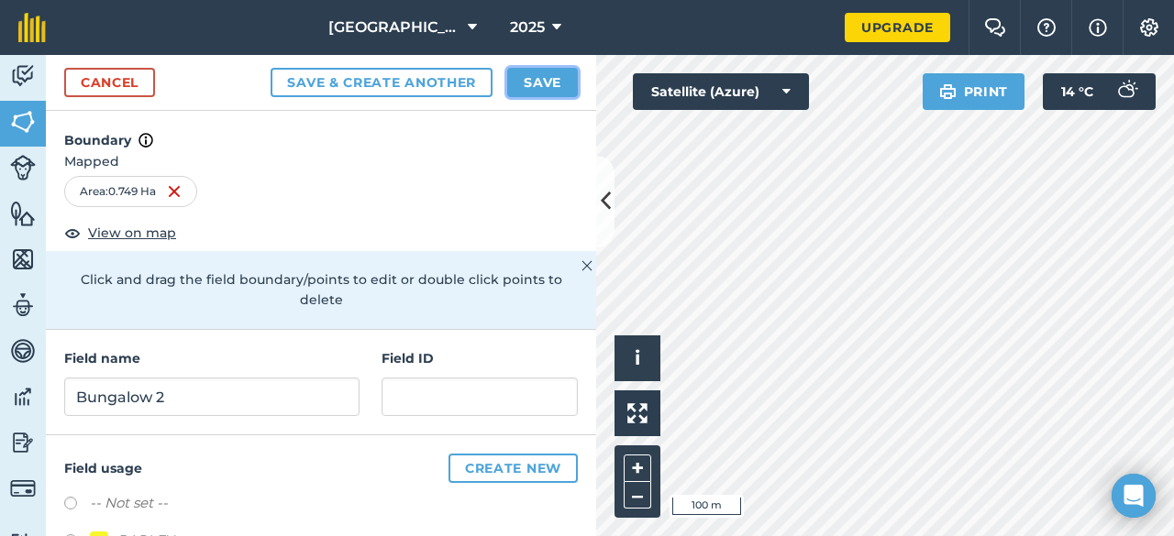
click at [559, 87] on button "Save" at bounding box center [542, 82] width 71 height 29
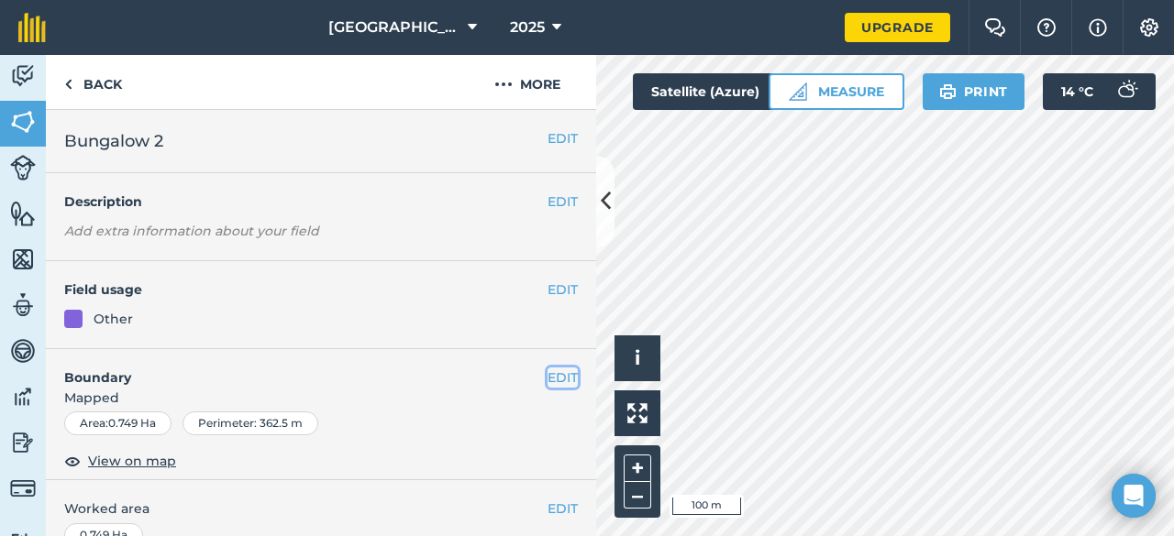
click at [551, 379] on button "EDIT" at bounding box center [562, 378] width 30 height 20
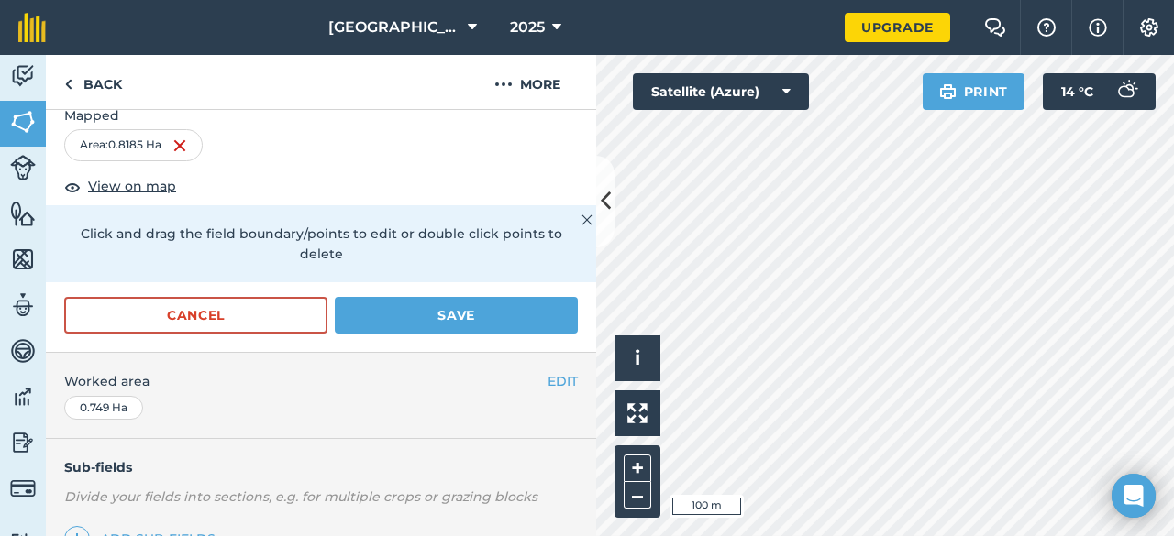
scroll to position [367, 0]
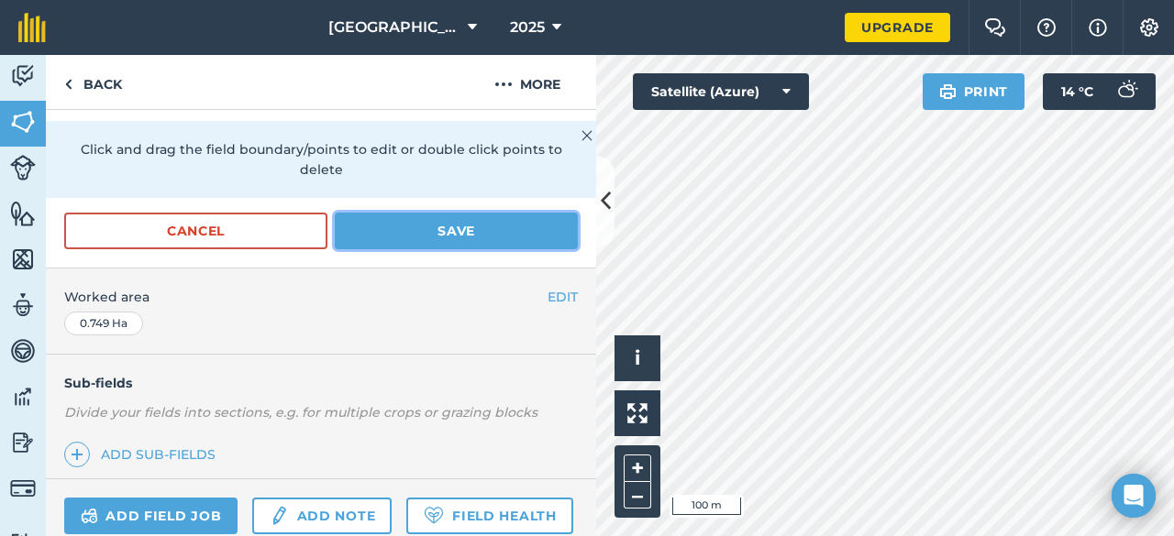
click at [467, 228] on button "Save" at bounding box center [456, 231] width 243 height 37
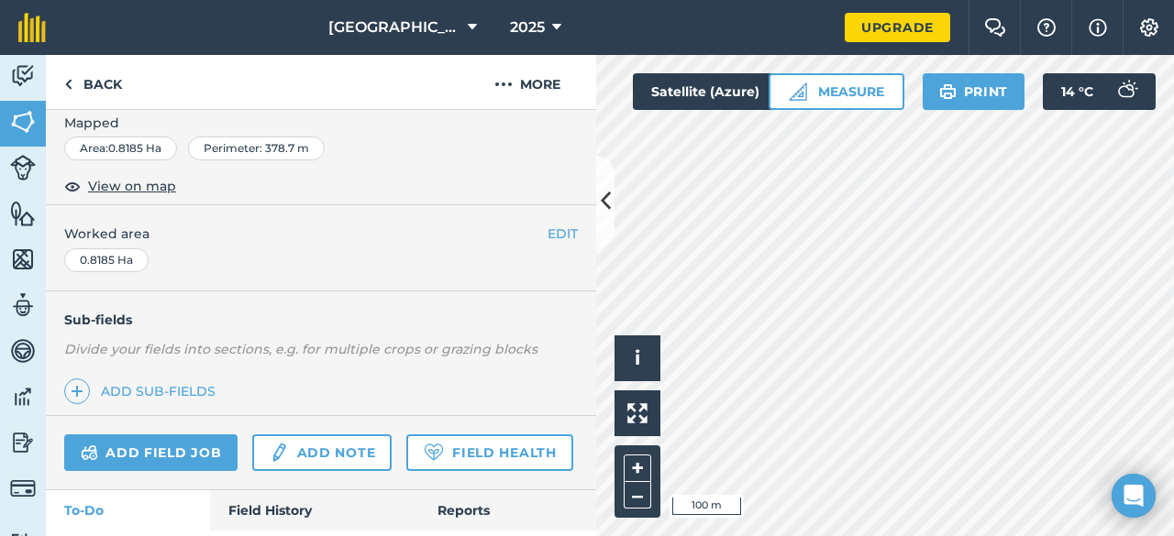
scroll to position [183, 0]
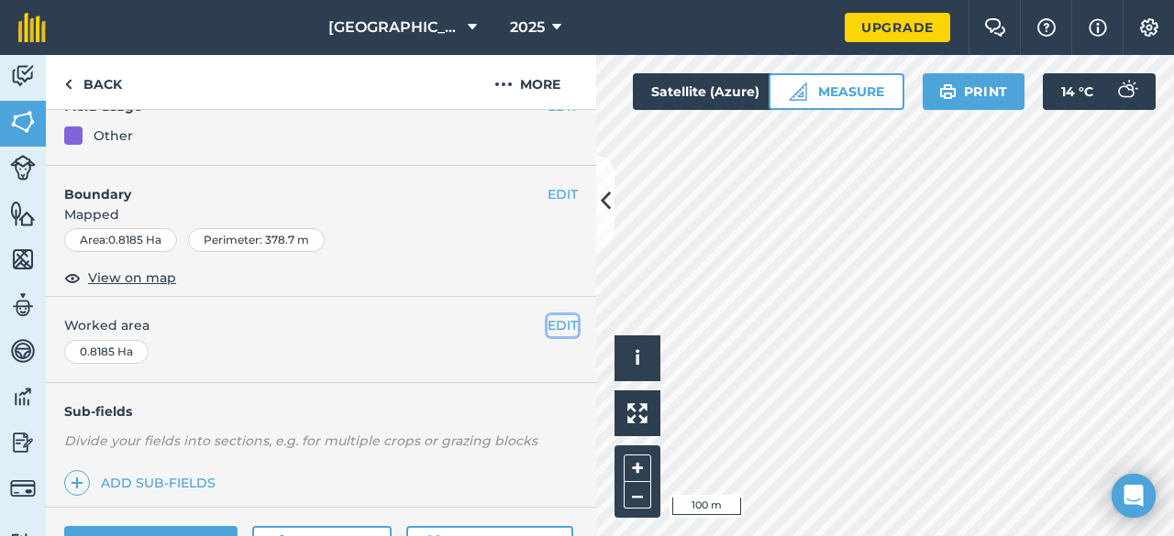
click at [547, 327] on button "EDIT" at bounding box center [562, 325] width 30 height 20
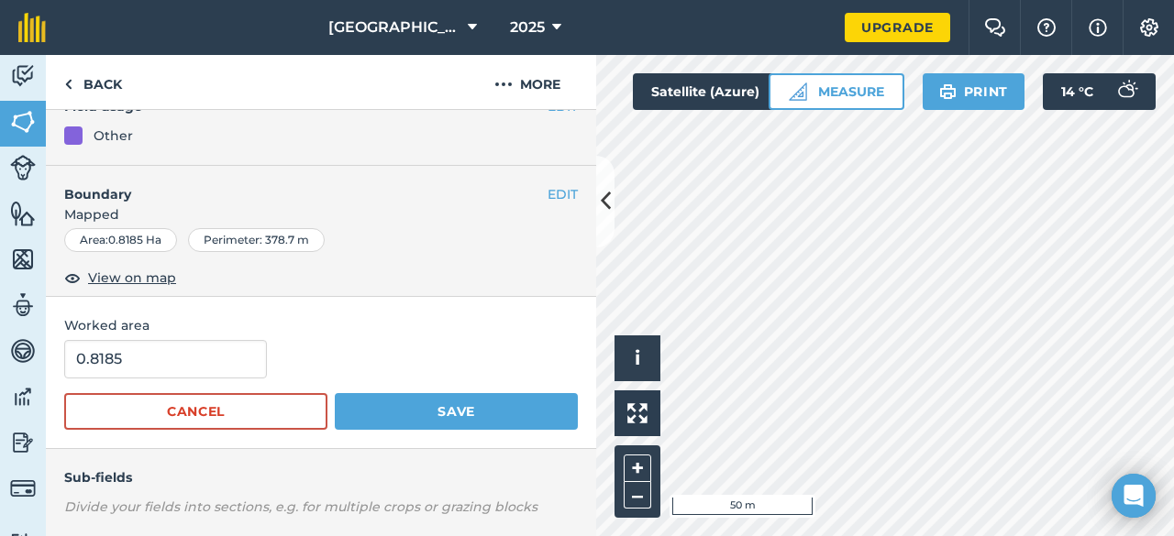
click at [258, 238] on div "Perimeter : 378.7 m" at bounding box center [256, 240] width 137 height 24
click at [558, 194] on button "EDIT" at bounding box center [562, 194] width 30 height 20
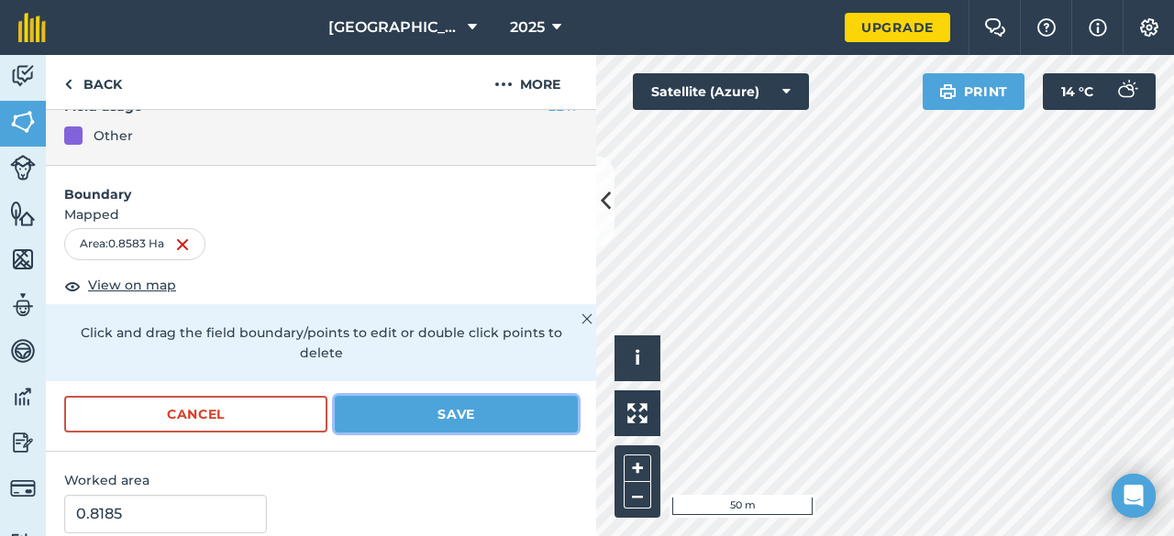
click at [434, 404] on button "Save" at bounding box center [456, 414] width 243 height 37
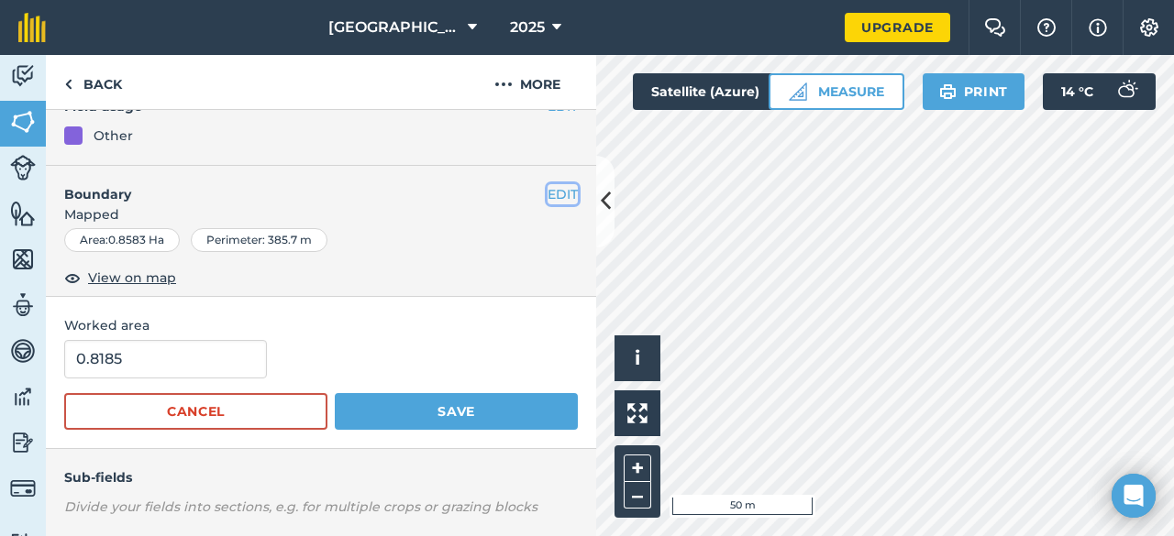
click at [547, 188] on button "EDIT" at bounding box center [562, 194] width 30 height 20
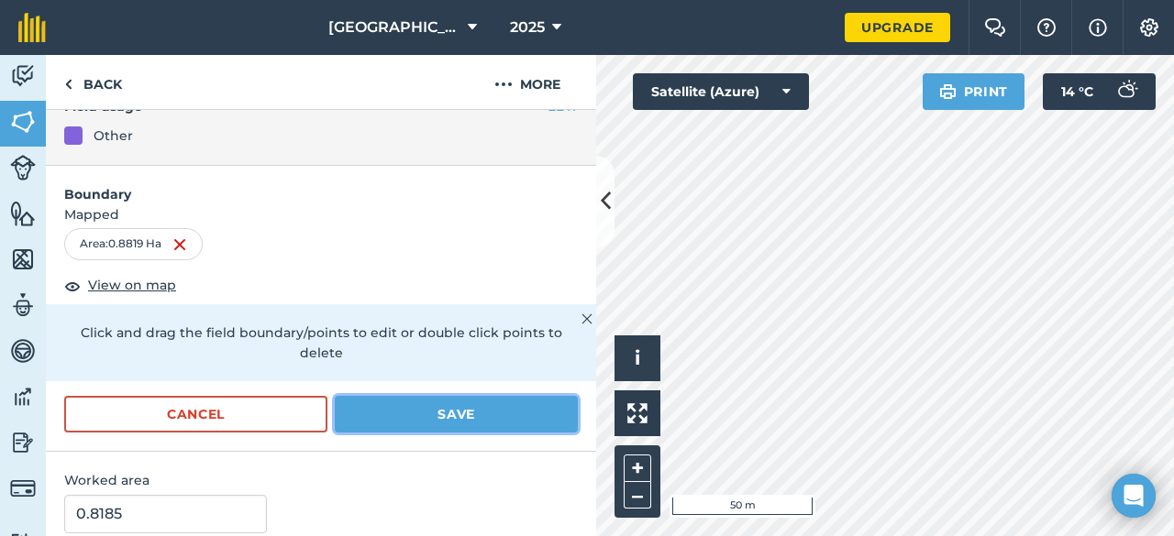
click at [479, 415] on button "Save" at bounding box center [456, 414] width 243 height 37
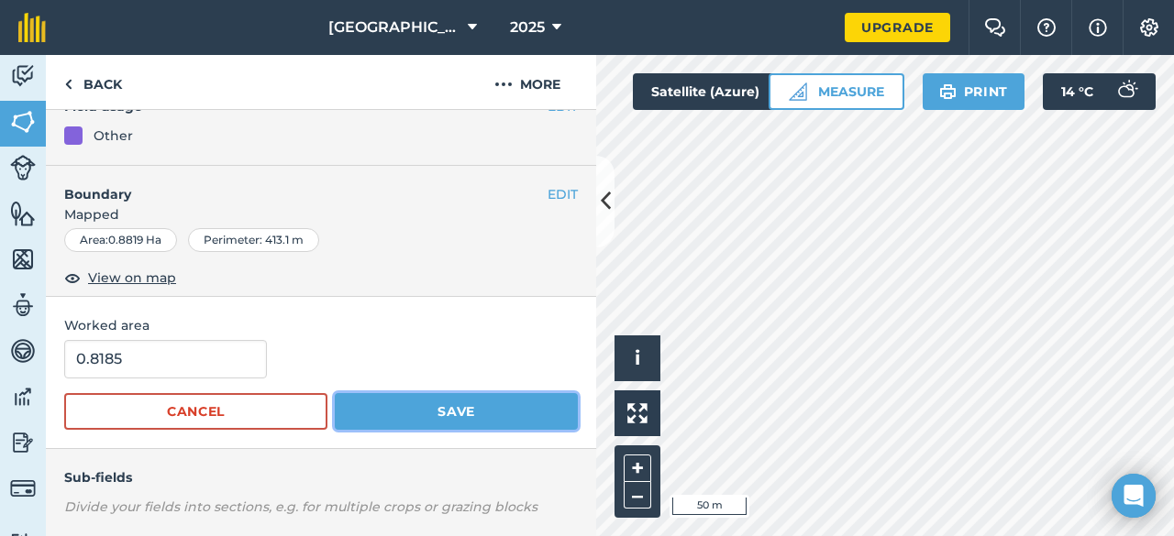
click at [436, 408] on button "Save" at bounding box center [456, 411] width 243 height 37
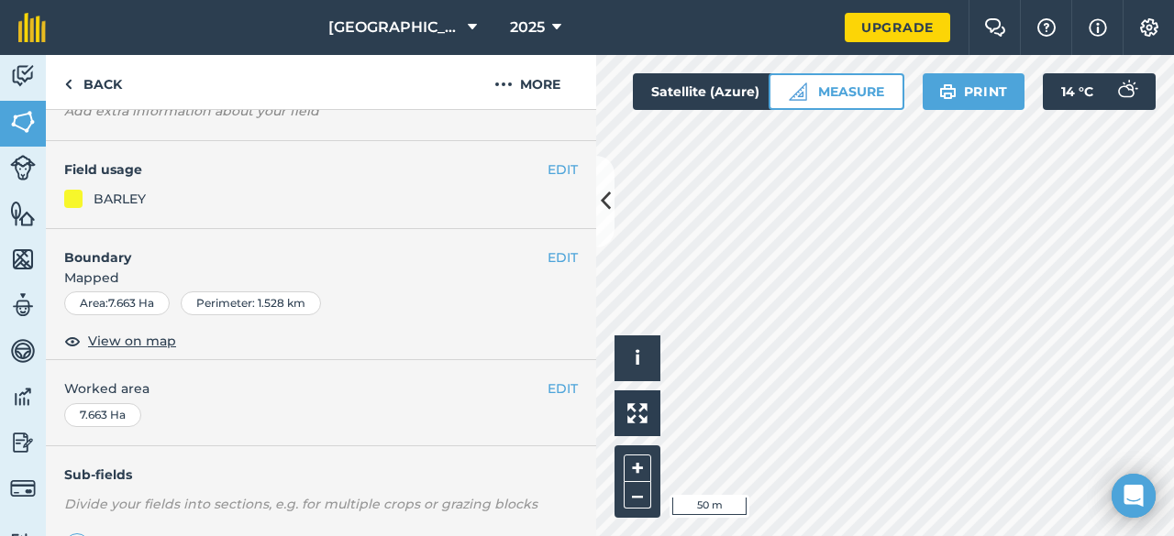
scroll to position [92, 0]
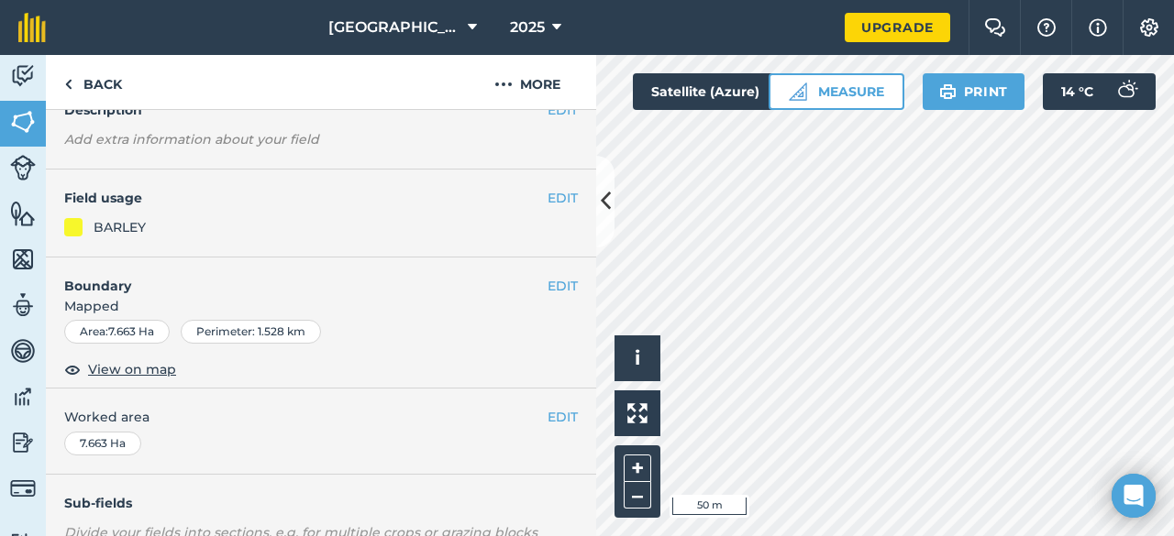
click at [453, 227] on div "BARLEY" at bounding box center [321, 227] width 514 height 20
click at [547, 203] on button "EDIT" at bounding box center [562, 198] width 30 height 20
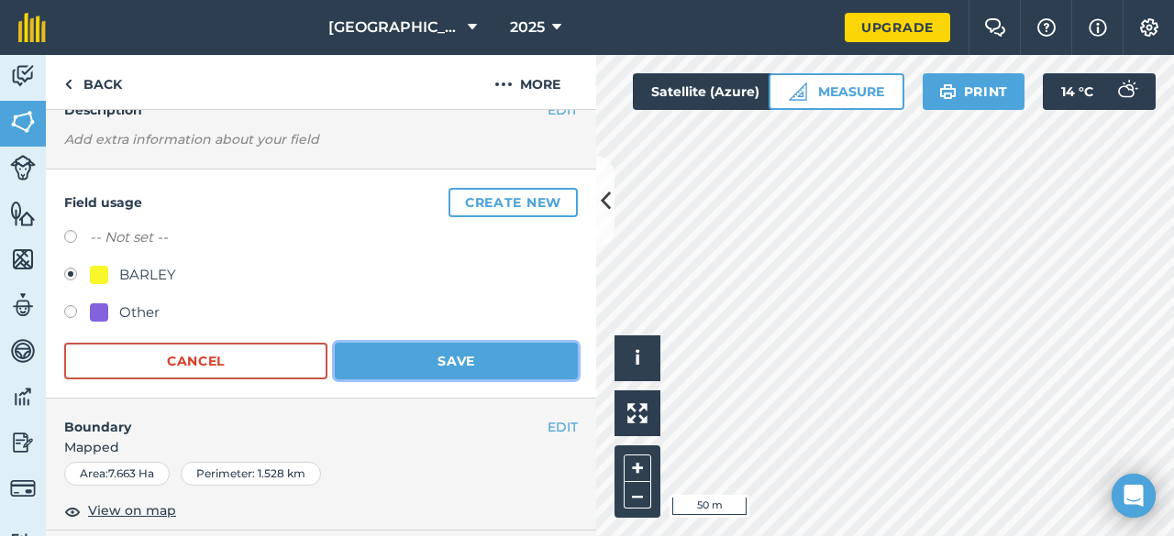
drag, startPoint x: 400, startPoint y: 359, endPoint x: 388, endPoint y: 338, distance: 23.4
click at [401, 359] on button "Save" at bounding box center [456, 361] width 243 height 37
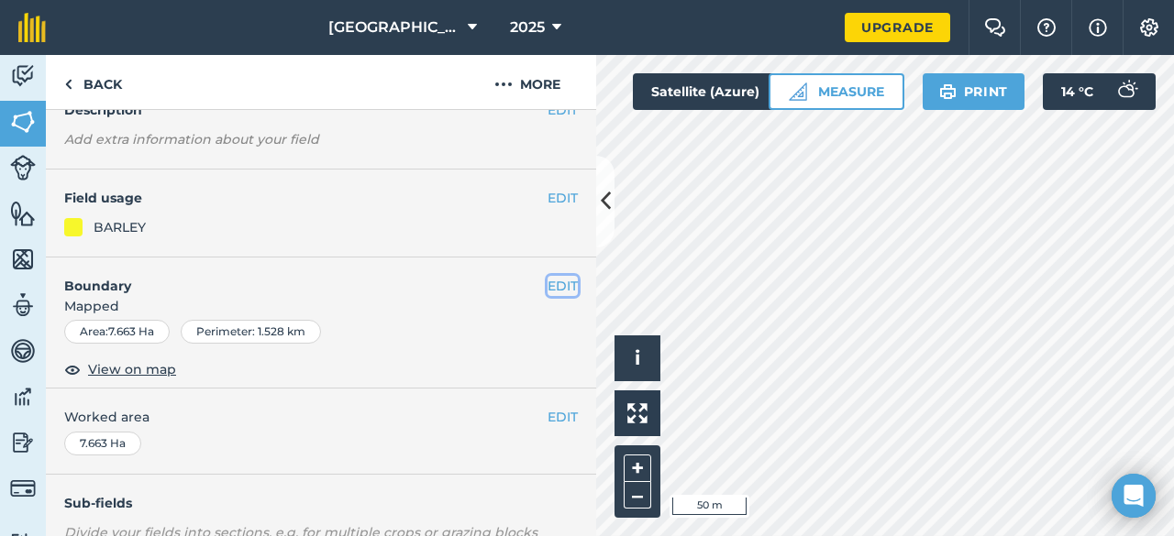
click at [562, 280] on button "EDIT" at bounding box center [562, 286] width 30 height 20
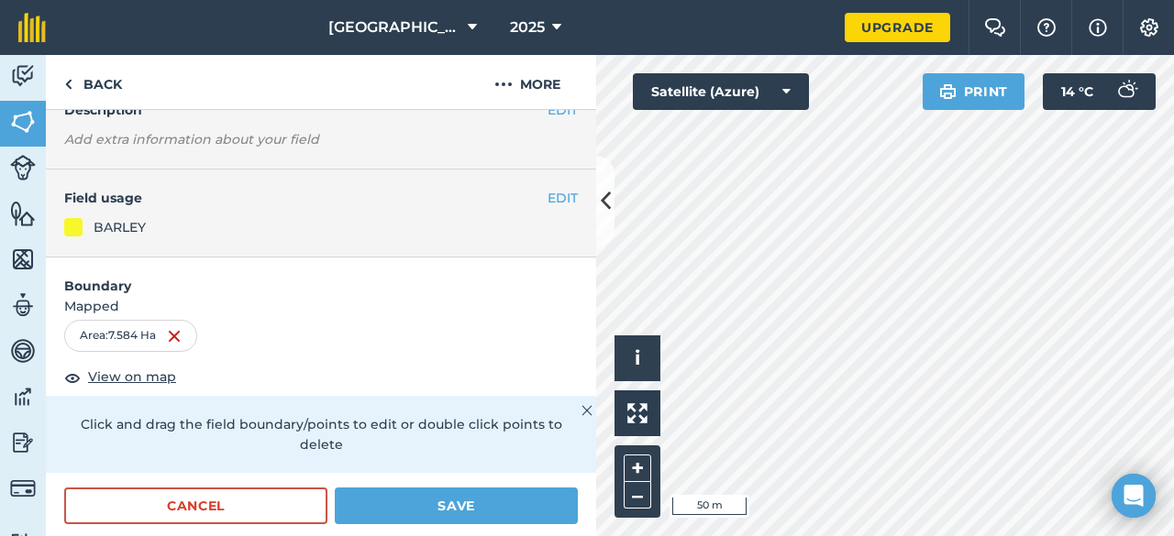
click at [455, 310] on span "Mapped" at bounding box center [321, 306] width 550 height 20
click at [581, 409] on img at bounding box center [586, 411] width 11 height 22
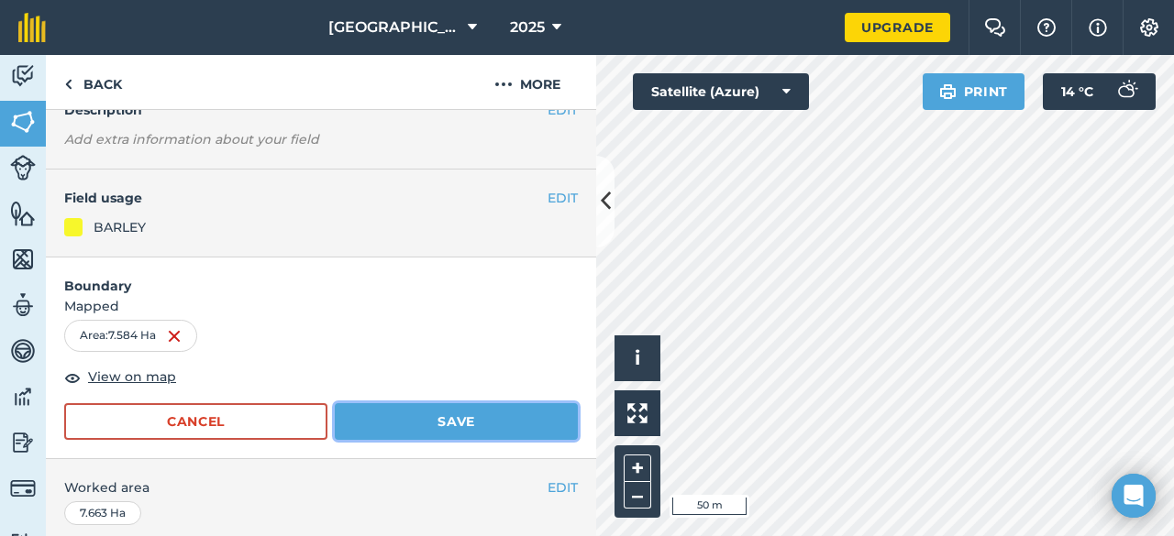
click at [414, 413] on button "Save" at bounding box center [456, 421] width 243 height 37
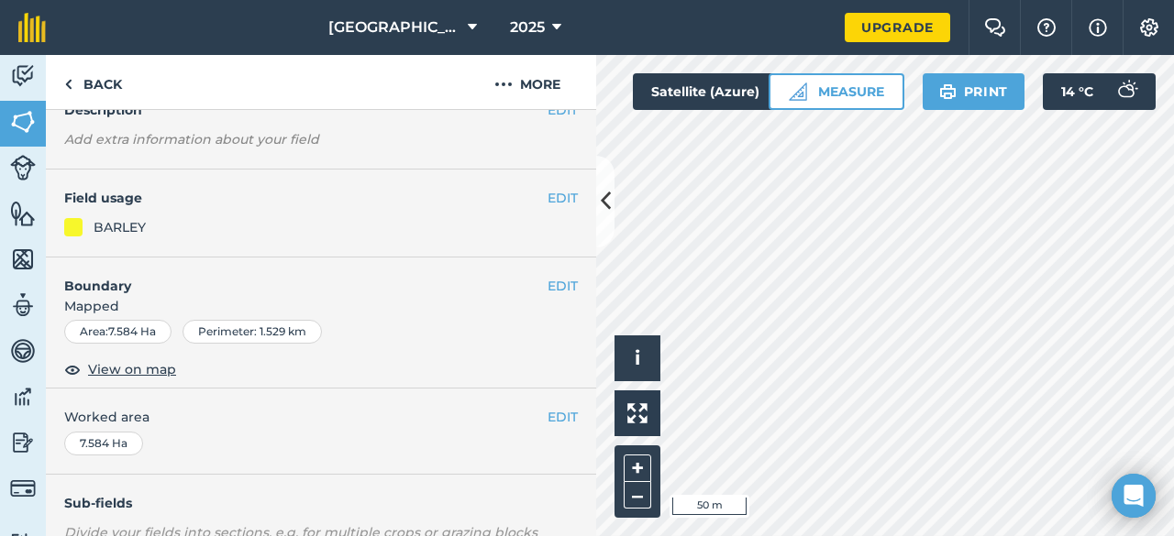
click at [372, 350] on div "EDIT Boundary Mapped Area : 7.584 Ha Perimeter : 1.529 km View on map" at bounding box center [321, 324] width 550 height 132
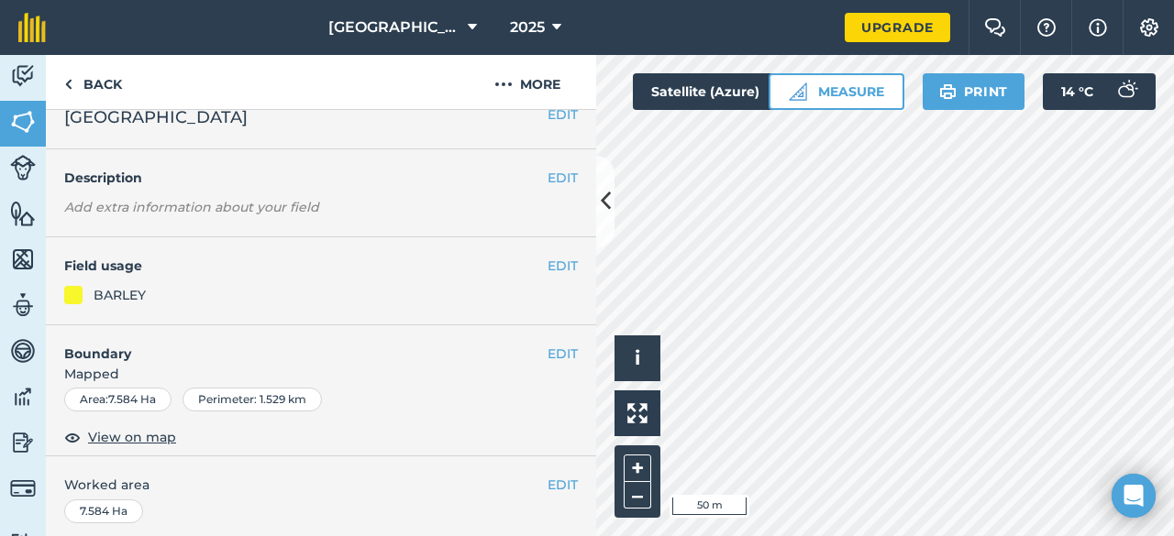
scroll to position [0, 0]
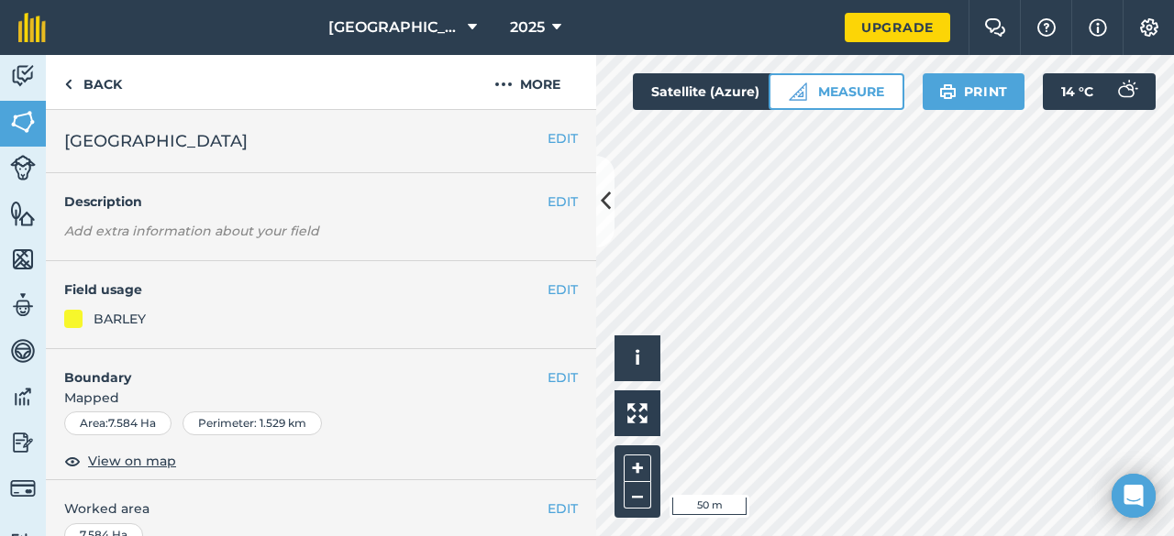
click at [801, 536] on html "Rye Close Farm 2025 Upgrade Farm Chat Help Info Settings Map printing is not av…" at bounding box center [587, 268] width 1174 height 536
click at [547, 286] on button "EDIT" at bounding box center [562, 290] width 30 height 20
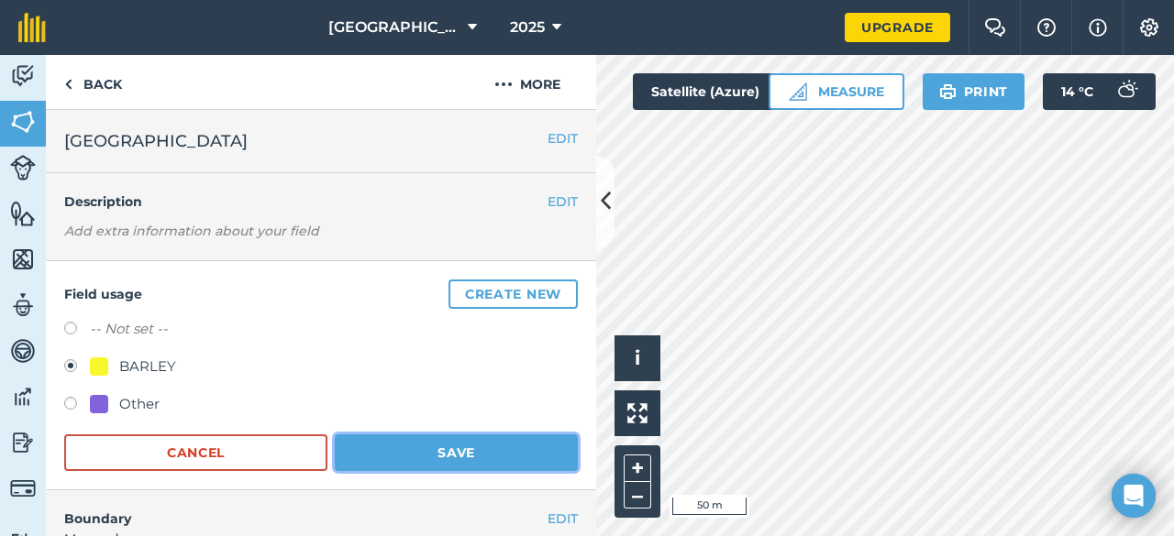
click at [436, 443] on button "Save" at bounding box center [456, 453] width 243 height 37
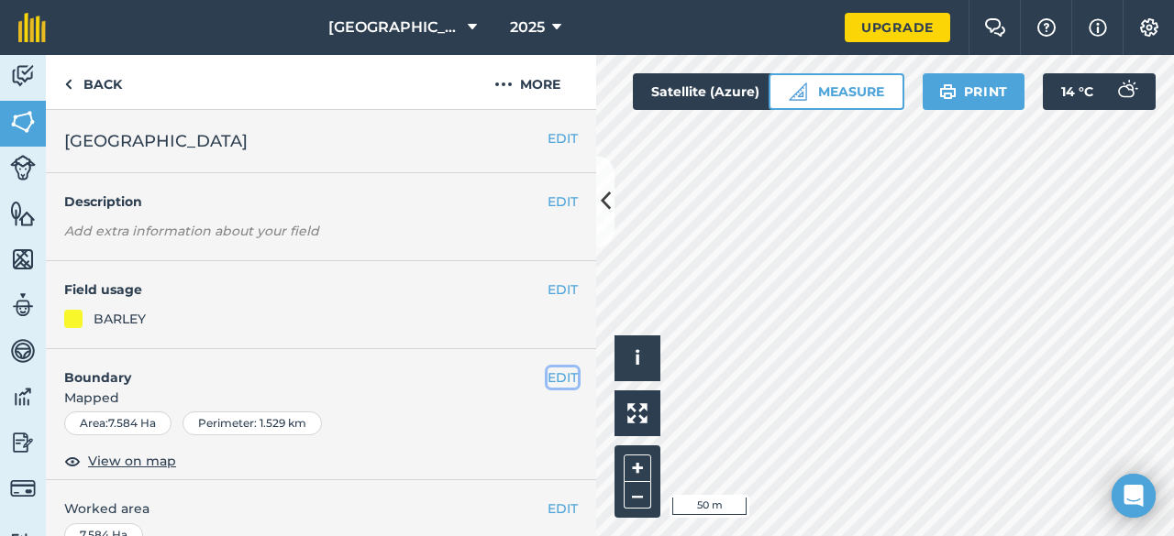
click at [550, 368] on button "EDIT" at bounding box center [562, 378] width 30 height 20
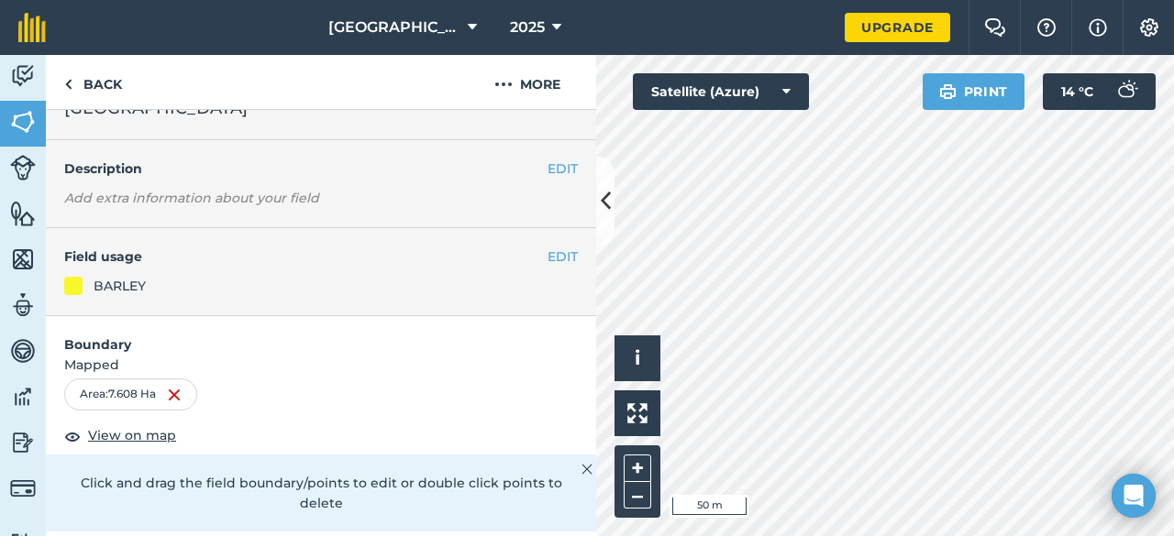
scroll to position [183, 0]
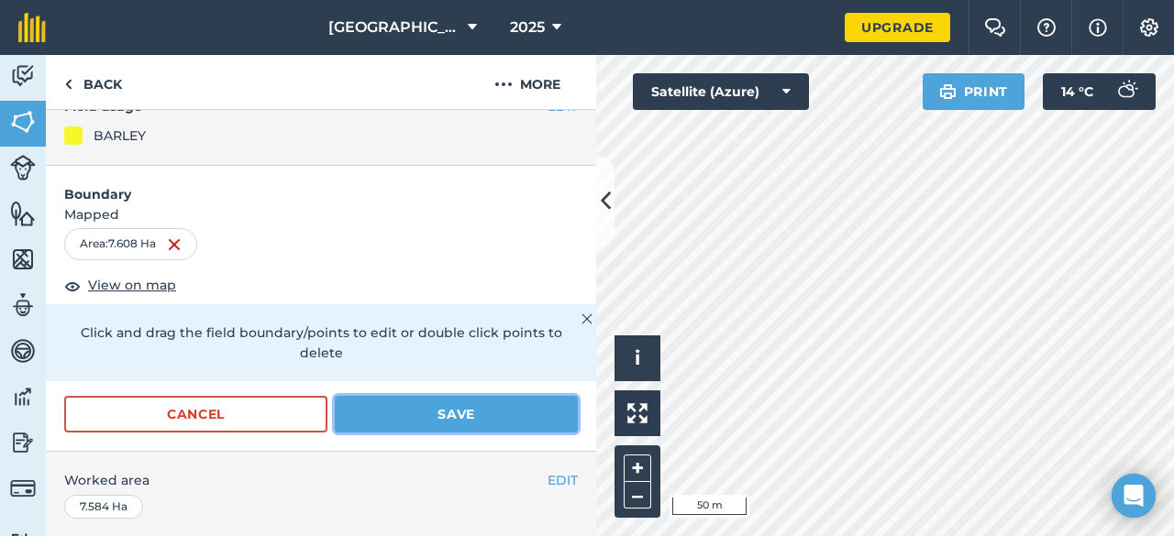
click at [521, 401] on button "Save" at bounding box center [456, 414] width 243 height 37
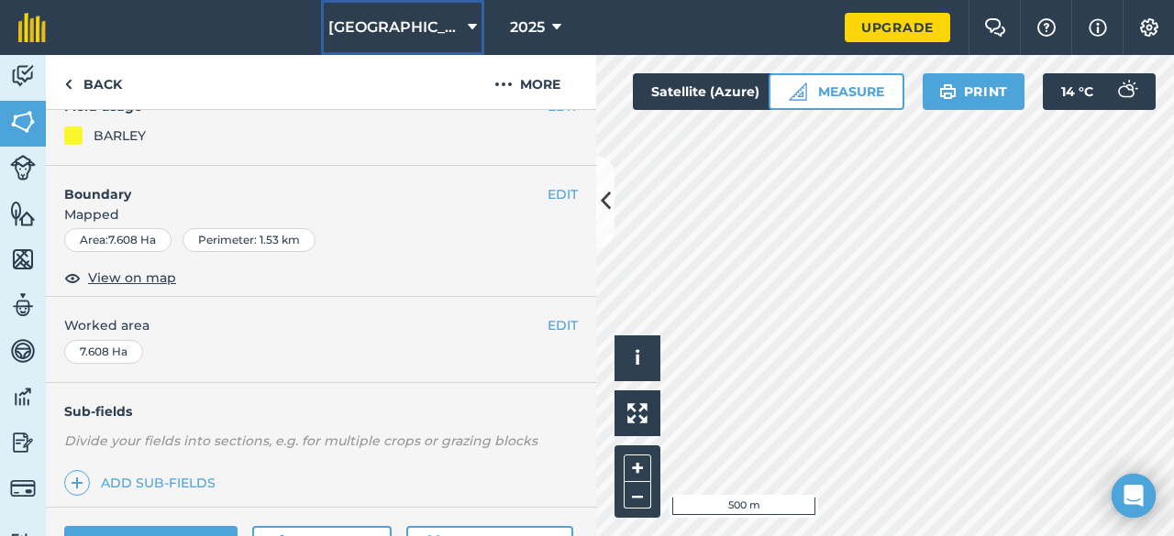
click at [453, 28] on button "Rye Close Farm" at bounding box center [402, 27] width 163 height 55
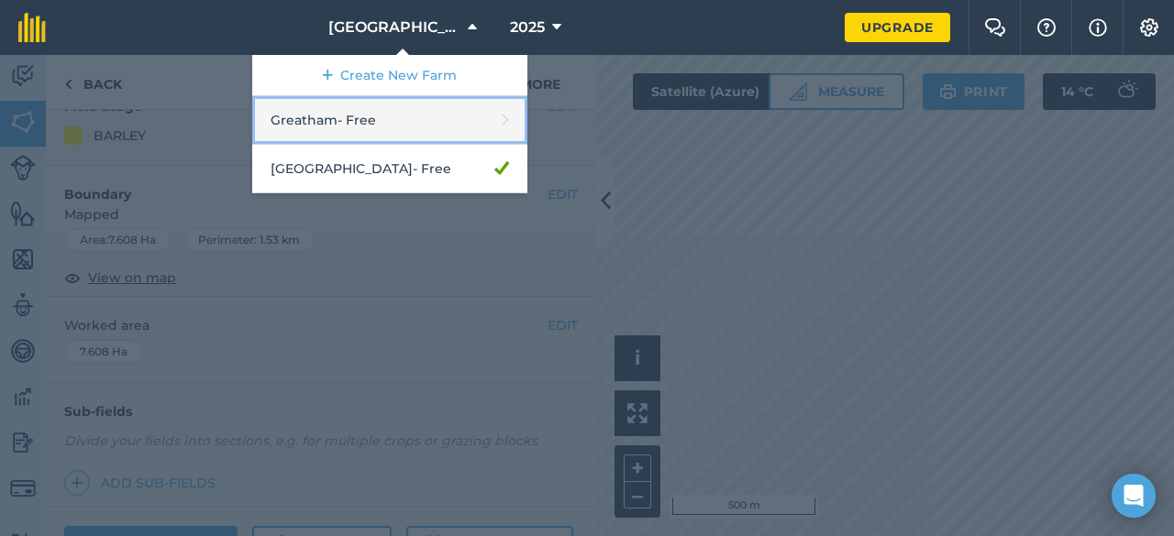
click at [440, 129] on link "Greatham - Free" at bounding box center [389, 120] width 275 height 49
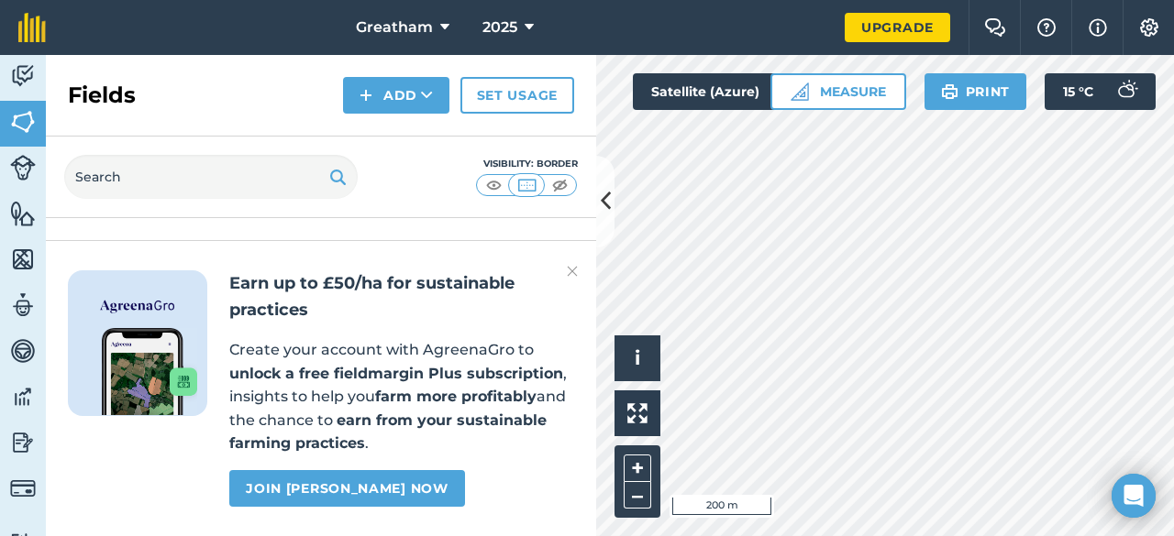
click at [414, 178] on div "Visibility: Border" at bounding box center [321, 178] width 550 height 82
click at [578, 270] on div "Earn up to £50/ha for sustainable practices Create your account with AgreenaGro…" at bounding box center [321, 388] width 550 height 296
click at [576, 269] on img at bounding box center [572, 271] width 11 height 22
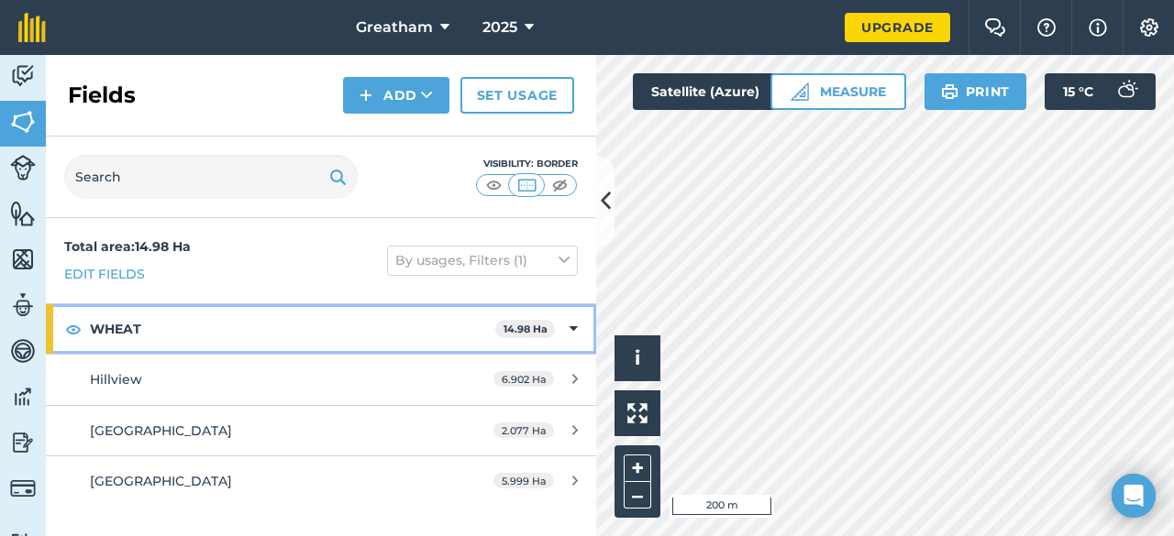
click at [444, 337] on strong "WHEAT" at bounding box center [292, 329] width 405 height 50
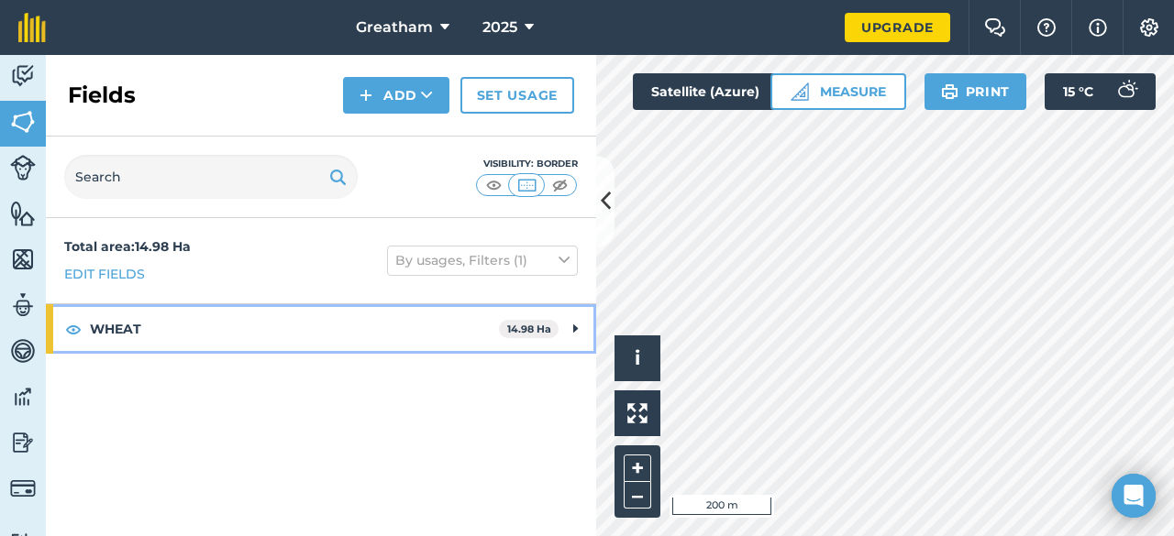
click at [359, 339] on strong "WHEAT" at bounding box center [294, 329] width 409 height 50
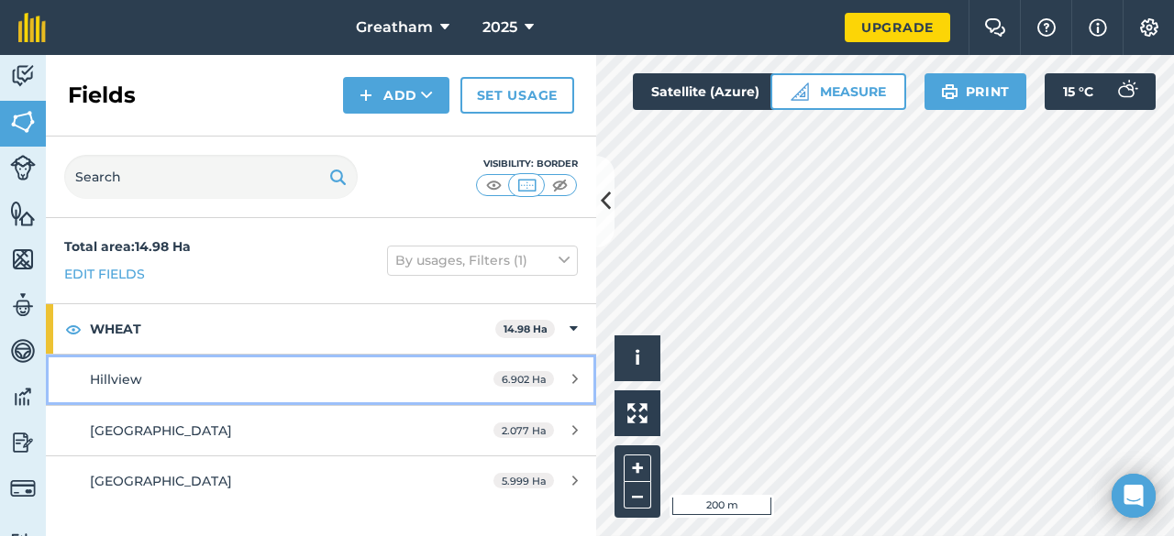
click at [354, 366] on link "Hillview 6.902 Ha" at bounding box center [321, 380] width 550 height 50
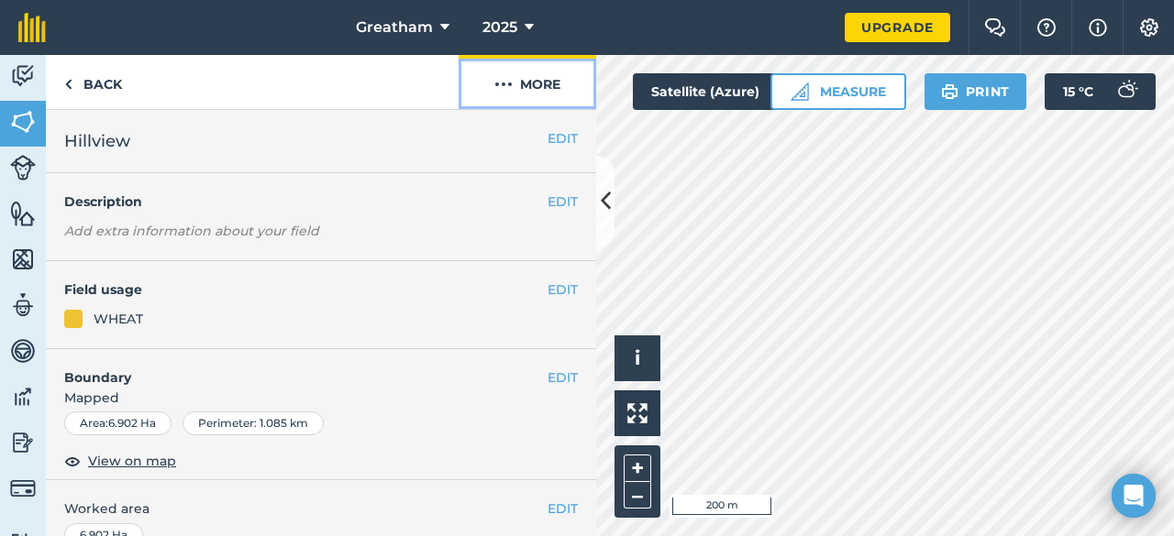
click at [521, 80] on button "More" at bounding box center [528, 82] width 138 height 54
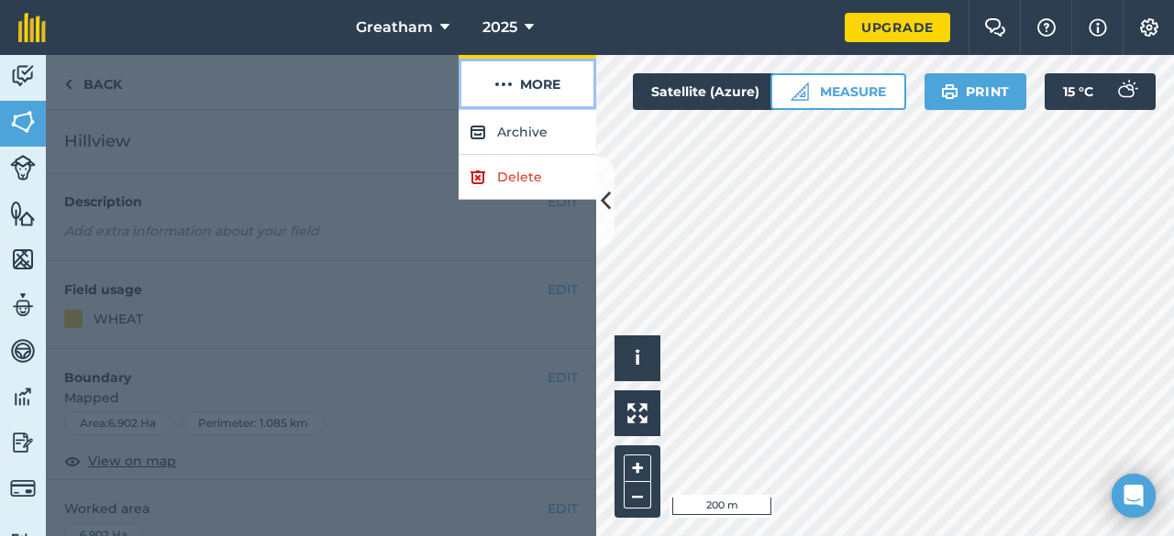
click at [521, 80] on button "More" at bounding box center [528, 82] width 138 height 54
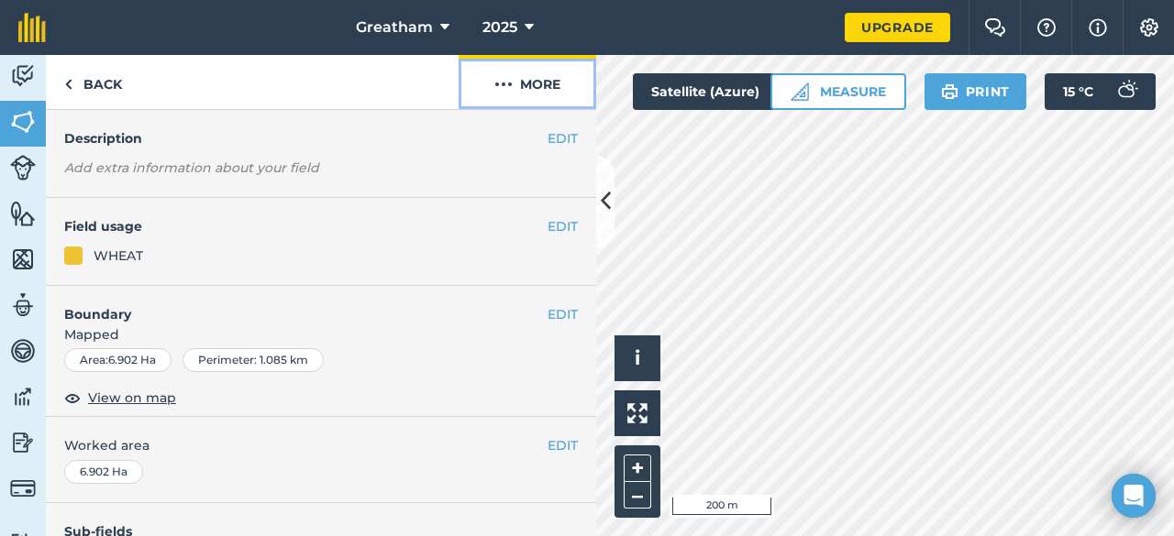
scroll to position [92, 0]
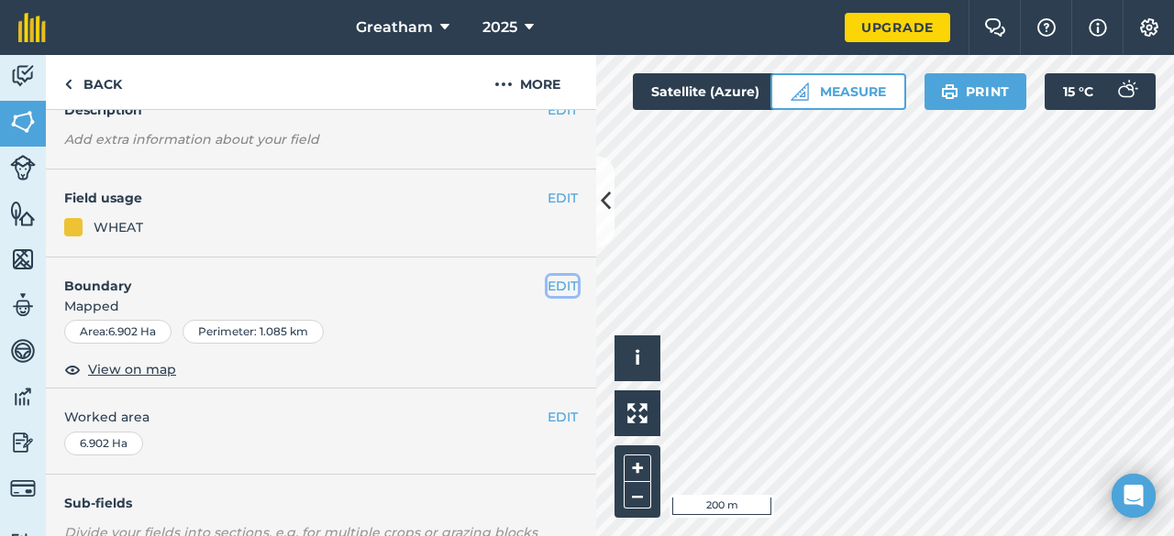
click at [556, 279] on button "EDIT" at bounding box center [562, 286] width 30 height 20
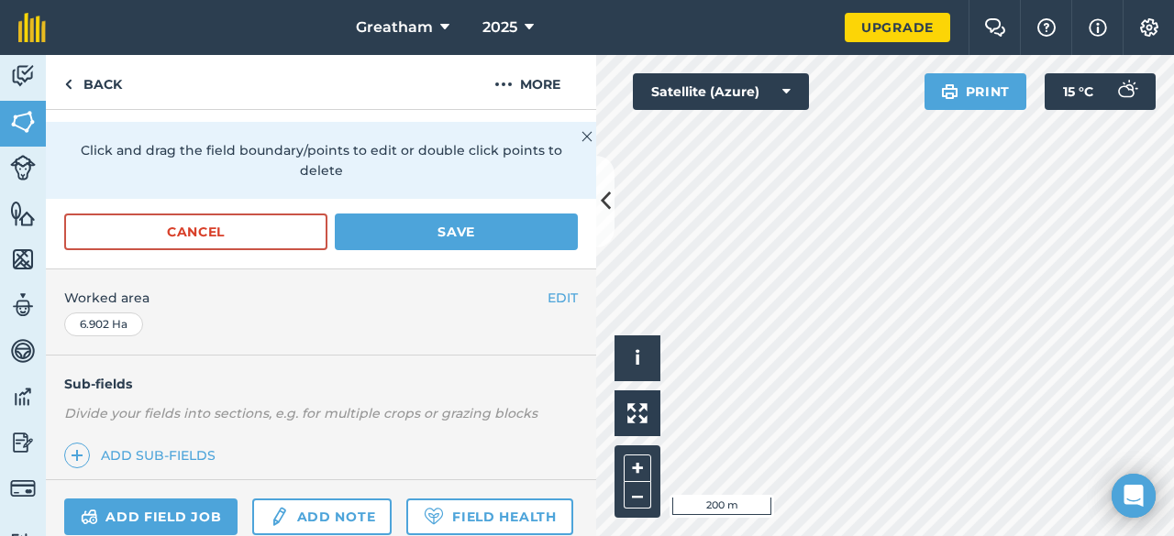
scroll to position [367, 0]
click at [425, 231] on button "Save" at bounding box center [456, 231] width 243 height 37
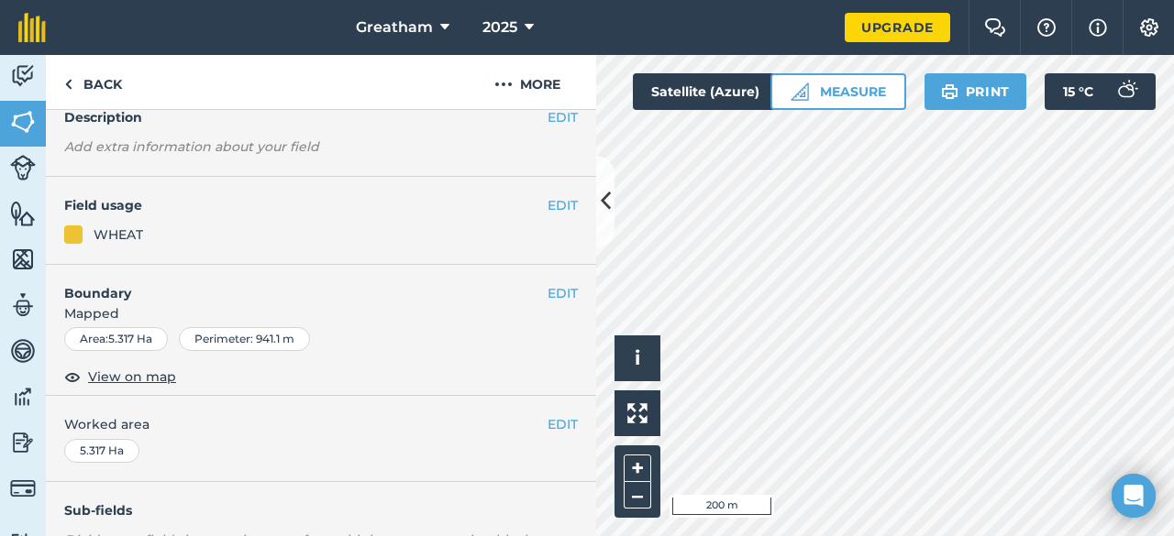
scroll to position [0, 0]
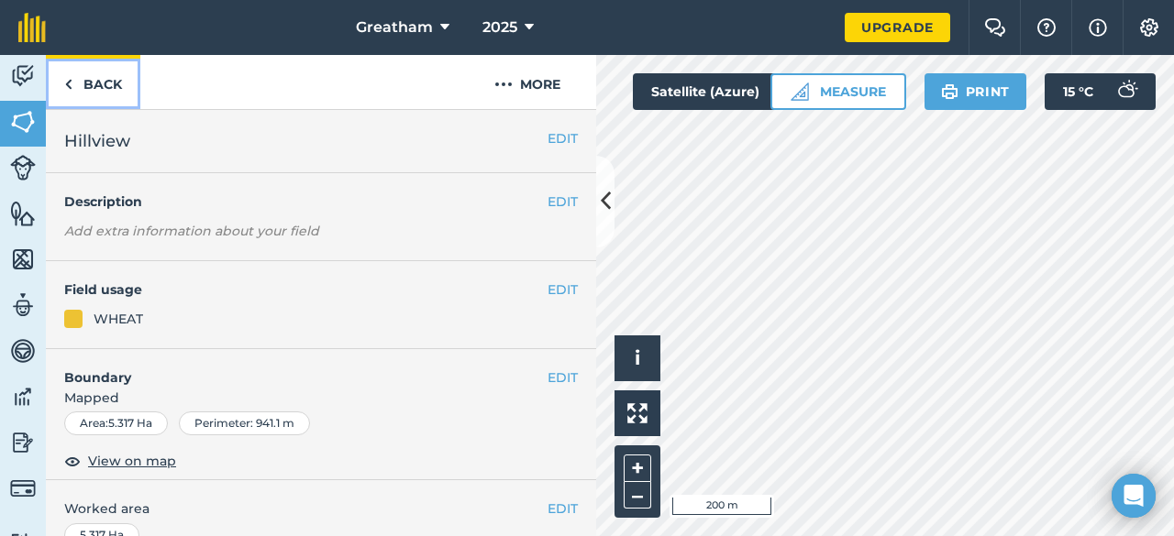
click at [92, 81] on link "Back" at bounding box center [93, 82] width 94 height 54
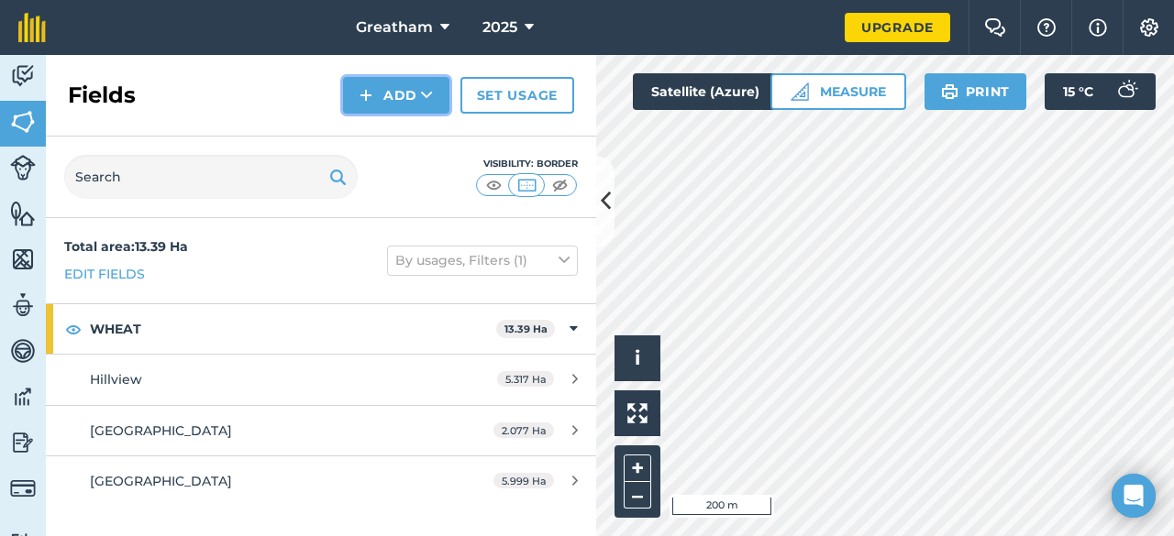
click at [435, 99] on button "Add" at bounding box center [396, 95] width 106 height 37
click at [420, 140] on link "Draw" at bounding box center [396, 136] width 101 height 40
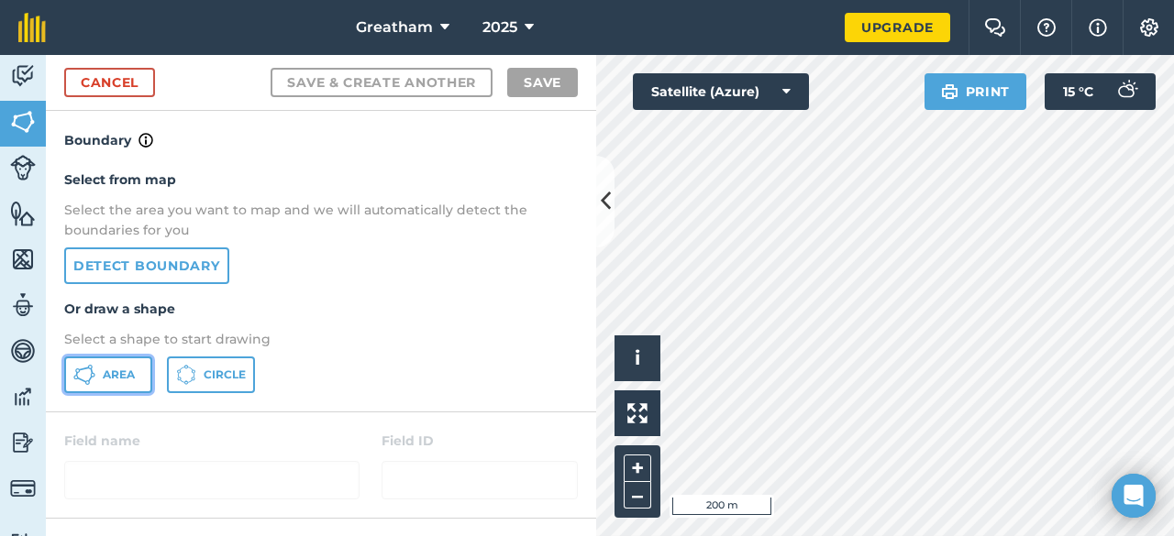
click at [143, 382] on button "Area" at bounding box center [108, 375] width 88 height 37
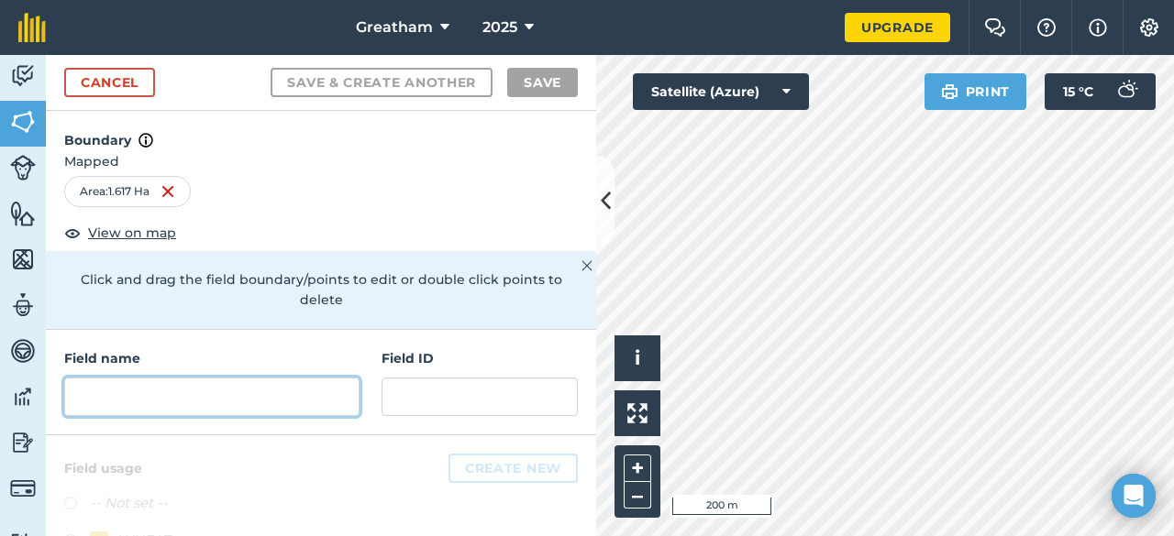
click at [303, 382] on input "text" at bounding box center [211, 397] width 295 height 39
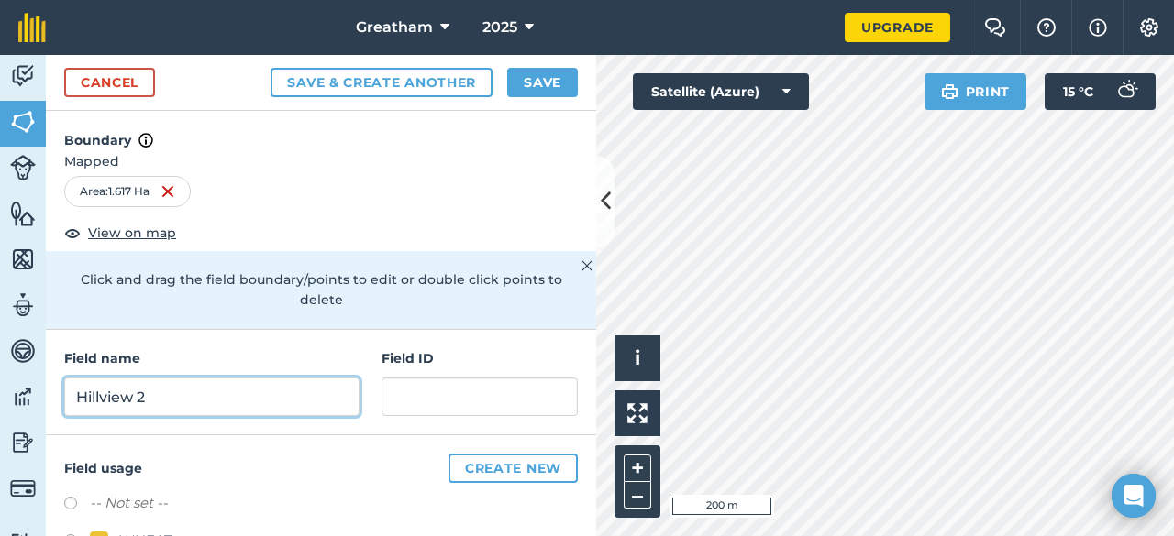
type input "Hillview 2"
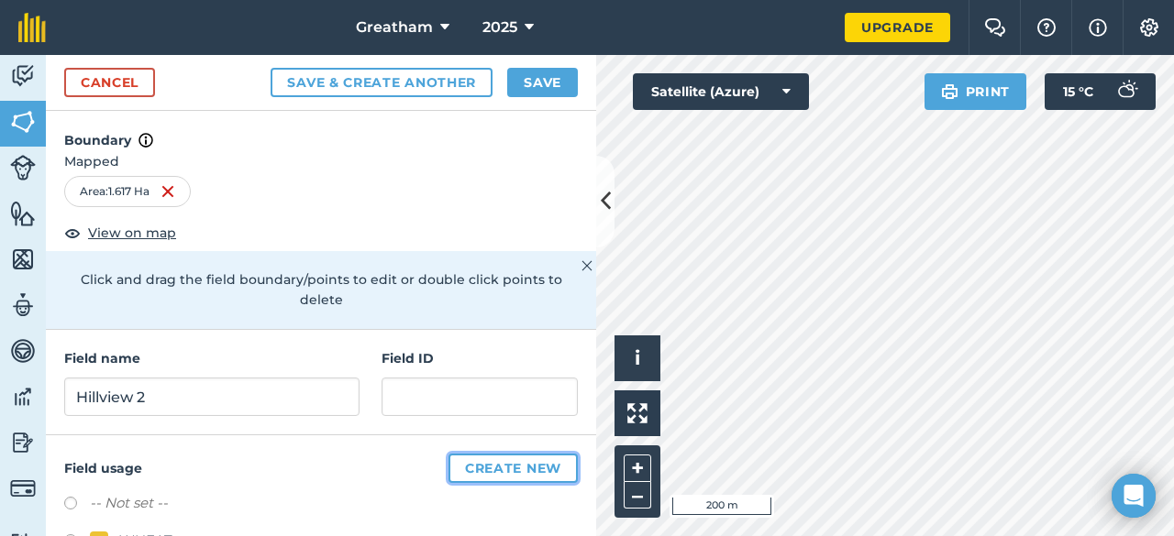
click at [532, 455] on button "Create new" at bounding box center [512, 468] width 129 height 29
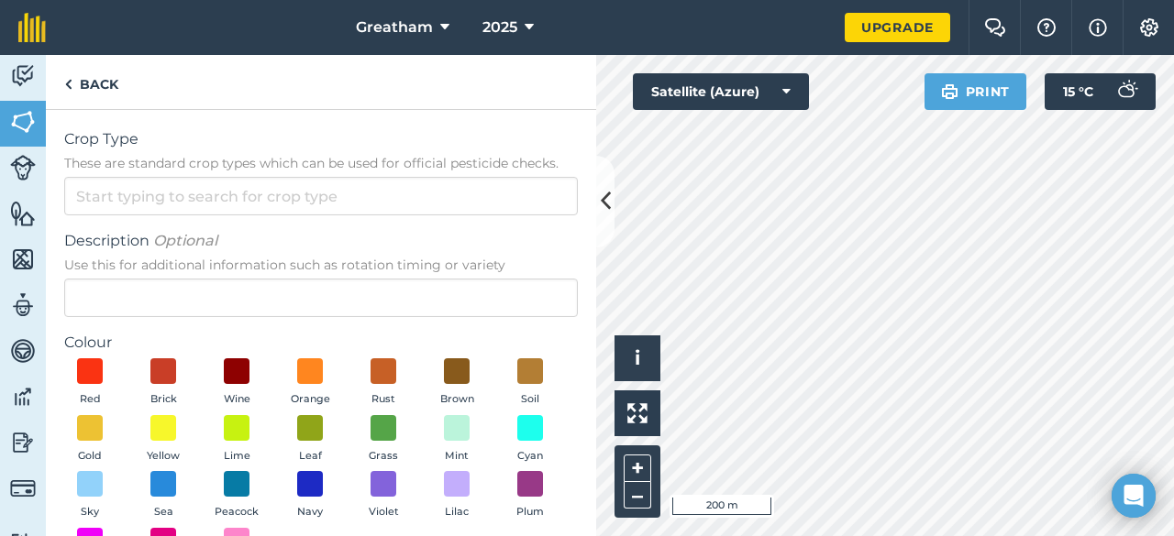
scroll to position [92, 0]
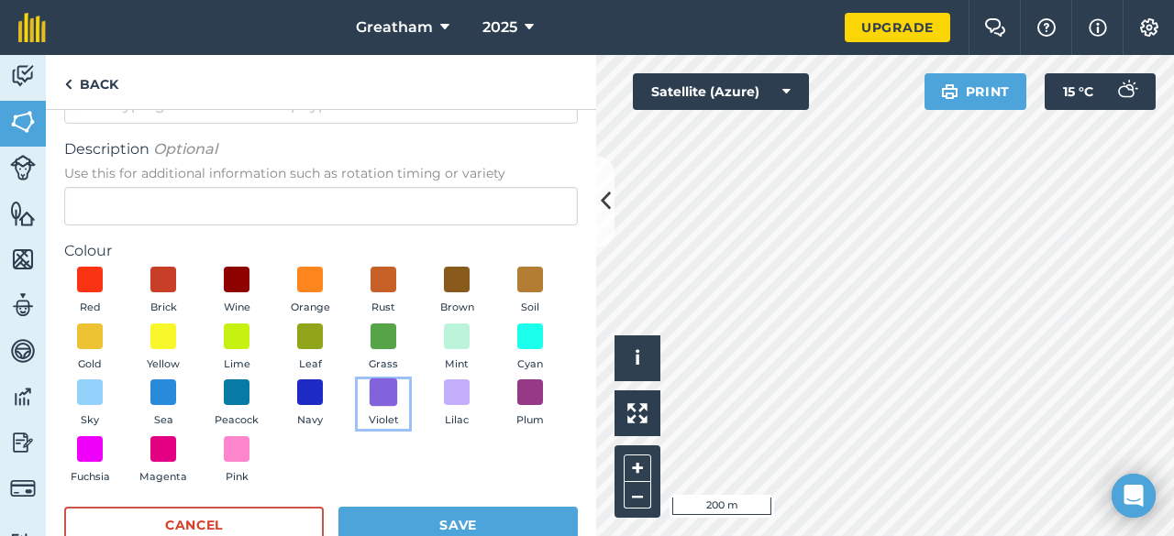
click at [370, 407] on span at bounding box center [384, 393] width 28 height 28
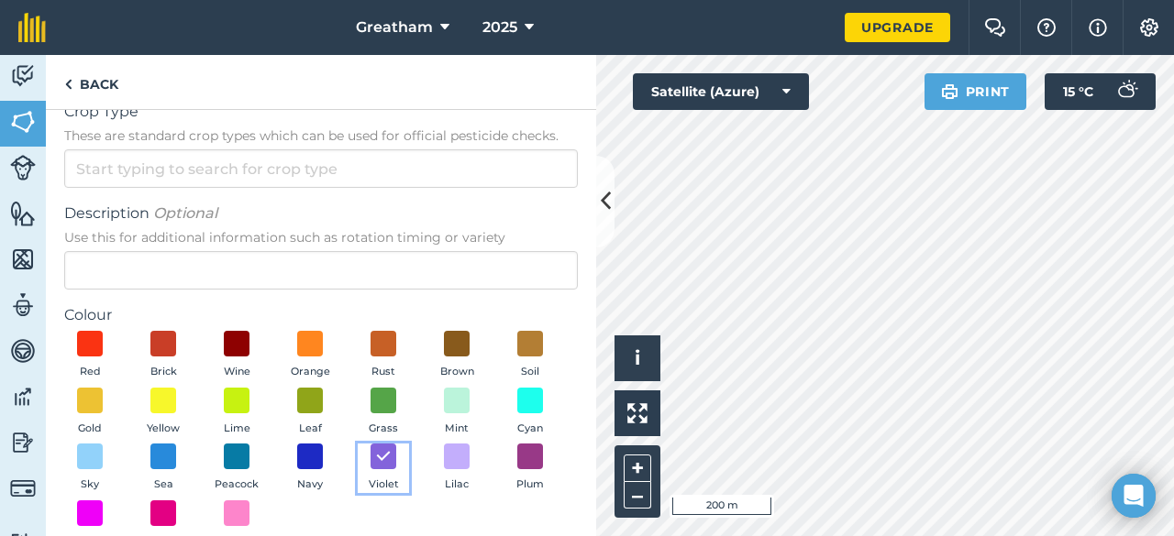
scroll to position [0, 0]
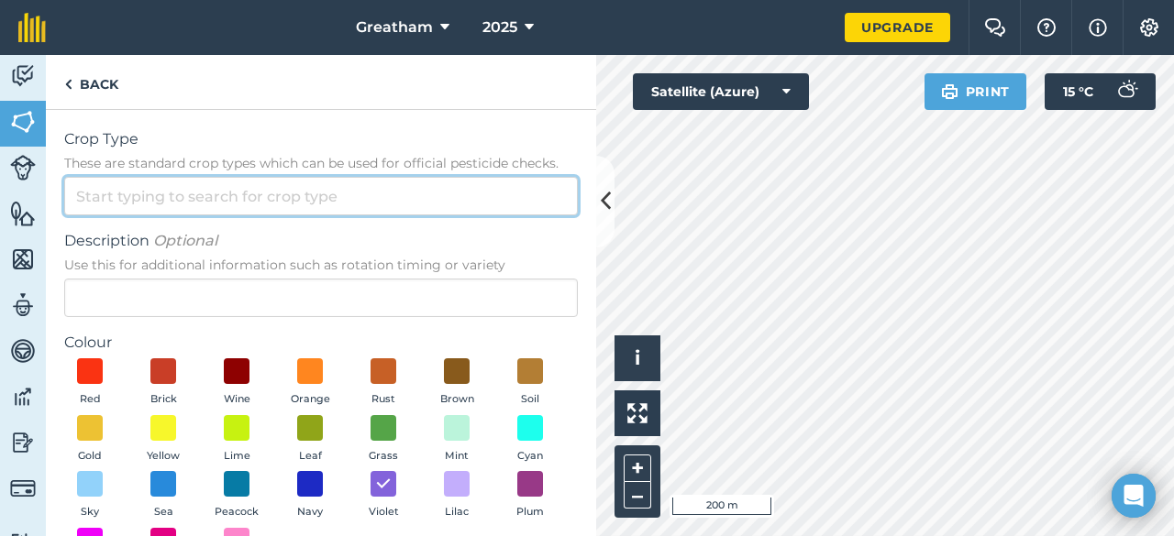
click at [316, 204] on input "Crop Type These are standard crop types which can be used for official pesticid…" at bounding box center [321, 196] width 514 height 39
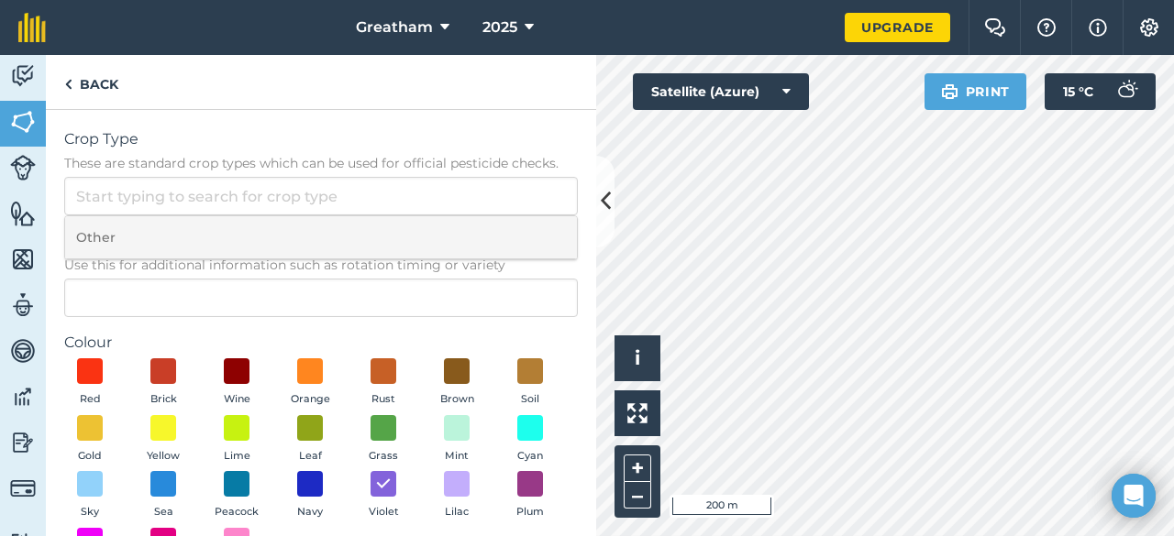
click at [307, 247] on li "Other" at bounding box center [321, 237] width 512 height 43
type input "Other"
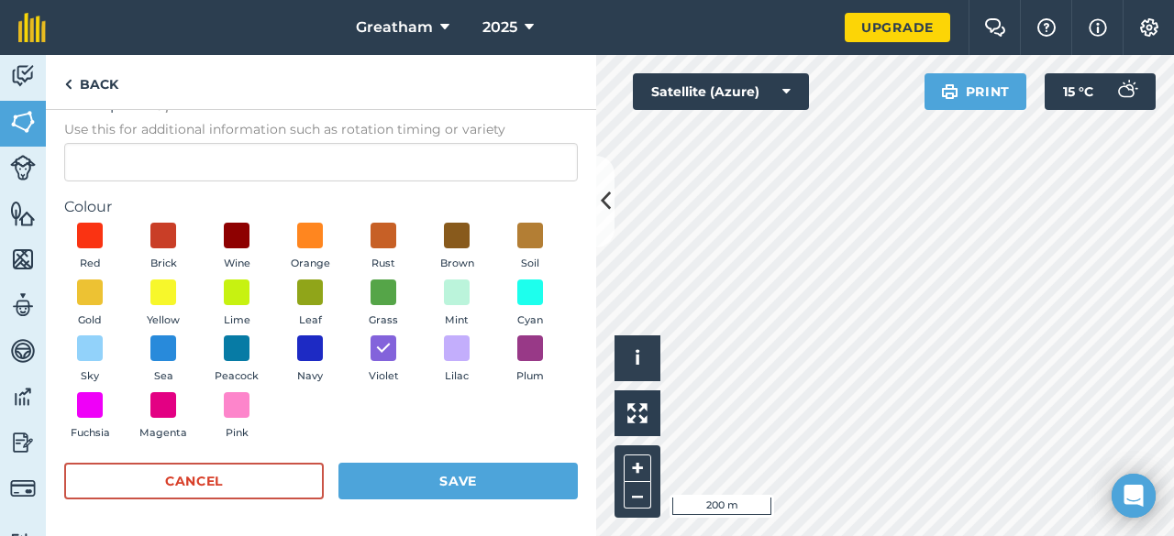
scroll to position [136, 0]
click at [501, 481] on button "Save" at bounding box center [457, 481] width 239 height 37
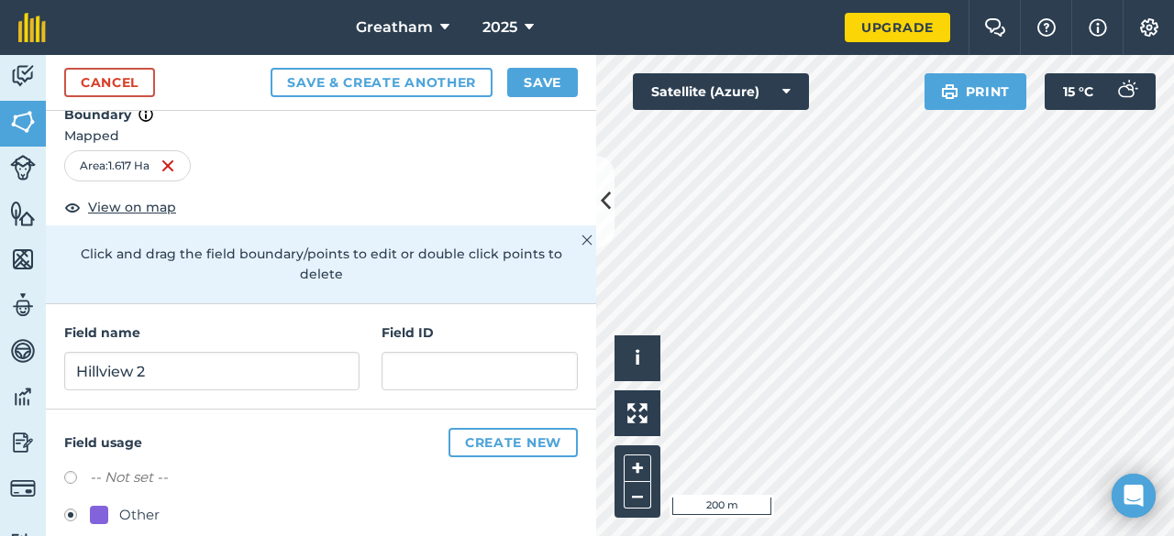
scroll to position [0, 0]
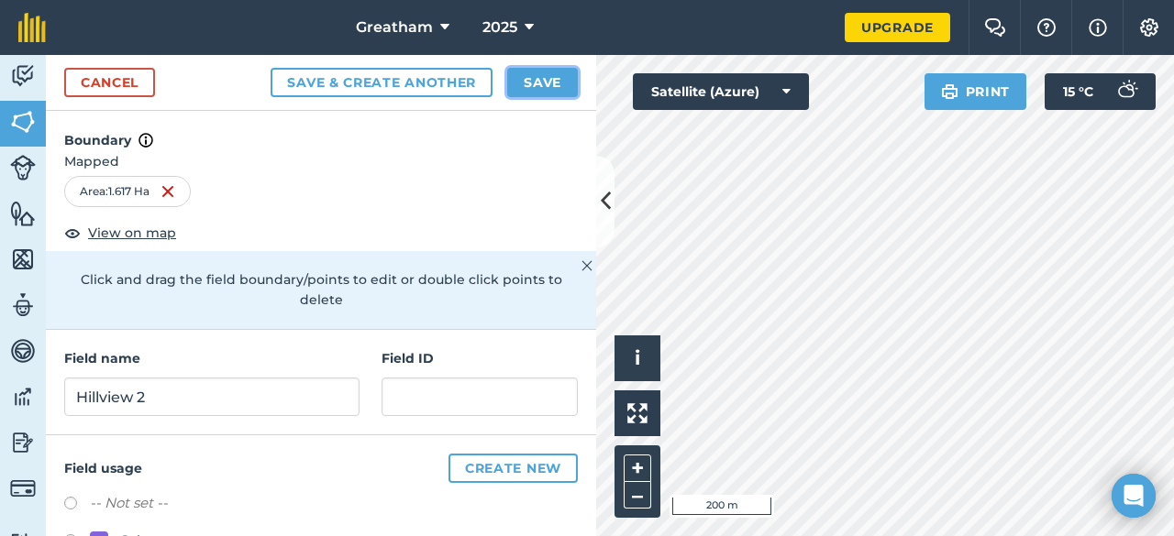
click at [523, 77] on button "Save" at bounding box center [542, 82] width 71 height 29
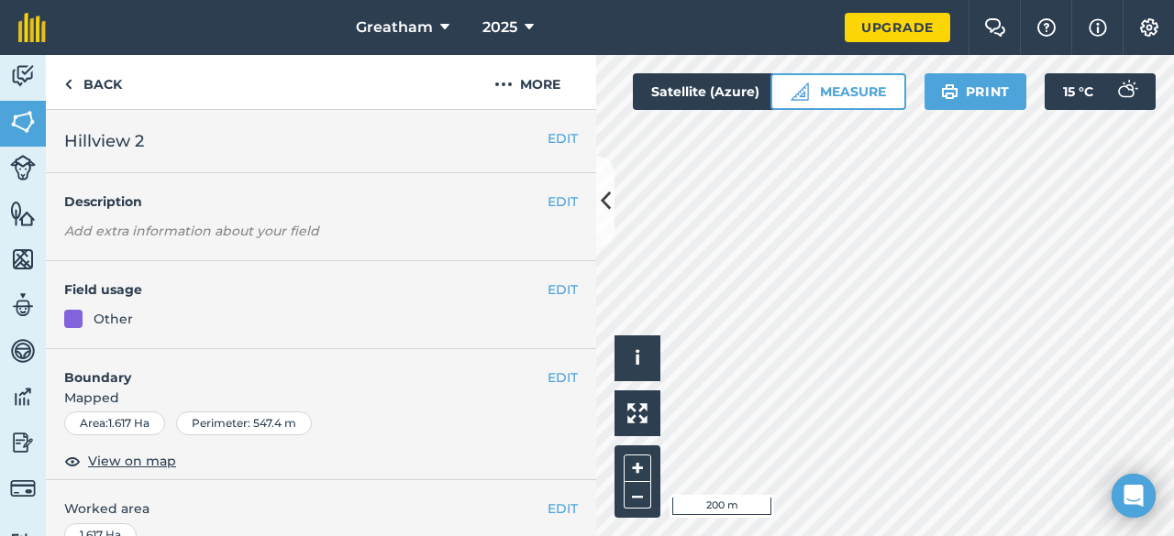
click at [432, 316] on div "Other" at bounding box center [321, 319] width 514 height 20
click at [412, 419] on div "Area : 1.617 Ha Perimeter : 547.4 m" at bounding box center [321, 424] width 514 height 24
click at [551, 370] on button "EDIT" at bounding box center [562, 378] width 30 height 20
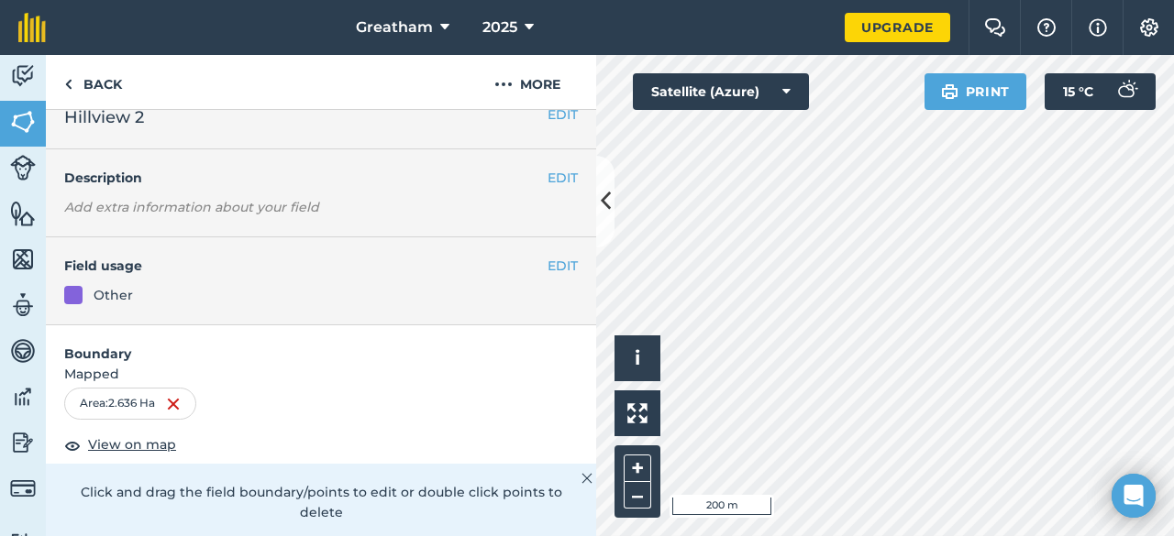
scroll to position [92, 0]
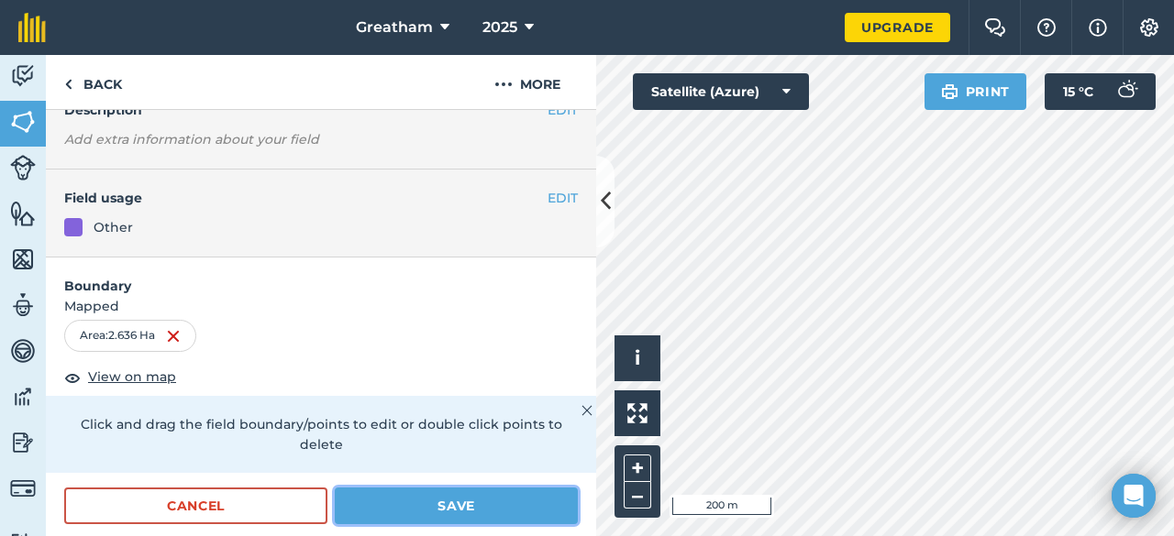
click at [422, 494] on button "Save" at bounding box center [456, 506] width 243 height 37
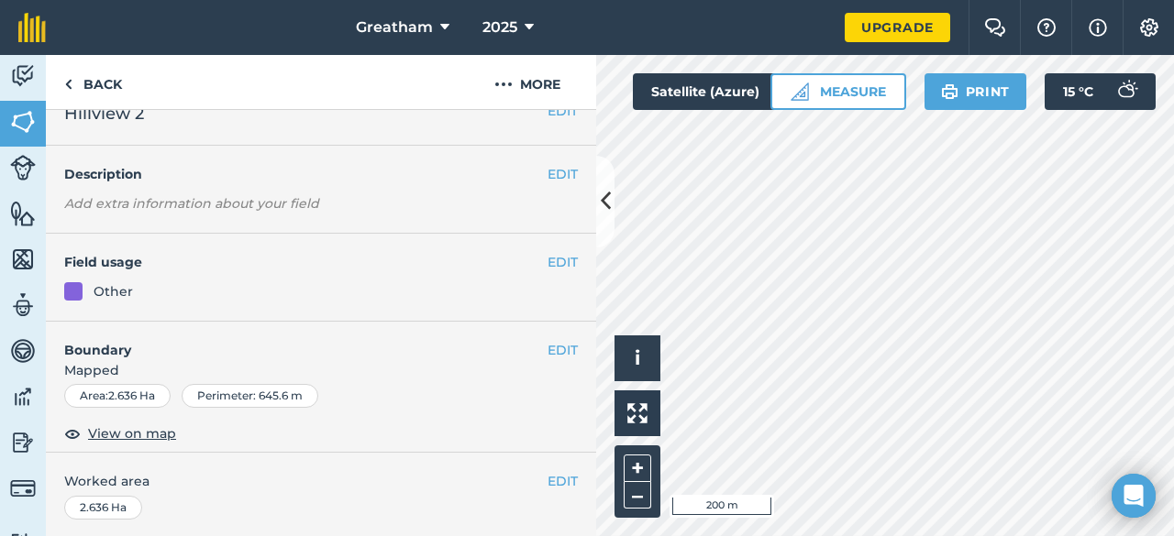
scroll to position [0, 0]
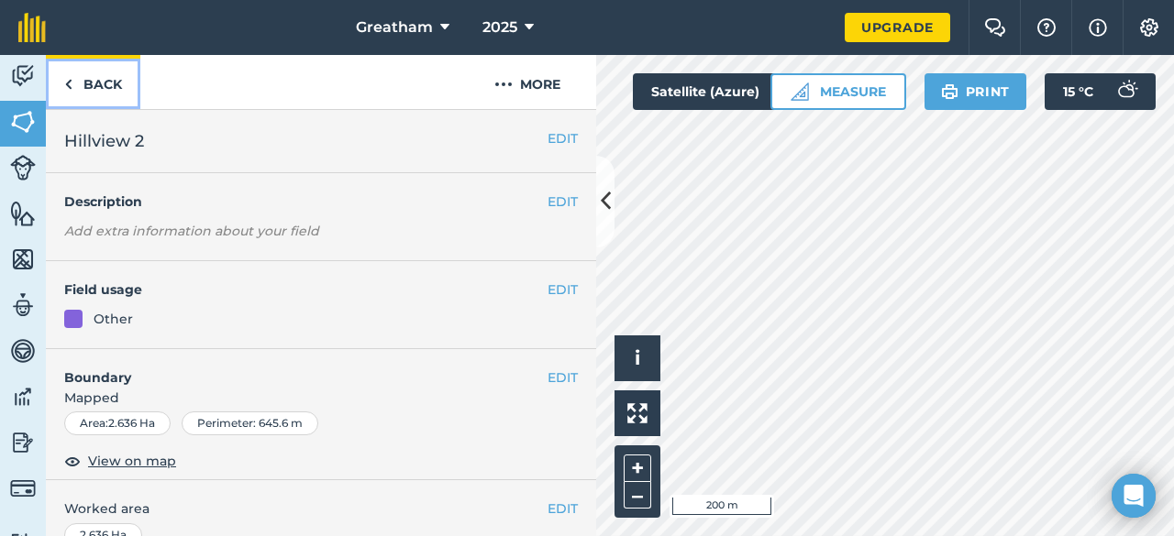
click at [127, 84] on link "Back" at bounding box center [93, 82] width 94 height 54
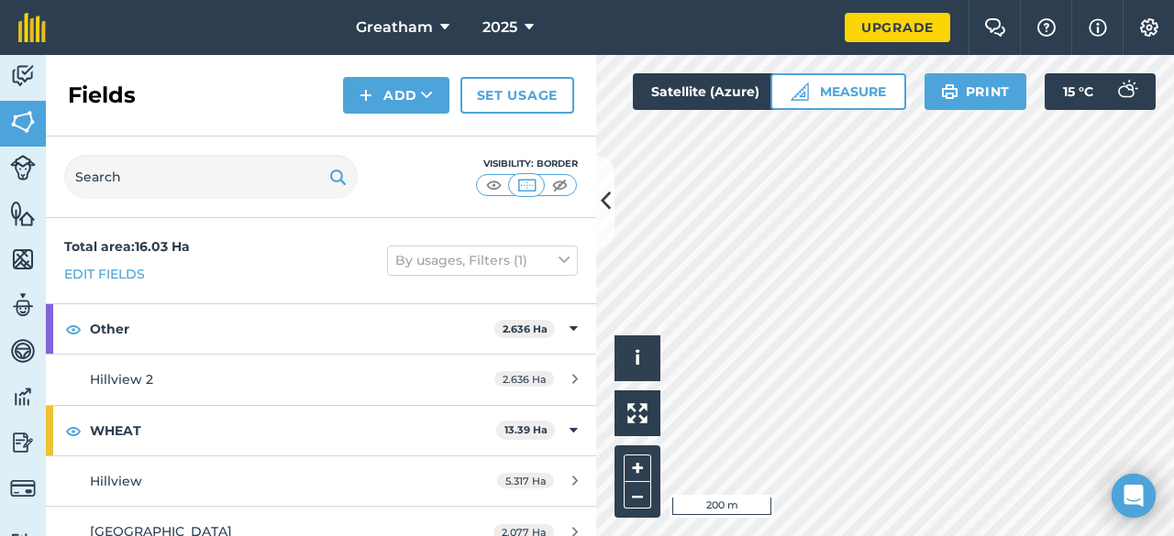
scroll to position [69, 0]
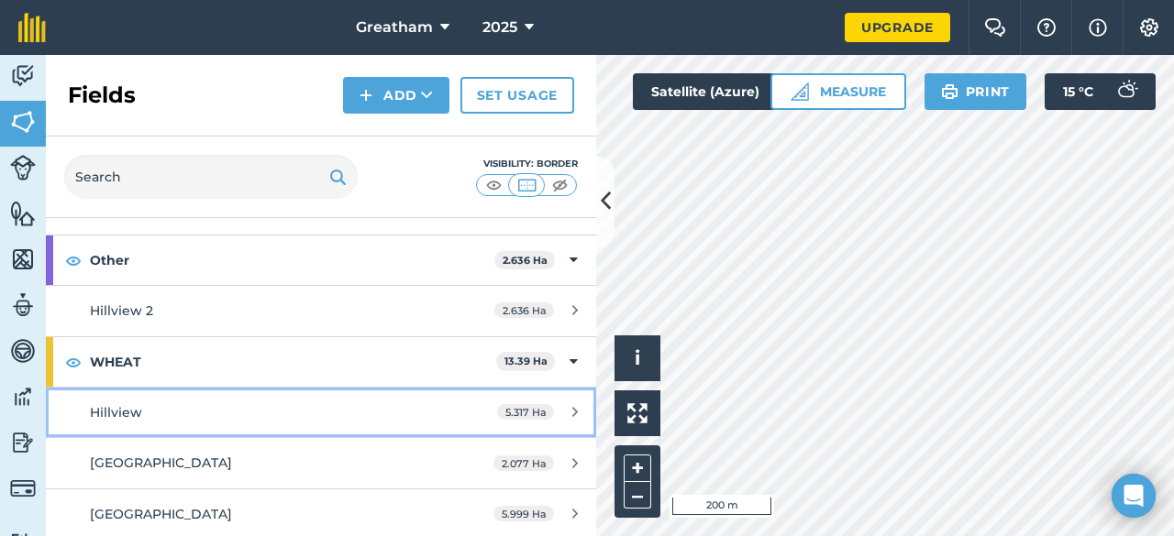
click at [302, 403] on div "Hillview" at bounding box center [262, 413] width 345 height 20
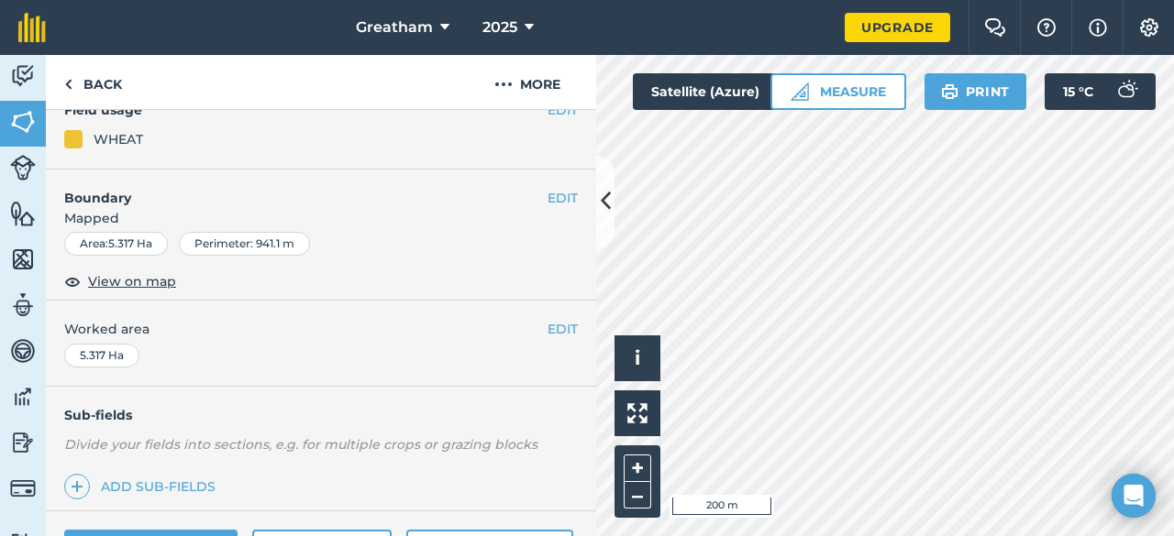
scroll to position [183, 0]
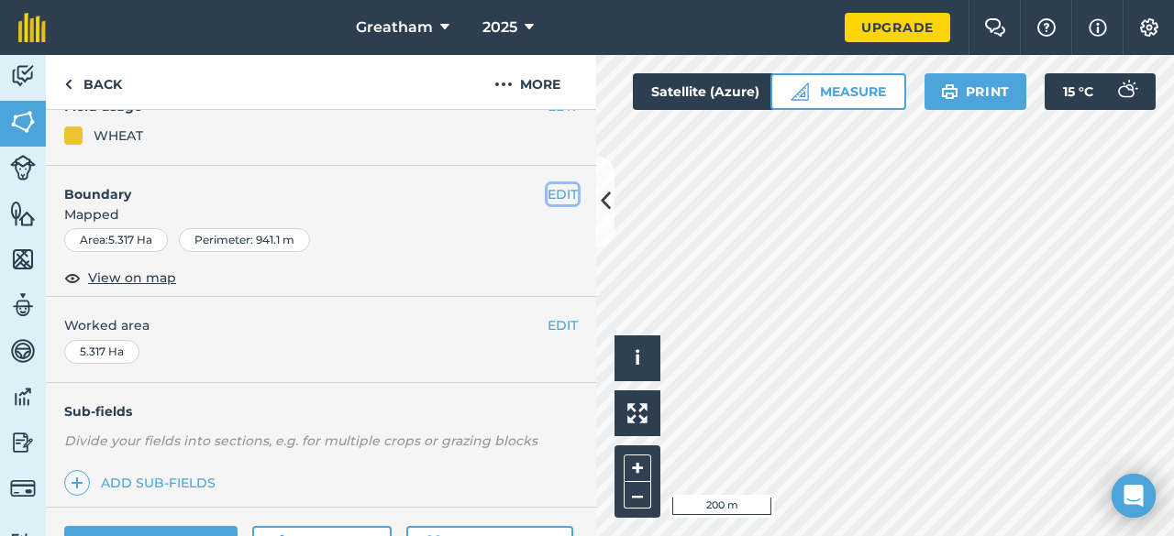
click at [547, 194] on button "EDIT" at bounding box center [562, 194] width 30 height 20
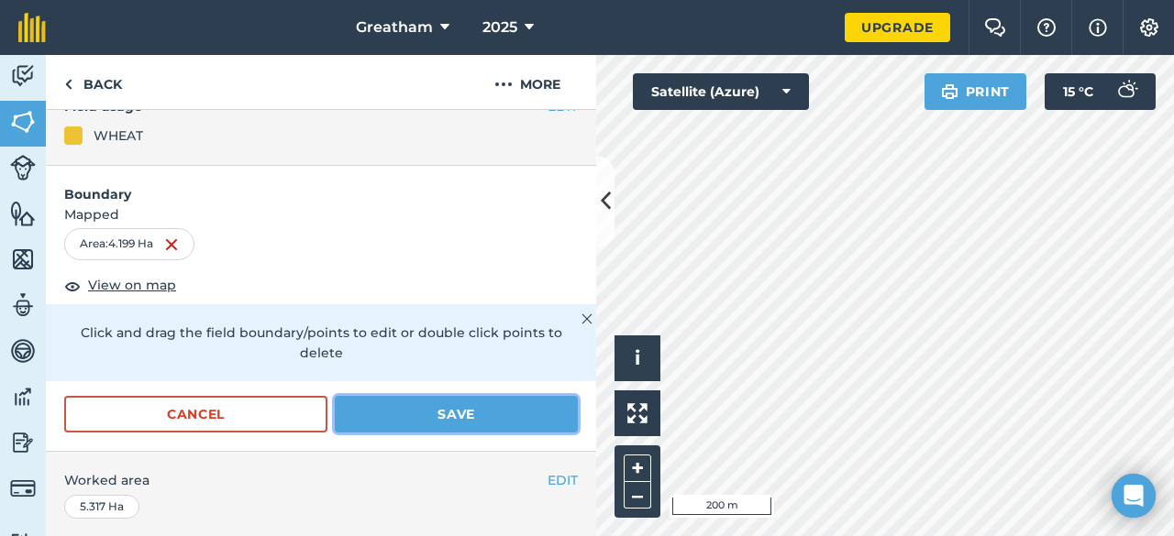
click at [491, 408] on button "Save" at bounding box center [456, 414] width 243 height 37
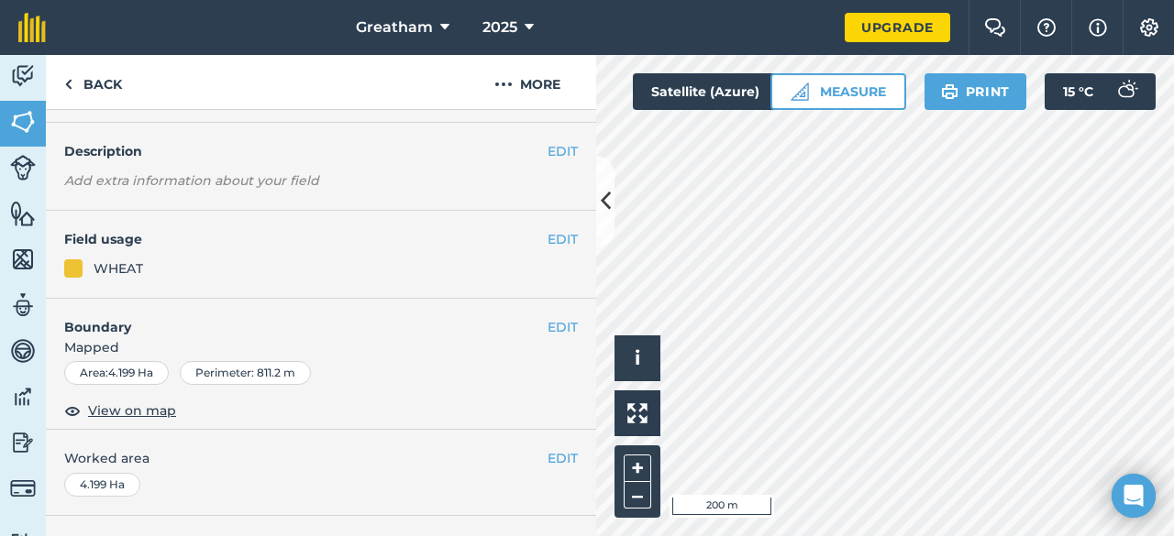
scroll to position [0, 0]
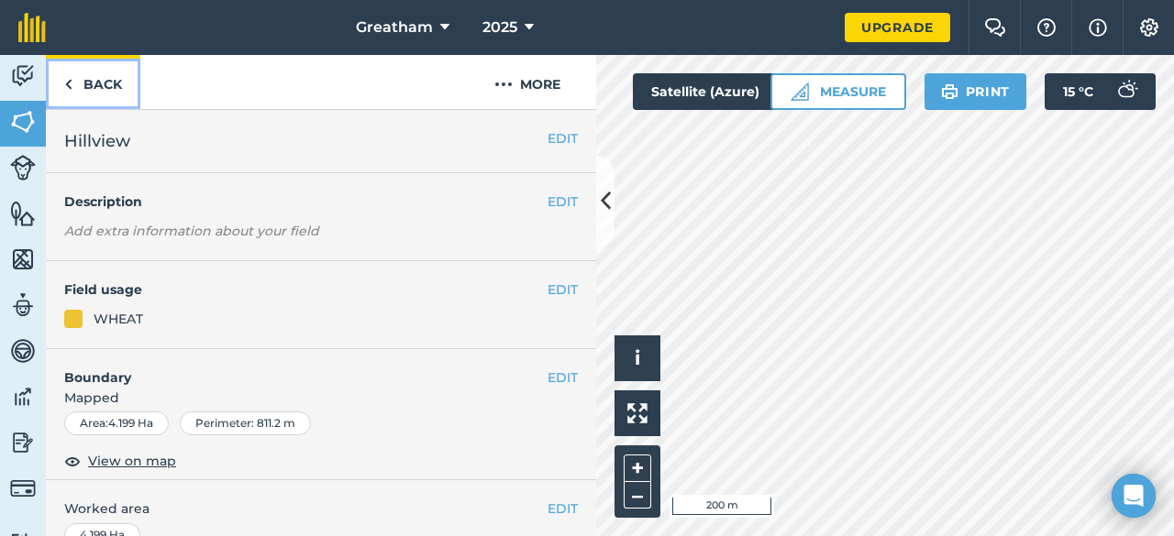
click at [72, 75] on img at bounding box center [68, 84] width 8 height 22
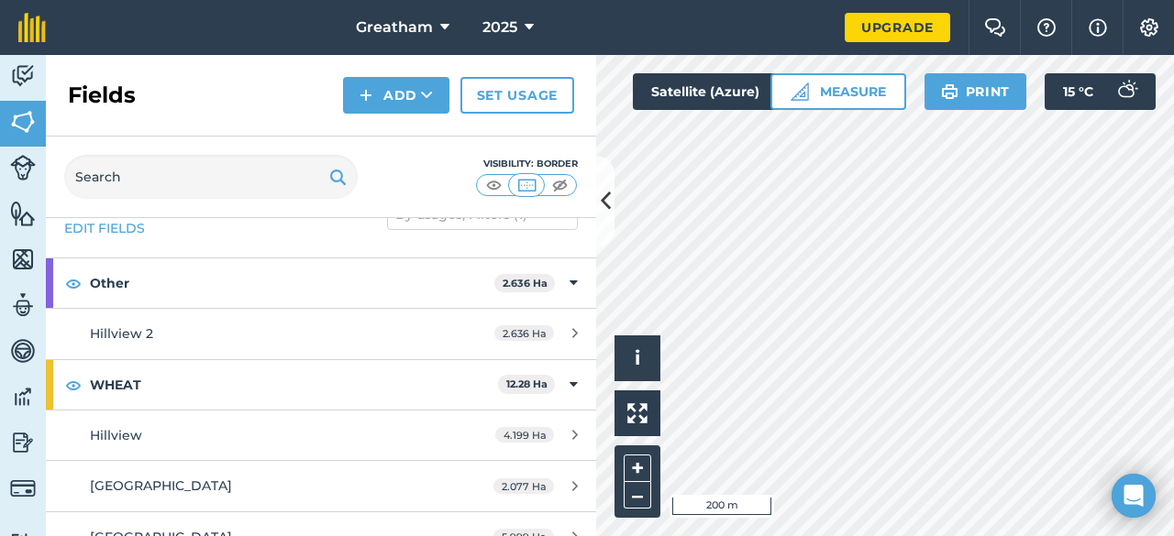
scroll to position [69, 0]
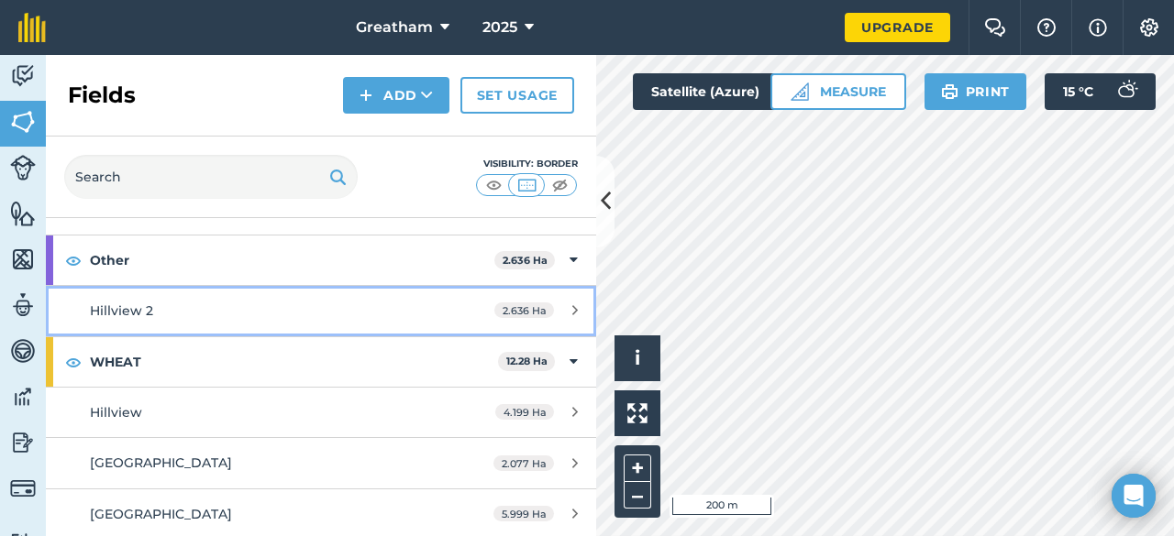
click at [209, 307] on div "Hillview 2" at bounding box center [262, 311] width 345 height 20
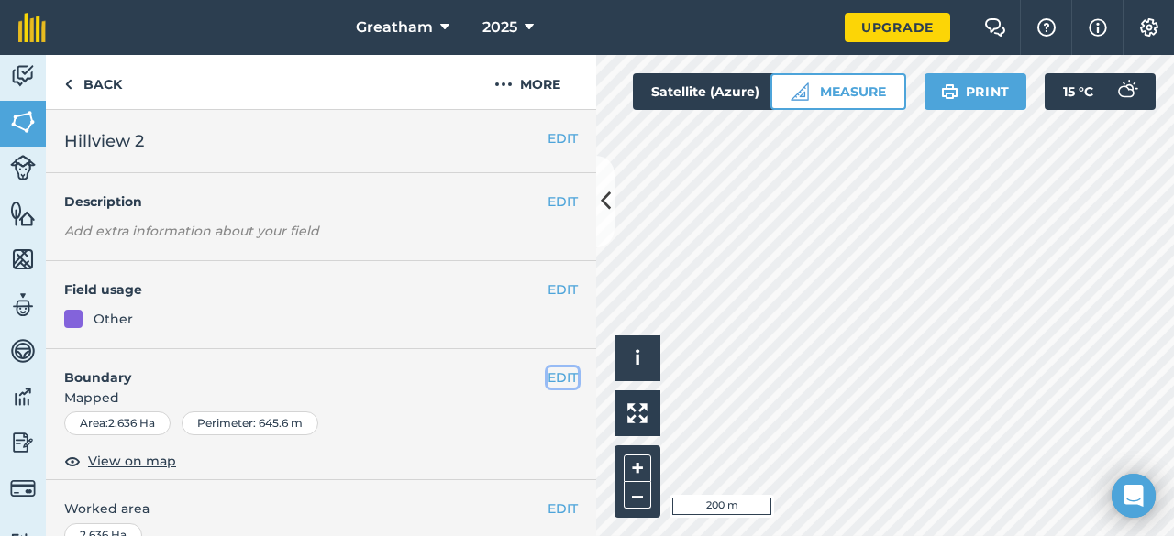
click at [547, 379] on button "EDIT" at bounding box center [562, 378] width 30 height 20
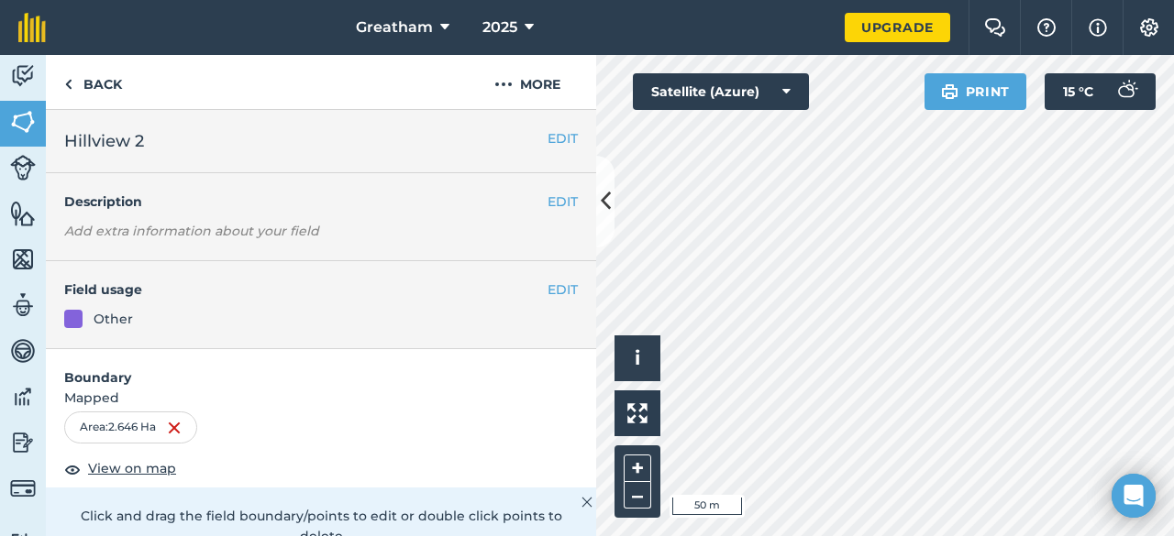
scroll to position [183, 0]
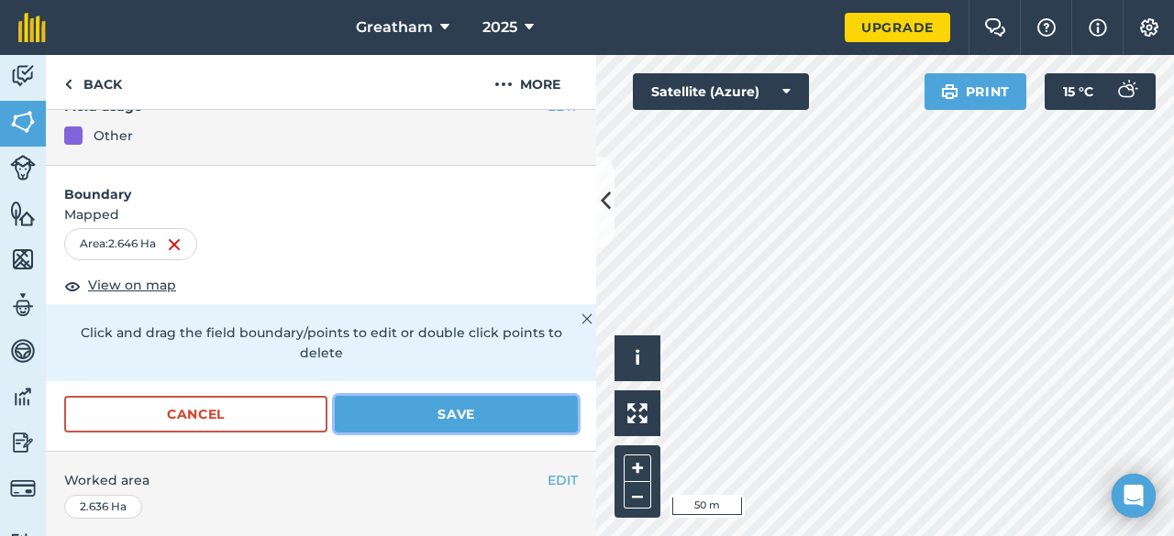
click at [405, 417] on button "Save" at bounding box center [456, 414] width 243 height 37
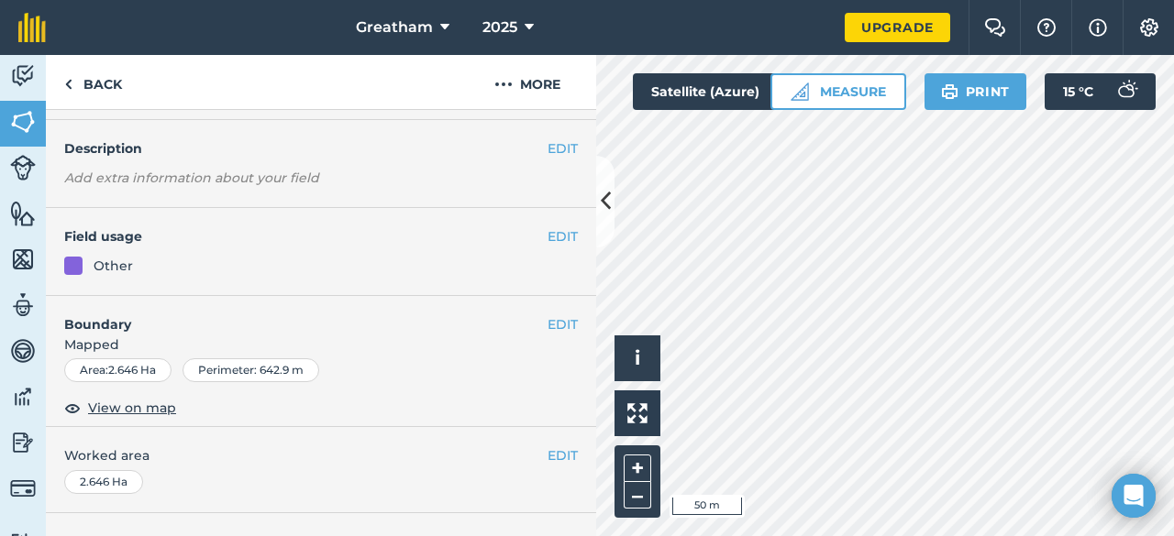
scroll to position [0, 0]
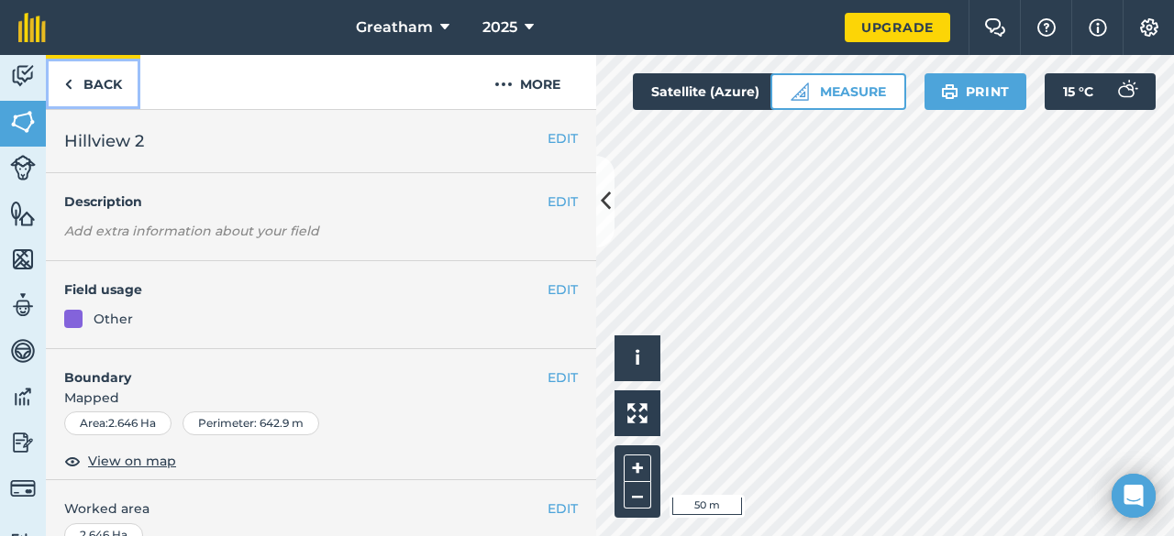
click at [84, 90] on link "Back" at bounding box center [93, 82] width 94 height 54
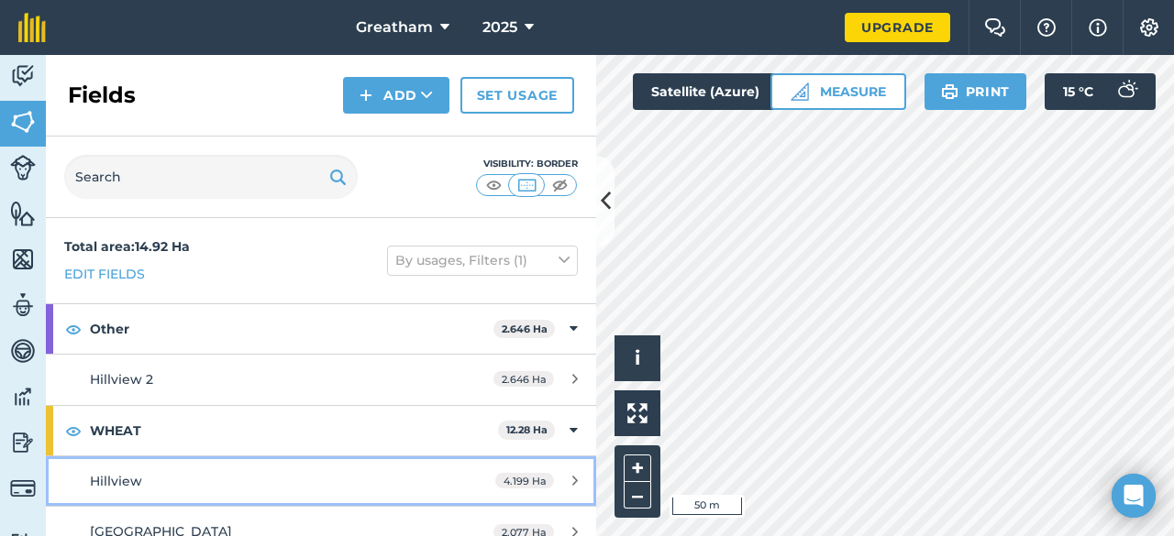
click at [238, 481] on div "Hillview" at bounding box center [262, 481] width 345 height 20
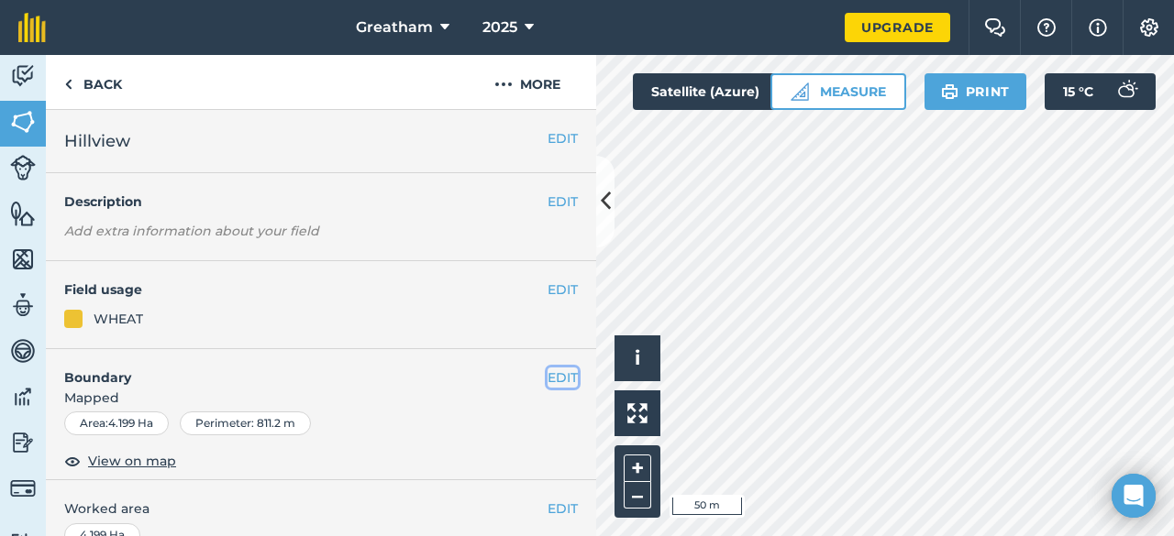
click at [550, 377] on button "EDIT" at bounding box center [562, 378] width 30 height 20
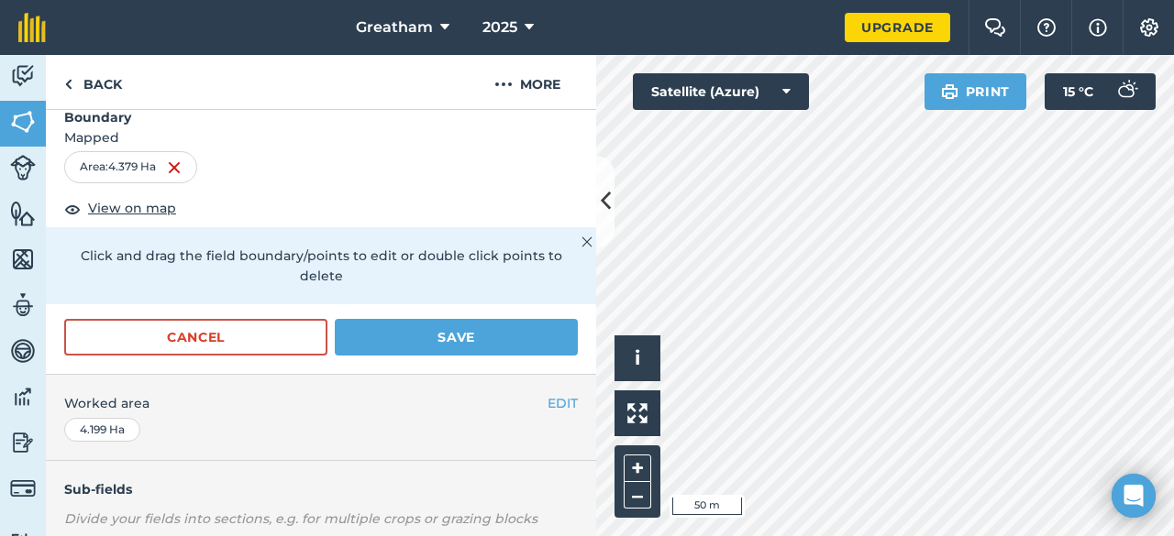
scroll to position [275, 0]
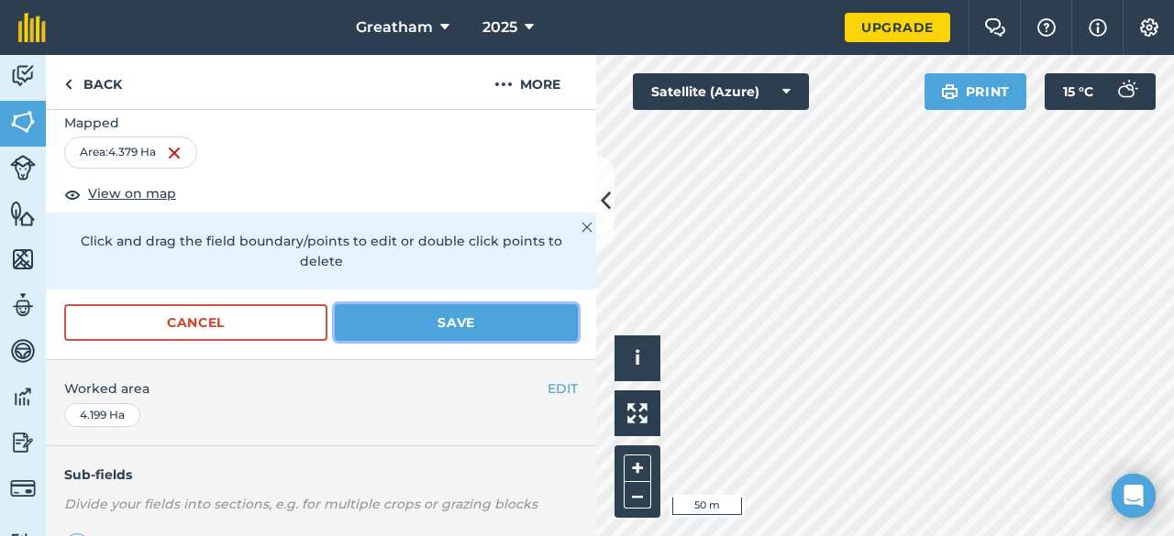
click at [441, 323] on button "Save" at bounding box center [456, 322] width 243 height 37
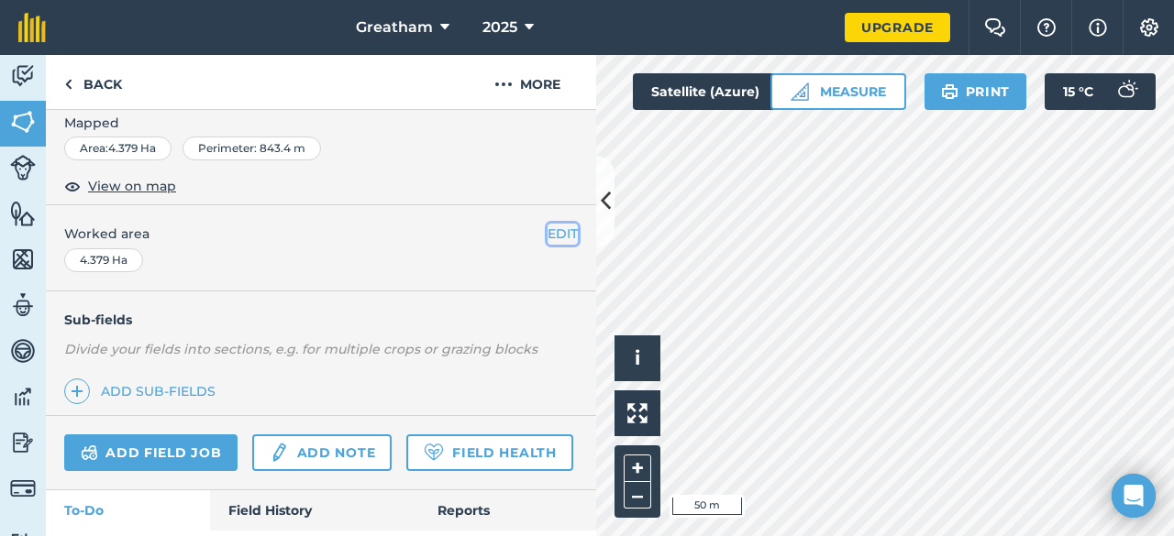
click at [547, 229] on button "EDIT" at bounding box center [562, 234] width 30 height 20
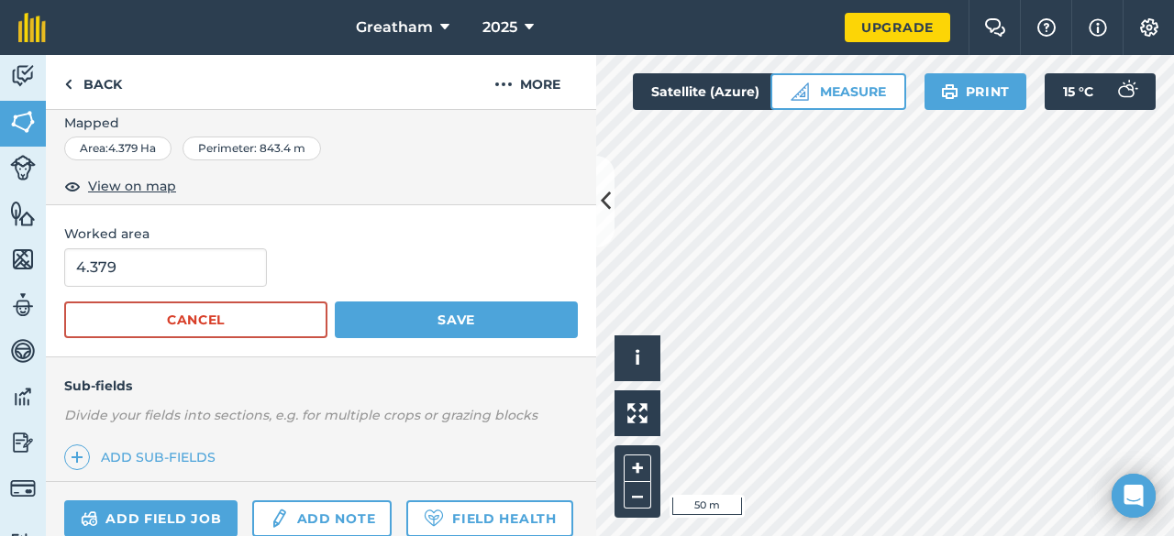
click at [547, 229] on span "Worked area" at bounding box center [321, 234] width 514 height 20
click at [537, 155] on div "Area : 4.379 Ha Perimeter : 843.4 m" at bounding box center [321, 149] width 514 height 24
click at [481, 313] on button "Save" at bounding box center [456, 320] width 243 height 37
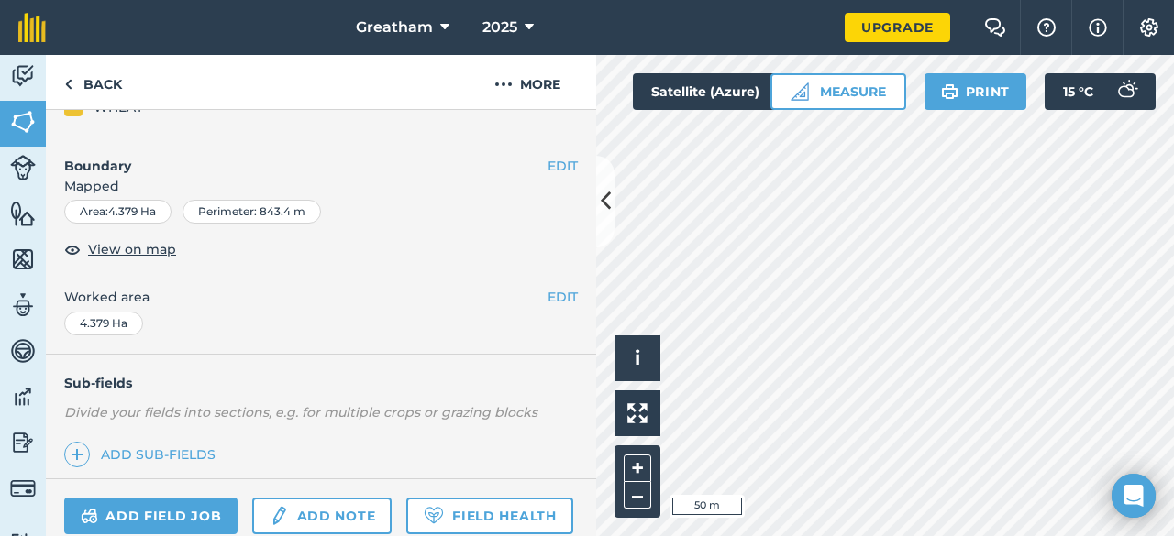
scroll to position [183, 0]
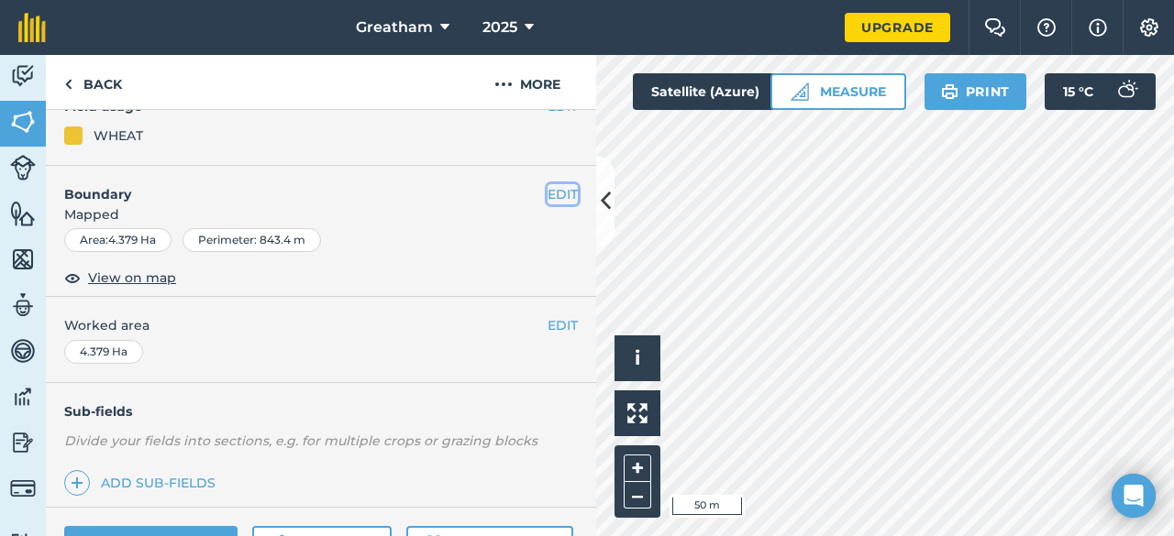
click at [547, 193] on button "EDIT" at bounding box center [562, 194] width 30 height 20
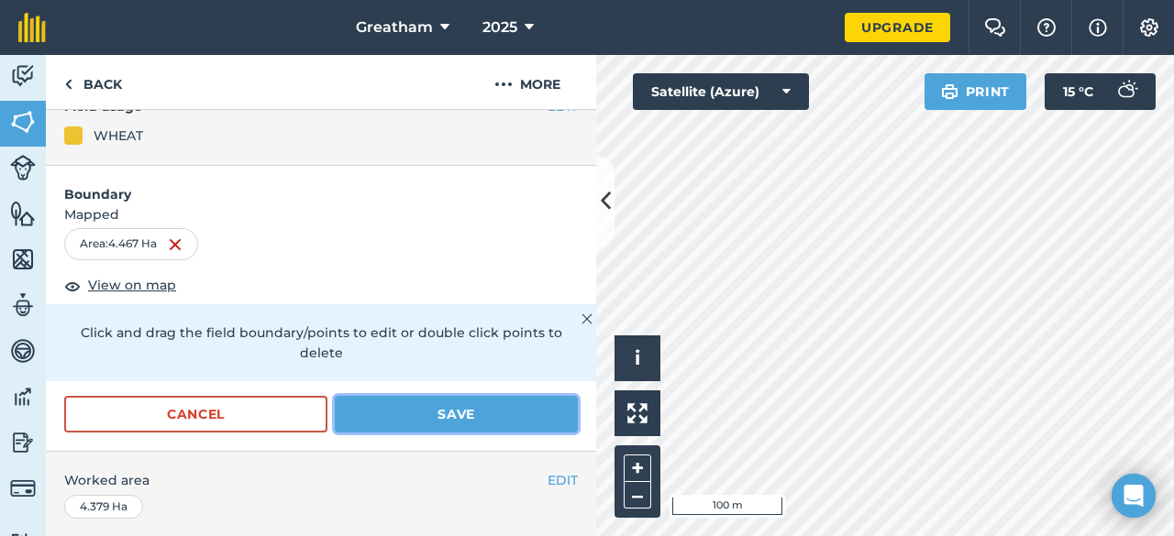
click at [466, 406] on button "Save" at bounding box center [456, 414] width 243 height 37
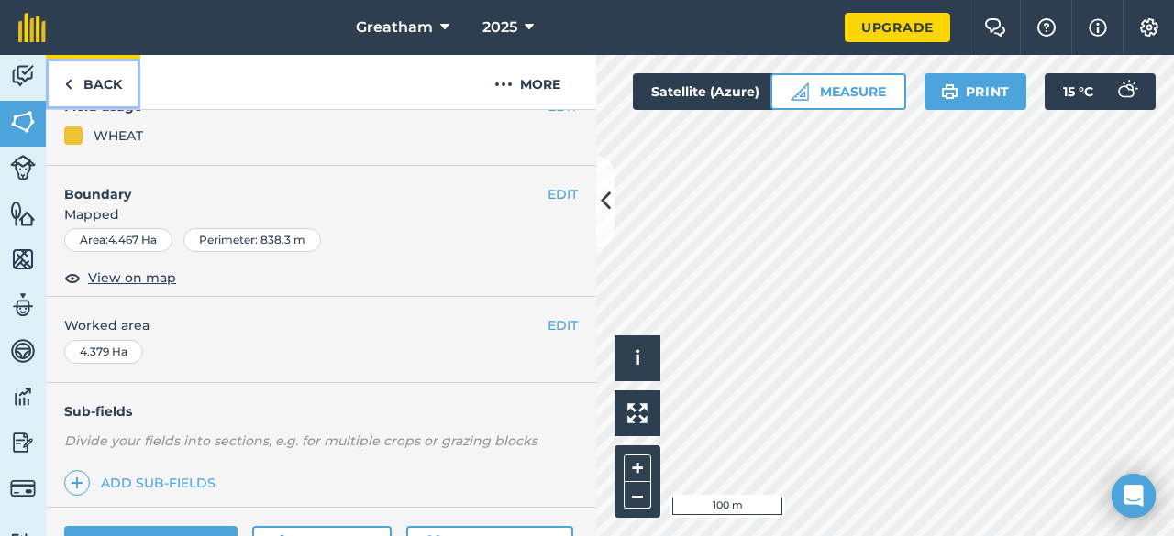
click at [121, 80] on link "Back" at bounding box center [93, 82] width 94 height 54
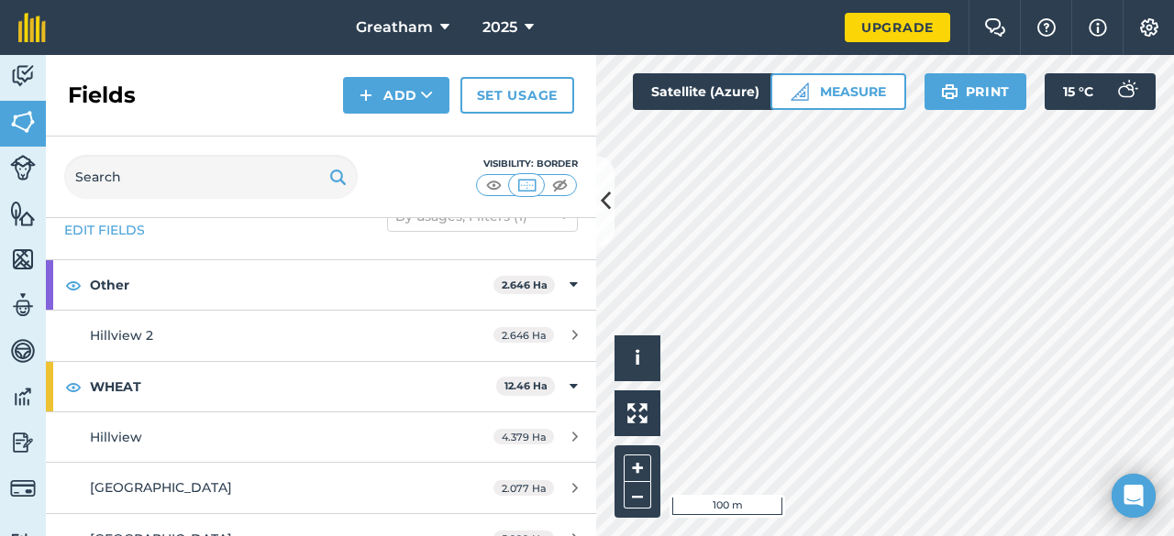
scroll to position [69, 0]
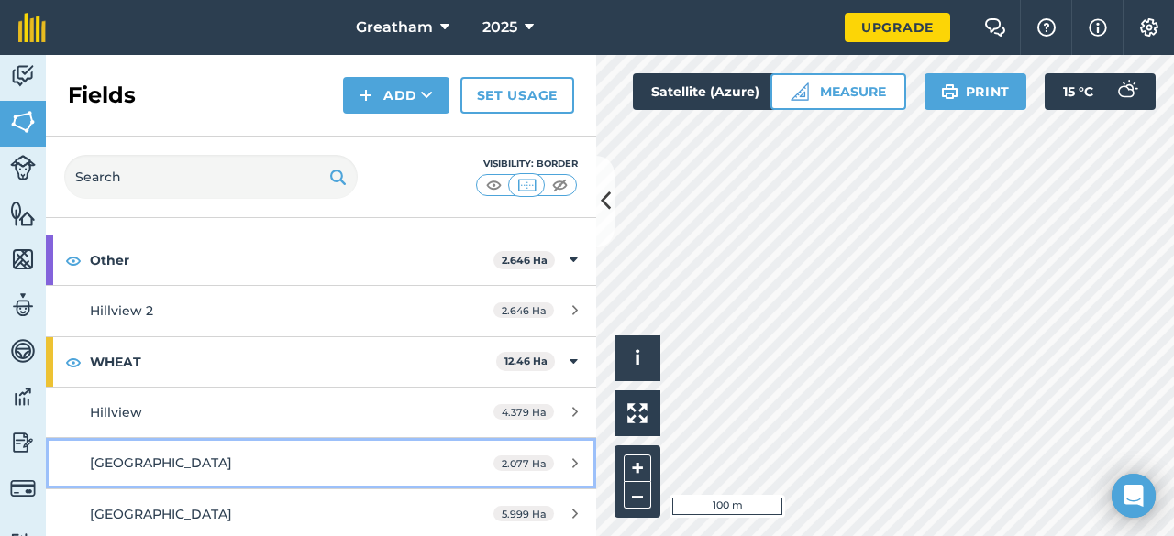
click at [151, 470] on div "Saltaire Field" at bounding box center [262, 463] width 345 height 20
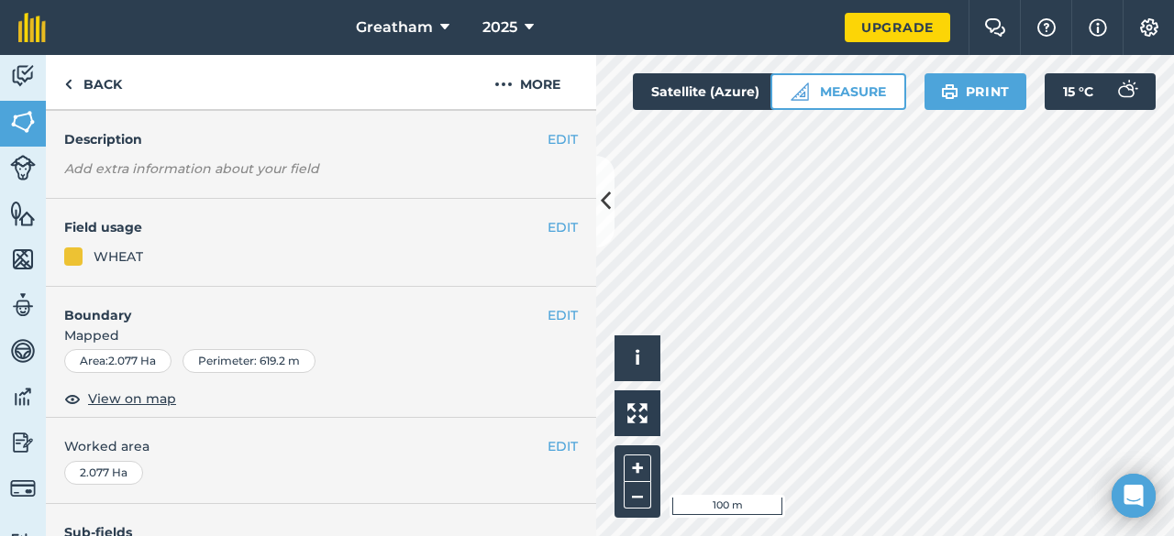
scroll to position [92, 0]
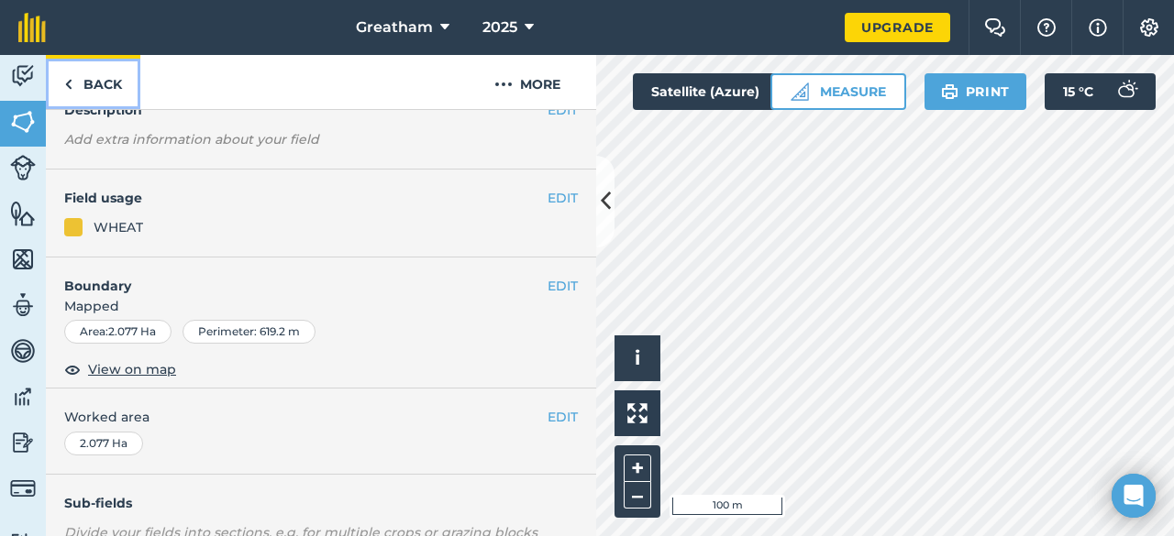
click at [104, 89] on link "Back" at bounding box center [93, 82] width 94 height 54
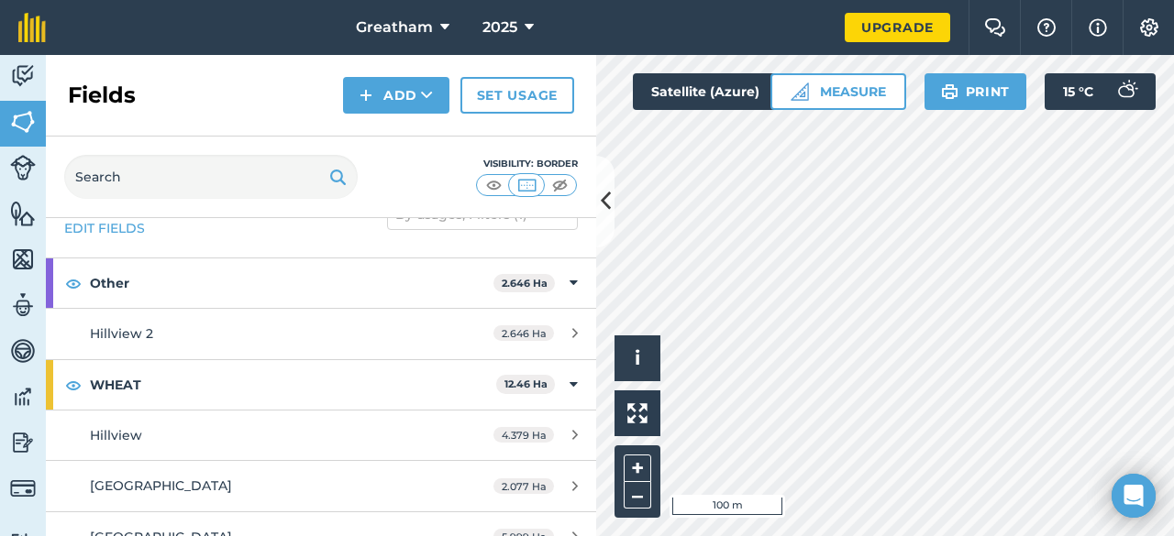
scroll to position [69, 0]
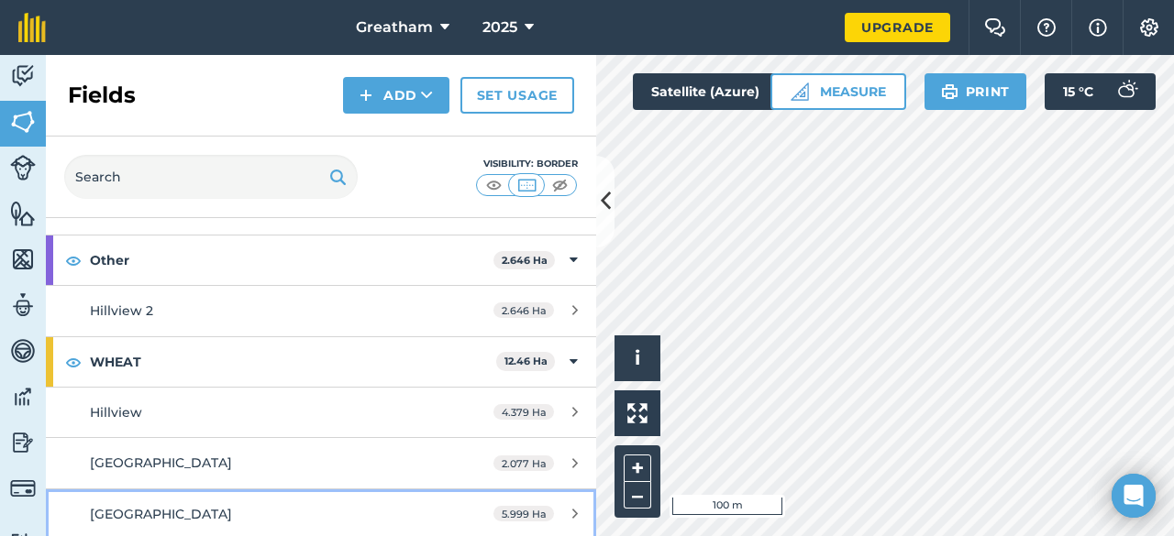
click at [180, 496] on link "Station Field 5.999 Ha" at bounding box center [321, 515] width 550 height 50
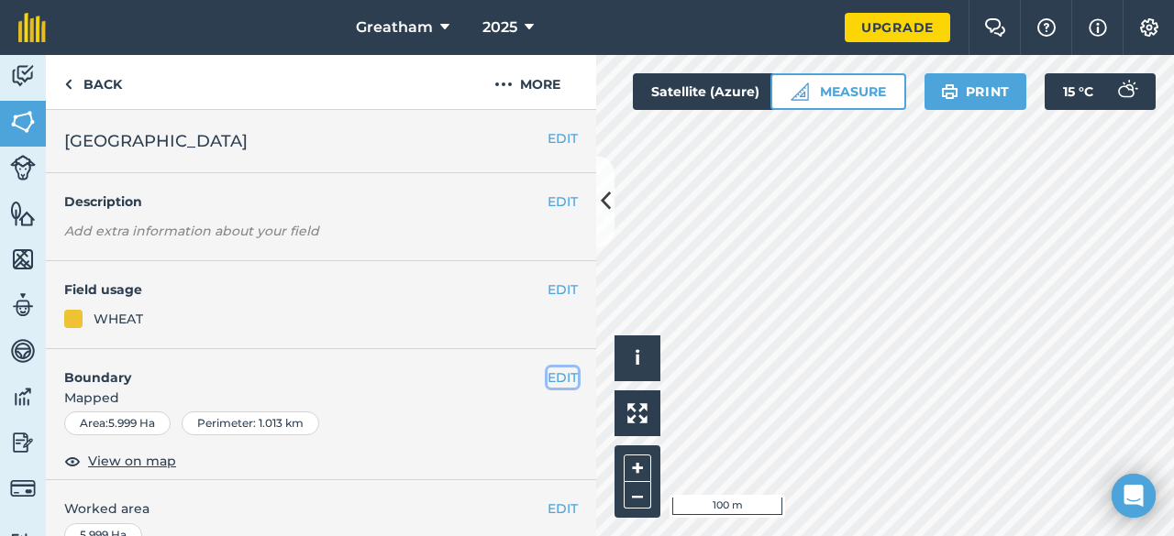
click at [554, 379] on button "EDIT" at bounding box center [562, 378] width 30 height 20
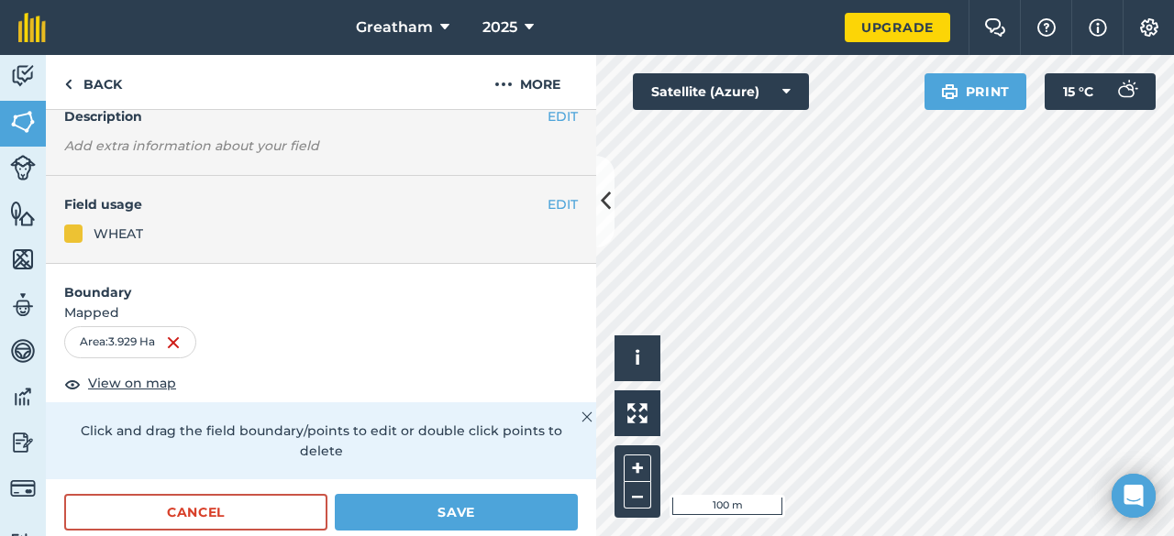
scroll to position [183, 0]
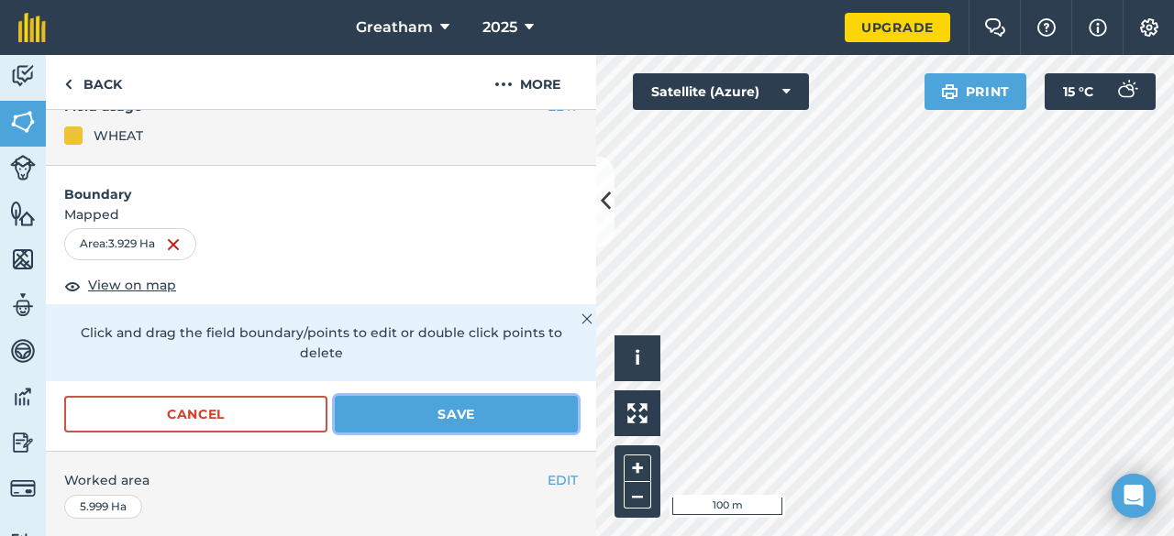
click at [480, 409] on button "Save" at bounding box center [456, 414] width 243 height 37
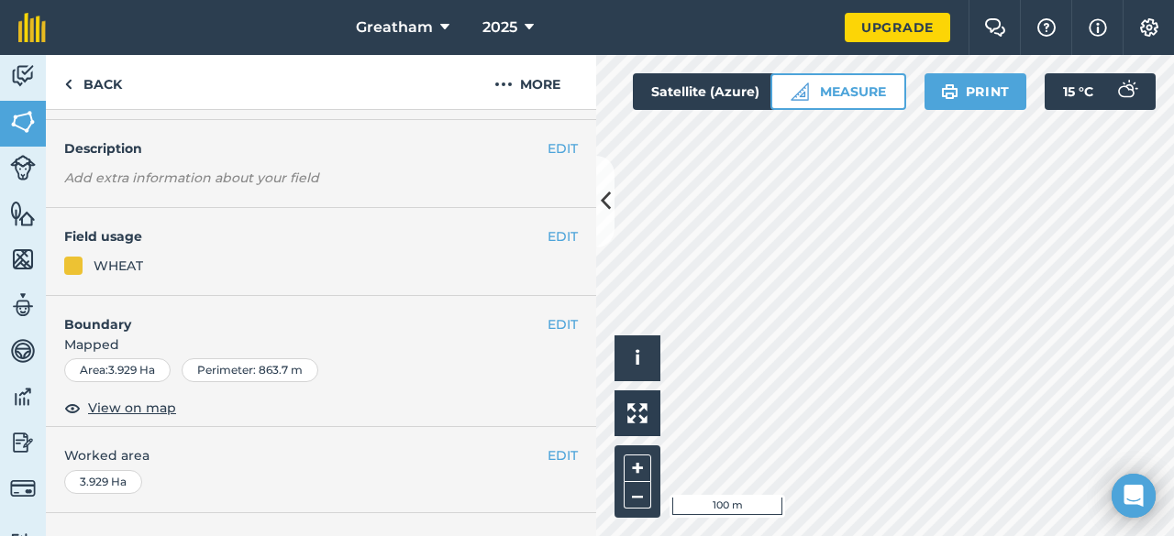
scroll to position [0, 0]
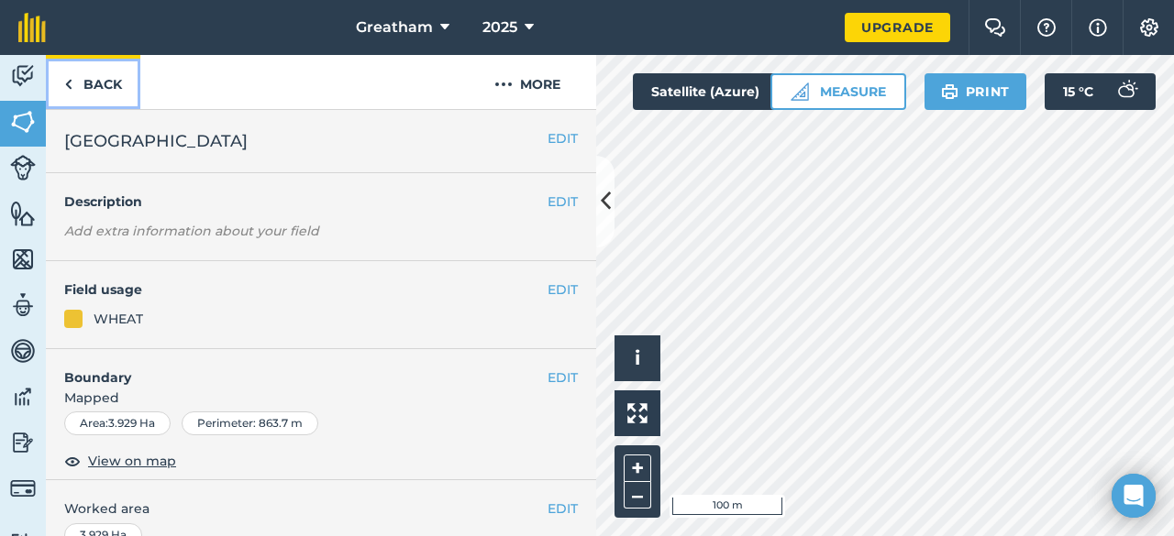
click at [95, 90] on link "Back" at bounding box center [93, 82] width 94 height 54
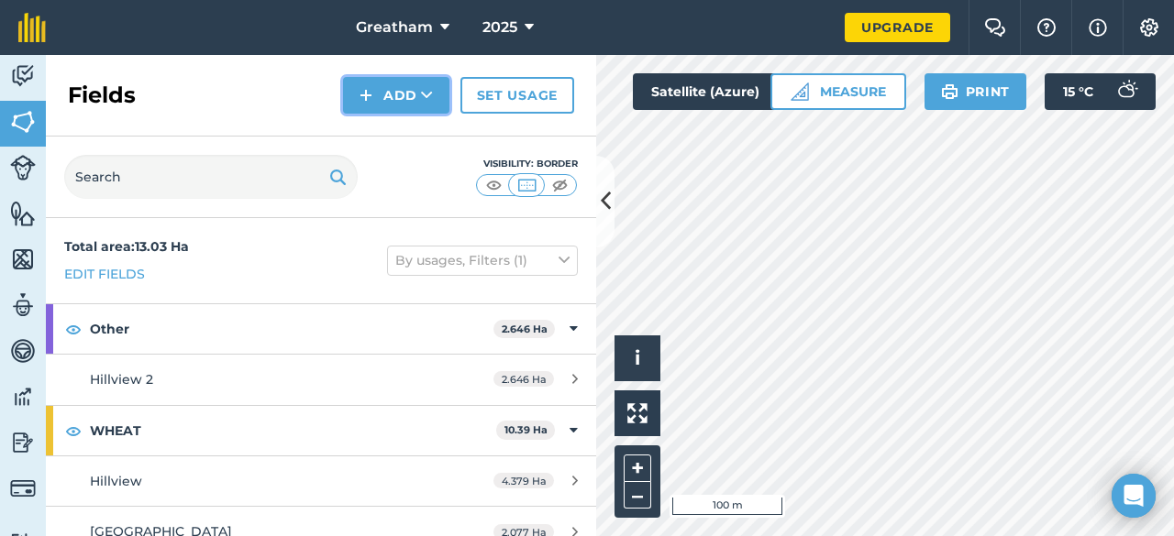
click at [438, 110] on button "Add" at bounding box center [396, 95] width 106 height 37
click at [413, 137] on link "Draw" at bounding box center [396, 136] width 101 height 40
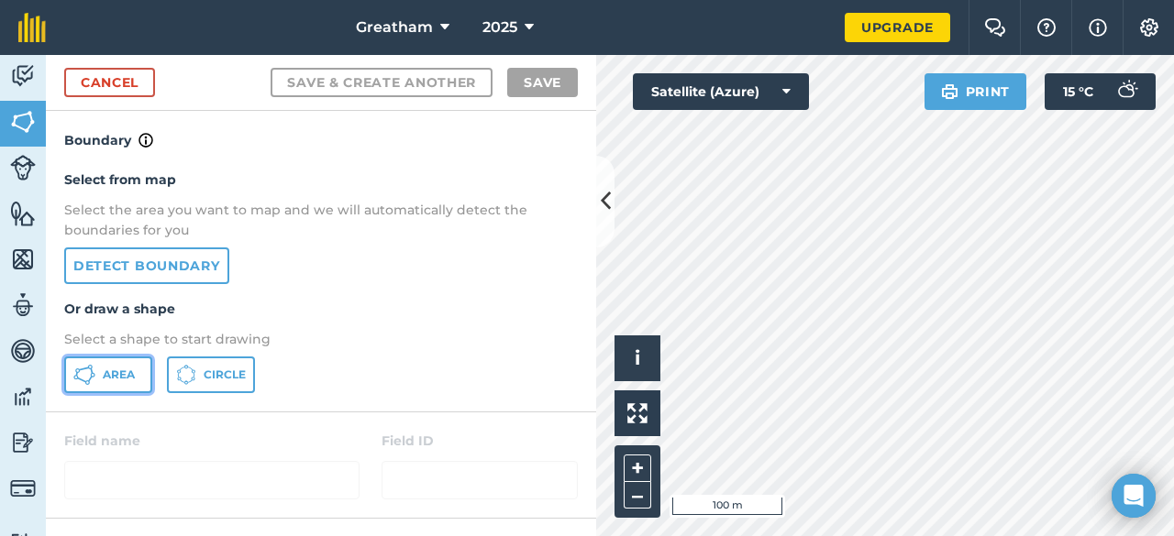
click at [103, 377] on span "Area" at bounding box center [119, 375] width 32 height 15
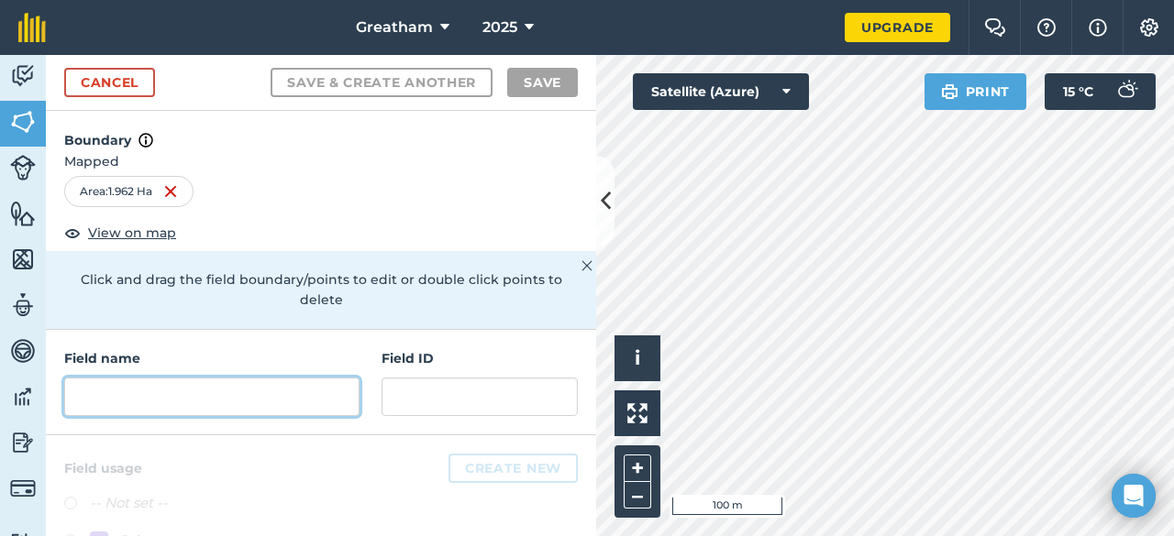
click at [309, 383] on input "text" at bounding box center [211, 397] width 295 height 39
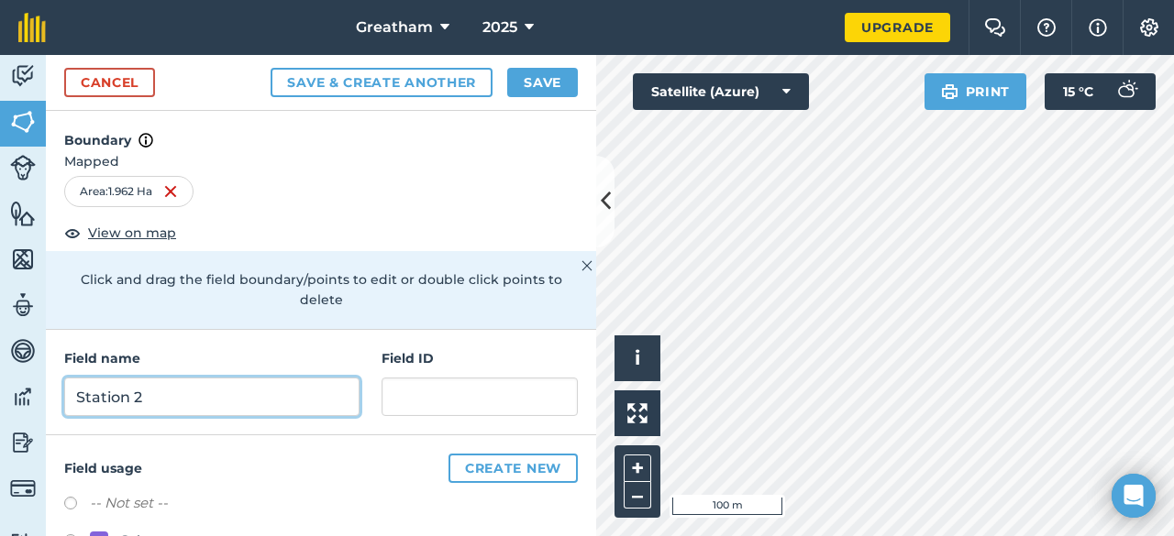
type input "Station 2"
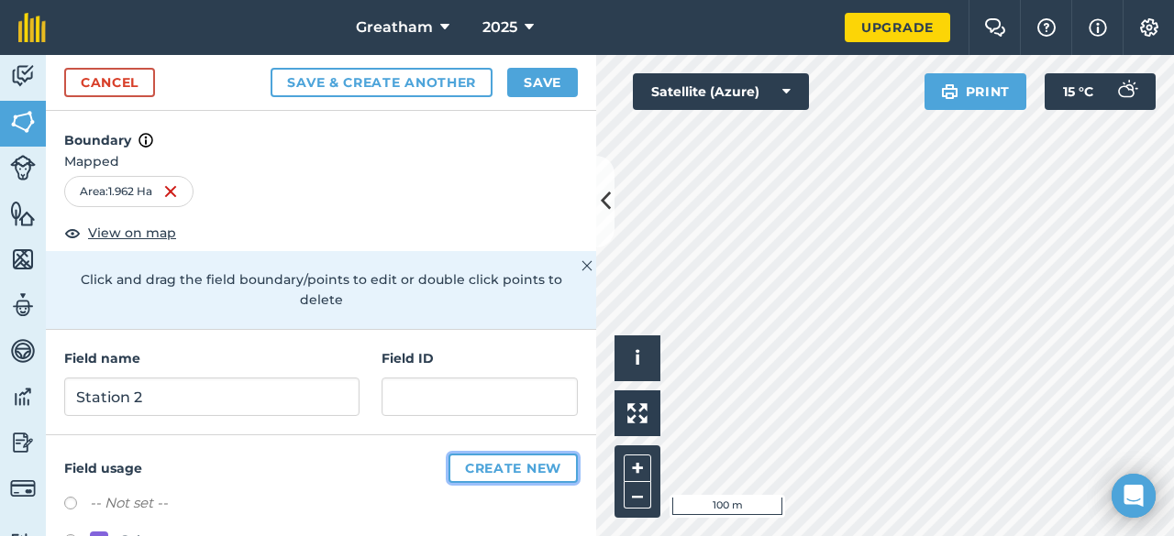
click at [524, 474] on button "Create new" at bounding box center [512, 468] width 129 height 29
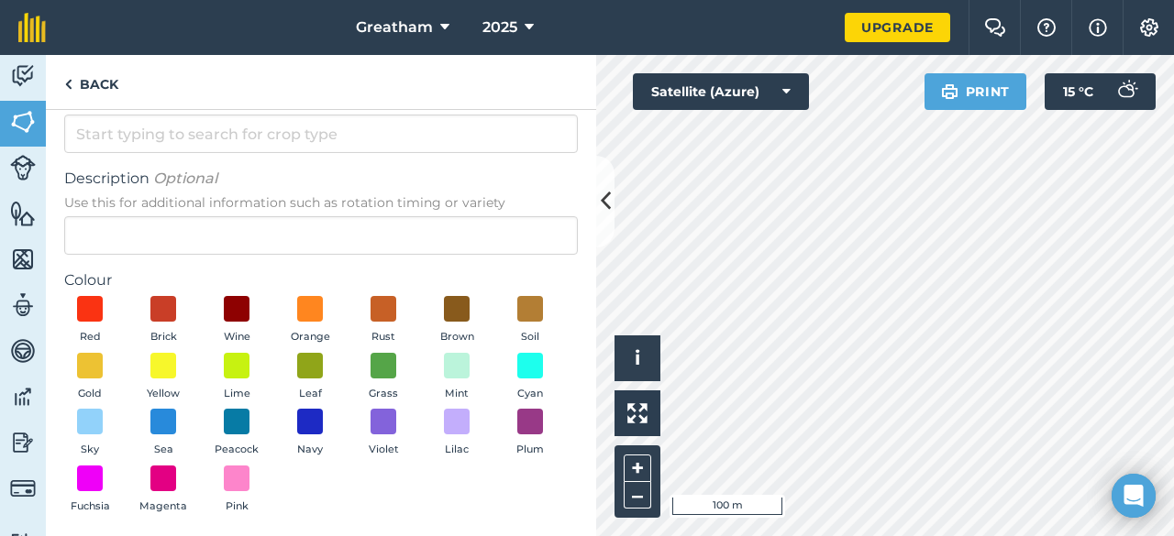
scroll to position [92, 0]
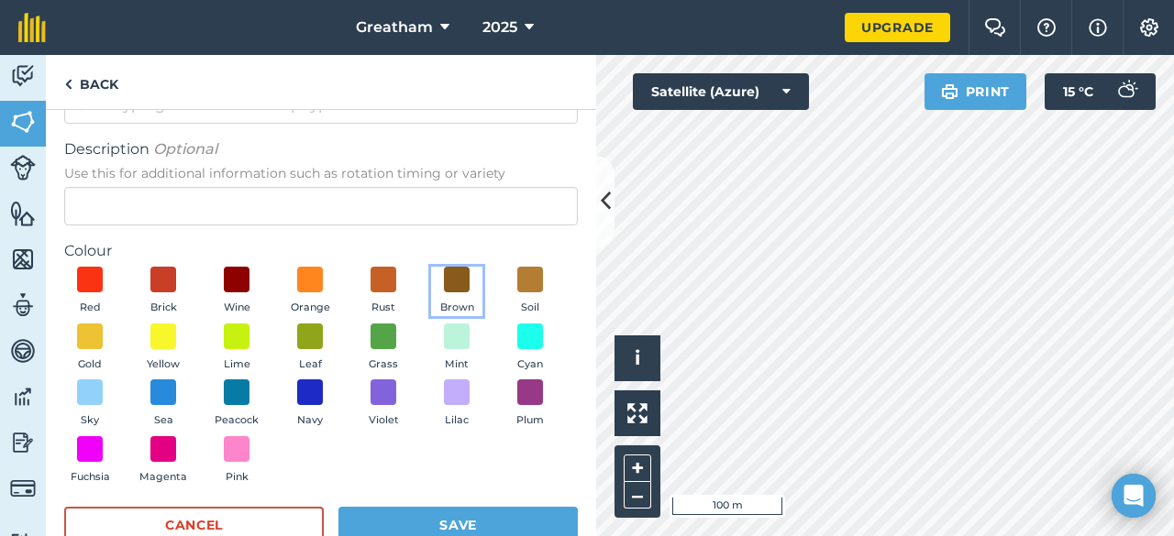
drag, startPoint x: 457, startPoint y: 285, endPoint x: 425, endPoint y: 404, distance: 123.5
click at [458, 285] on span at bounding box center [457, 280] width 26 height 26
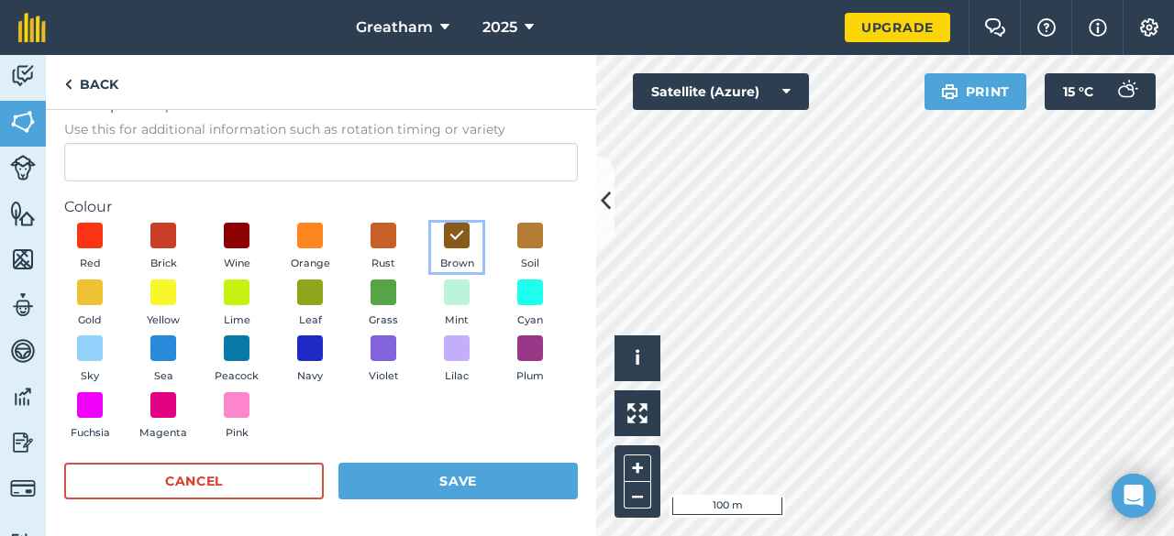
scroll to position [0, 0]
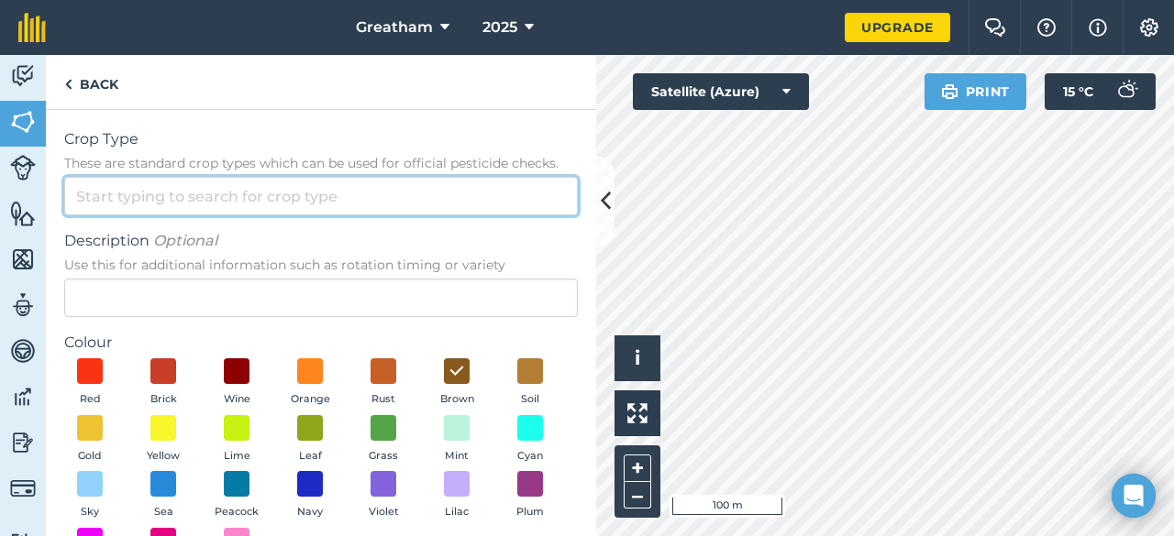
click at [256, 195] on input "Crop Type These are standard crop types which can be used for official pesticid…" at bounding box center [321, 196] width 514 height 39
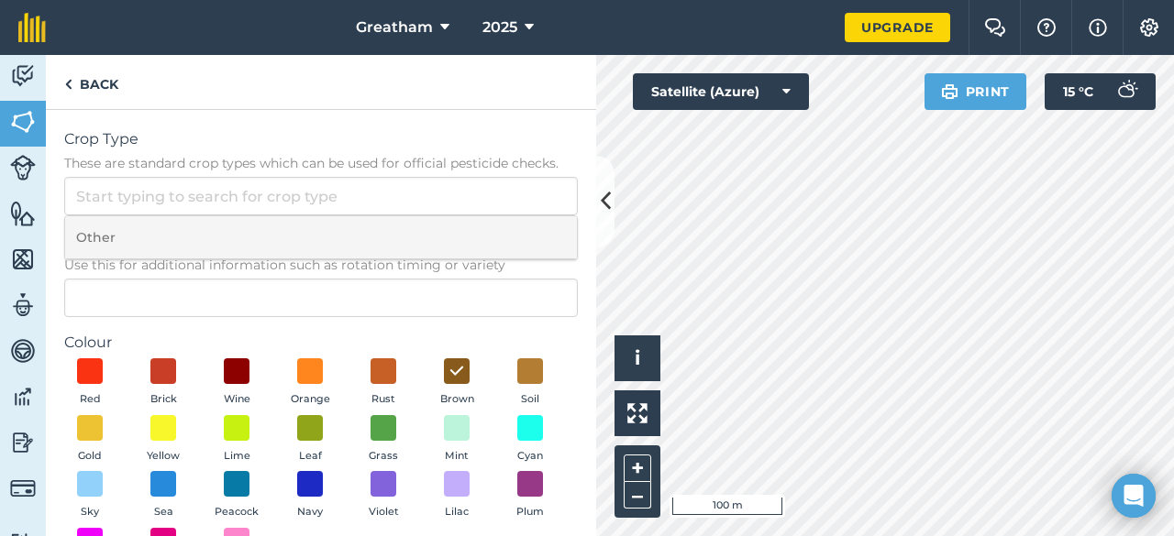
click at [265, 227] on li "Other" at bounding box center [321, 237] width 512 height 43
type input "Other"
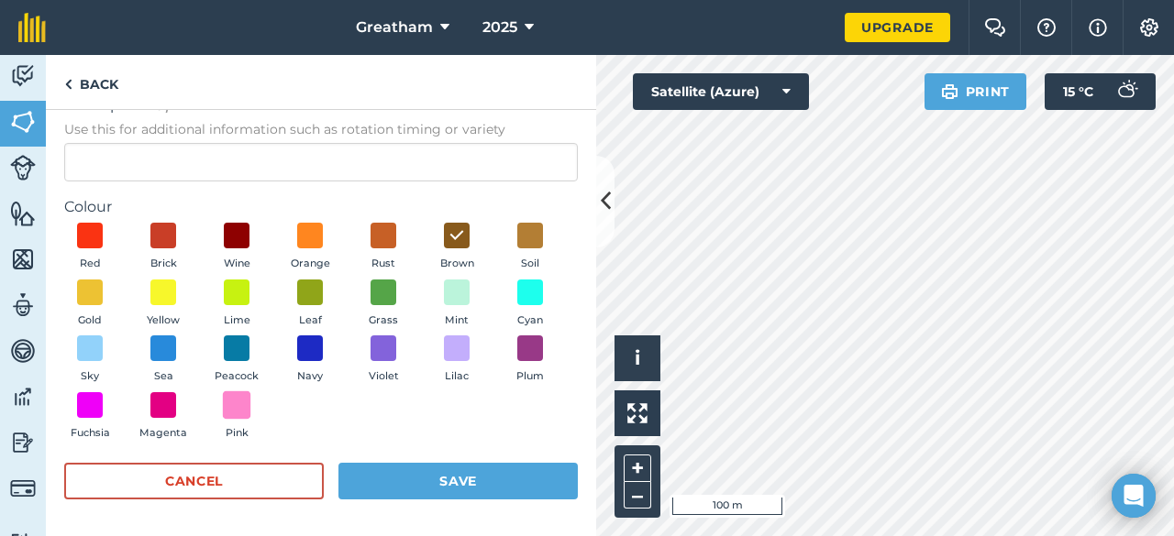
scroll to position [136, 0]
drag, startPoint x: 470, startPoint y: 483, endPoint x: 481, endPoint y: 473, distance: 14.9
click at [470, 483] on button "Save" at bounding box center [457, 481] width 239 height 37
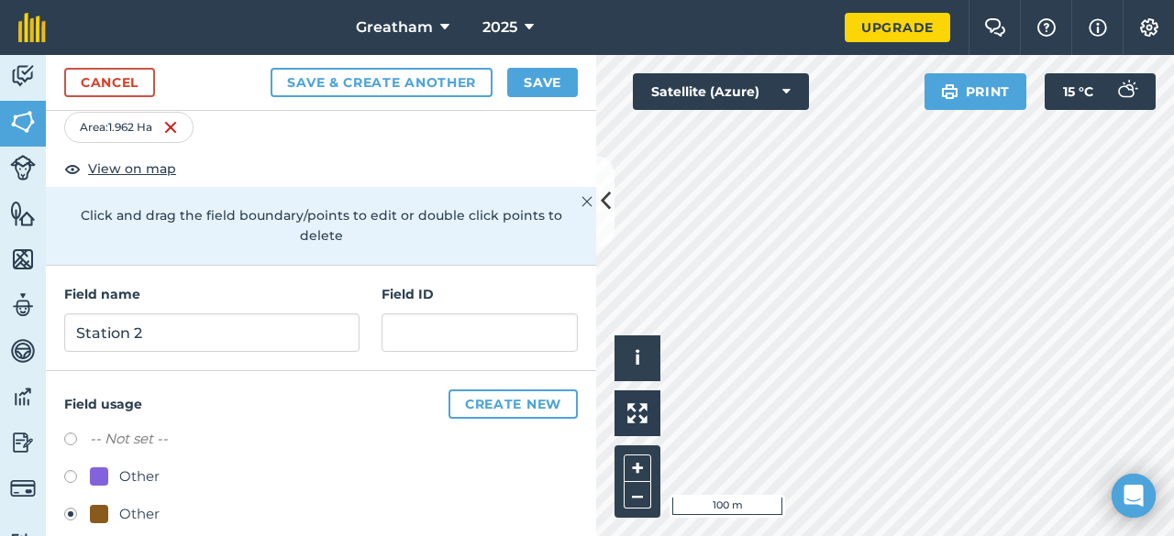
scroll to position [92, 0]
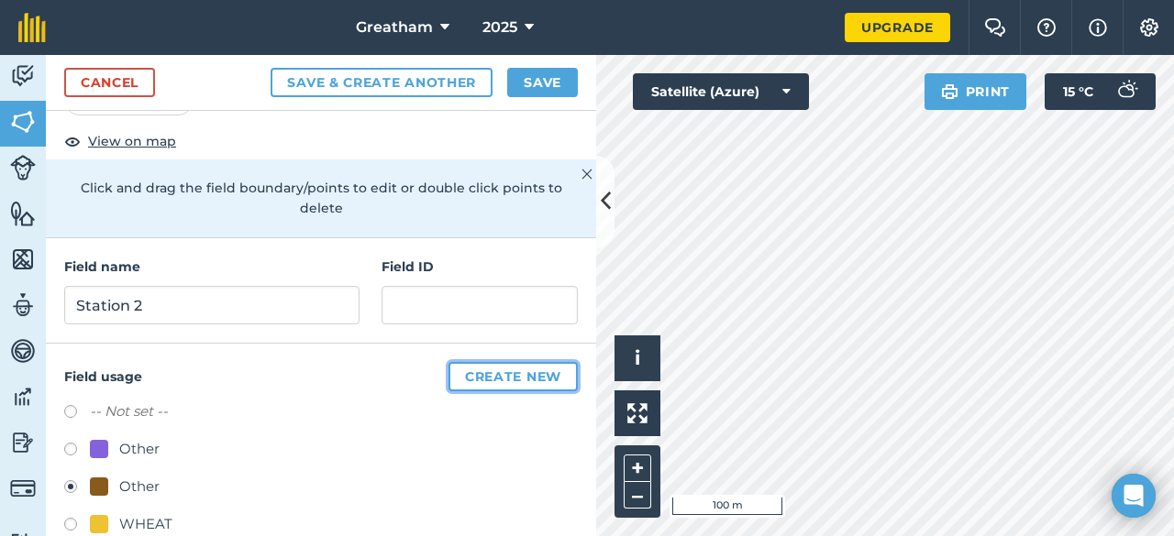
click at [494, 373] on button "Create new" at bounding box center [512, 376] width 129 height 29
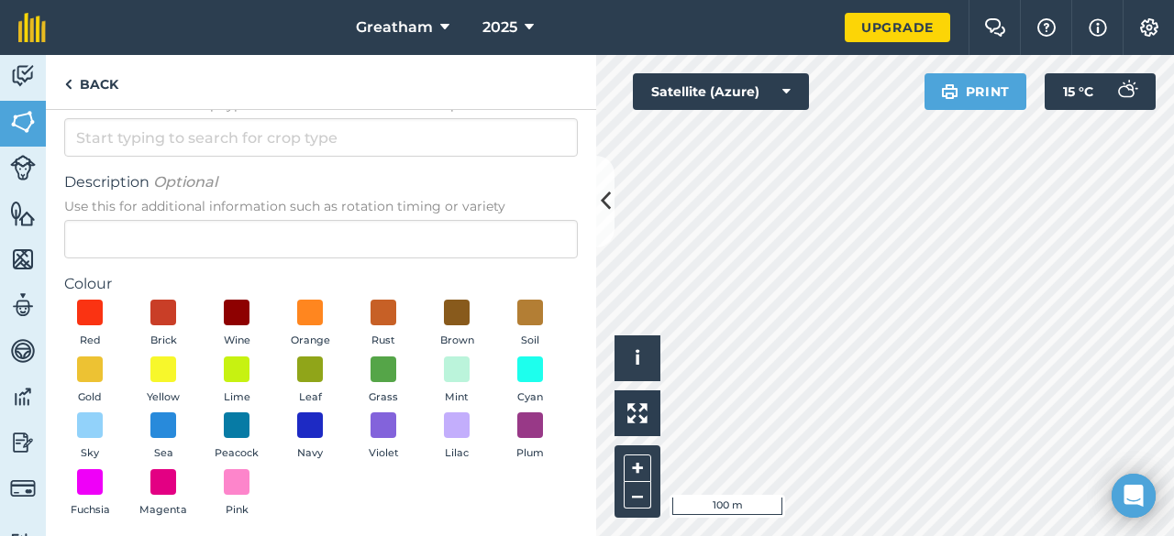
scroll to position [0, 0]
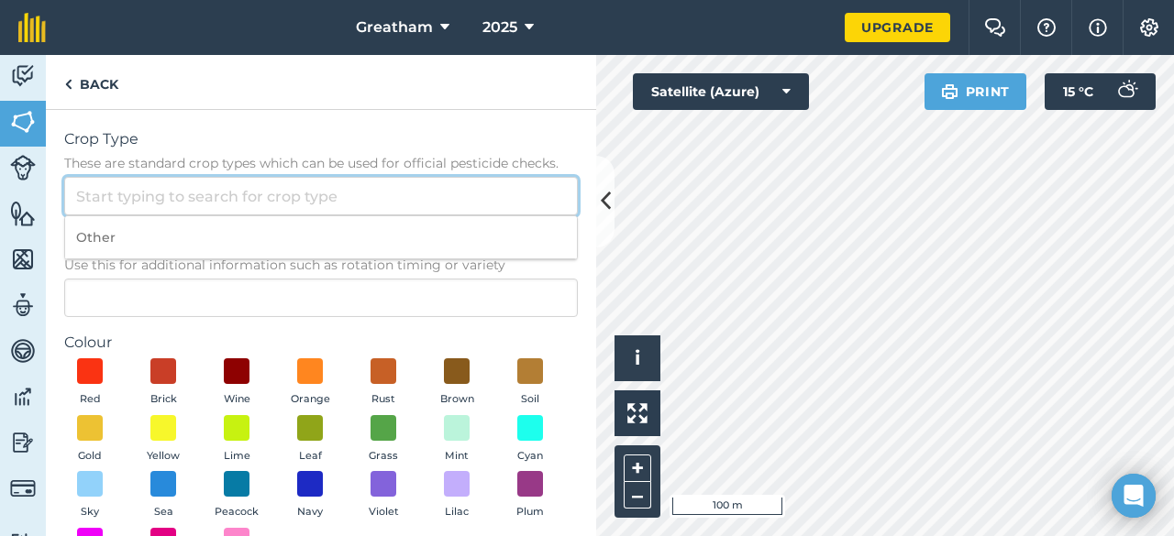
click at [436, 197] on input "Crop Type These are standard crop types which can be used for official pesticid…" at bounding box center [321, 196] width 514 height 39
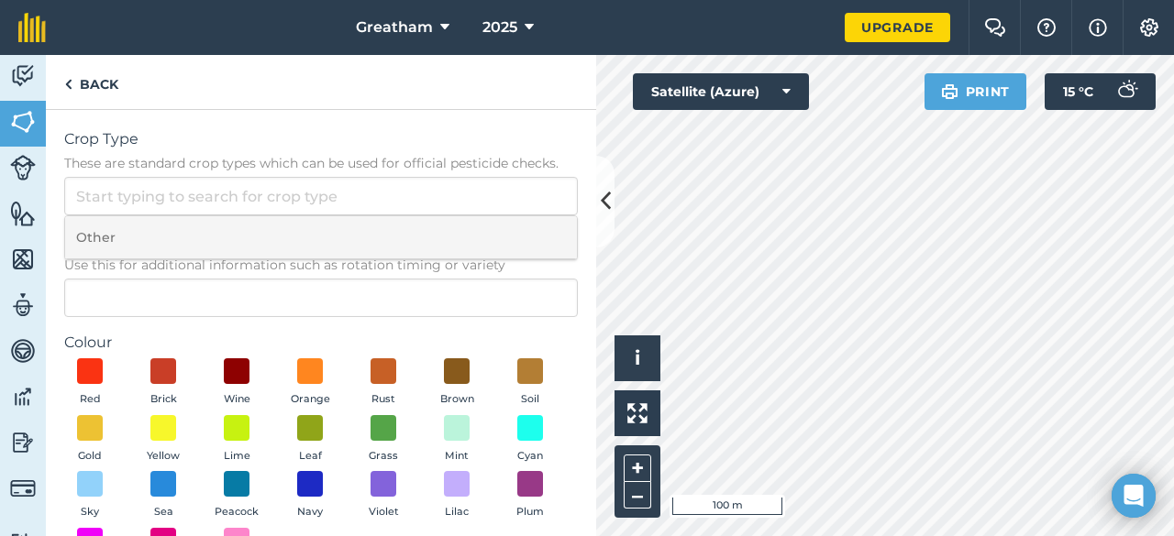
click at [337, 240] on li "Other" at bounding box center [321, 237] width 512 height 43
type input "Other"
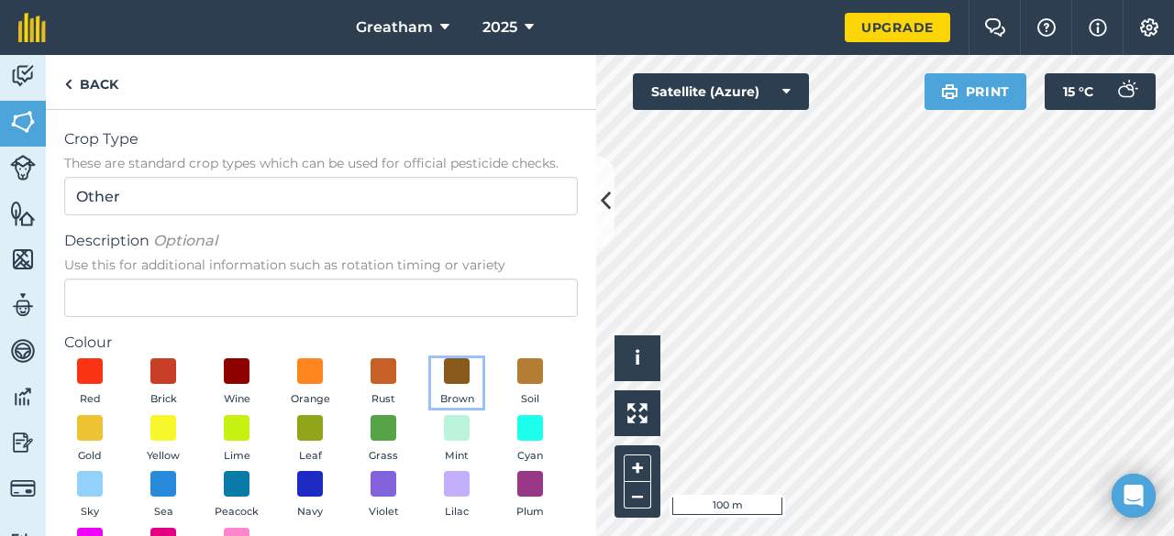
click at [472, 381] on button "Brown" at bounding box center [456, 384] width 51 height 50
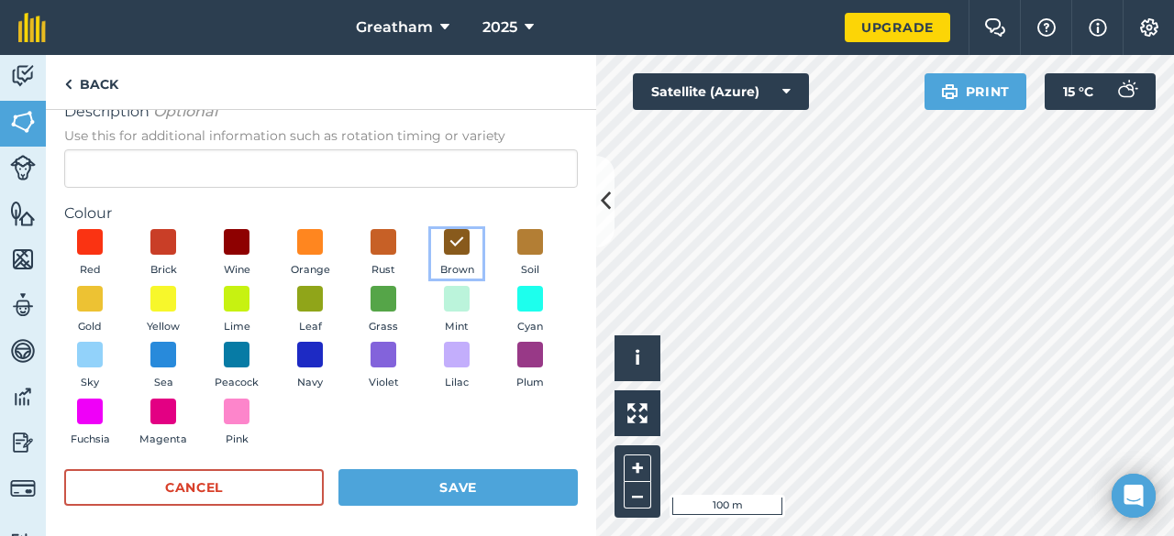
scroll to position [136, 0]
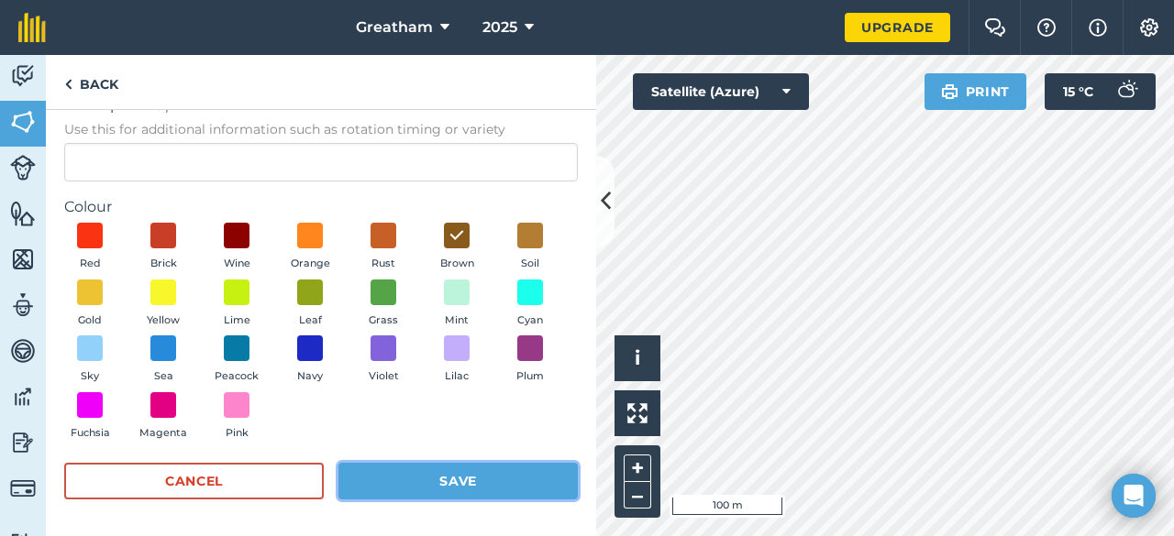
click at [472, 481] on button "Save" at bounding box center [457, 481] width 239 height 37
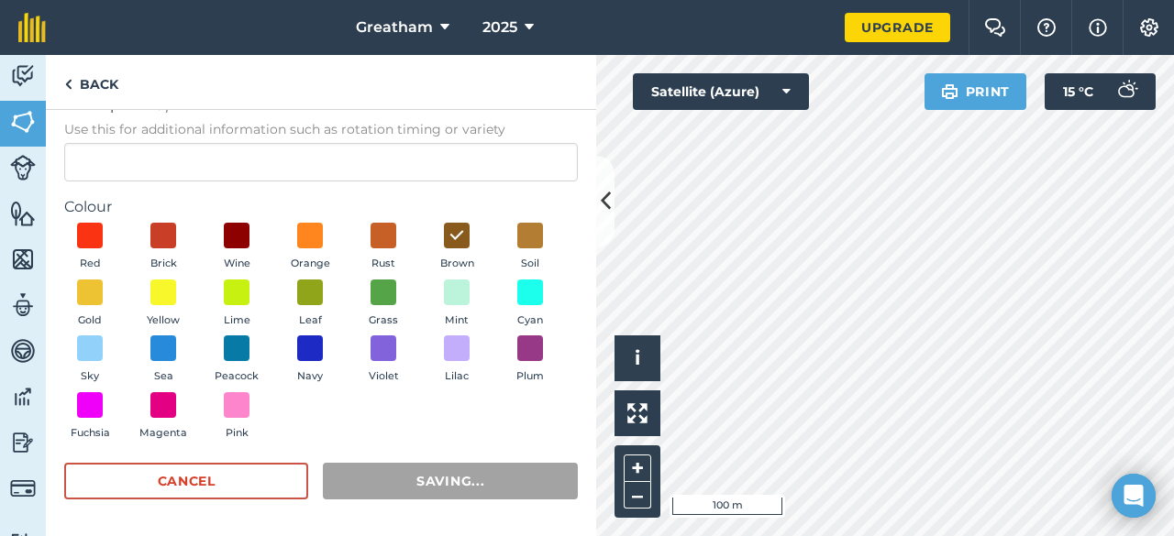
radio input "false"
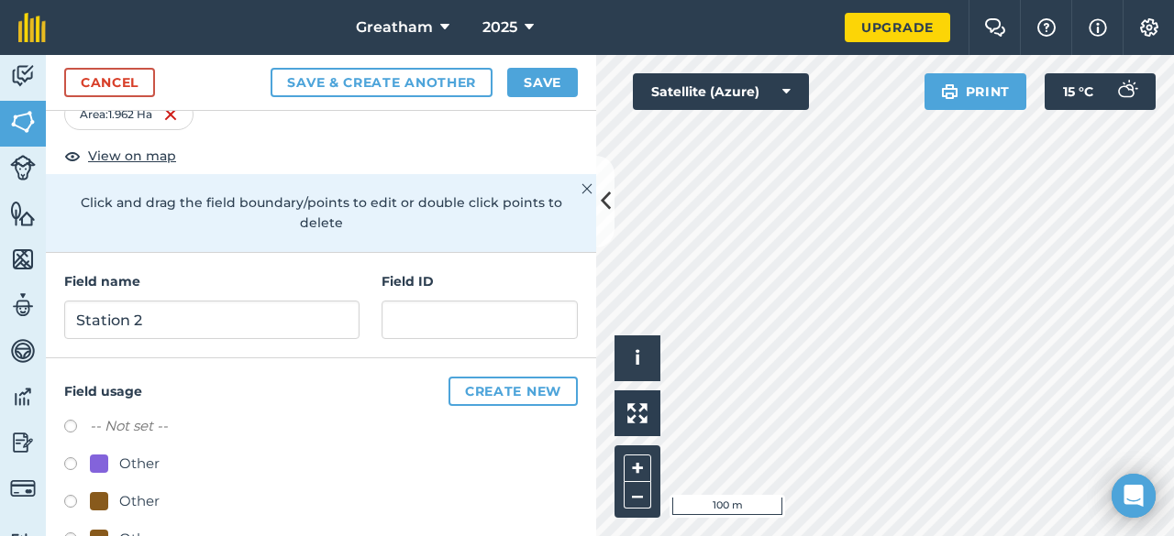
scroll to position [0, 0]
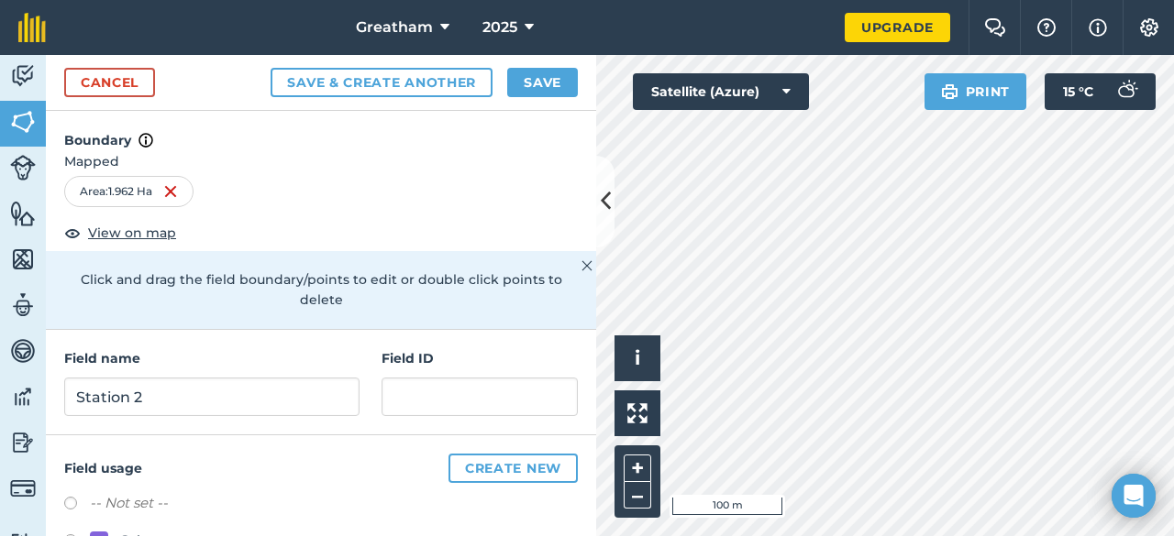
click at [266, 236] on div "Boundary Mapped Area : 1.962 Ha View on map Click and drag the field boundary/p…" at bounding box center [321, 220] width 550 height 219
click at [515, 86] on button "Save" at bounding box center [542, 82] width 71 height 29
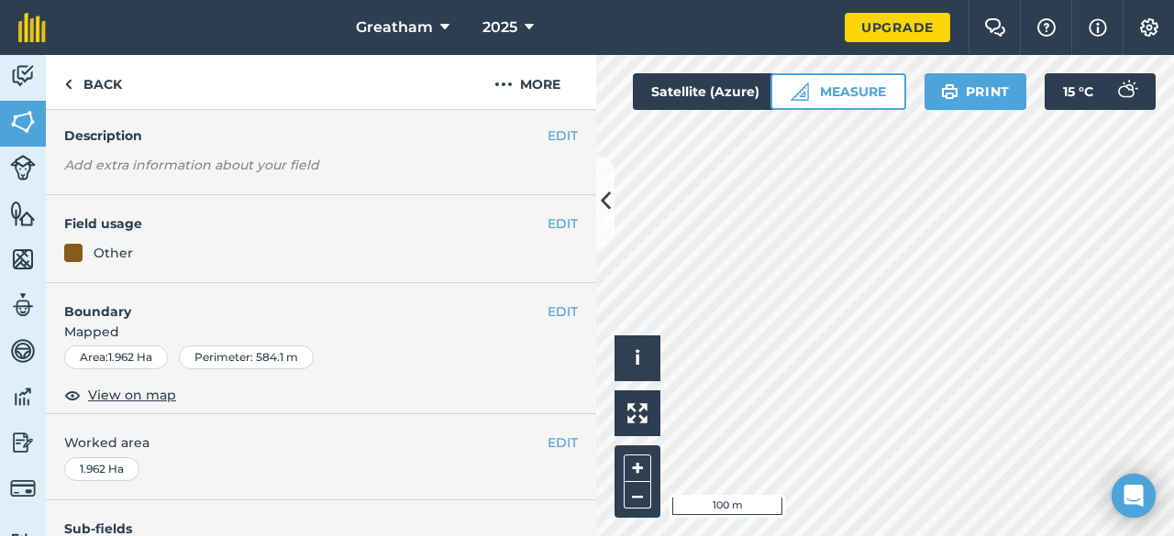
scroll to position [183, 0]
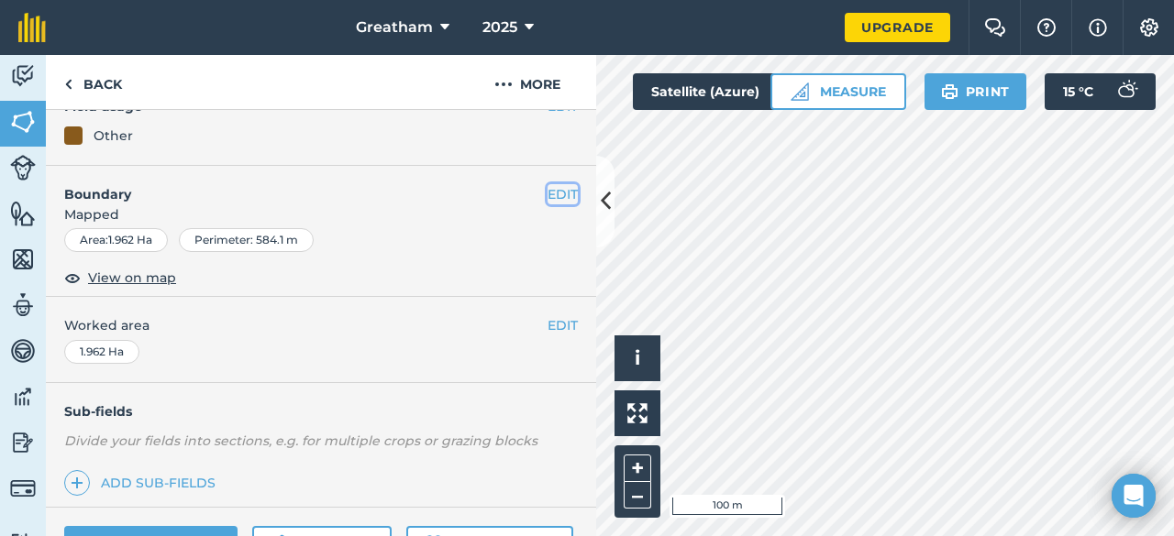
click at [552, 190] on button "EDIT" at bounding box center [562, 194] width 30 height 20
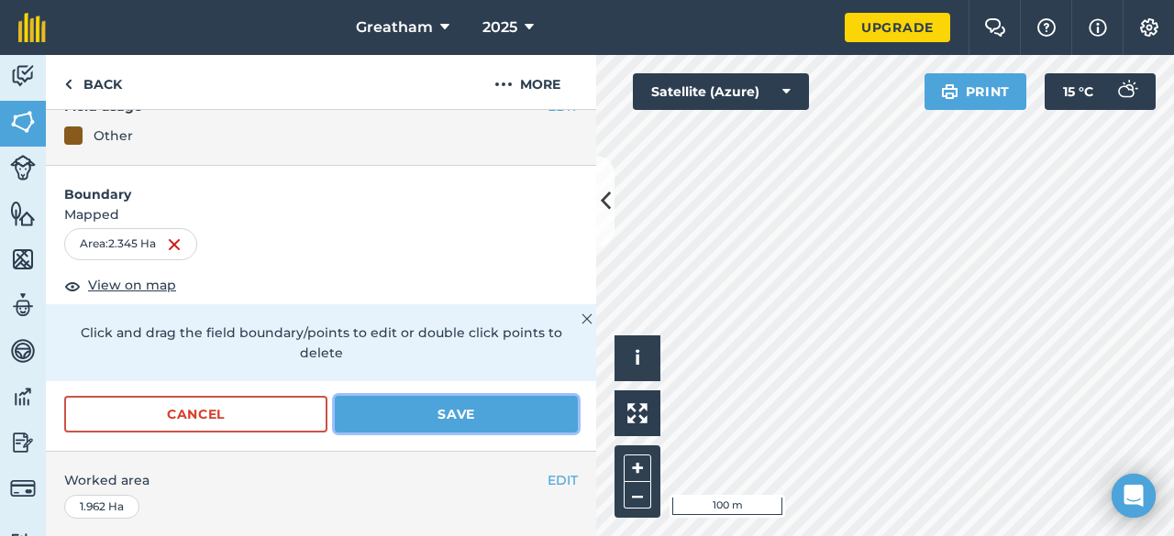
drag, startPoint x: 422, startPoint y: 401, endPoint x: 418, endPoint y: 390, distance: 11.6
click at [422, 399] on button "Save" at bounding box center [456, 414] width 243 height 37
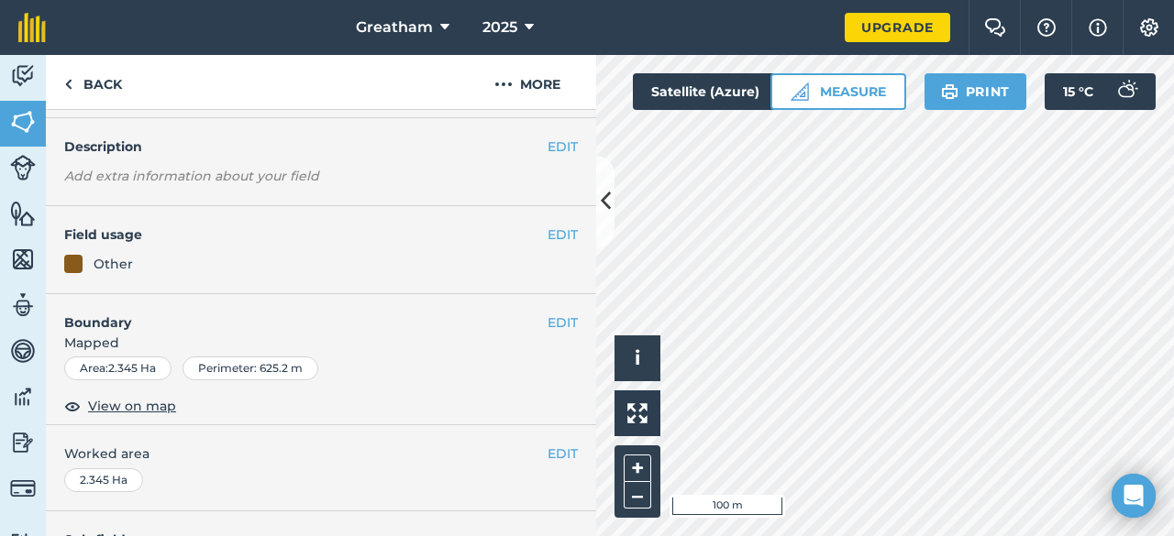
scroll to position [0, 0]
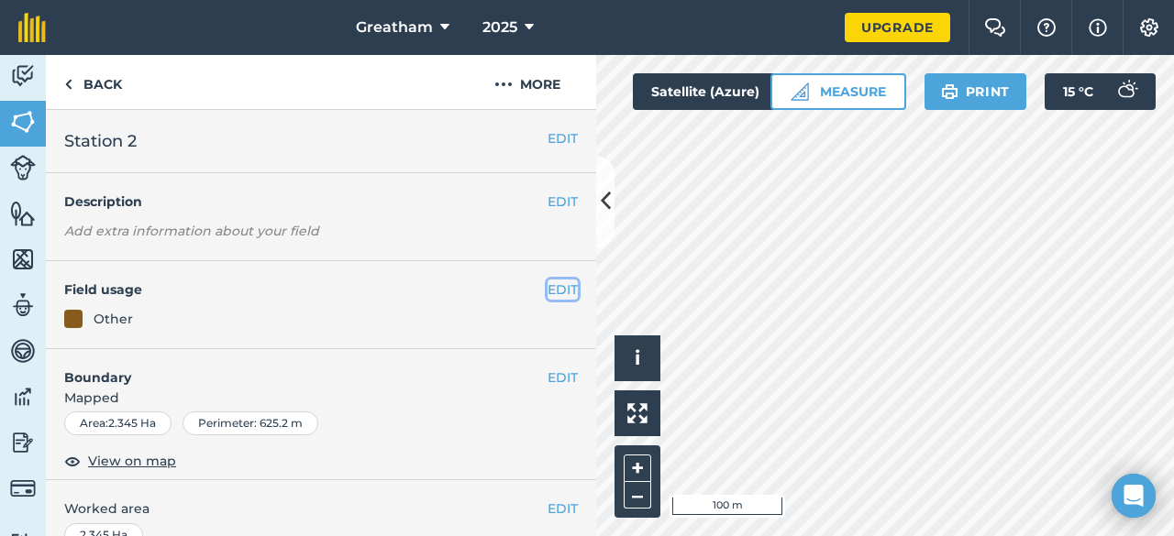
click at [558, 298] on button "EDIT" at bounding box center [562, 290] width 30 height 20
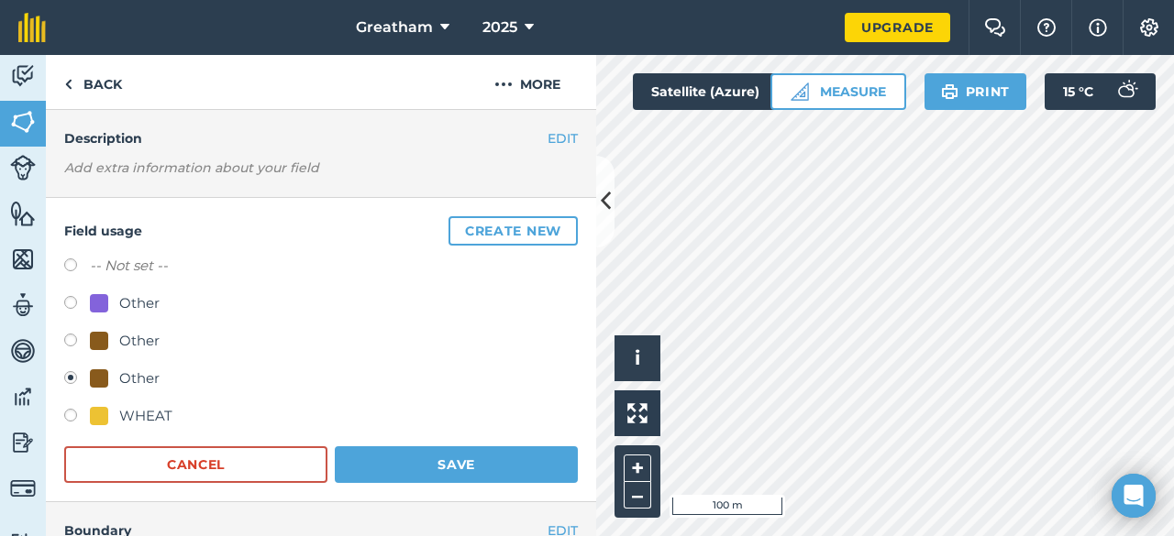
scroll to position [92, 0]
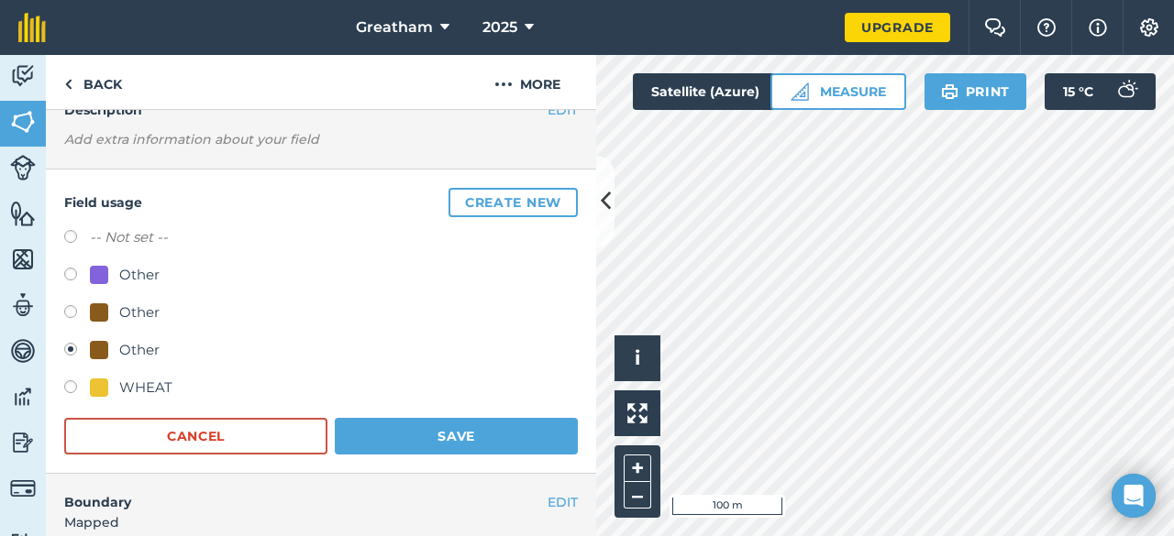
click at [139, 342] on div "Other" at bounding box center [139, 350] width 40 height 22
click at [511, 203] on button "Create new" at bounding box center [512, 202] width 129 height 29
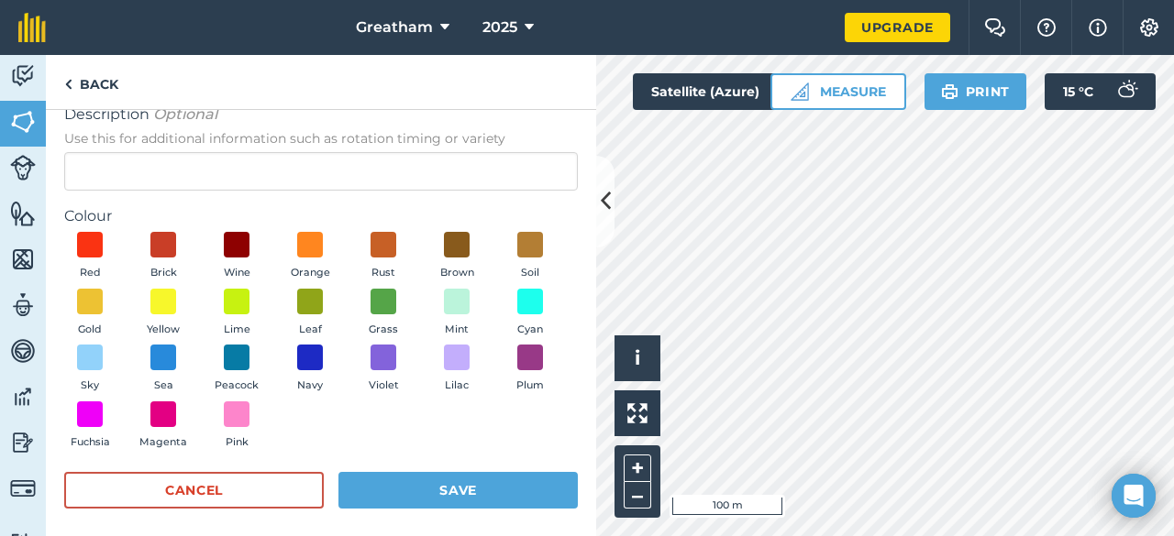
scroll to position [136, 0]
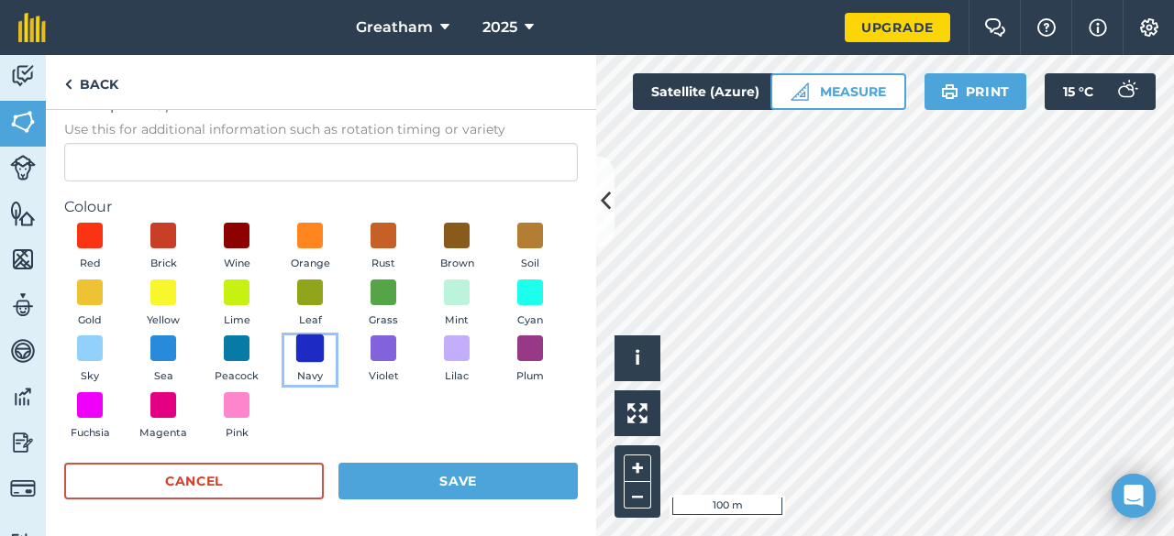
click at [325, 346] on span at bounding box center [310, 349] width 28 height 28
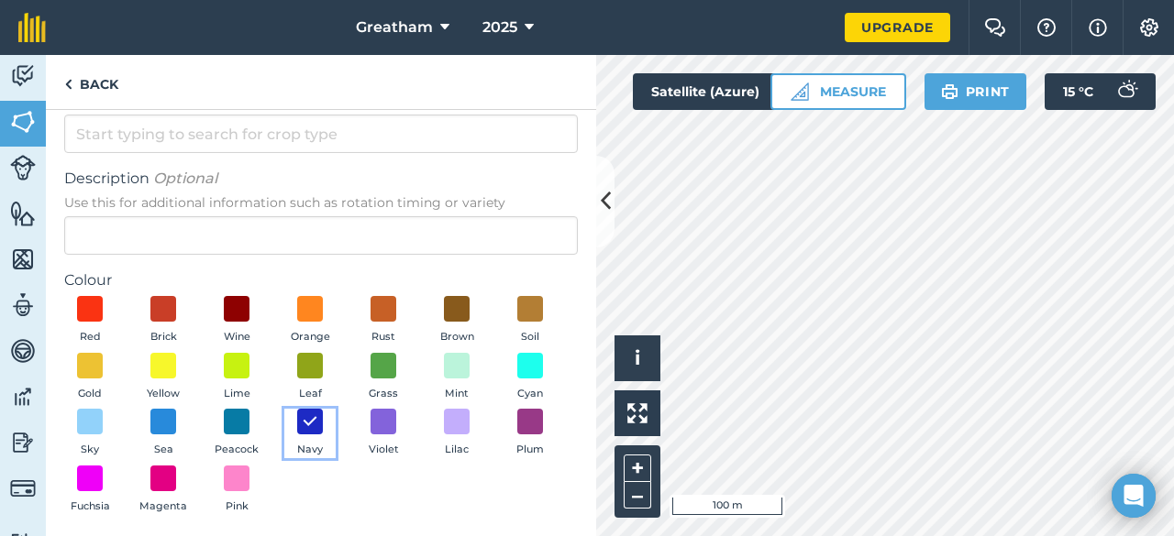
scroll to position [0, 0]
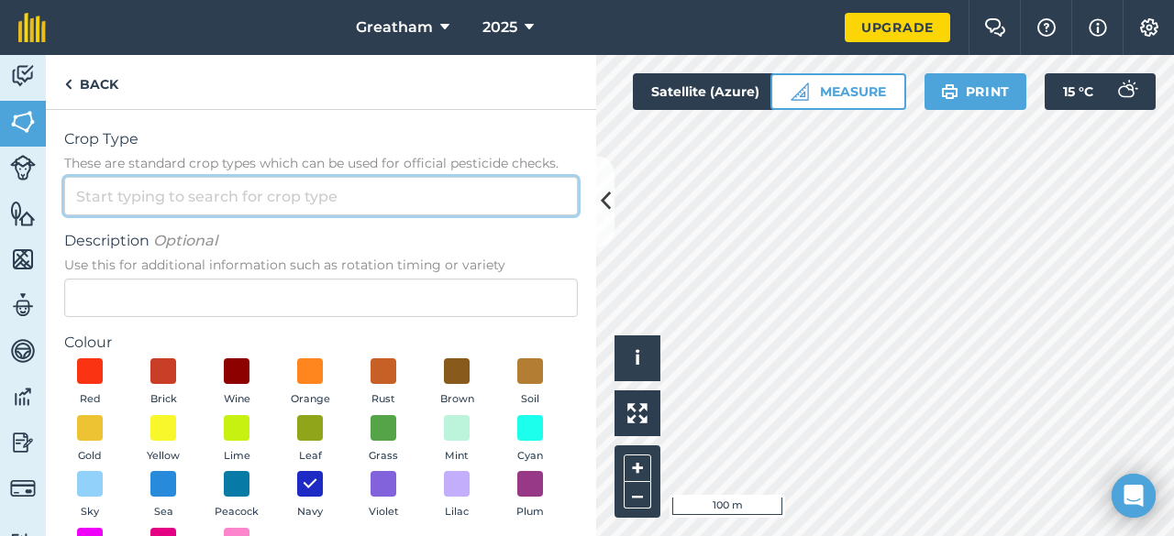
click at [388, 205] on input "Crop Type These are standard crop types which can be used for official pesticid…" at bounding box center [321, 196] width 514 height 39
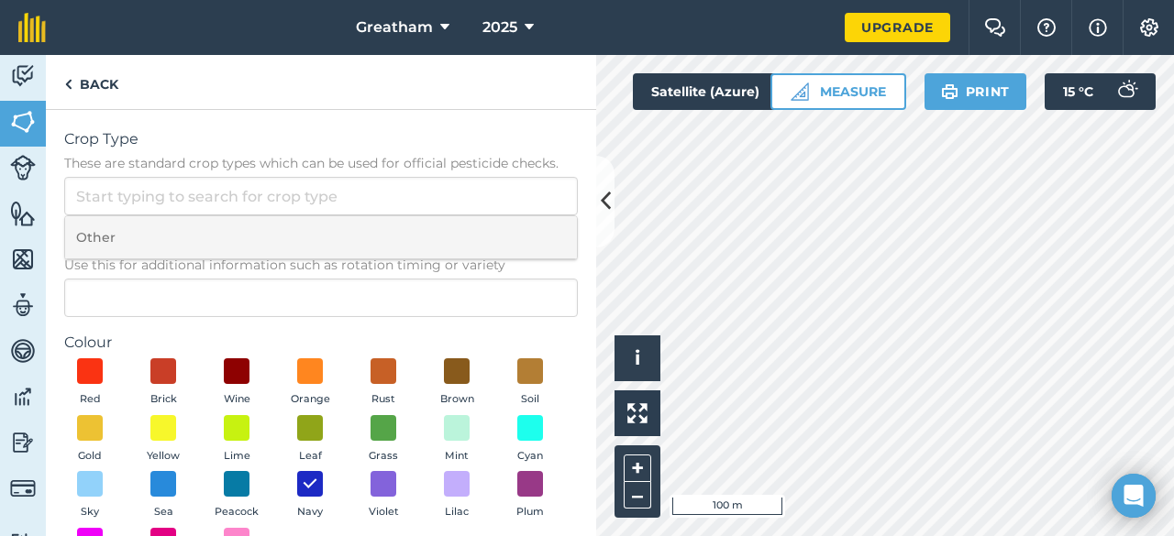
click at [368, 221] on li "Other" at bounding box center [321, 237] width 512 height 43
type input "Other"
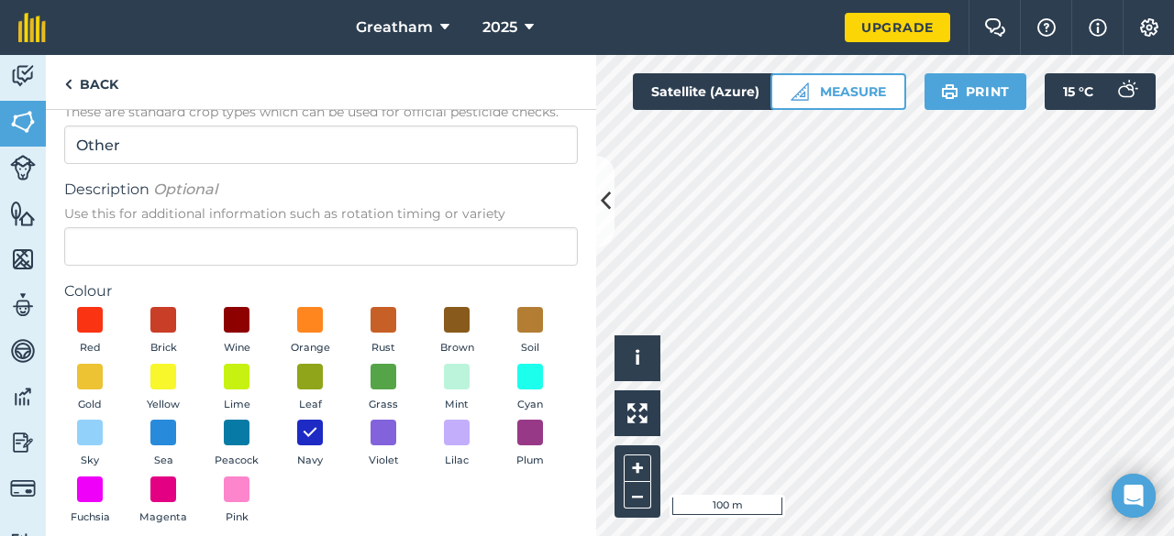
scroll to position [136, 0]
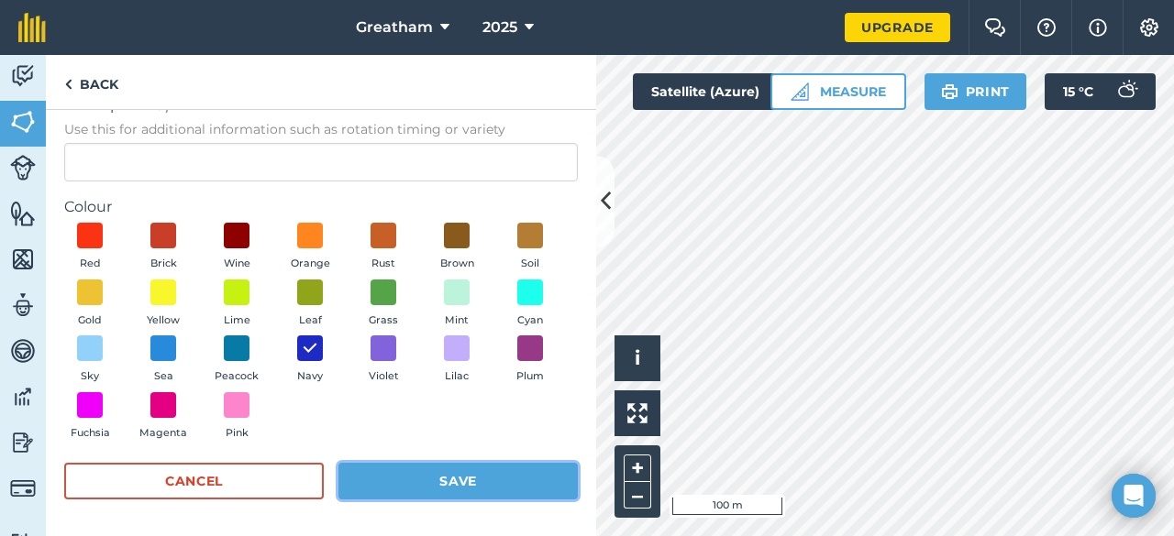
click at [493, 490] on button "Save" at bounding box center [457, 481] width 239 height 37
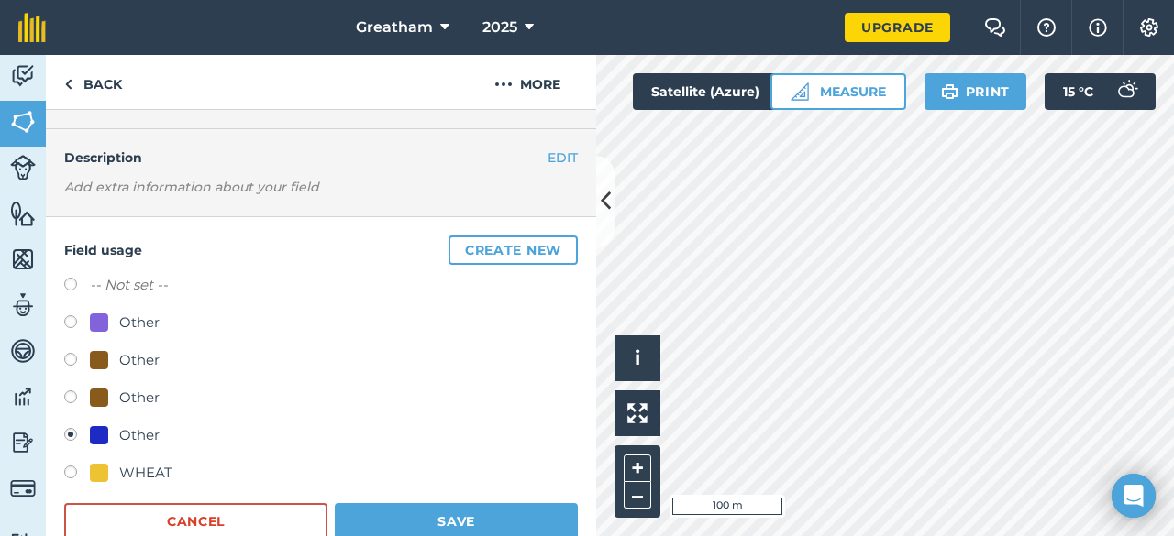
scroll to position [183, 0]
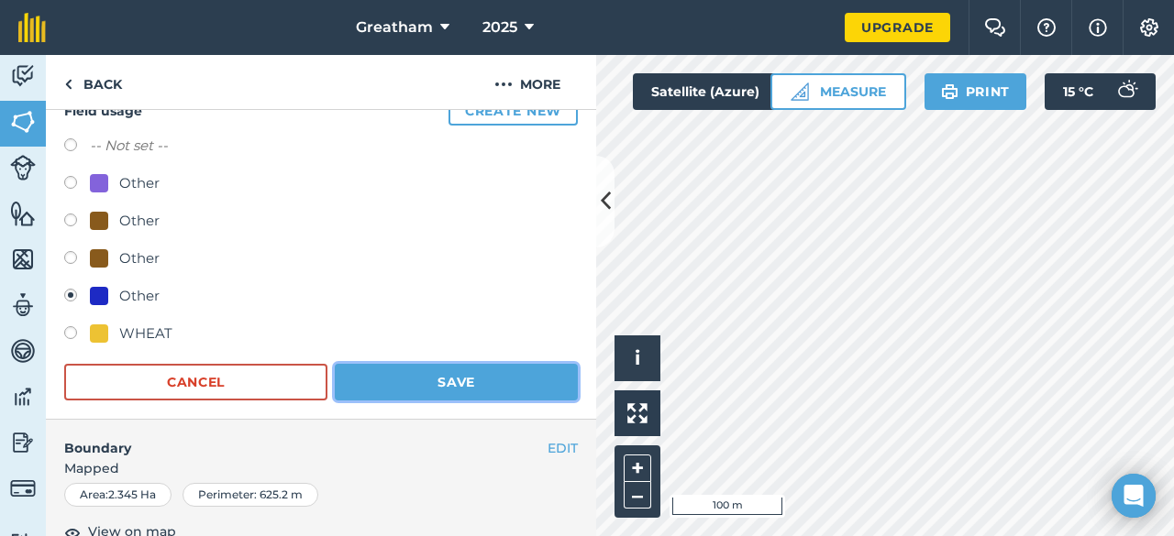
click at [486, 385] on button "Save" at bounding box center [456, 382] width 243 height 37
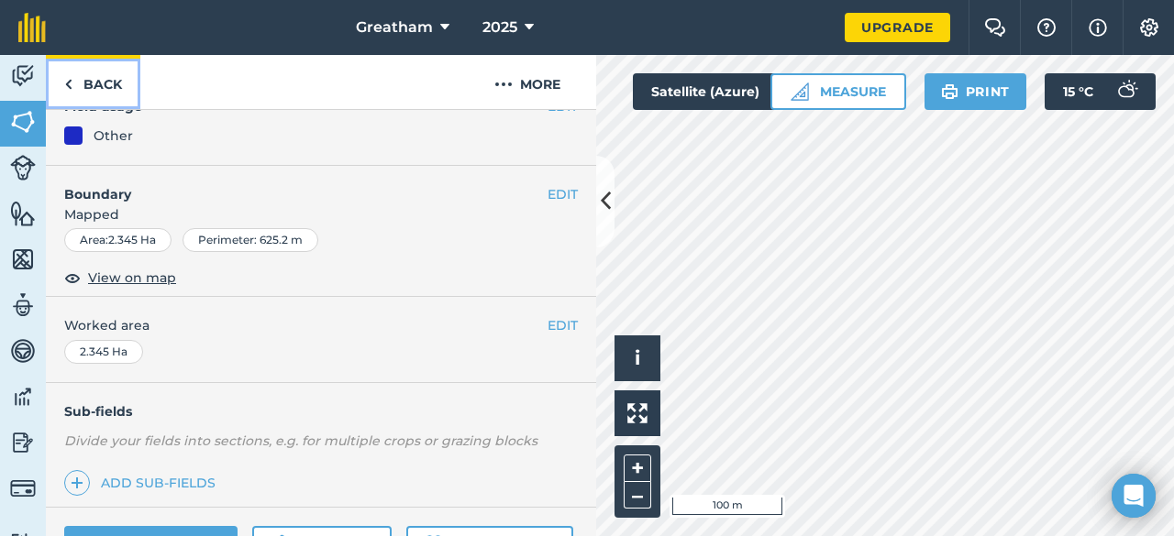
click at [108, 91] on link "Back" at bounding box center [93, 82] width 94 height 54
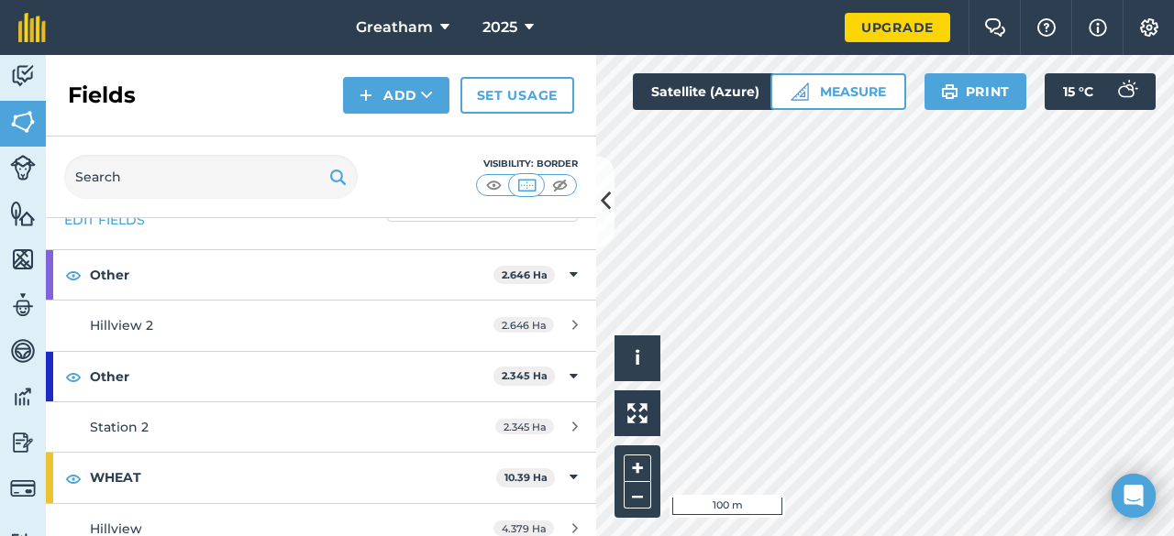
scroll to position [92, 0]
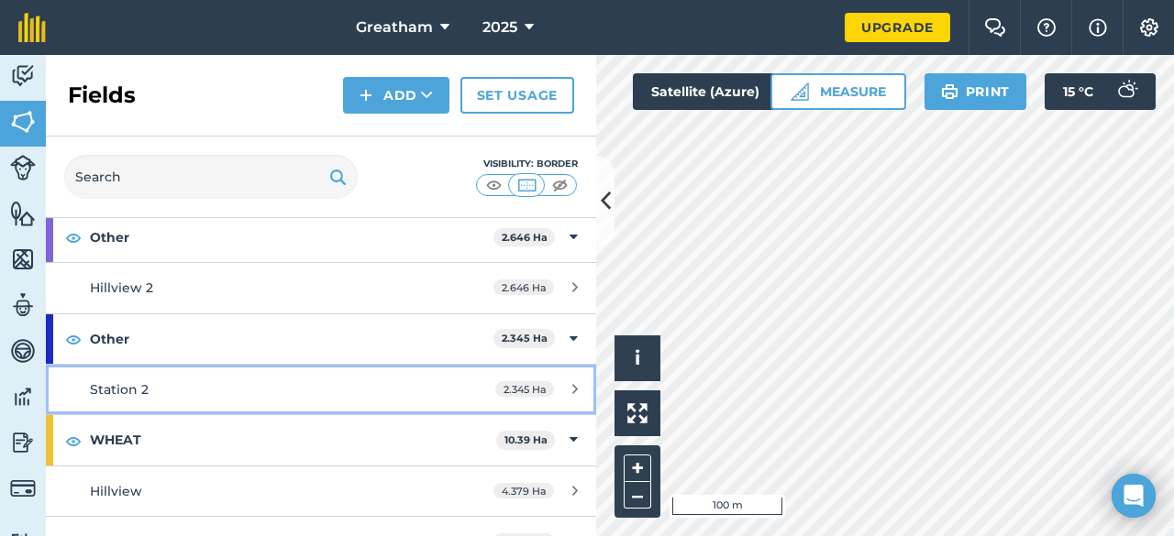
click at [250, 388] on div "Station 2" at bounding box center [262, 390] width 345 height 20
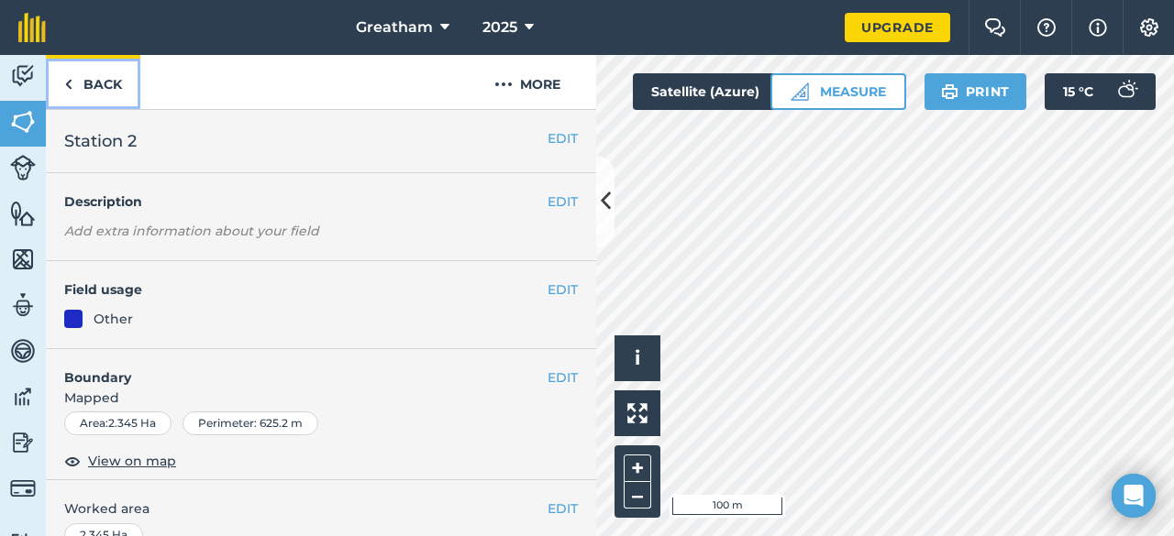
click at [114, 83] on link "Back" at bounding box center [93, 82] width 94 height 54
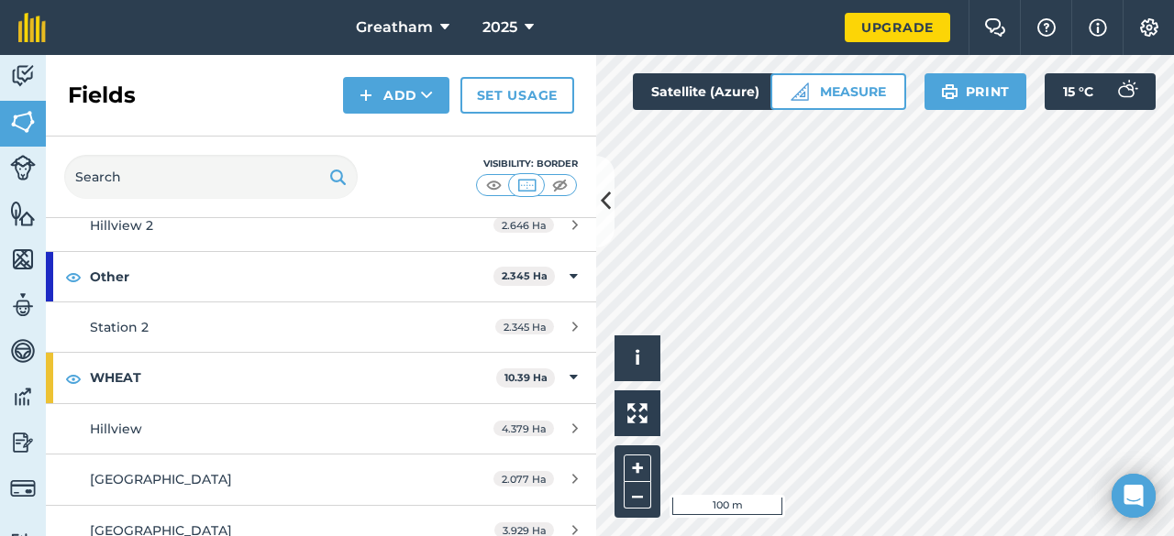
scroll to position [170, 0]
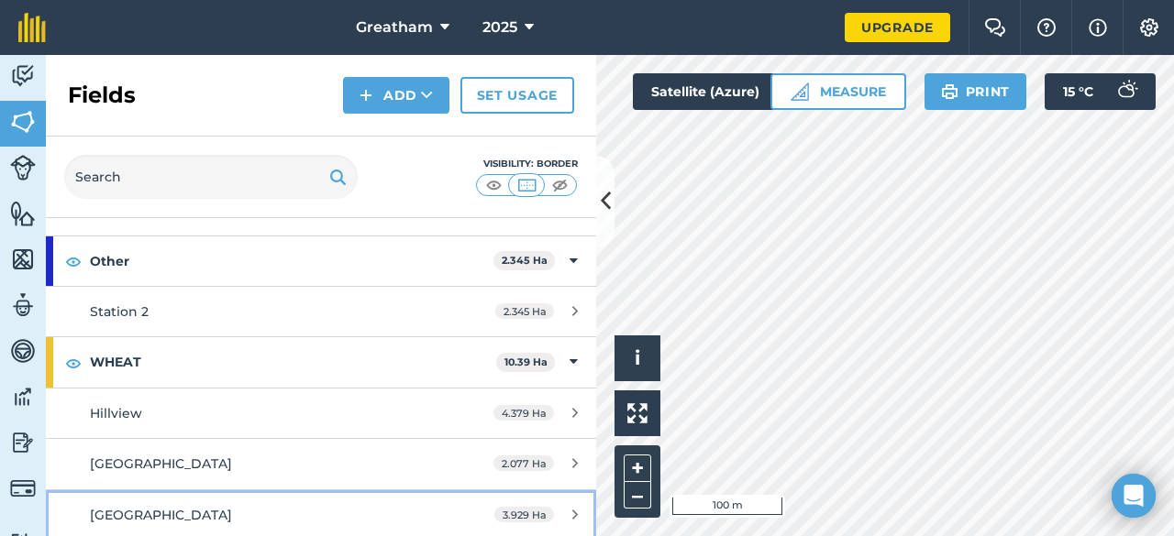
click at [185, 505] on div "Station Field" at bounding box center [262, 515] width 345 height 20
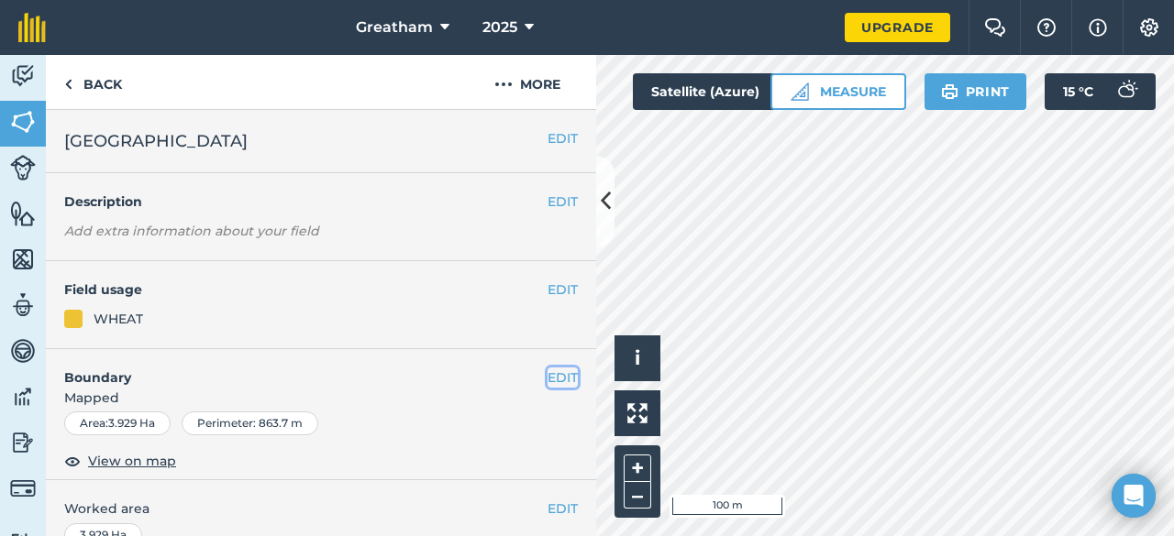
click at [551, 376] on button "EDIT" at bounding box center [562, 378] width 30 height 20
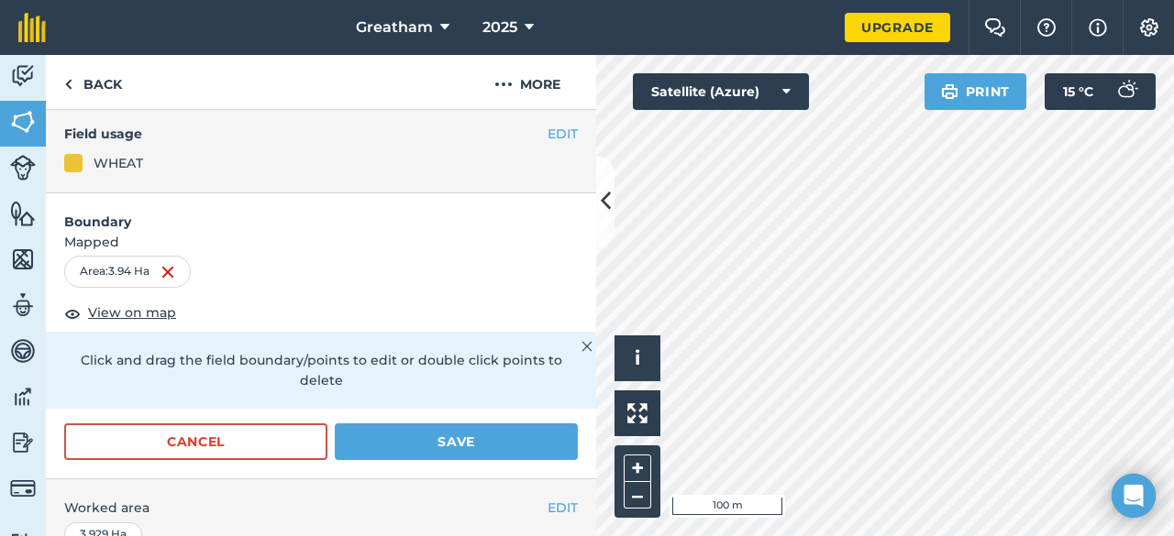
scroll to position [183, 0]
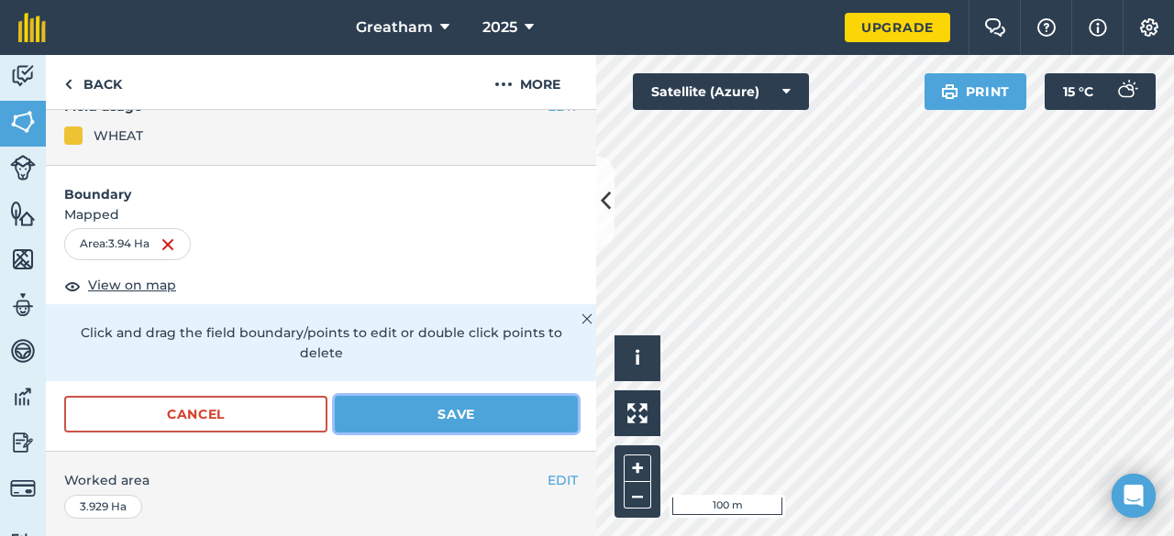
click at [391, 415] on button "Save" at bounding box center [456, 414] width 243 height 37
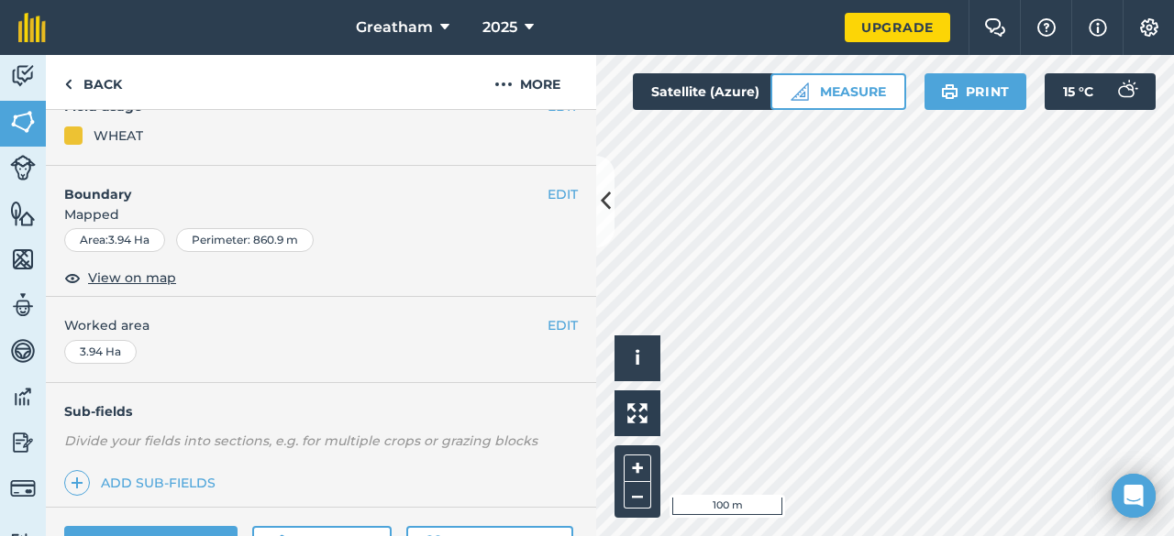
click at [260, 242] on div "Perimeter : 860.9 m" at bounding box center [245, 240] width 138 height 24
click at [547, 196] on button "EDIT" at bounding box center [562, 194] width 30 height 20
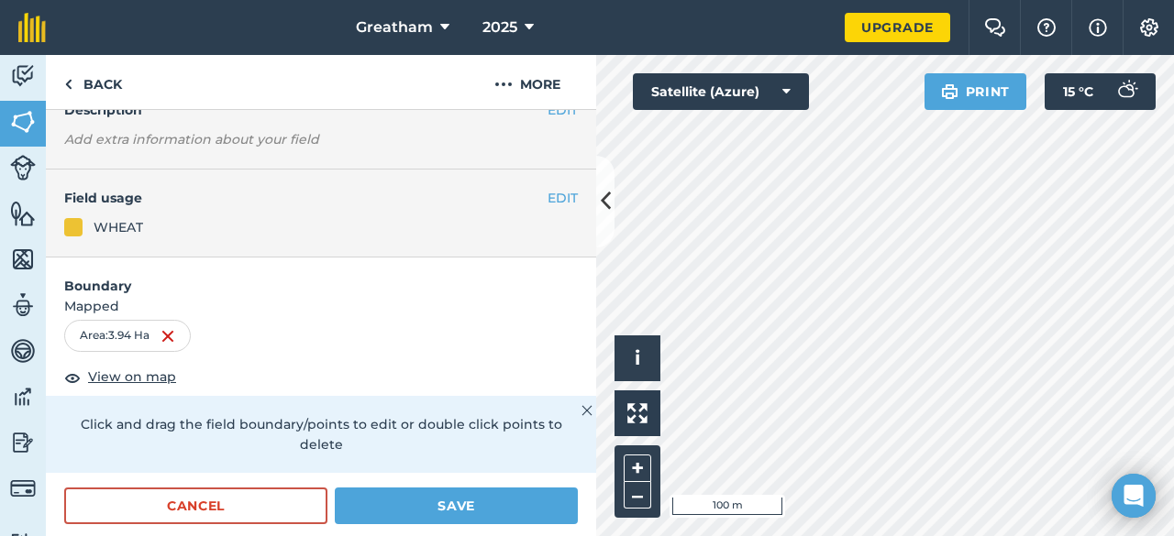
scroll to position [0, 0]
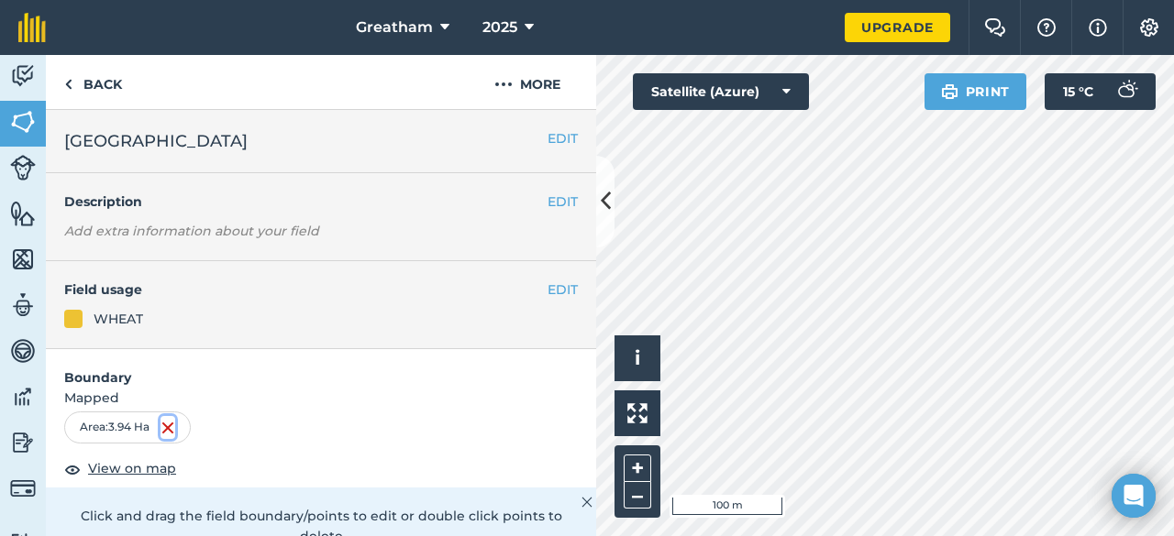
click at [170, 425] on img at bounding box center [167, 428] width 15 height 22
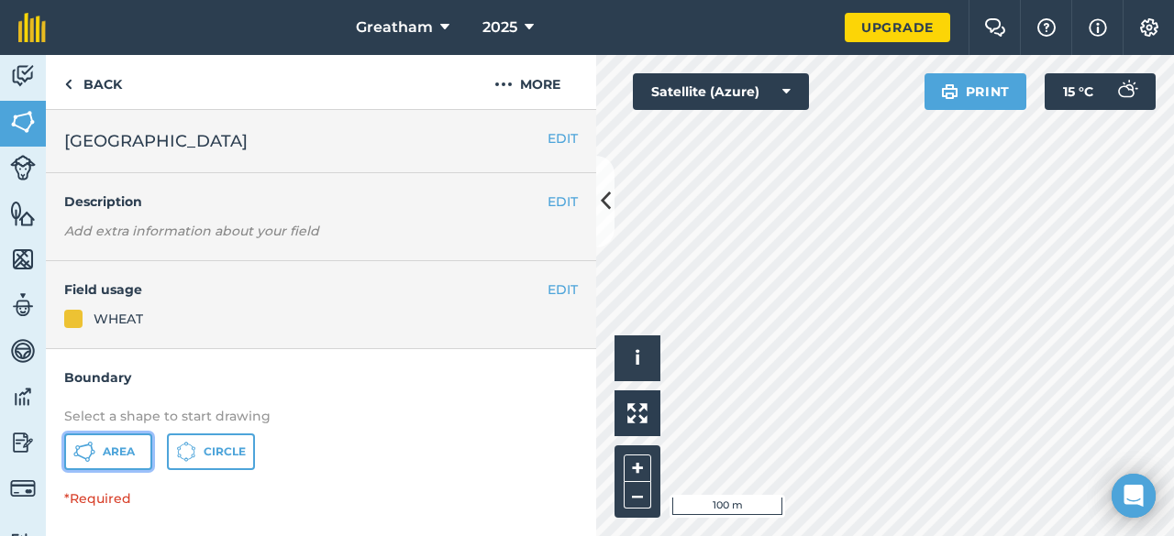
click at [142, 452] on button "Area" at bounding box center [108, 452] width 88 height 37
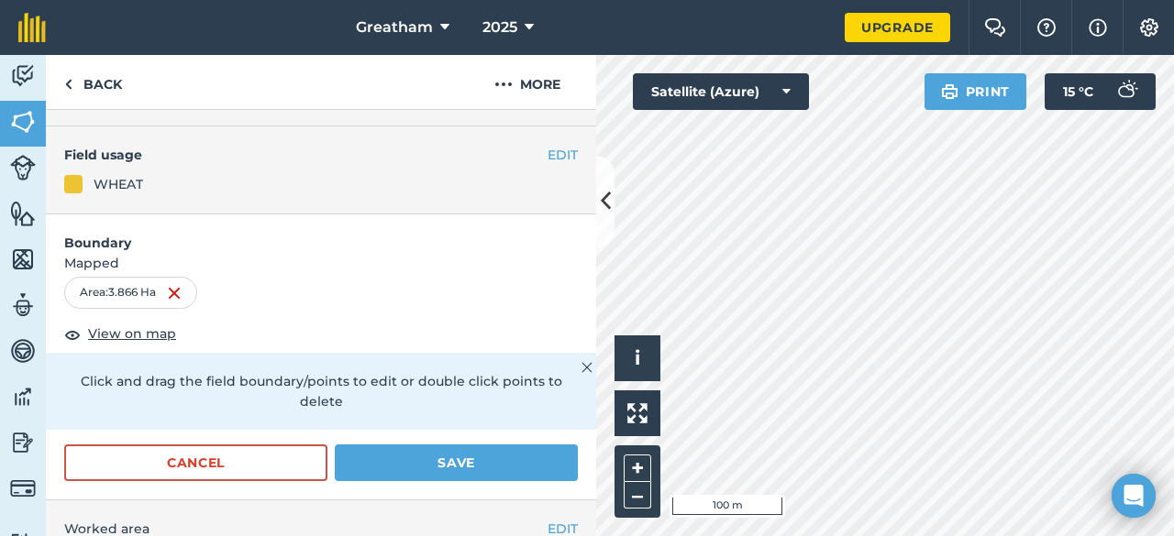
scroll to position [183, 0]
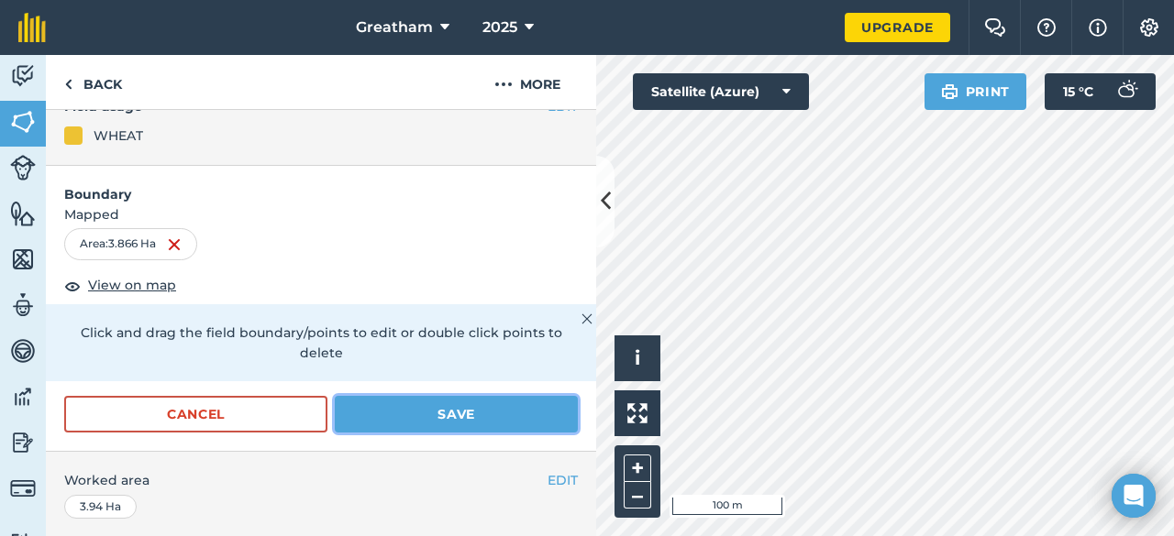
click at [460, 410] on button "Save" at bounding box center [456, 414] width 243 height 37
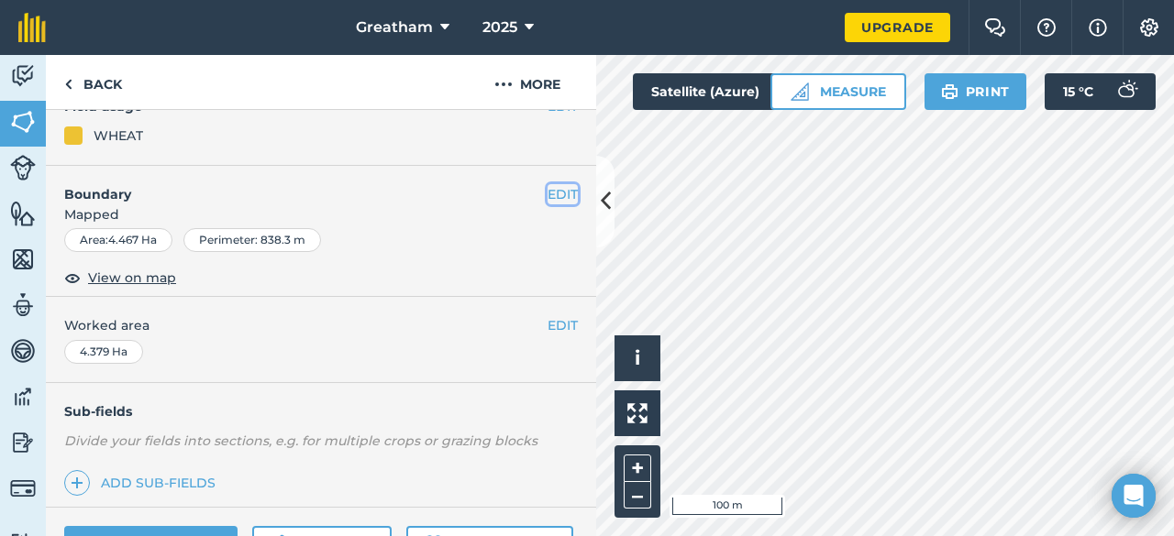
click at [549, 201] on button "EDIT" at bounding box center [562, 194] width 30 height 20
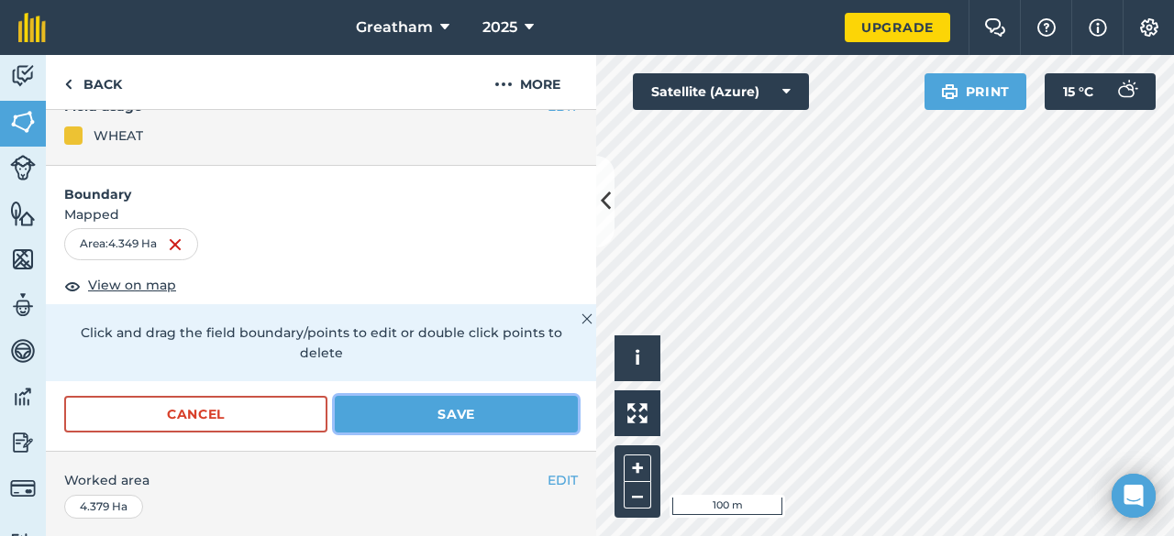
click at [512, 408] on button "Save" at bounding box center [456, 414] width 243 height 37
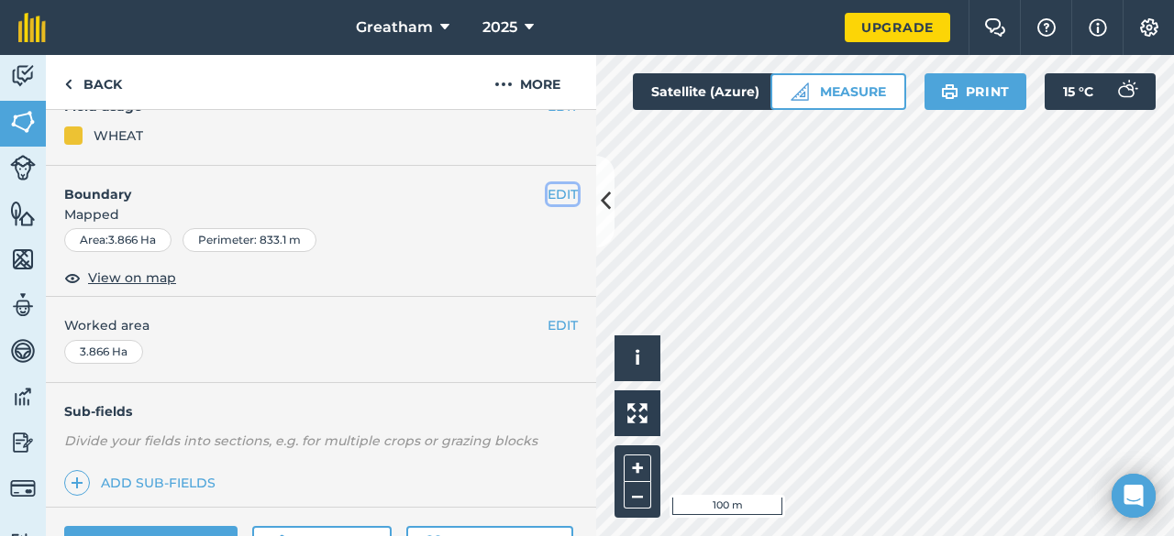
click at [552, 201] on button "EDIT" at bounding box center [562, 194] width 30 height 20
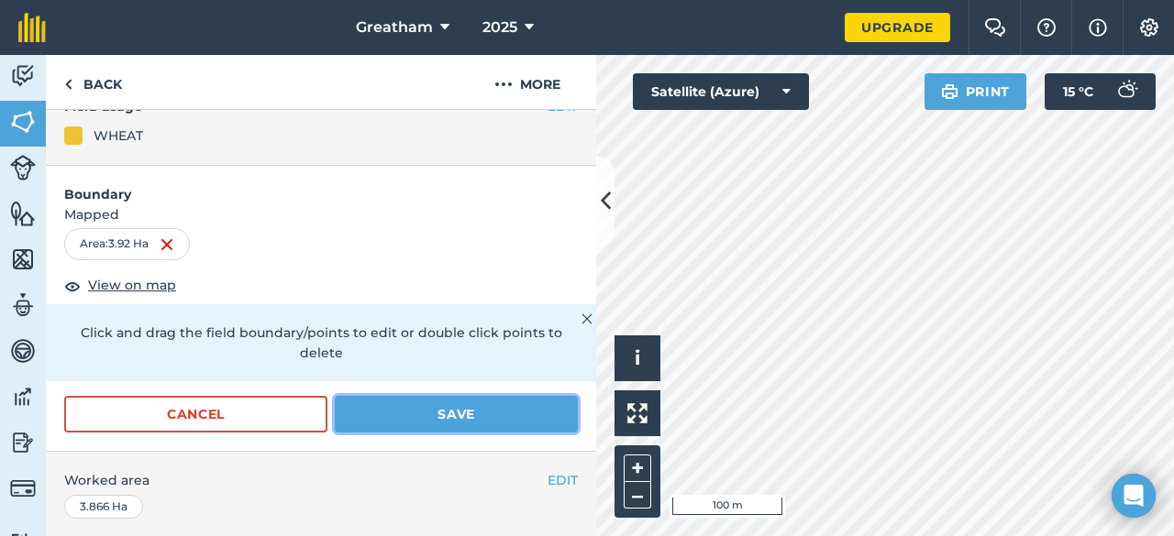
click at [536, 403] on button "Save" at bounding box center [456, 414] width 243 height 37
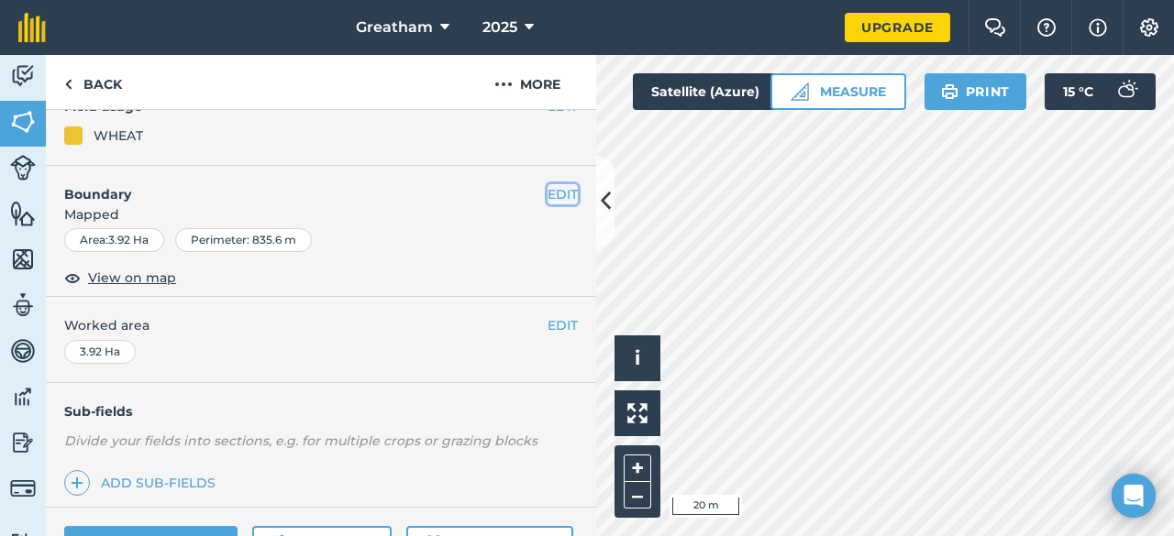
click at [547, 197] on button "EDIT" at bounding box center [562, 194] width 30 height 20
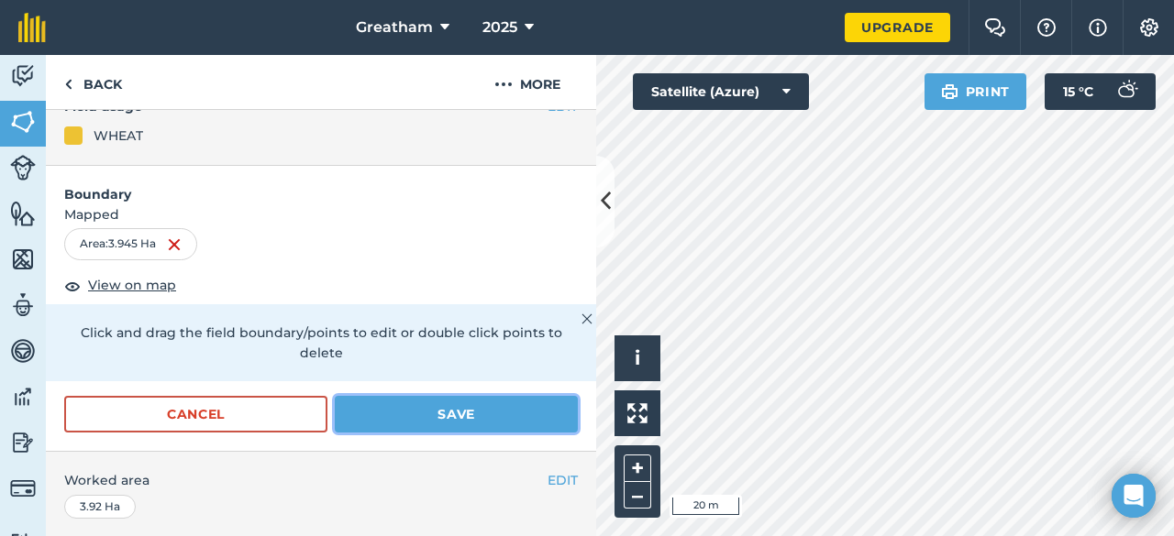
click at [446, 419] on button "Save" at bounding box center [456, 414] width 243 height 37
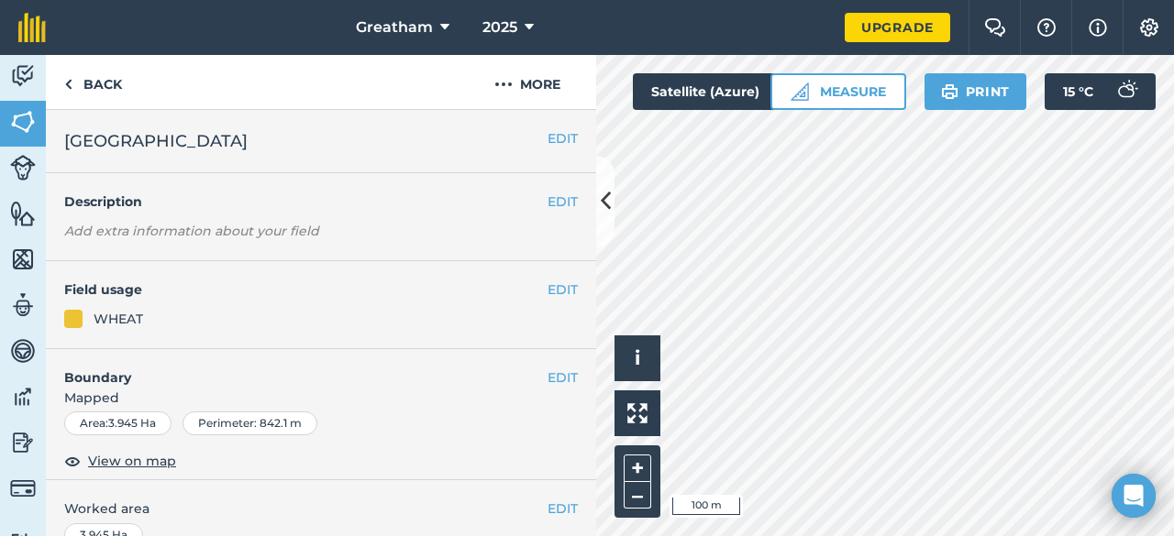
click at [700, 536] on html "Greatham 2025 Upgrade Farm Chat Help Info Settings Map printing is not availabl…" at bounding box center [587, 268] width 1174 height 536
click at [1050, 105] on div "Click to start drawing i © 2025 TomTom, Microsoft 100 m + – Satellite (Azure) M…" at bounding box center [885, 295] width 578 height 481
click at [827, 86] on button "Measure" at bounding box center [838, 91] width 136 height 37
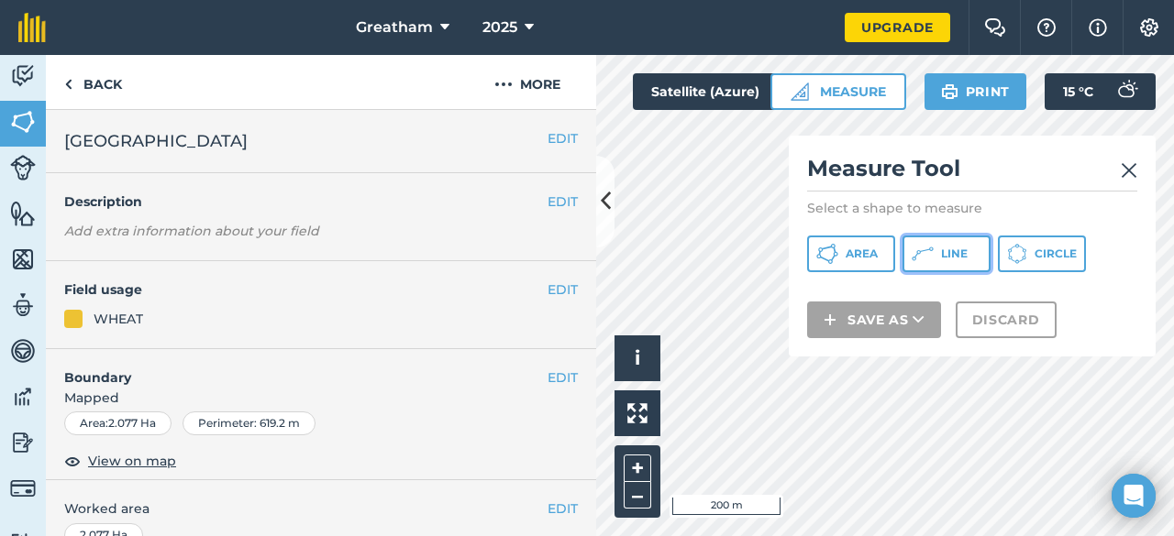
click at [962, 254] on span "Line" at bounding box center [954, 254] width 27 height 15
click at [1132, 178] on img at bounding box center [1129, 171] width 17 height 22
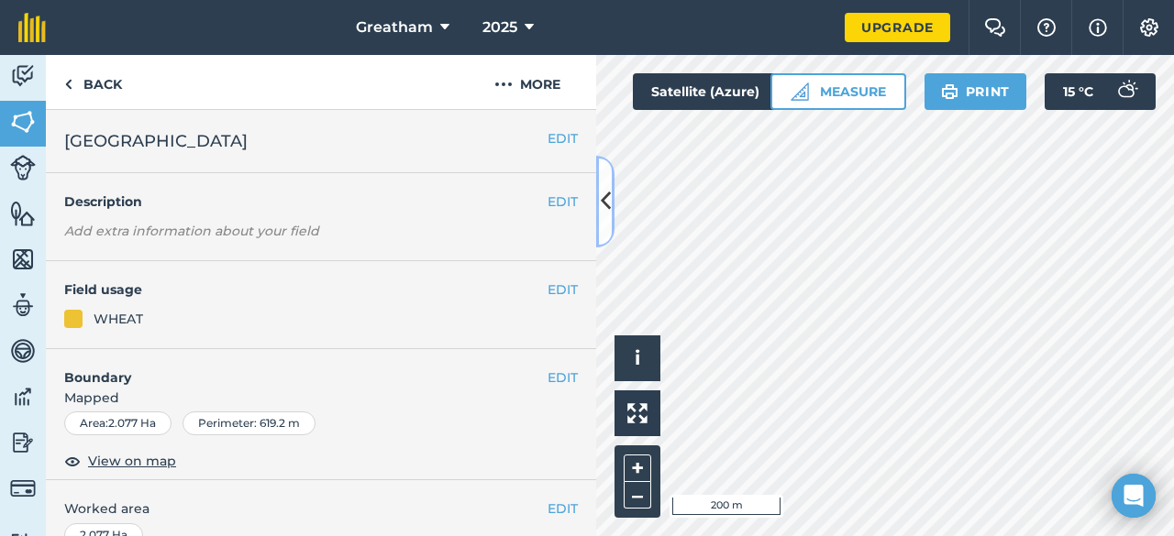
click at [612, 183] on button at bounding box center [605, 202] width 18 height 92
